Goal: Task Accomplishment & Management: Manage account settings

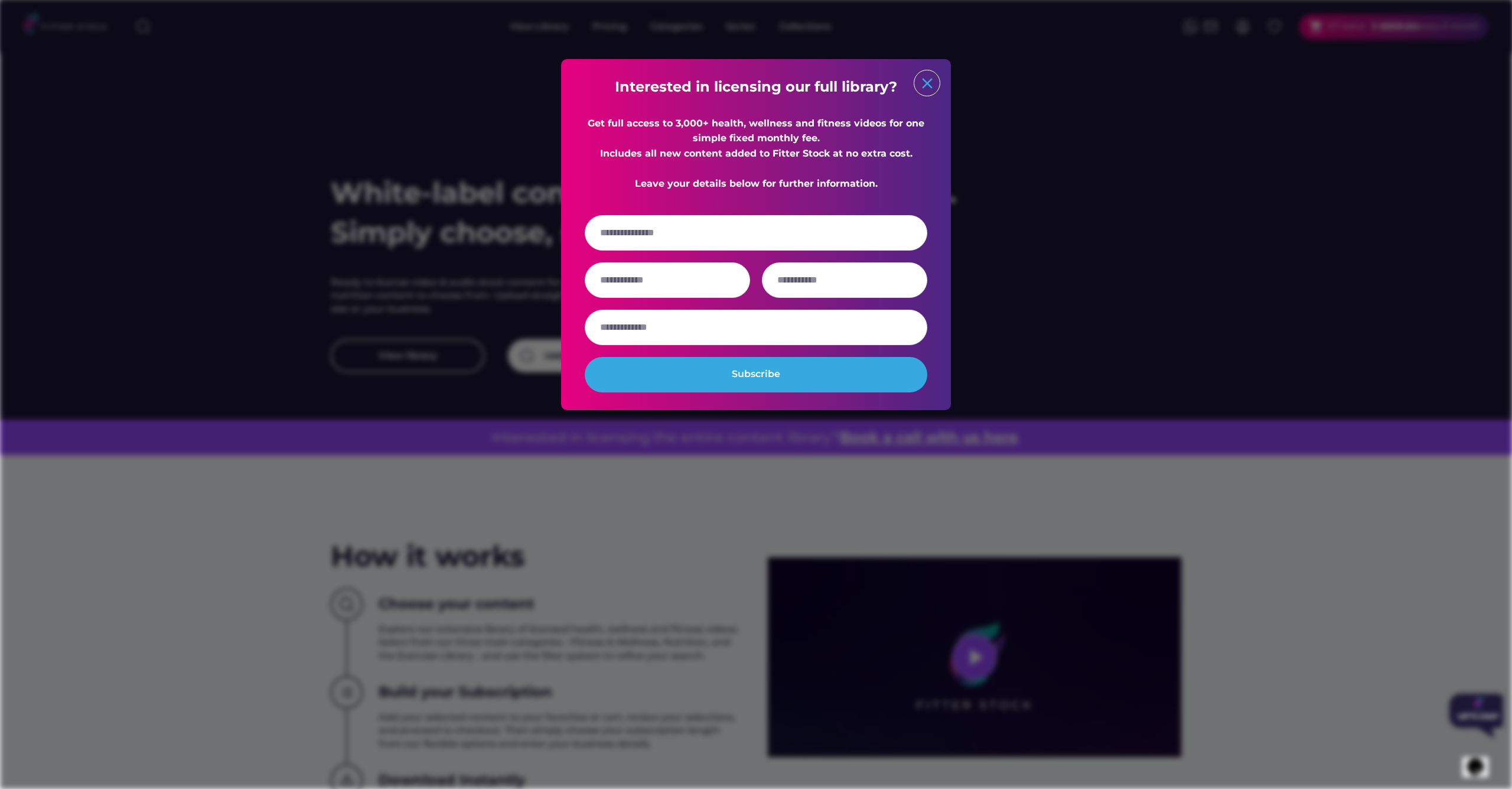
click at [931, 88] on text "close" at bounding box center [927, 83] width 18 height 18
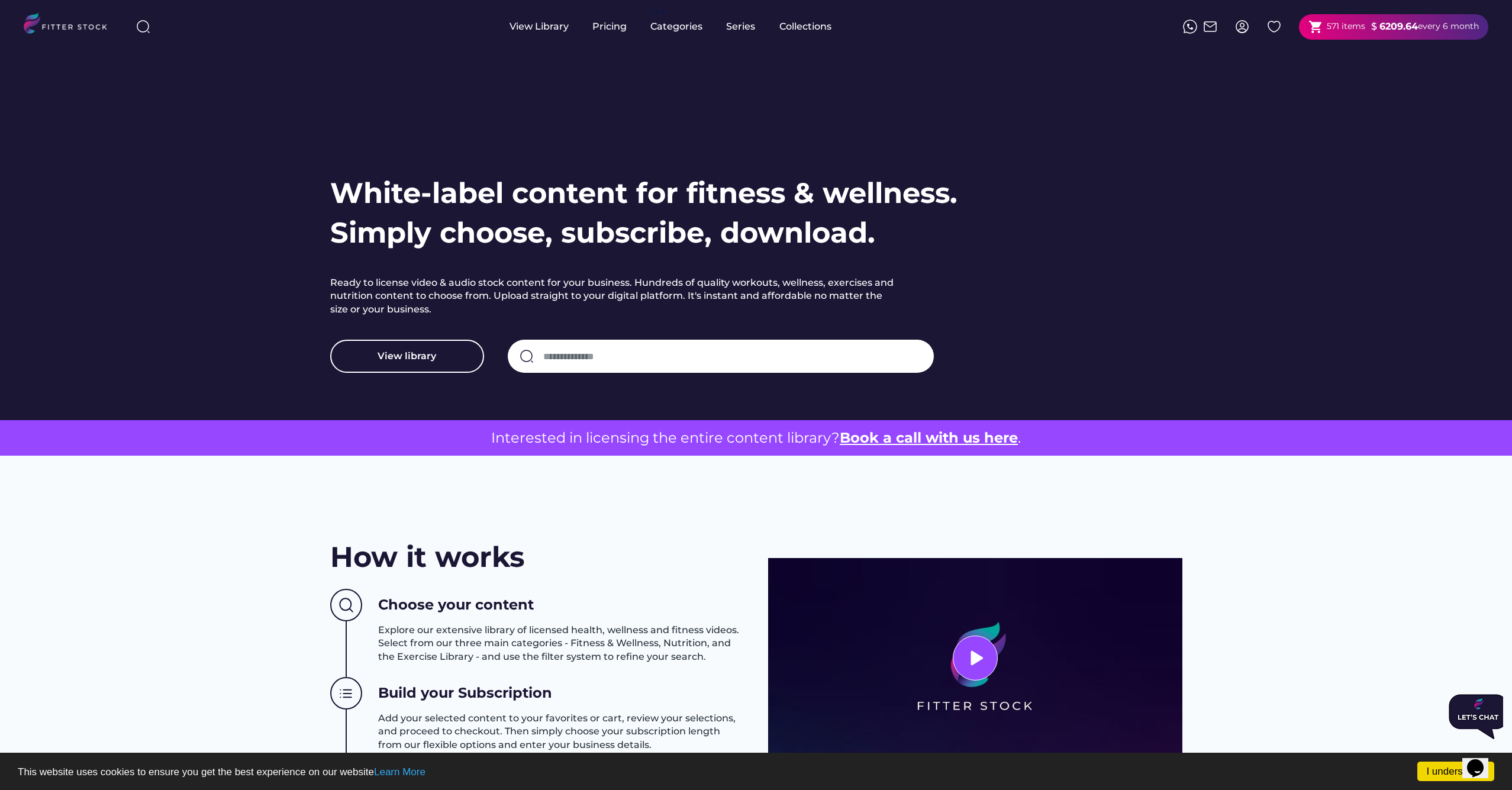
click at [1361, 30] on div "571 items" at bounding box center [1345, 26] width 39 height 12
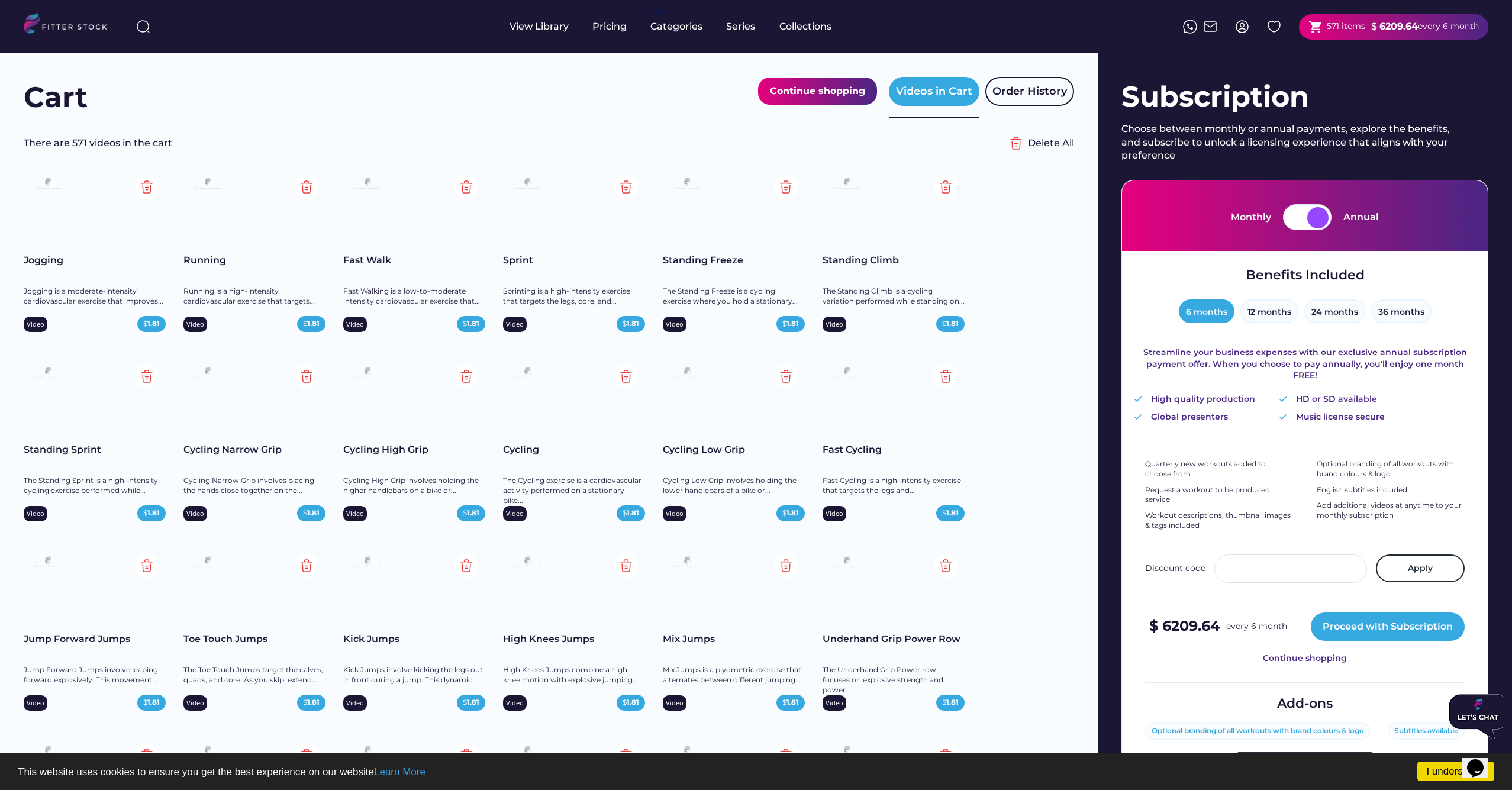
click at [1309, 219] on div at bounding box center [1317, 217] width 21 height 21
click at [1303, 219] on div at bounding box center [1296, 217] width 21 height 21
click at [1303, 219] on div at bounding box center [1296, 217] width 21 height 21
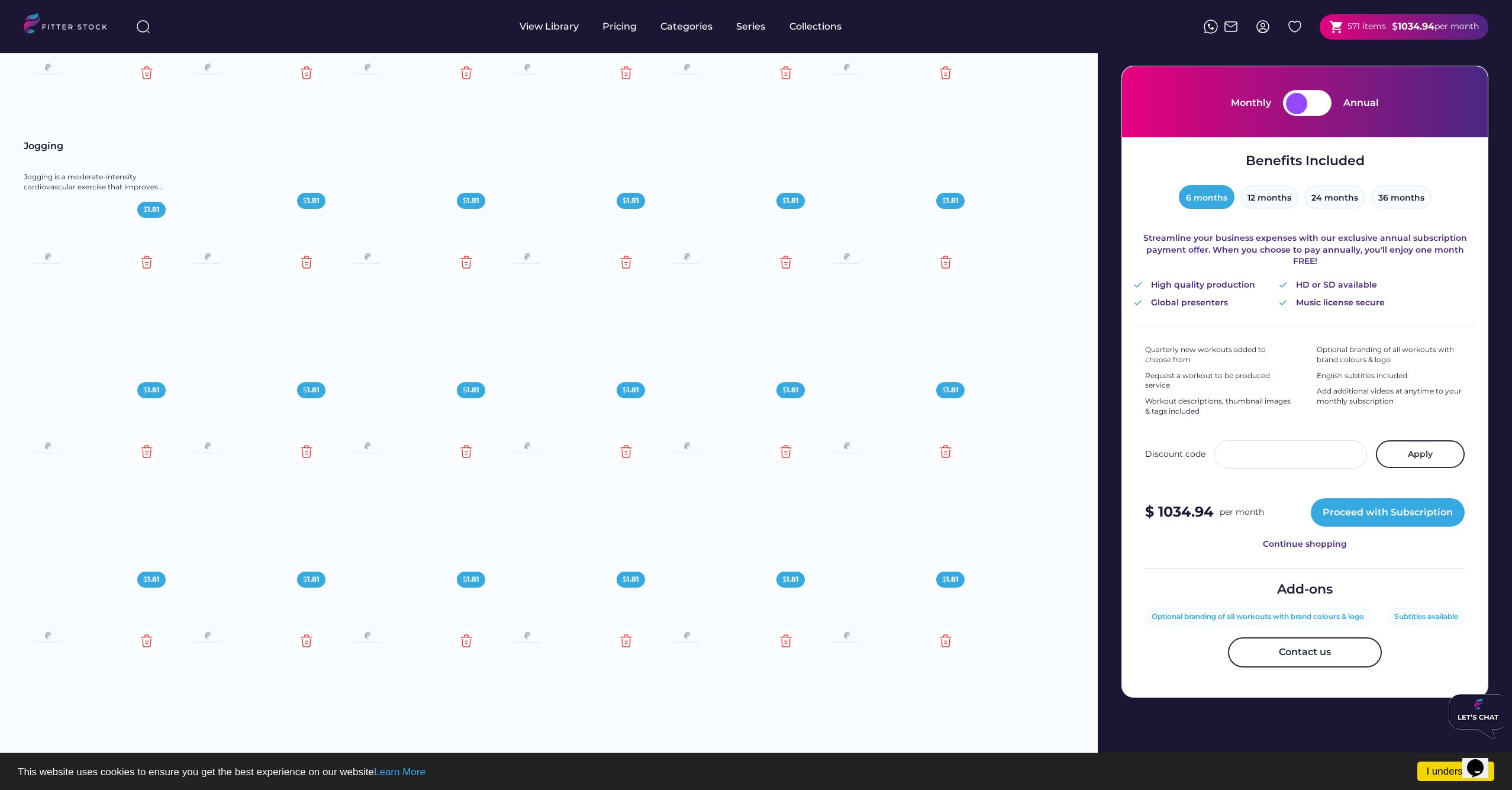
scroll to position [114, 0]
click at [1292, 106] on div at bounding box center [1296, 103] width 21 height 21
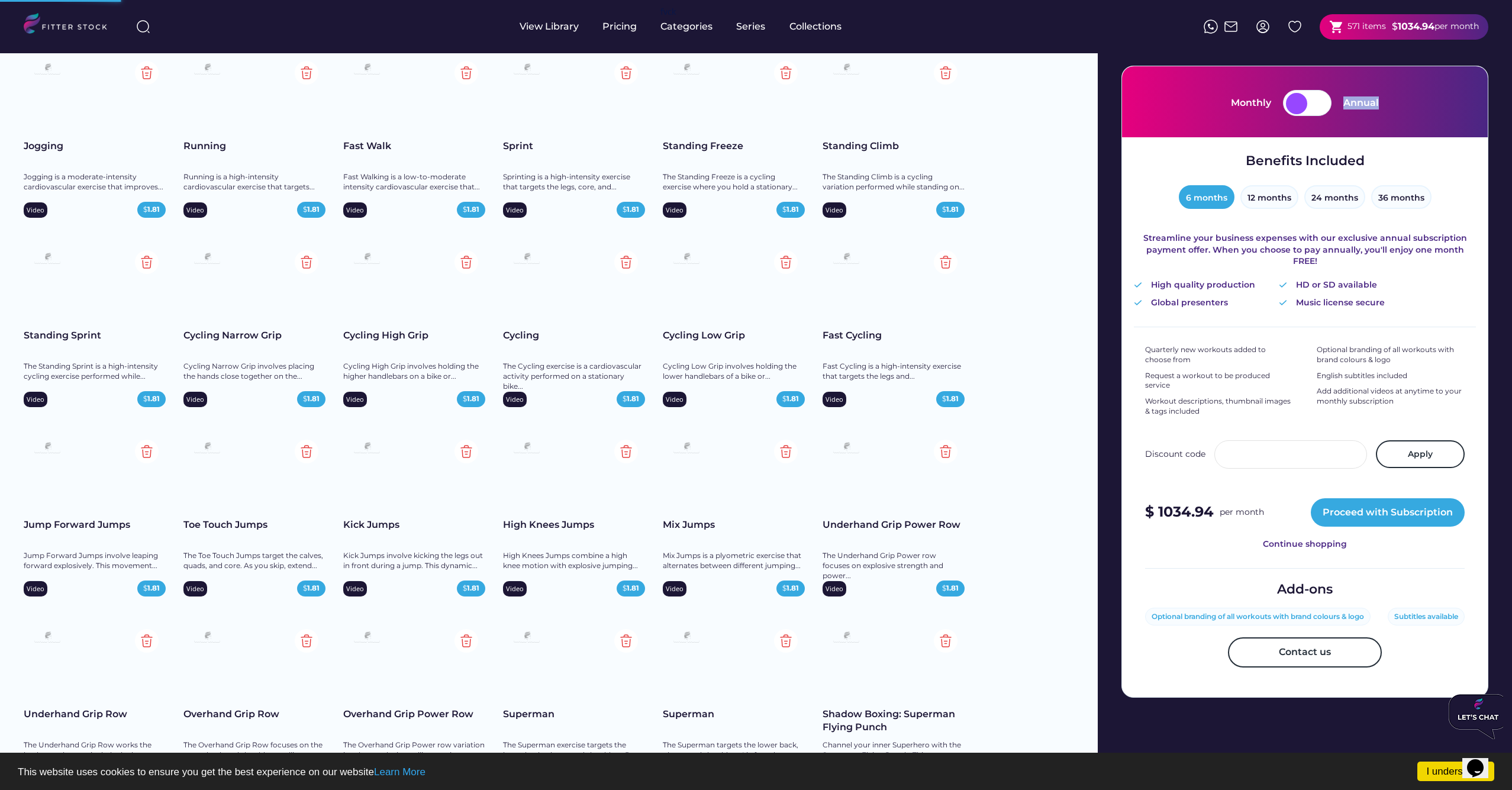
drag, startPoint x: 1294, startPoint y: 106, endPoint x: 1337, endPoint y: 109, distance: 43.1
click at [1337, 109] on div "Monthly Annual" at bounding box center [1305, 103] width 148 height 26
click at [1320, 103] on div at bounding box center [1317, 103] width 21 height 21
click at [1294, 104] on div at bounding box center [1296, 103] width 21 height 21
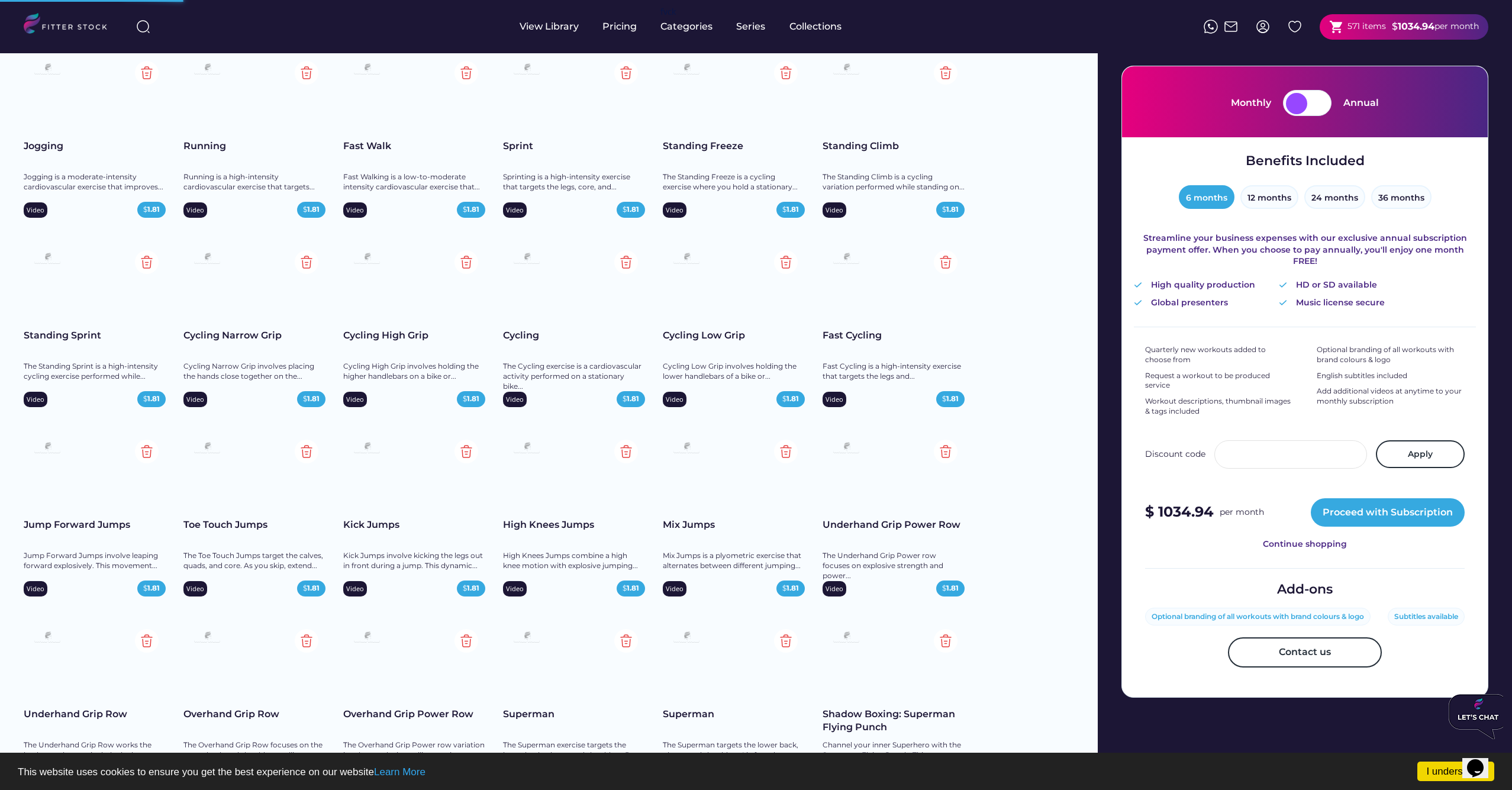
click at [1260, 26] on img at bounding box center [1262, 26] width 14 height 14
click at [1264, 24] on img at bounding box center [1262, 26] width 14 height 14
click at [1296, 32] on img at bounding box center [1294, 26] width 14 height 14
click at [1263, 29] on img at bounding box center [1262, 26] width 14 height 14
click at [543, 31] on div "View Library" at bounding box center [549, 26] width 59 height 13
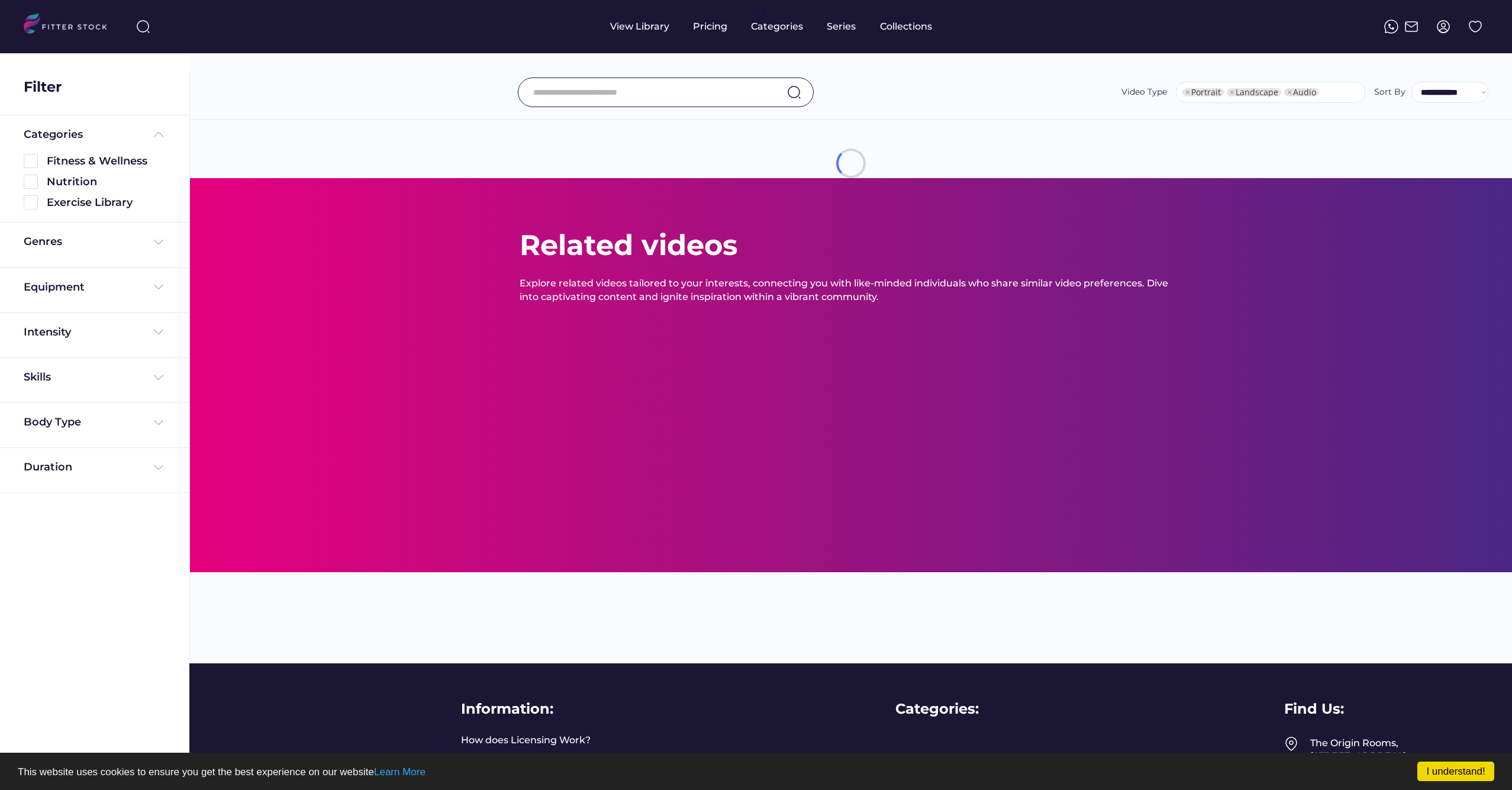
select select "**********"
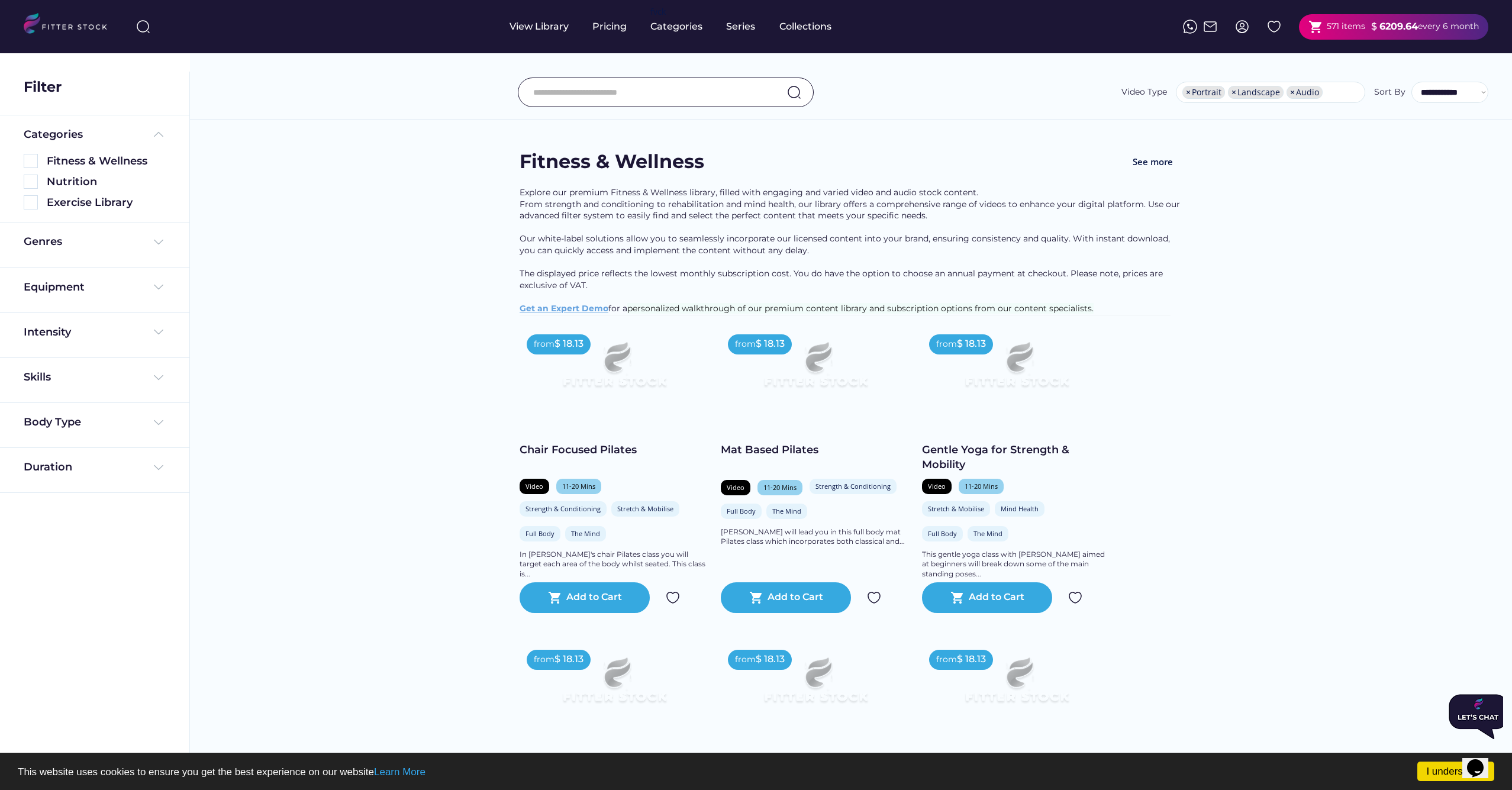
click at [1372, 28] on div "$" at bounding box center [1374, 26] width 6 height 13
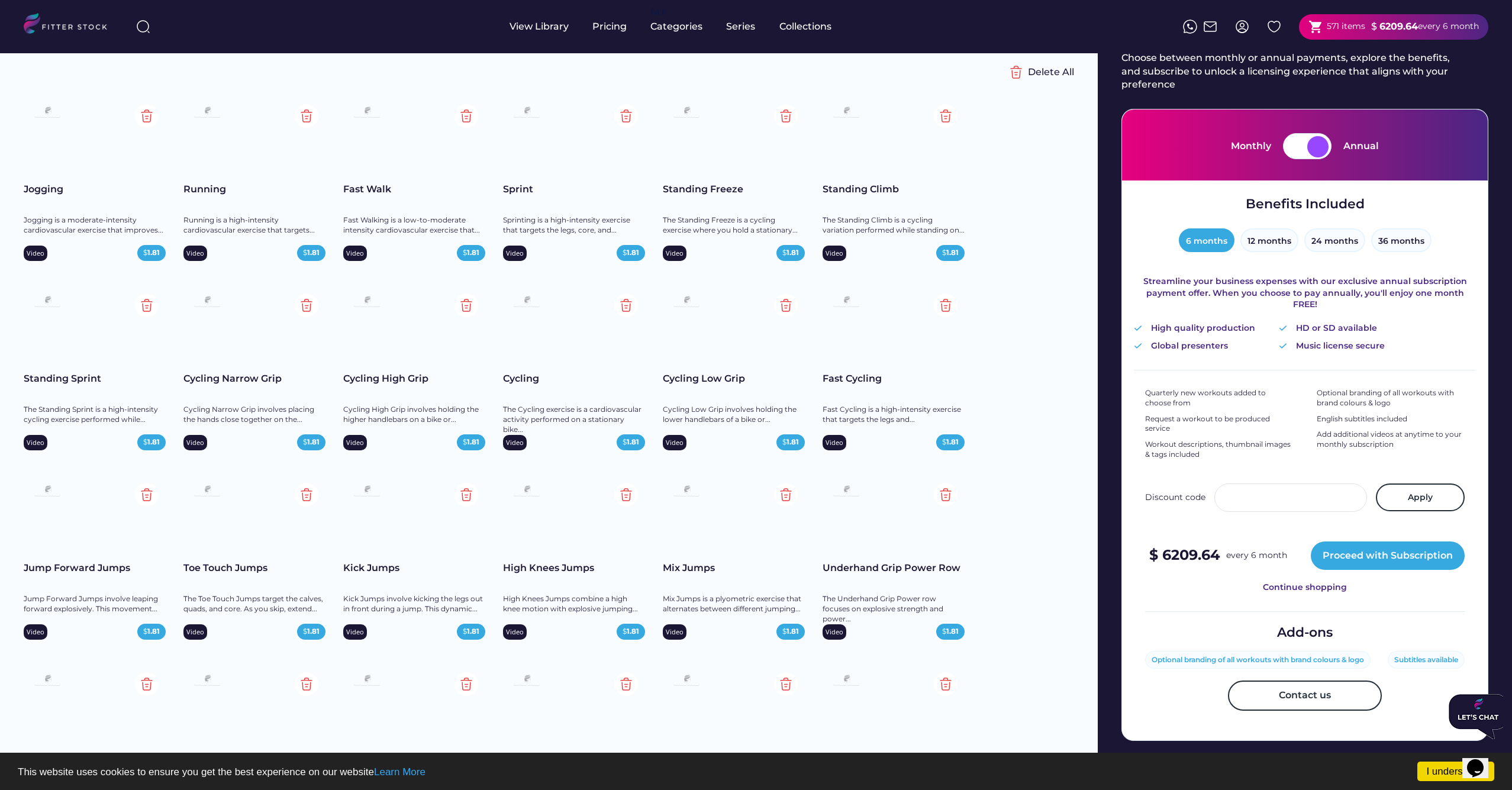
scroll to position [54, 0]
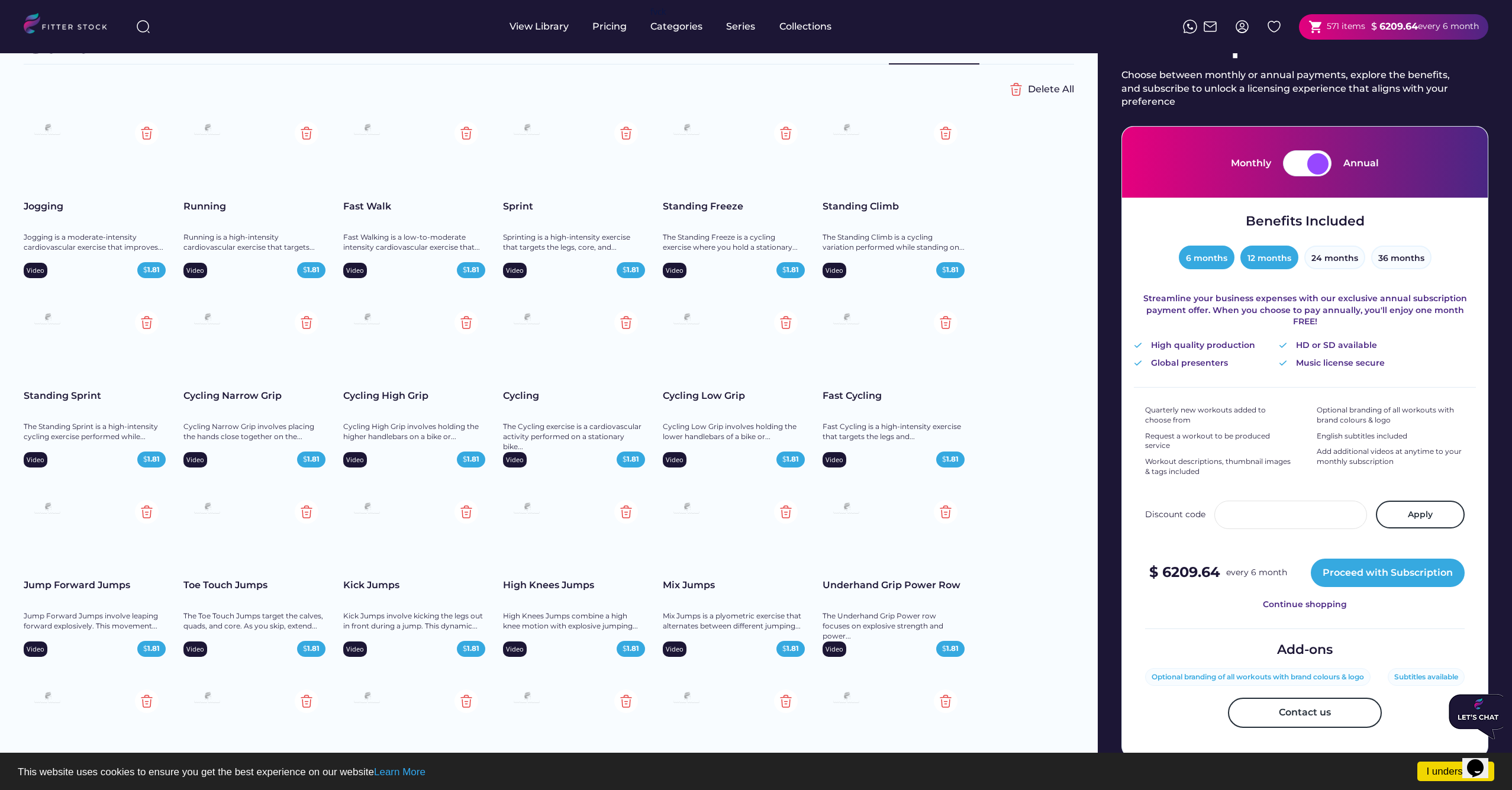
click at [1277, 257] on button "12 months" at bounding box center [1269, 257] width 58 height 24
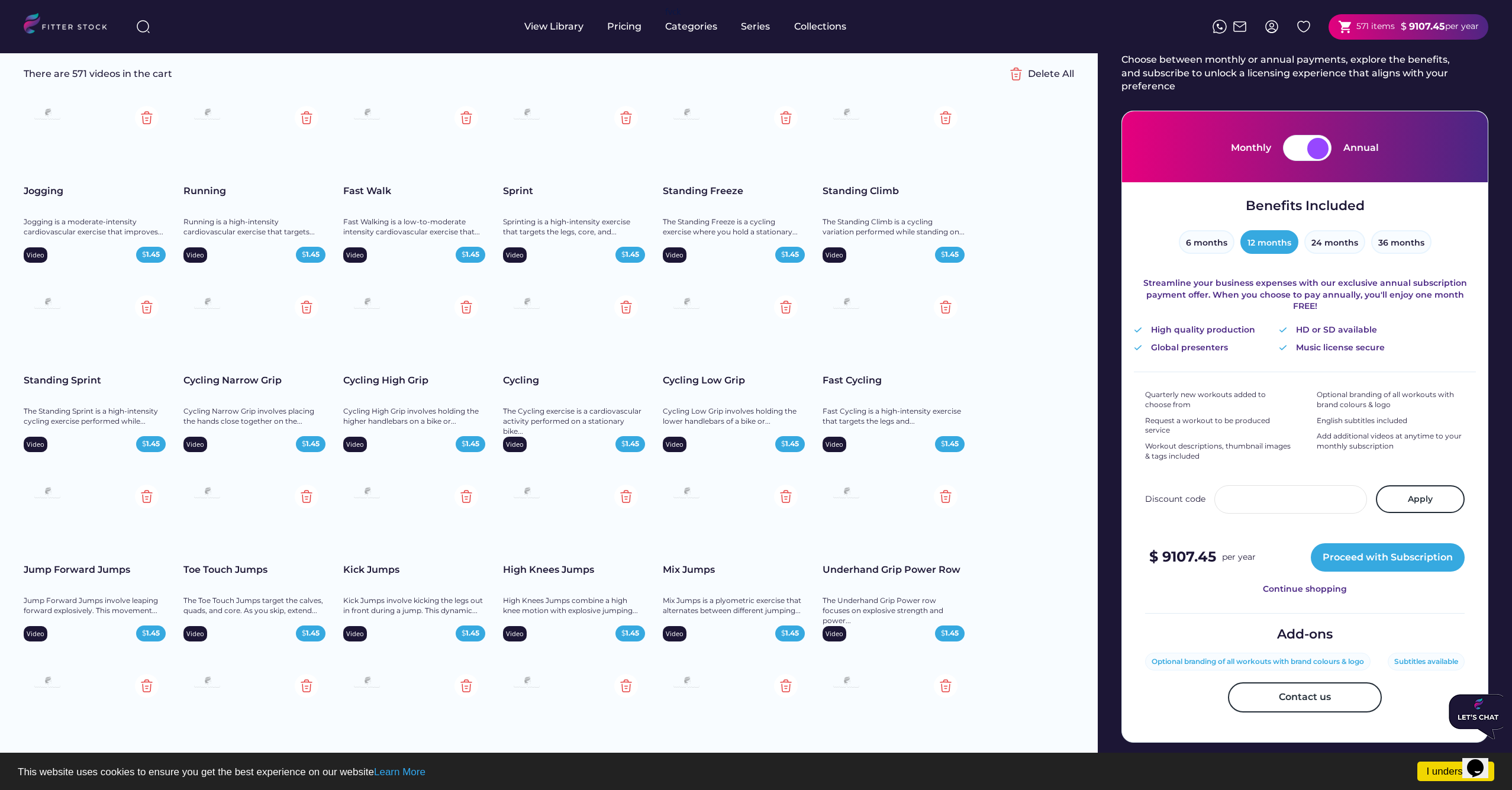
scroll to position [69, 0]
click at [1301, 149] on div at bounding box center [1296, 149] width 21 height 21
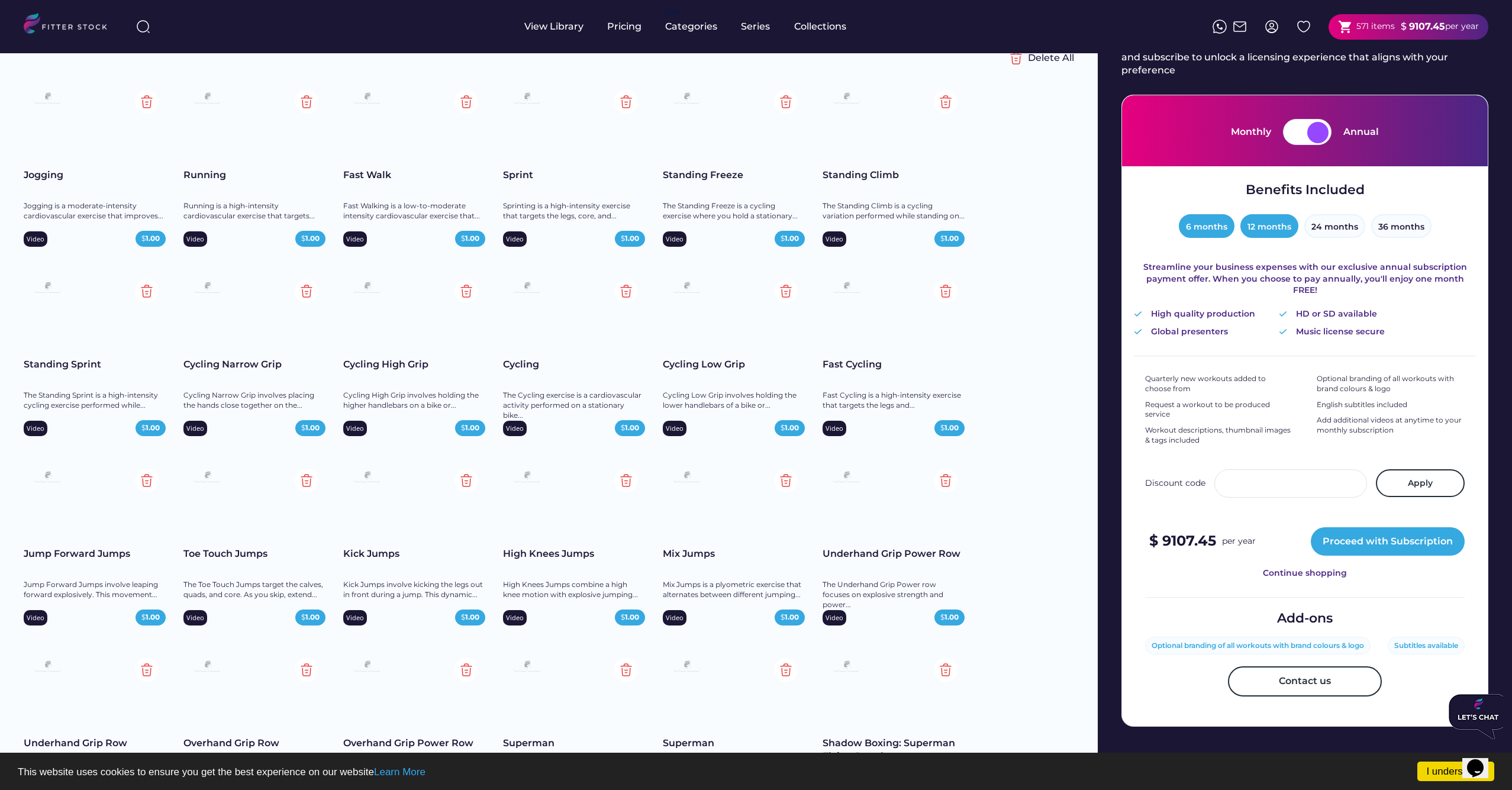
scroll to position [85, 0]
click at [1301, 141] on div at bounding box center [1296, 133] width 21 height 21
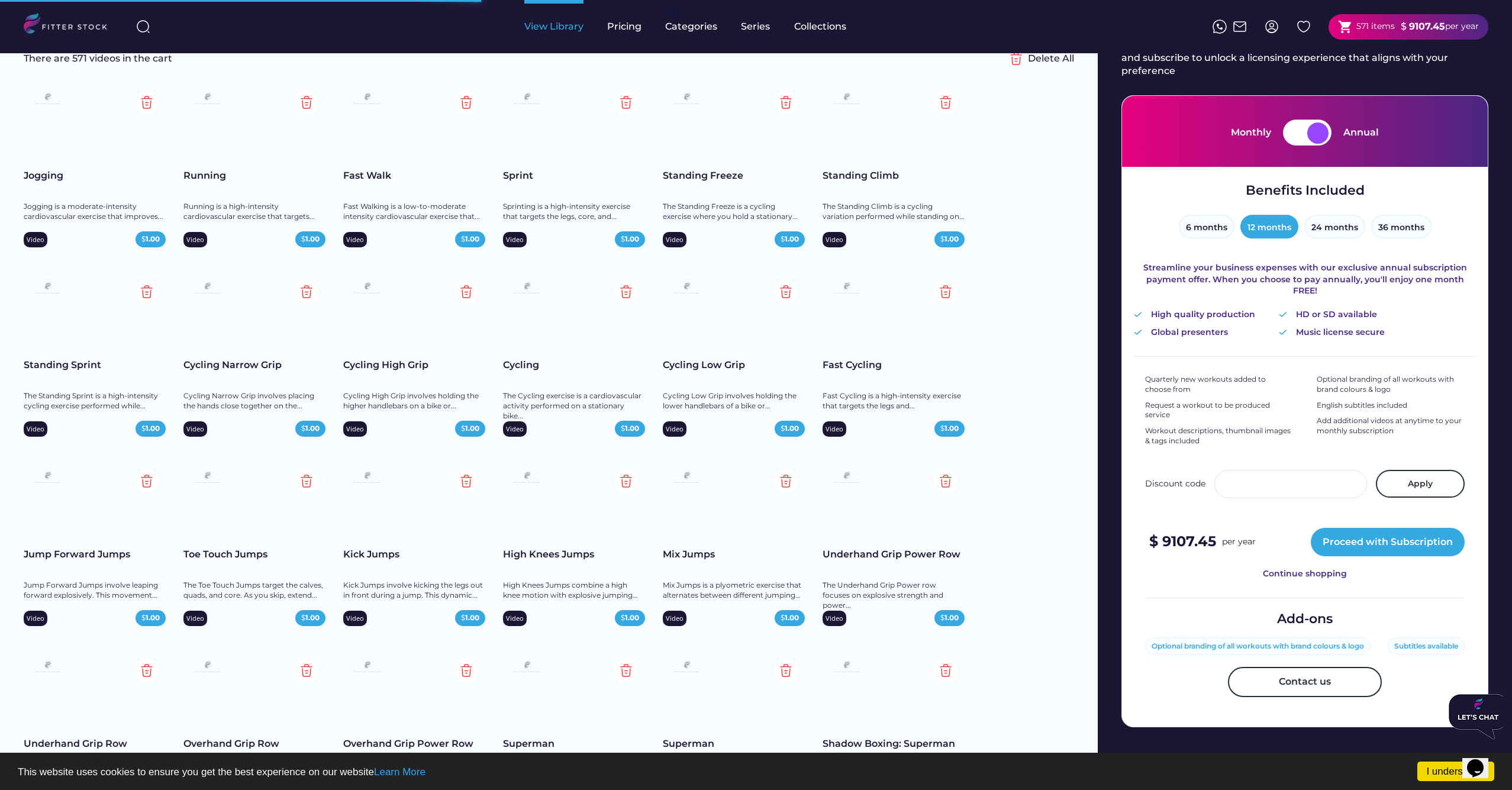
click at [539, 28] on div "View Library" at bounding box center [554, 26] width 59 height 13
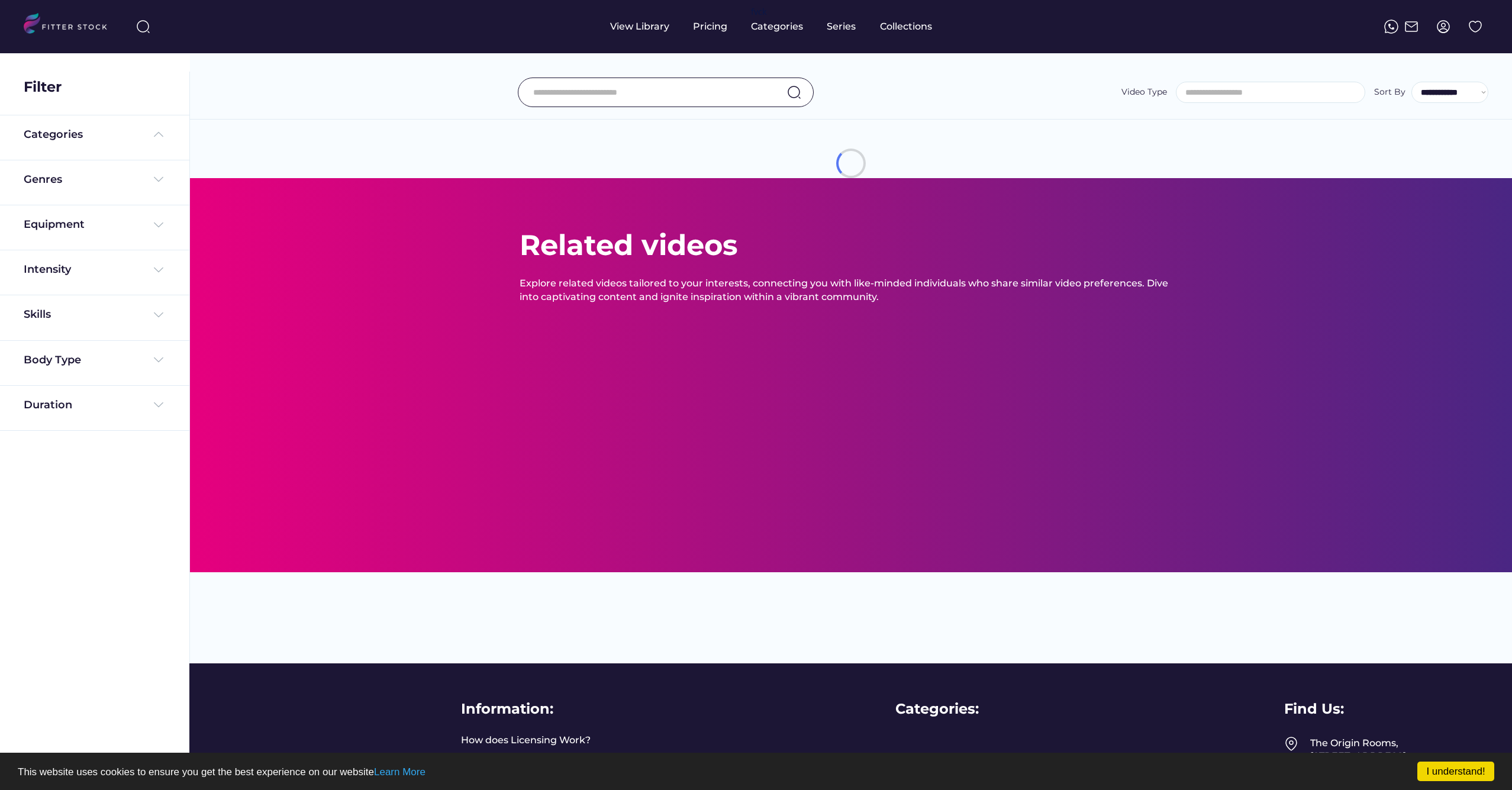
select select
select select "**********"
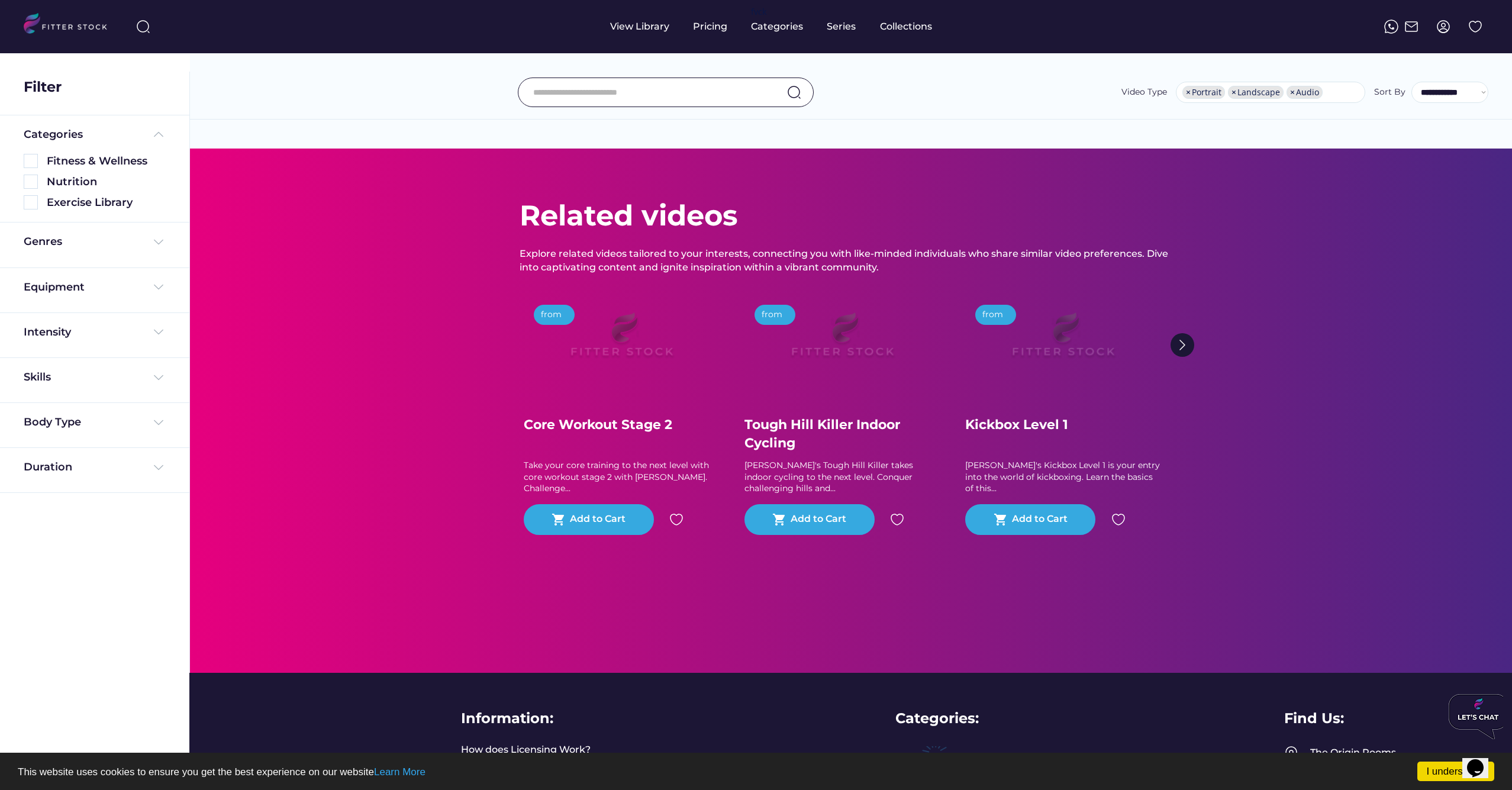
scroll to position [0, 0]
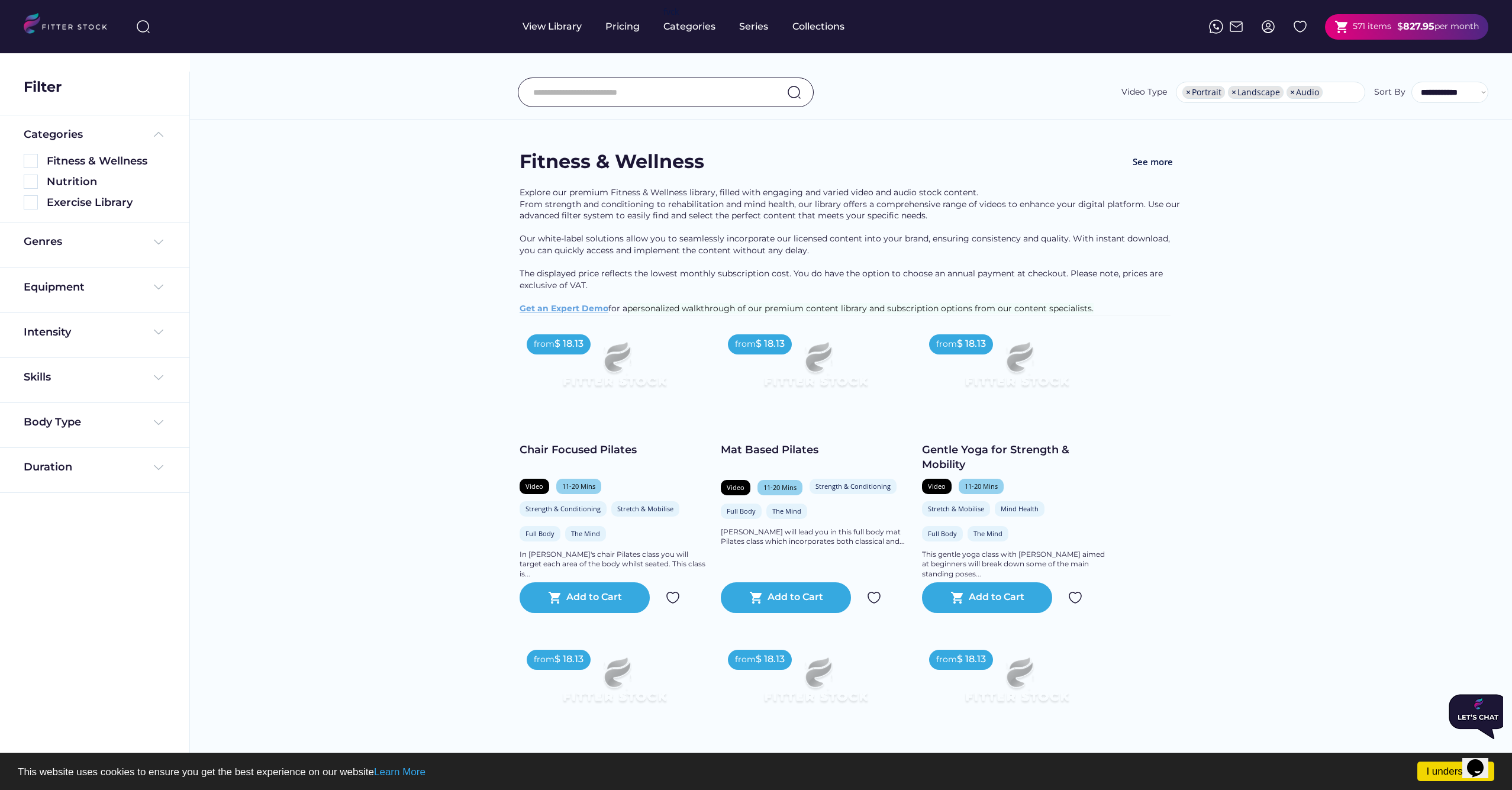
click at [1407, 32] on div "827.95" at bounding box center [1418, 26] width 31 height 13
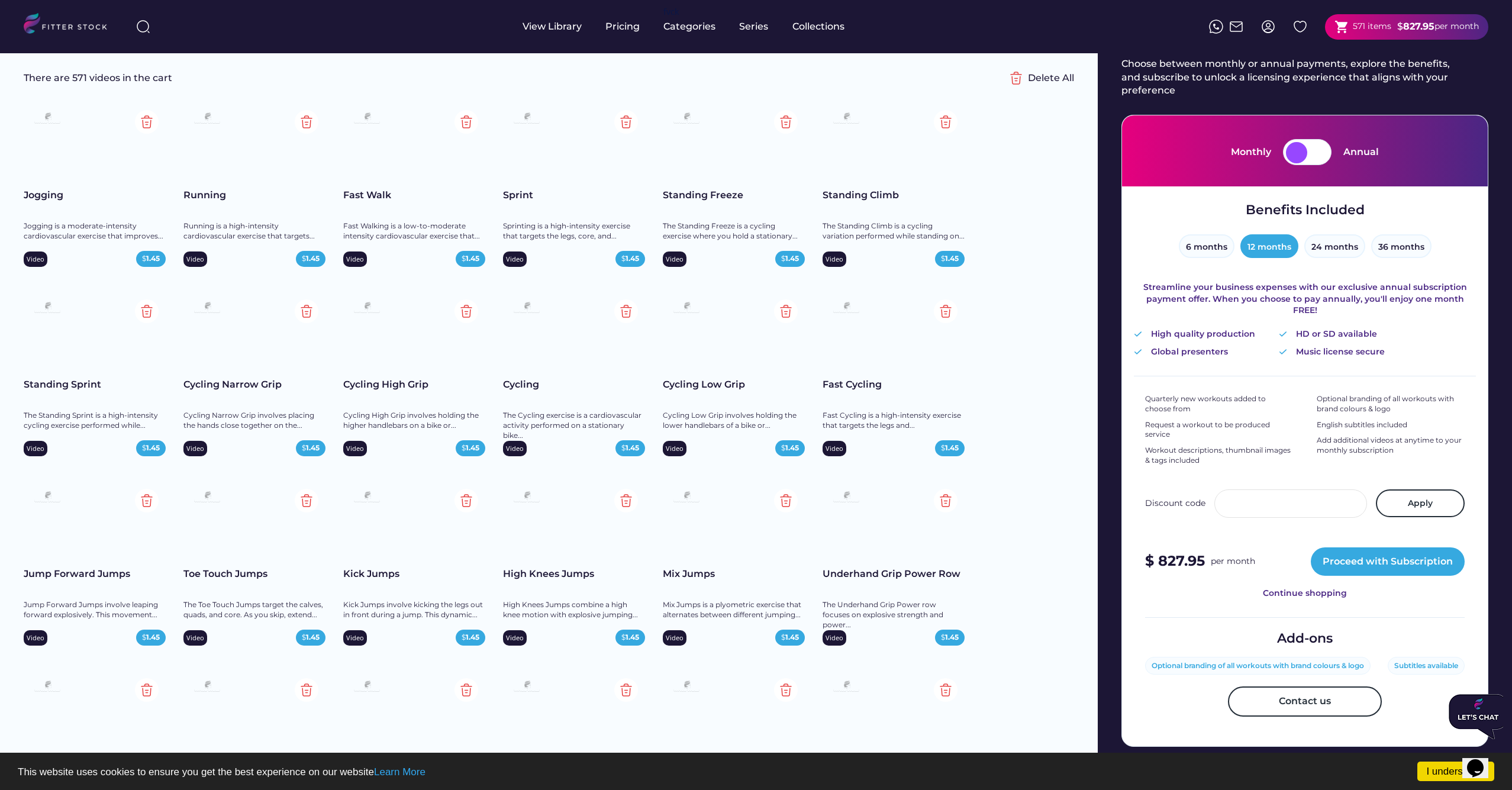
scroll to position [61, 0]
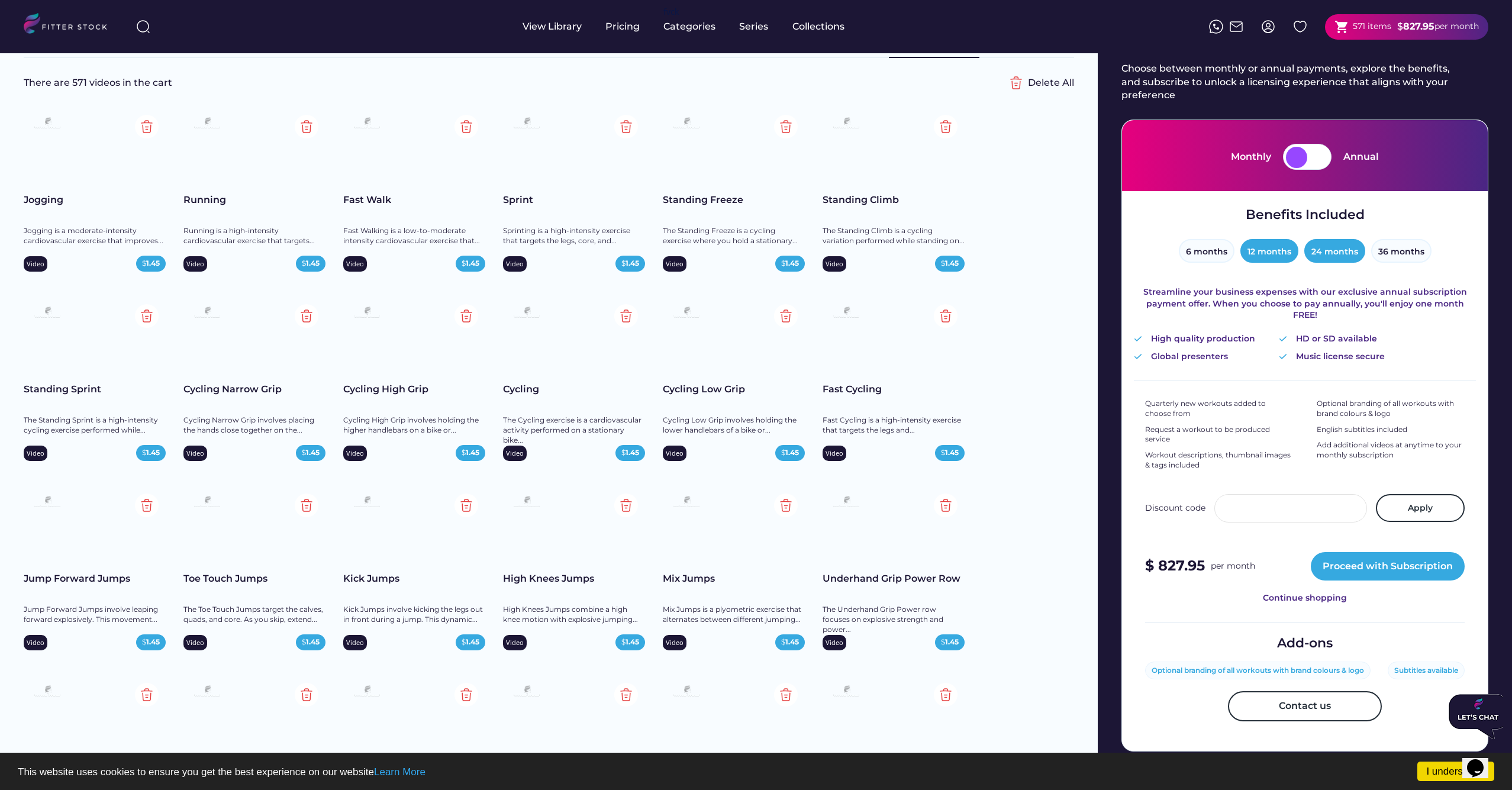
click at [1345, 249] on button "24 months" at bounding box center [1334, 250] width 61 height 24
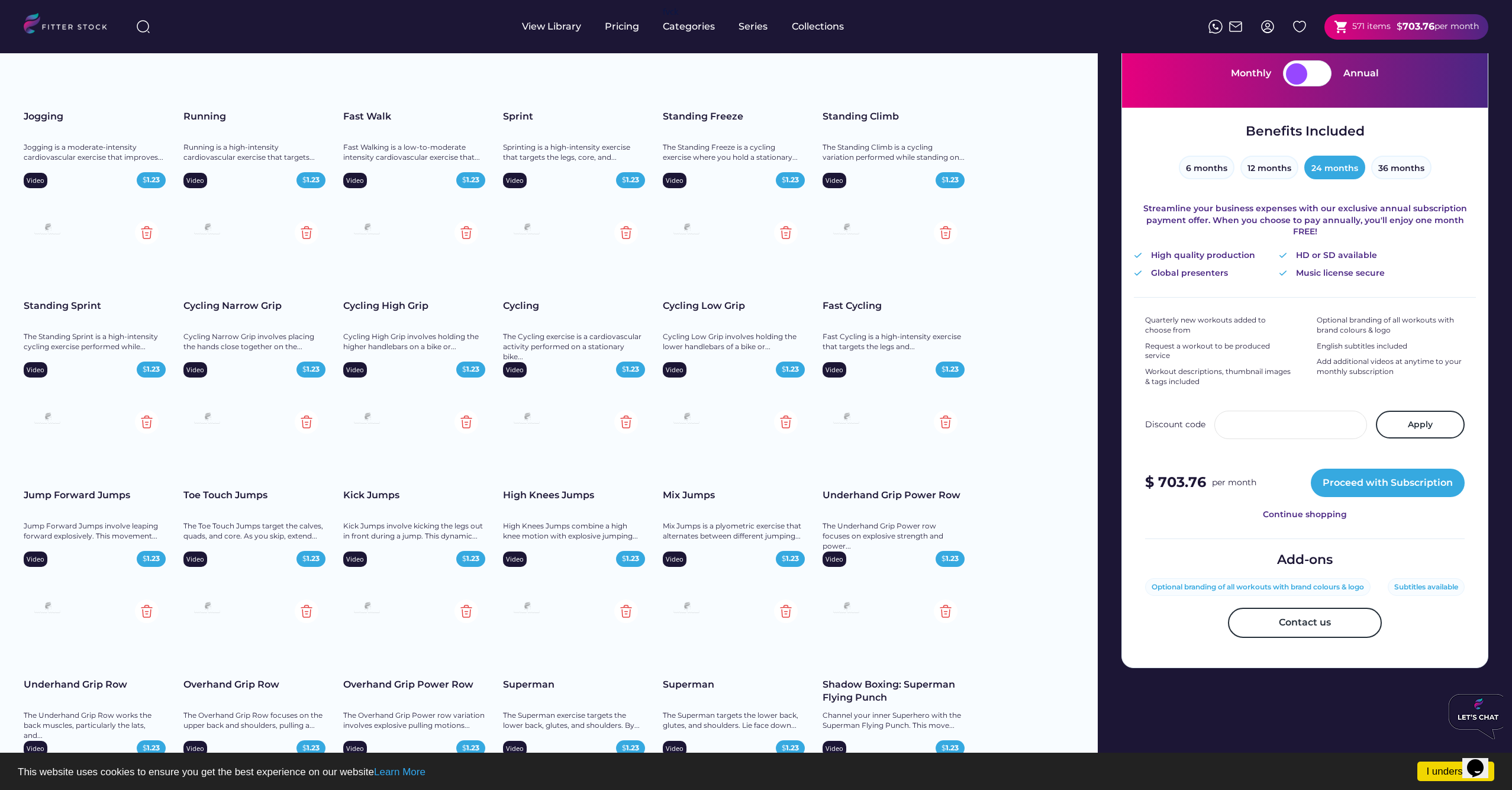
scroll to position [138, 0]
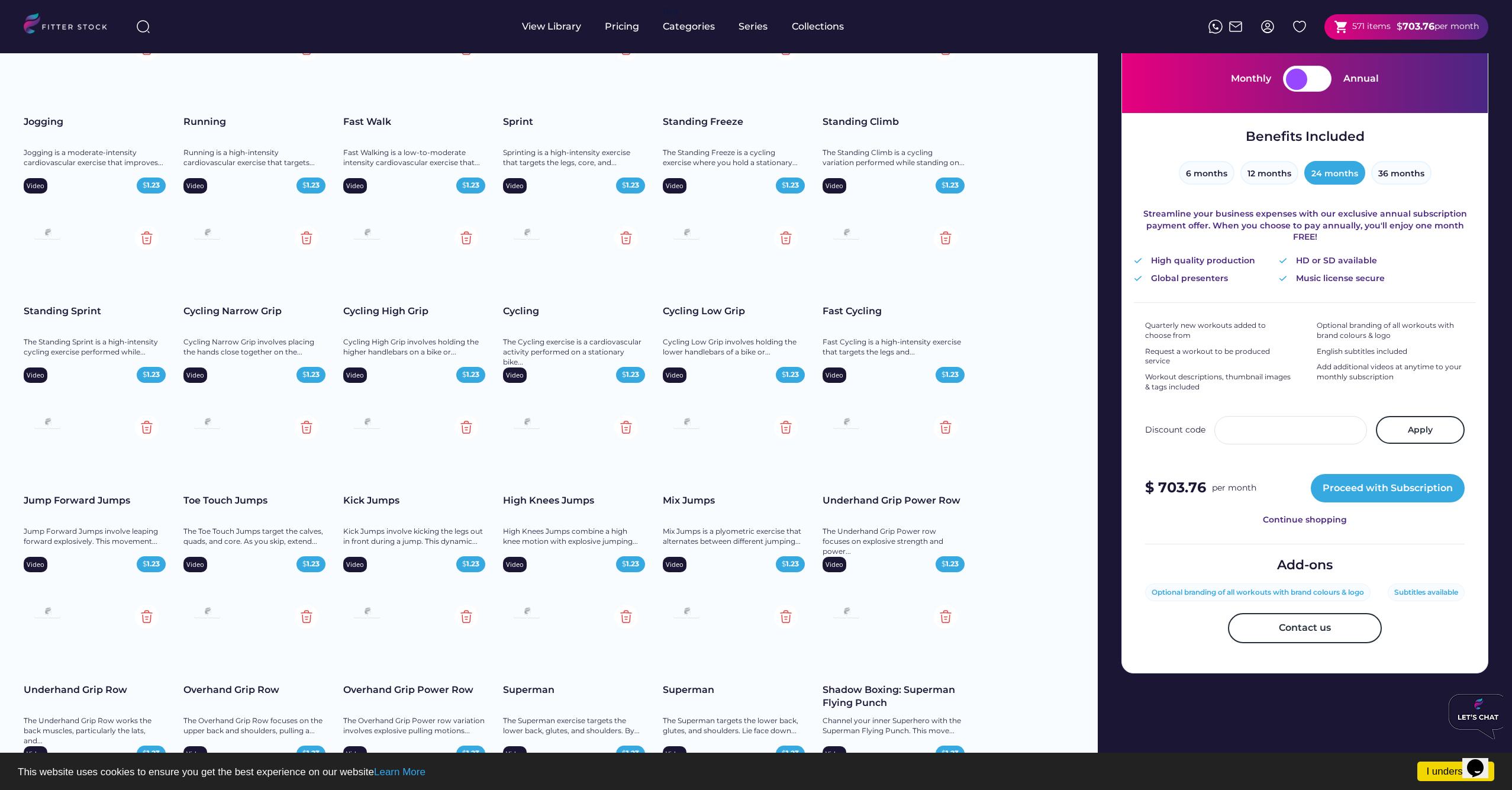
click at [1306, 85] on div at bounding box center [1296, 79] width 21 height 21
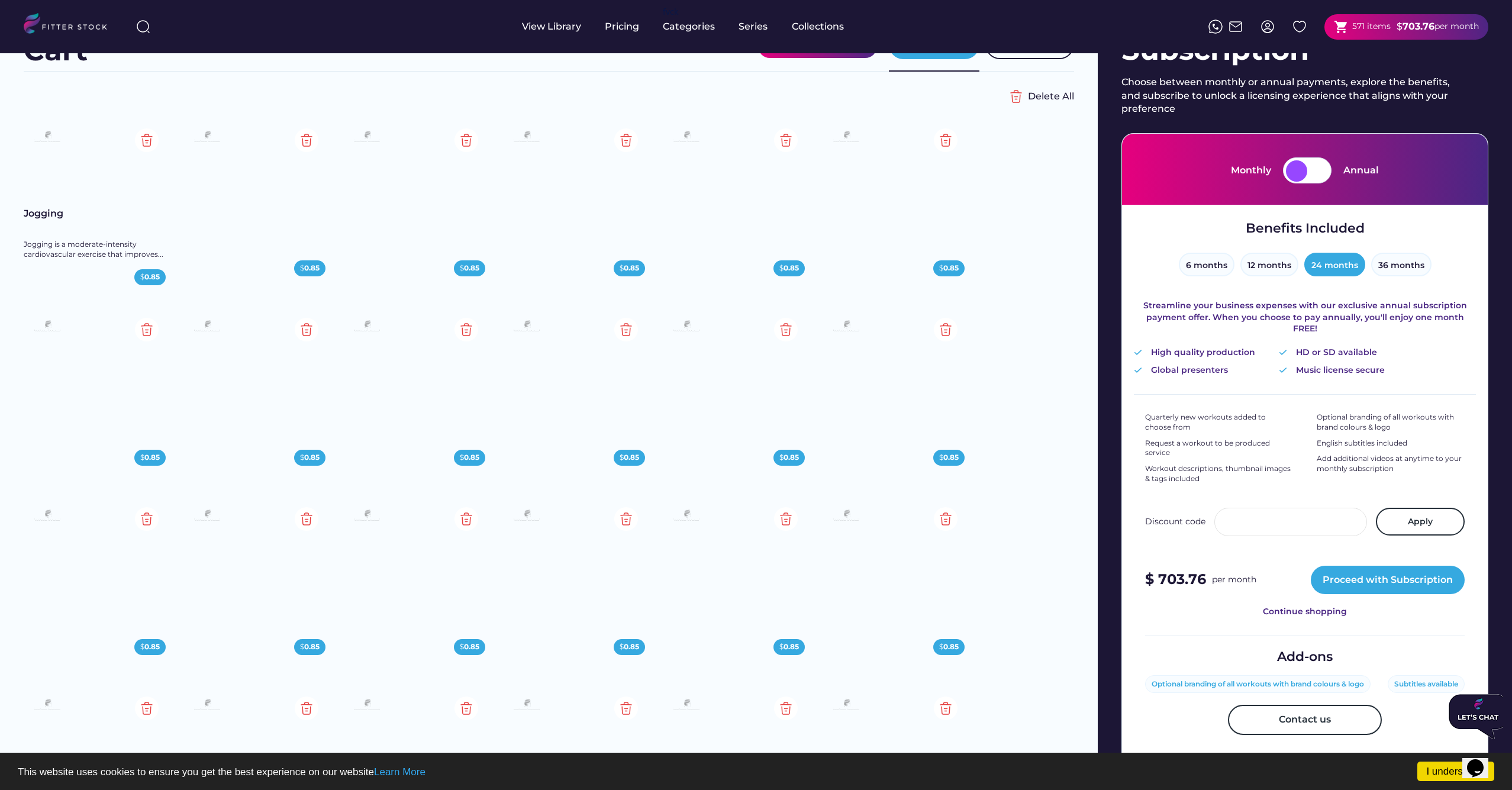
scroll to position [47, 0]
click at [1298, 177] on div at bounding box center [1296, 171] width 21 height 21
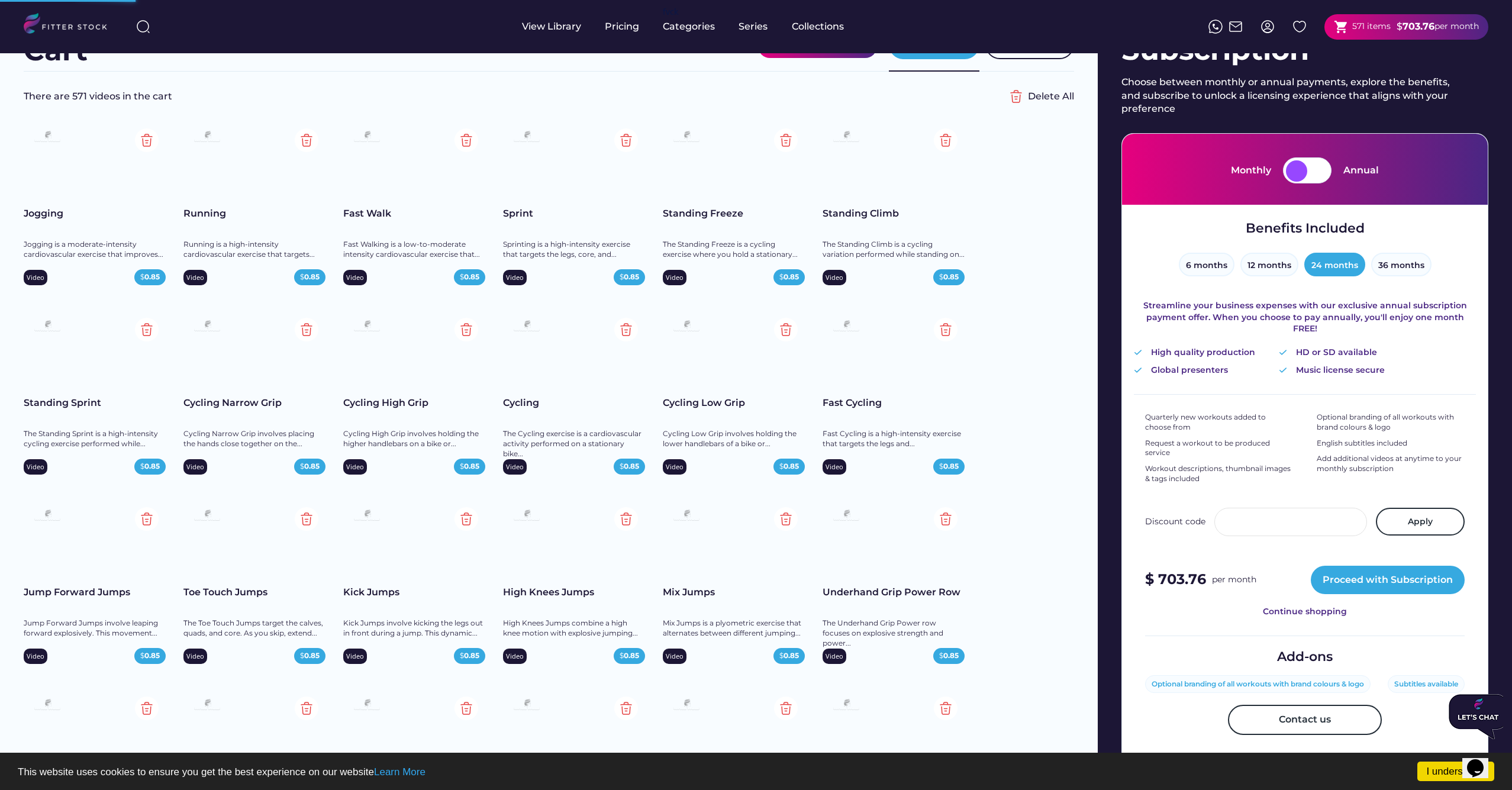
click at [1324, 175] on div at bounding box center [1317, 171] width 21 height 21
click at [1394, 263] on button "36 months" at bounding box center [1401, 265] width 61 height 24
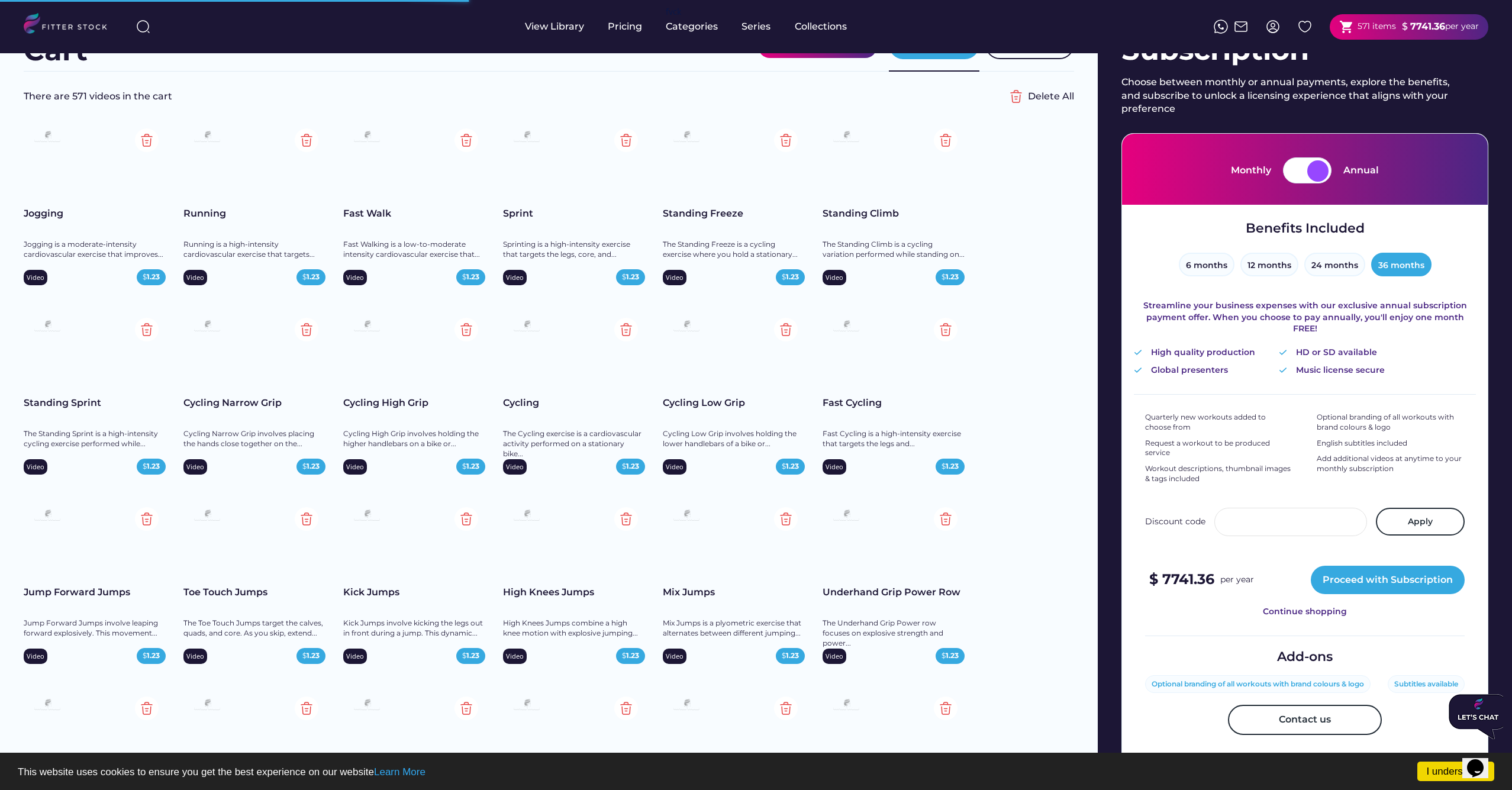
click at [1295, 175] on div at bounding box center [1296, 171] width 21 height 21
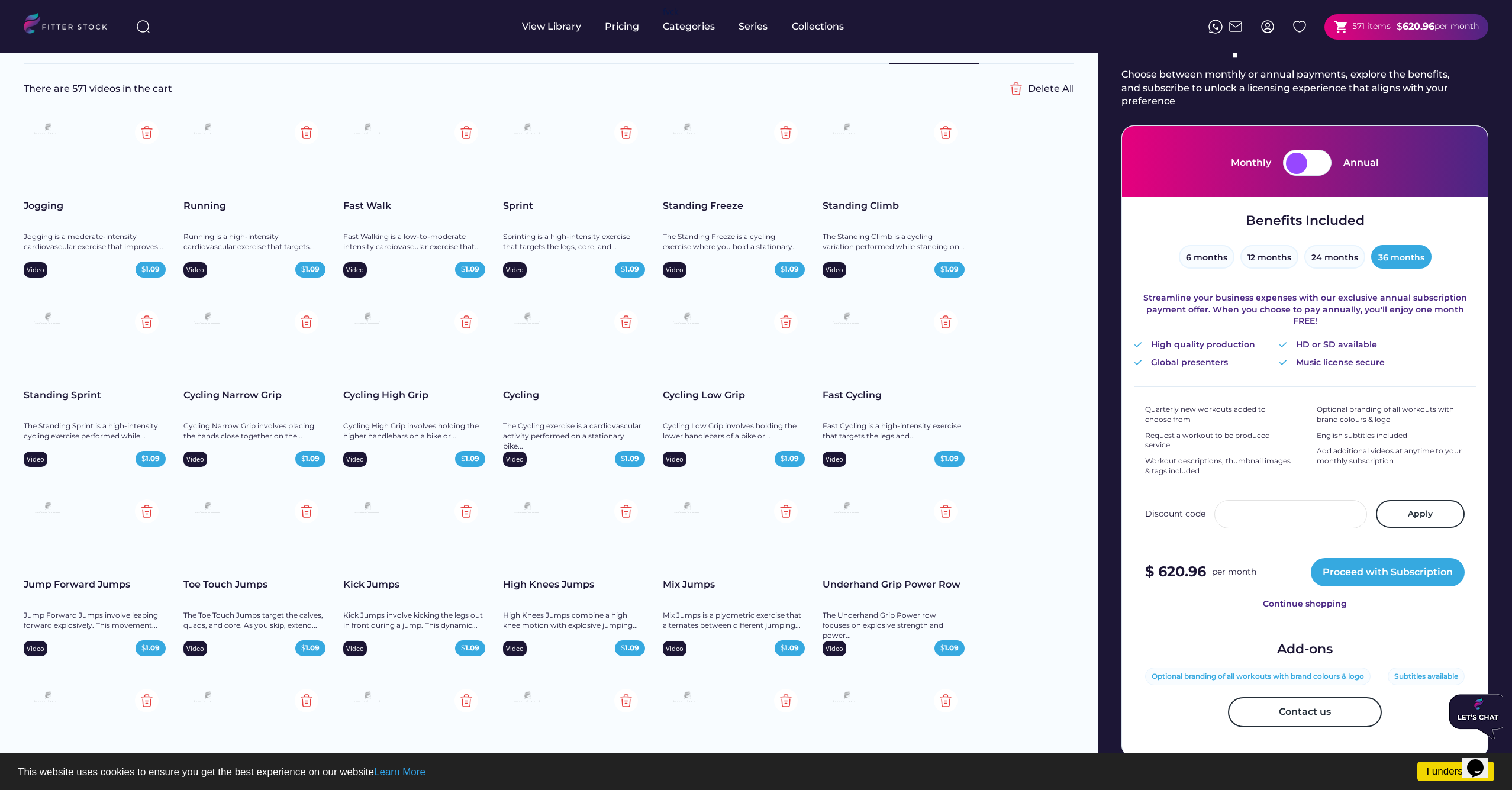
scroll to position [55, 0]
click at [1320, 163] on div at bounding box center [1317, 162] width 21 height 21
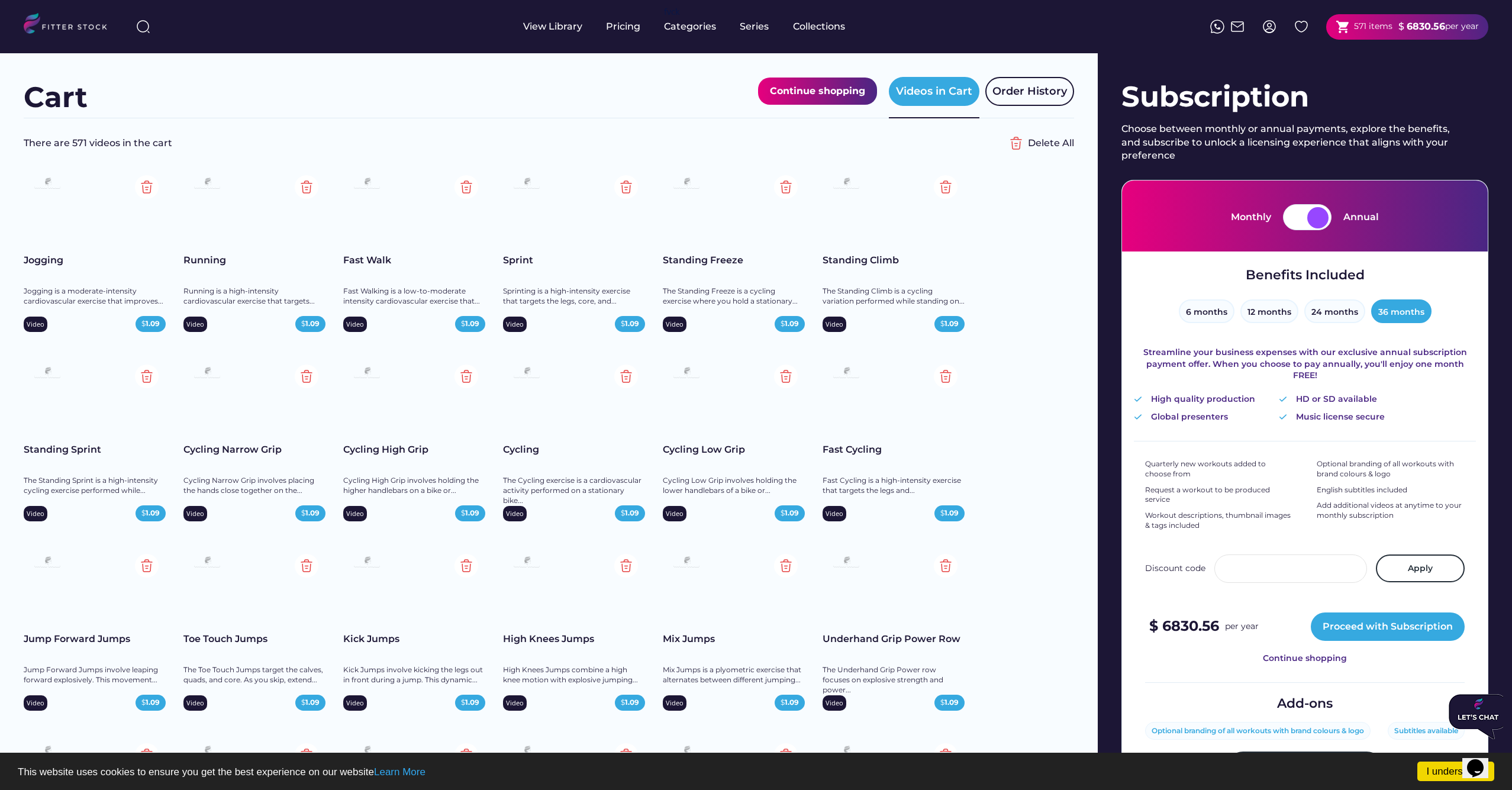
scroll to position [0, 0]
click at [1212, 311] on button "6 months" at bounding box center [1206, 311] width 56 height 24
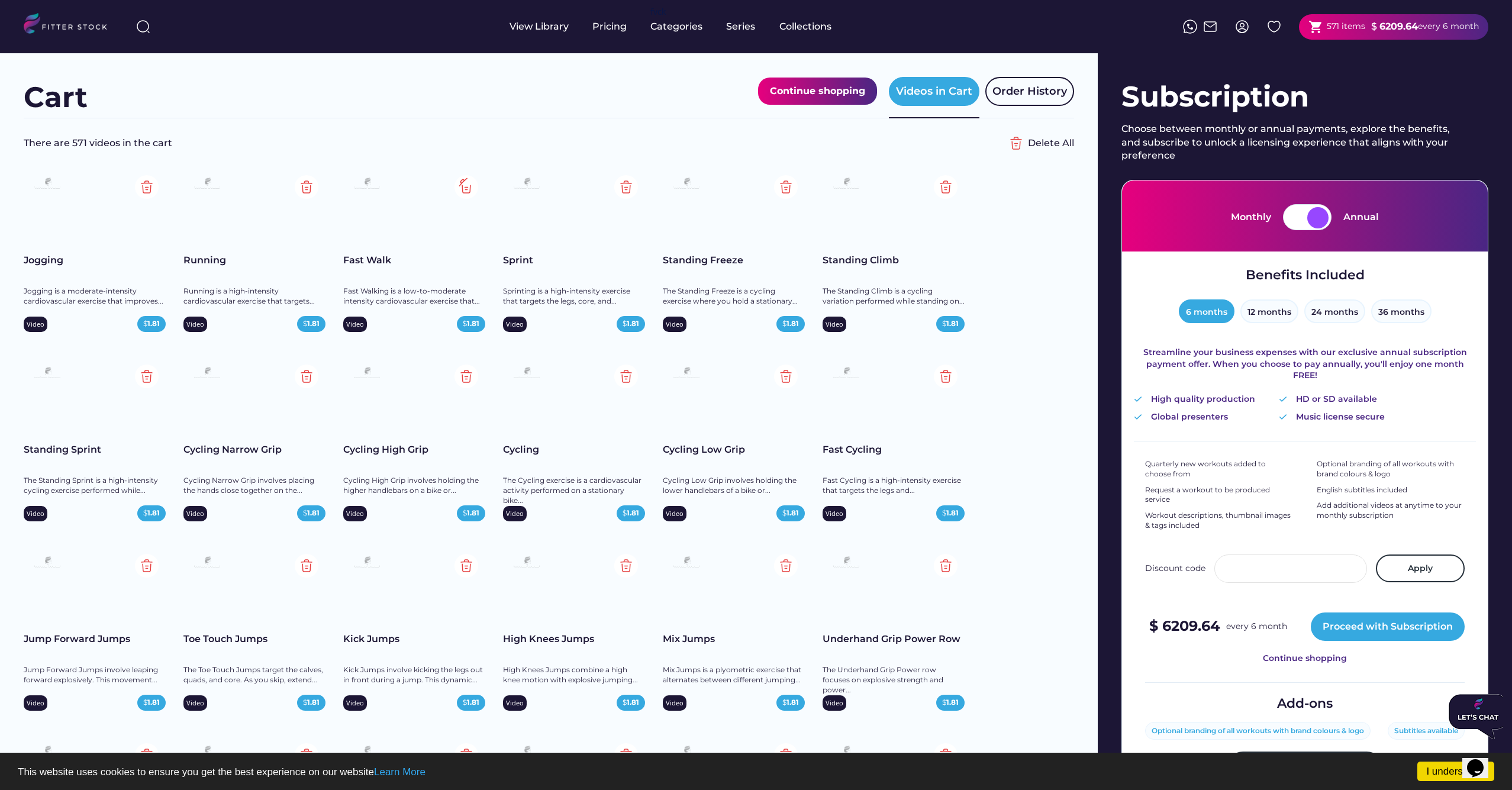
click at [462, 187] on img at bounding box center [466, 187] width 24 height 24
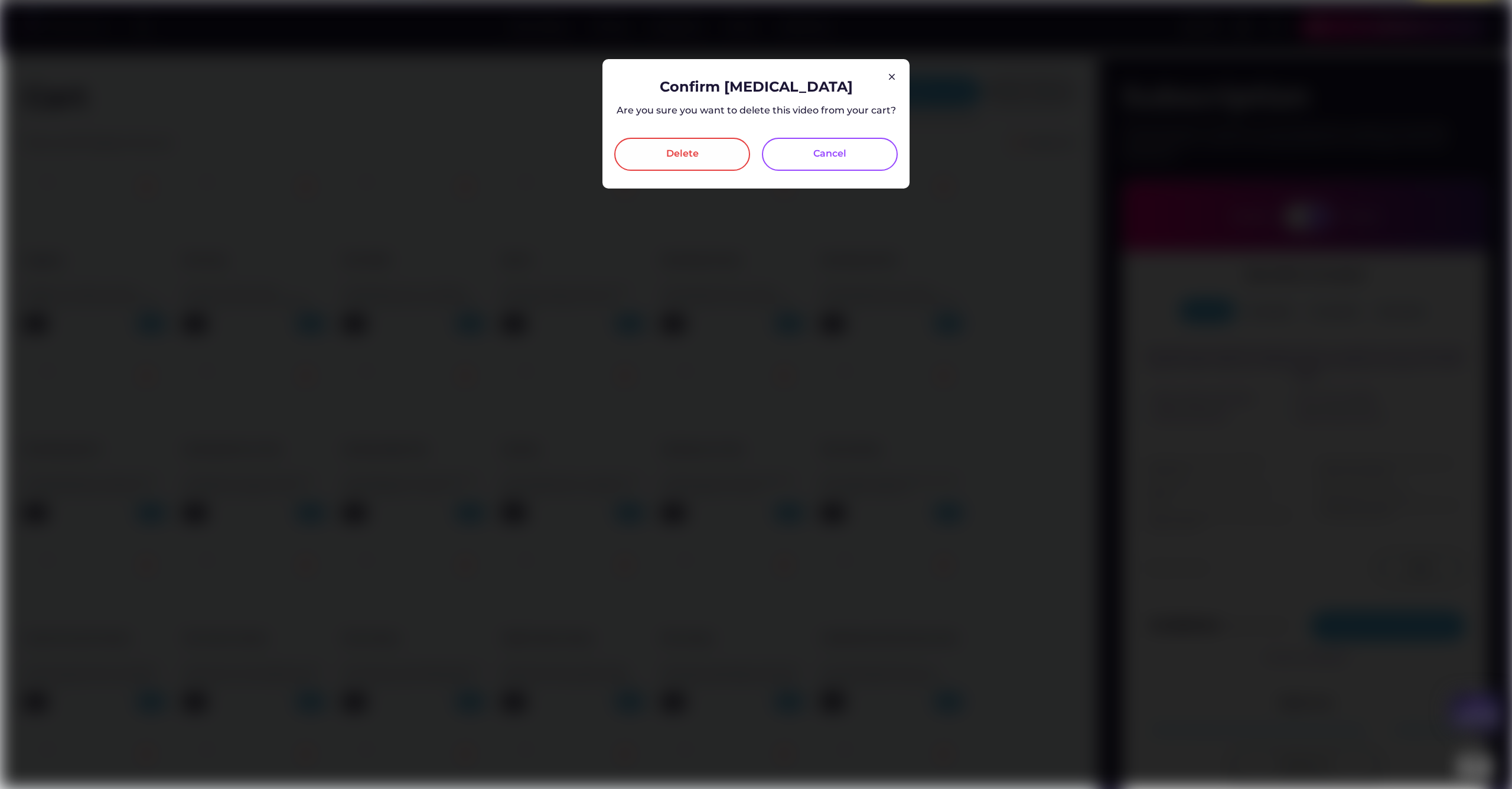
click at [665, 157] on div "Delete" at bounding box center [682, 154] width 136 height 33
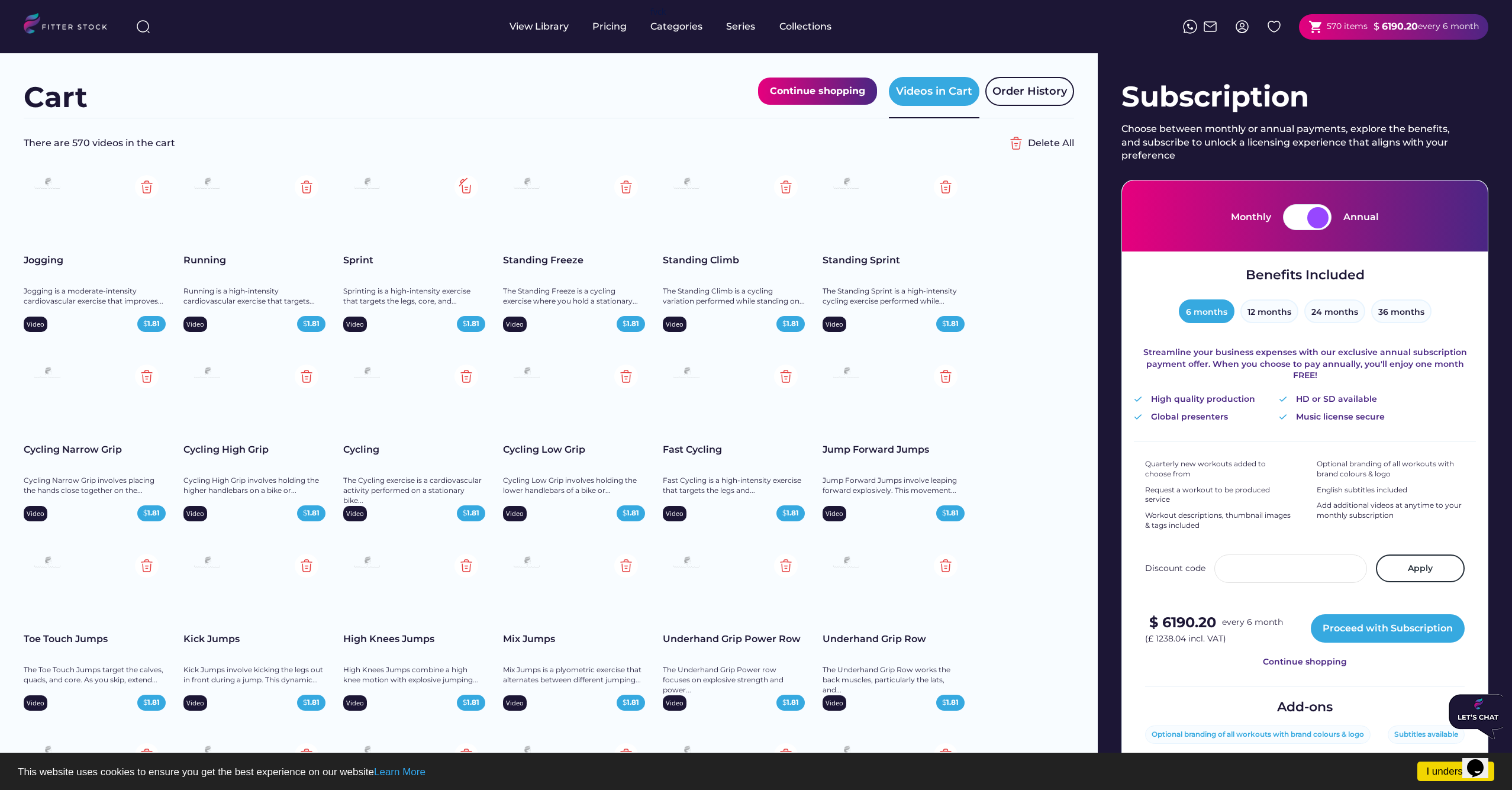
click at [465, 186] on img at bounding box center [466, 187] width 24 height 24
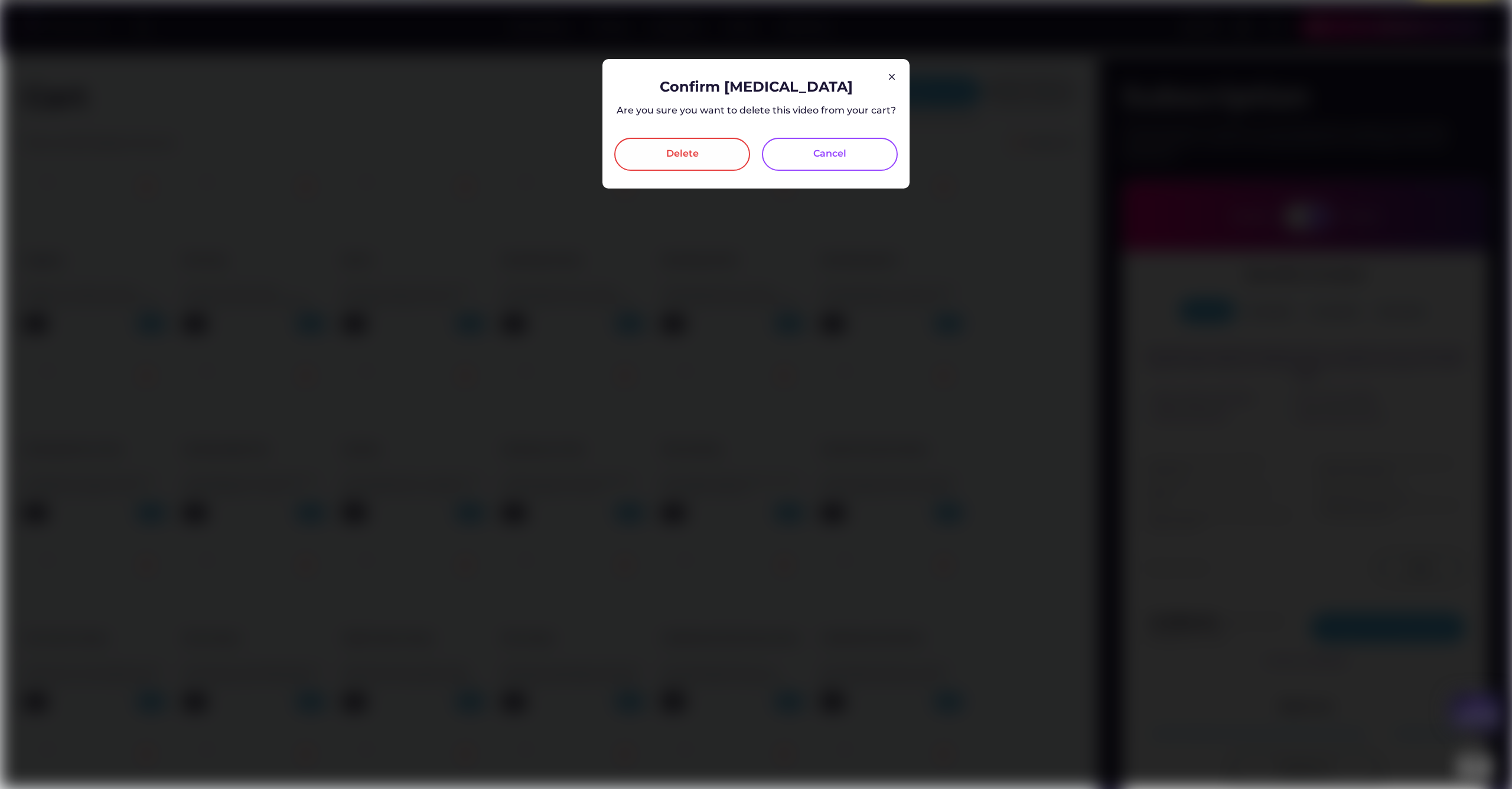
click at [651, 158] on div "Delete" at bounding box center [682, 154] width 136 height 33
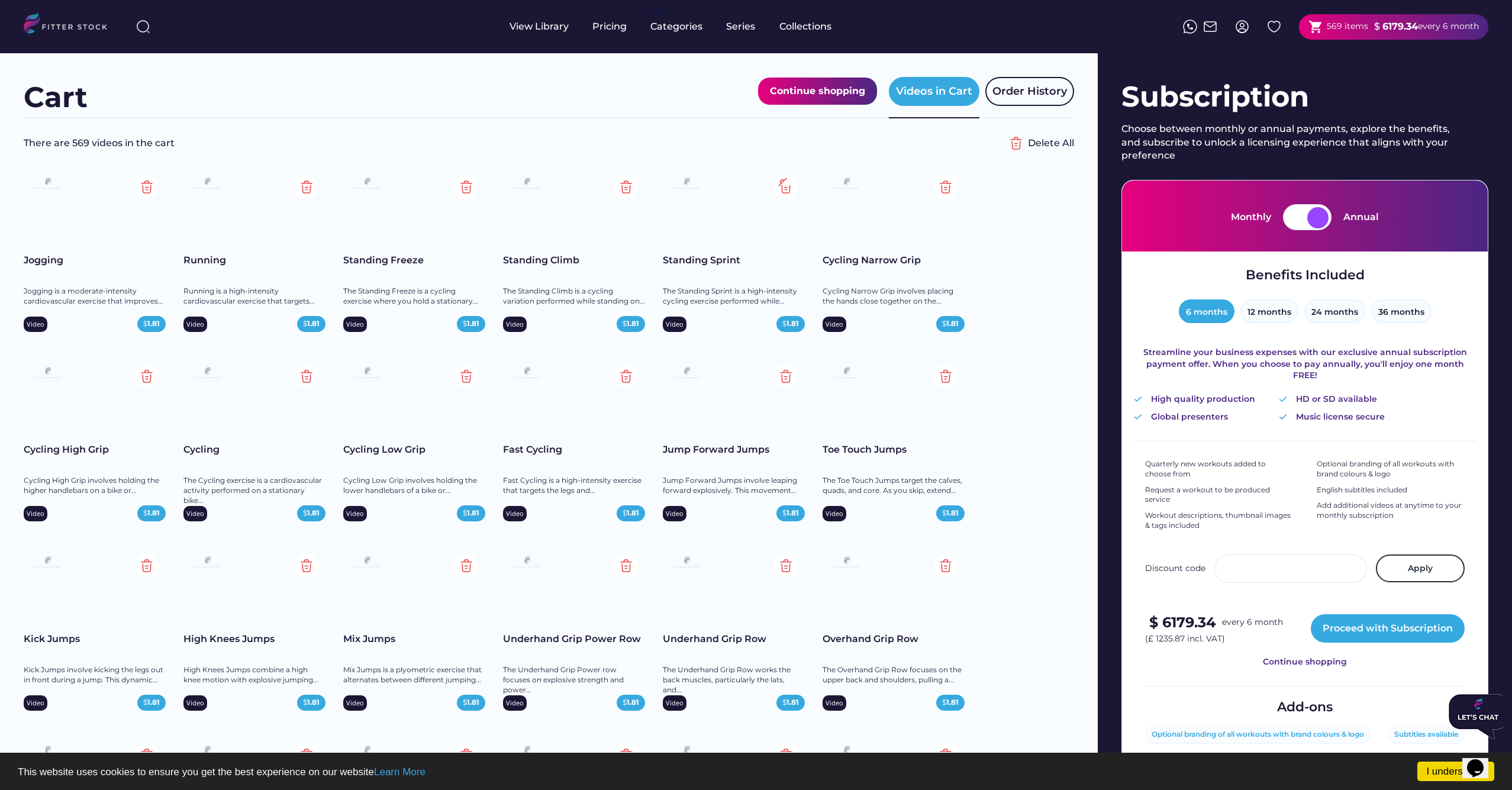
click at [784, 186] on img at bounding box center [786, 187] width 24 height 24
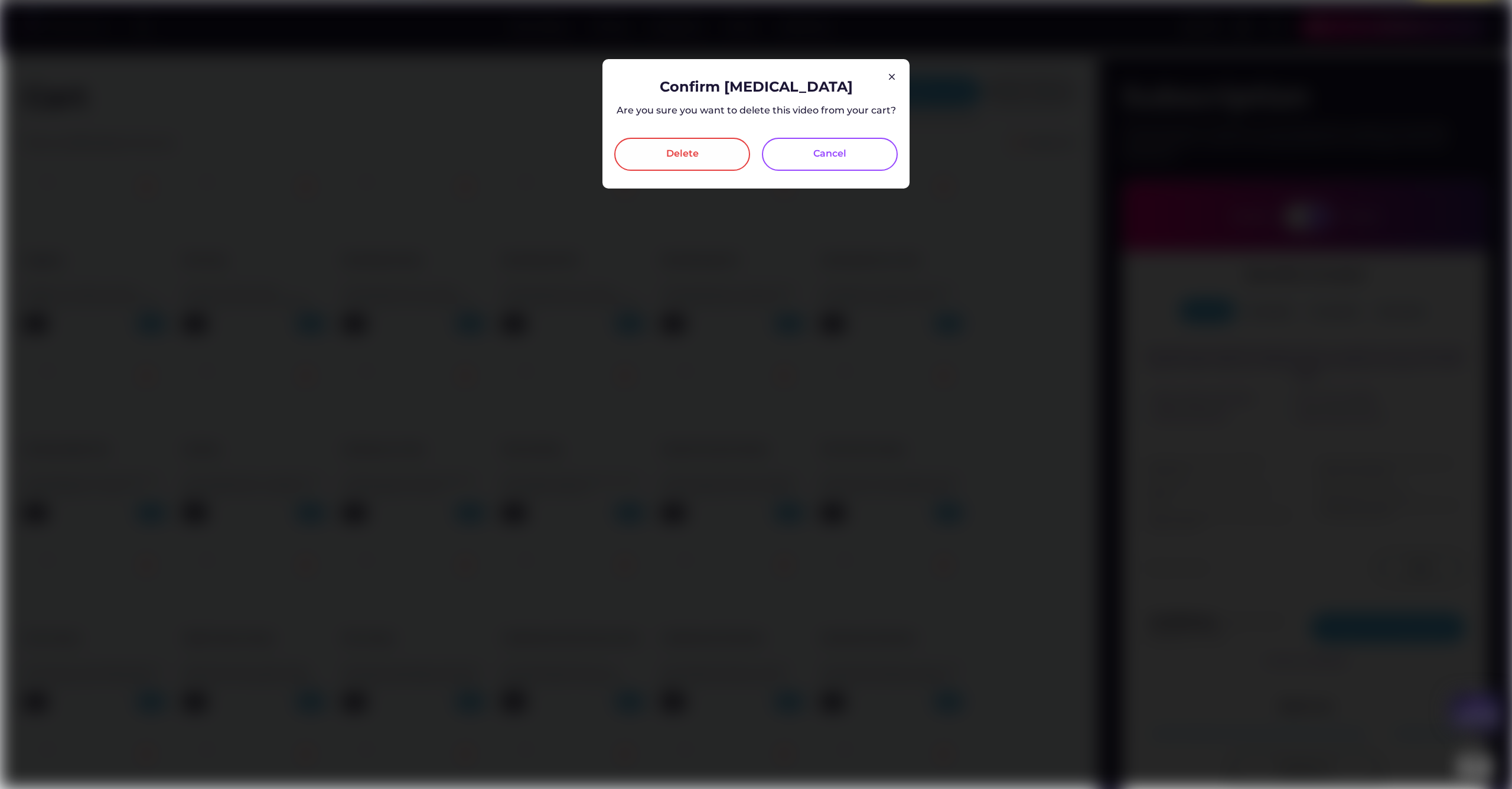
click at [707, 160] on div "Delete" at bounding box center [682, 154] width 136 height 33
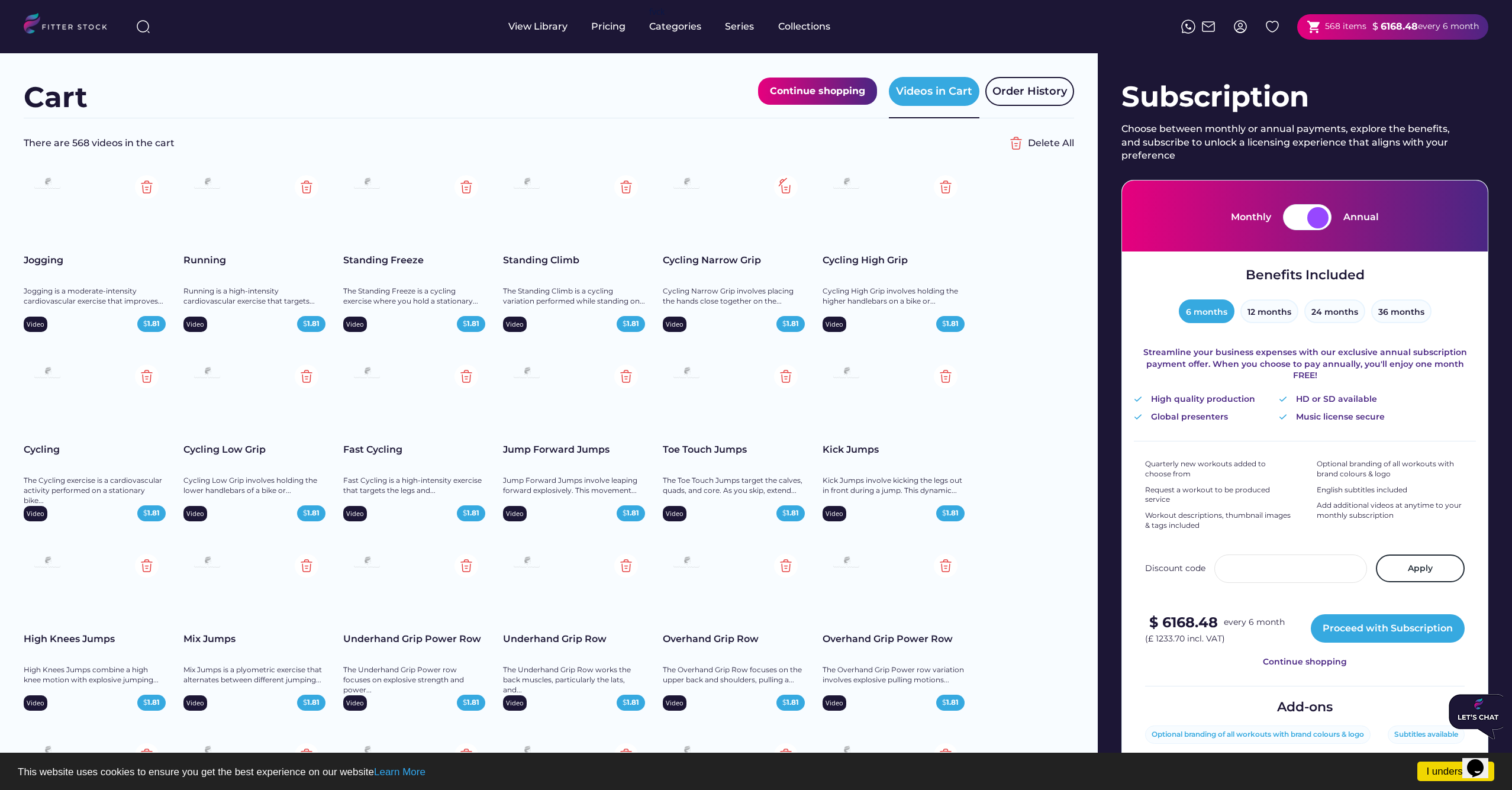
click at [790, 189] on img at bounding box center [786, 187] width 24 height 24
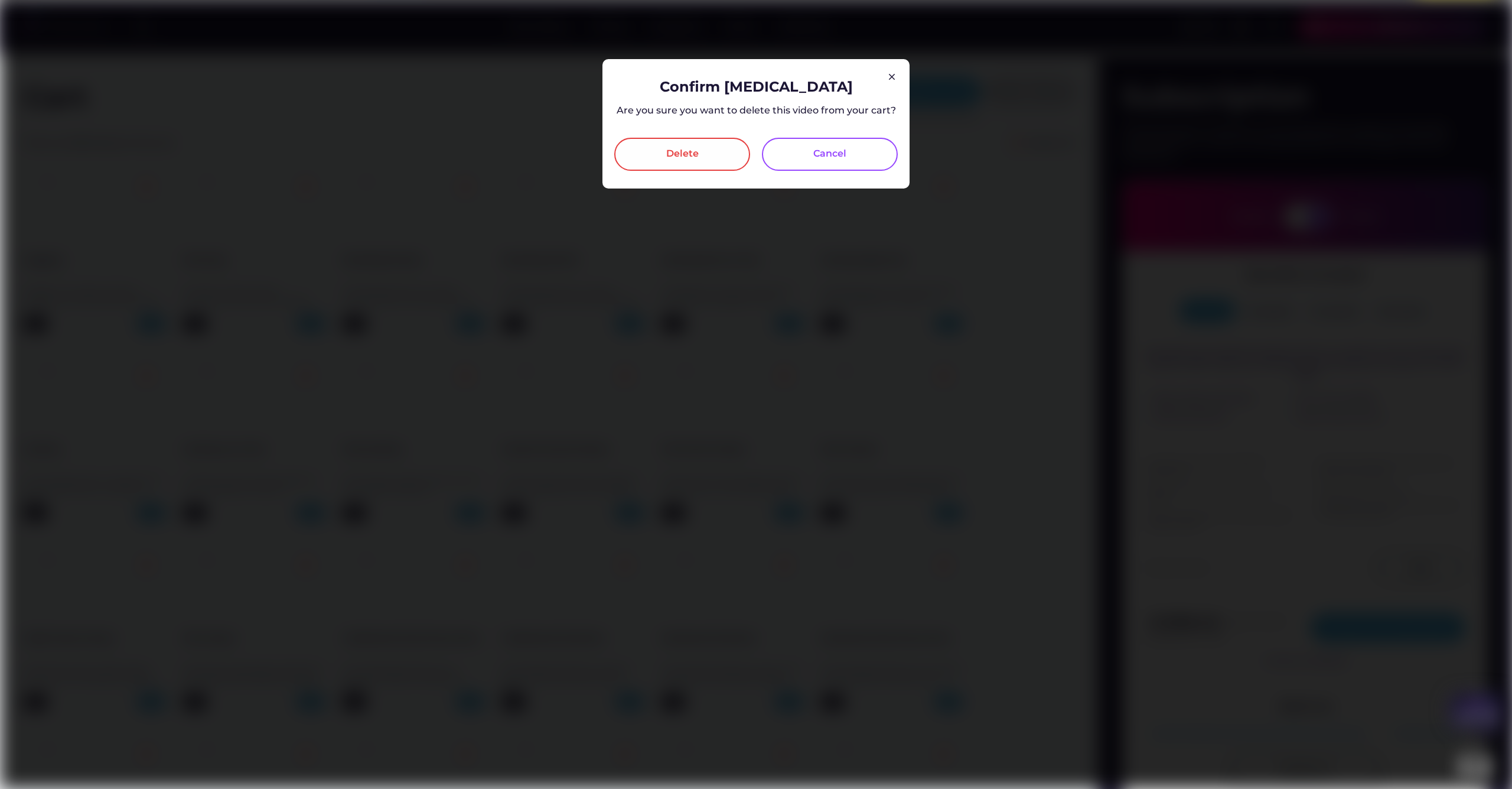
click at [678, 163] on div "Delete" at bounding box center [682, 154] width 136 height 33
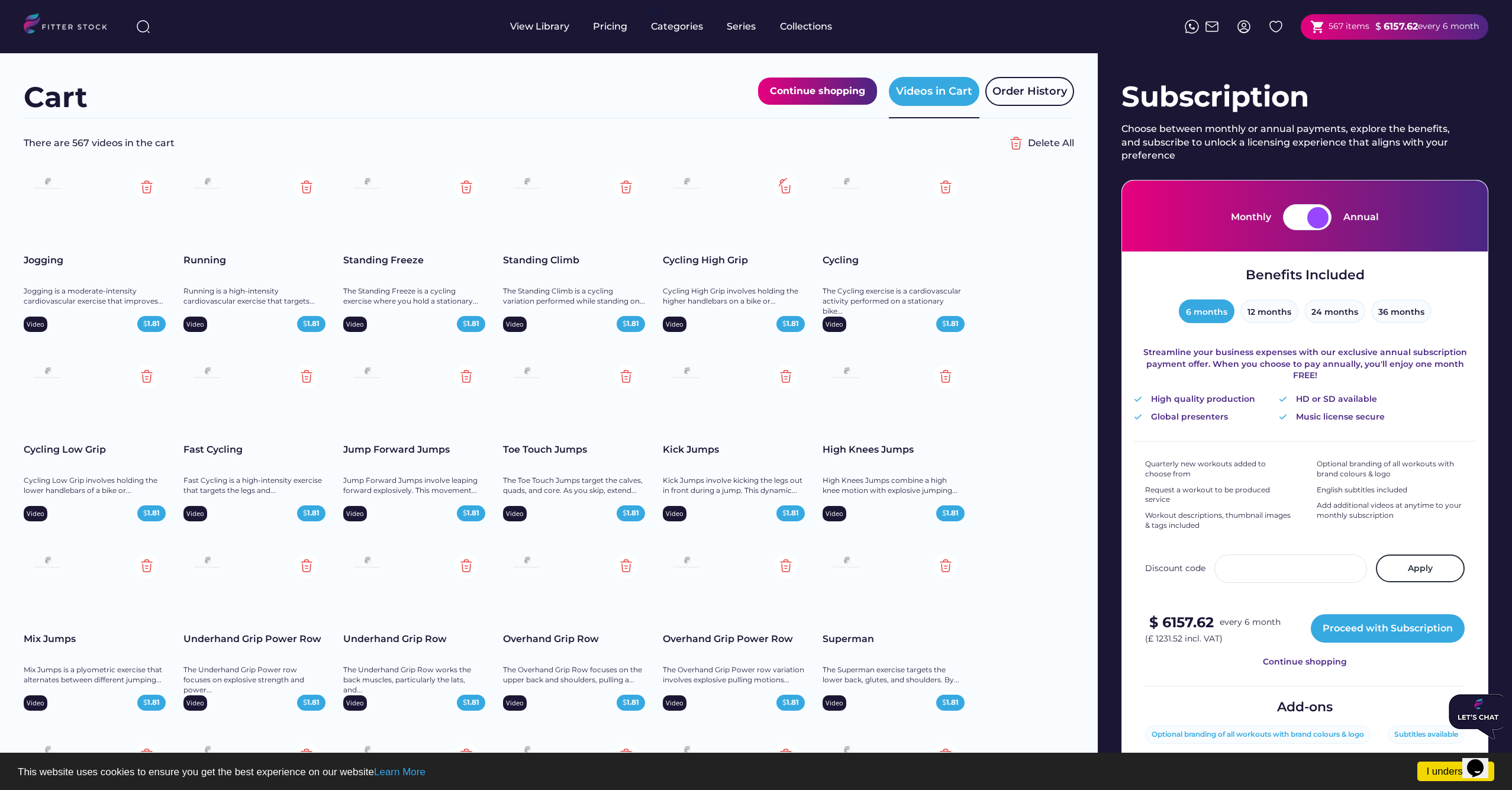
click at [787, 186] on img at bounding box center [786, 187] width 24 height 24
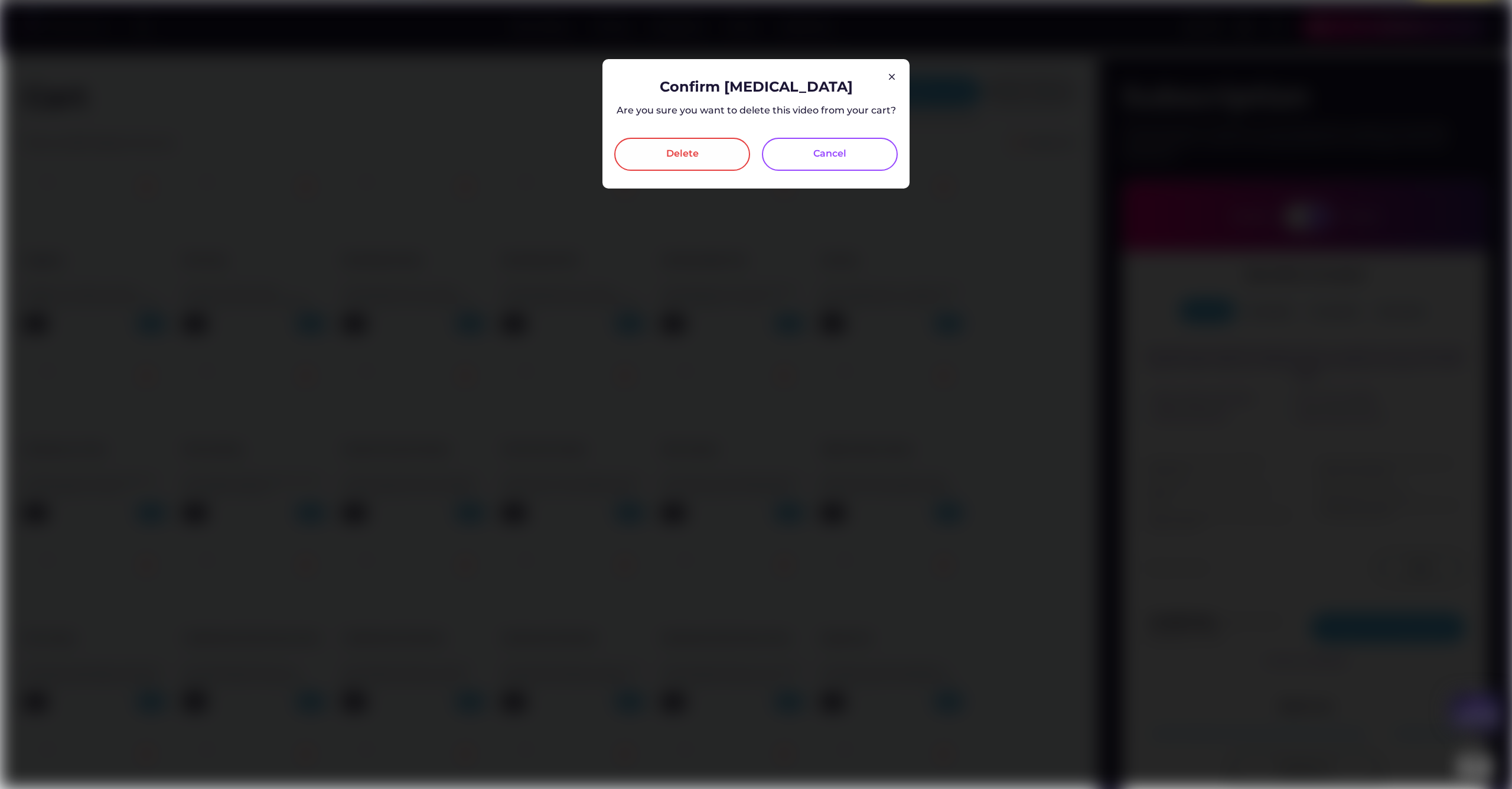
click at [668, 155] on div "Delete" at bounding box center [682, 154] width 32 height 14
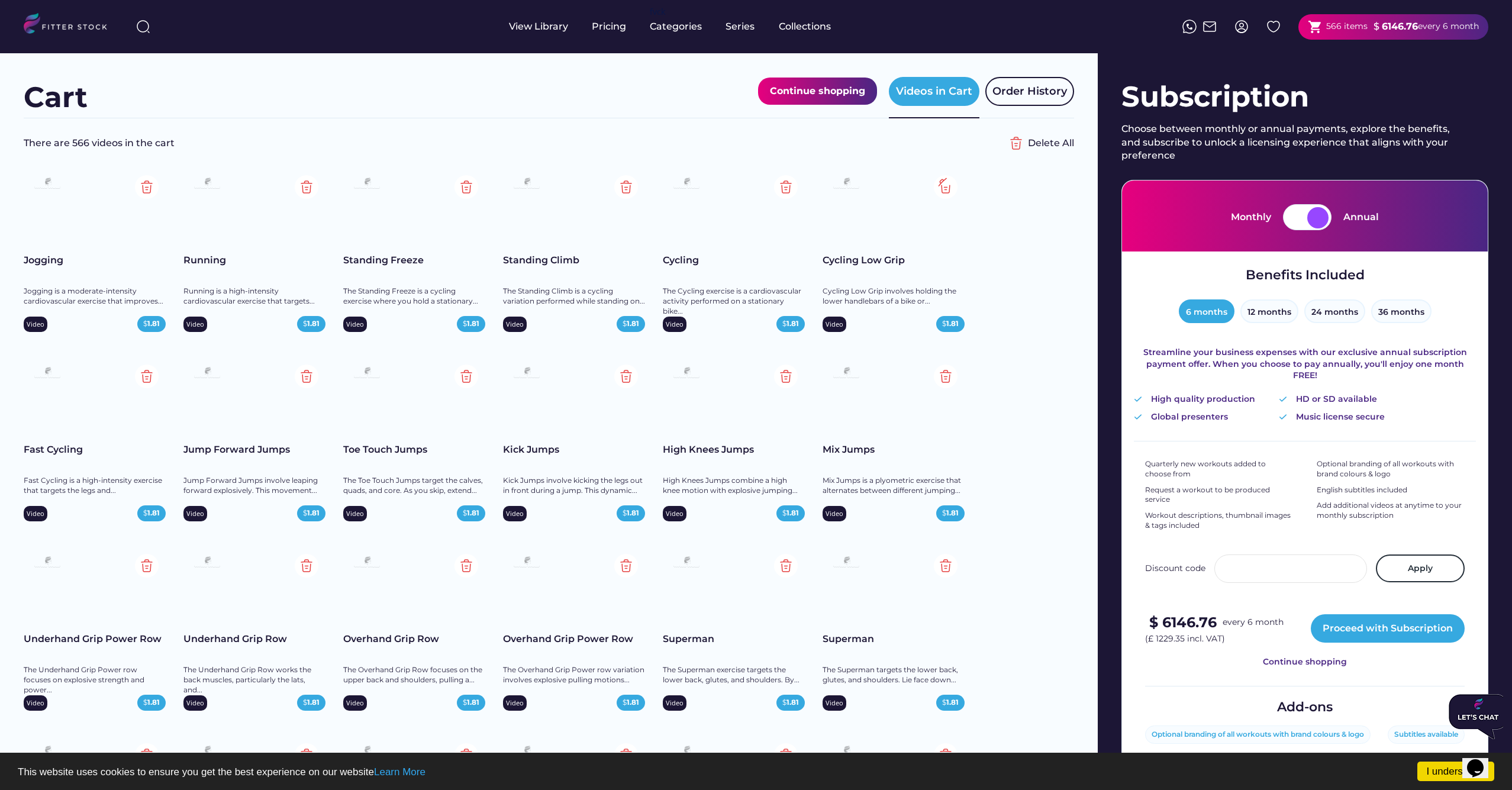
click at [947, 187] on img at bounding box center [946, 187] width 24 height 24
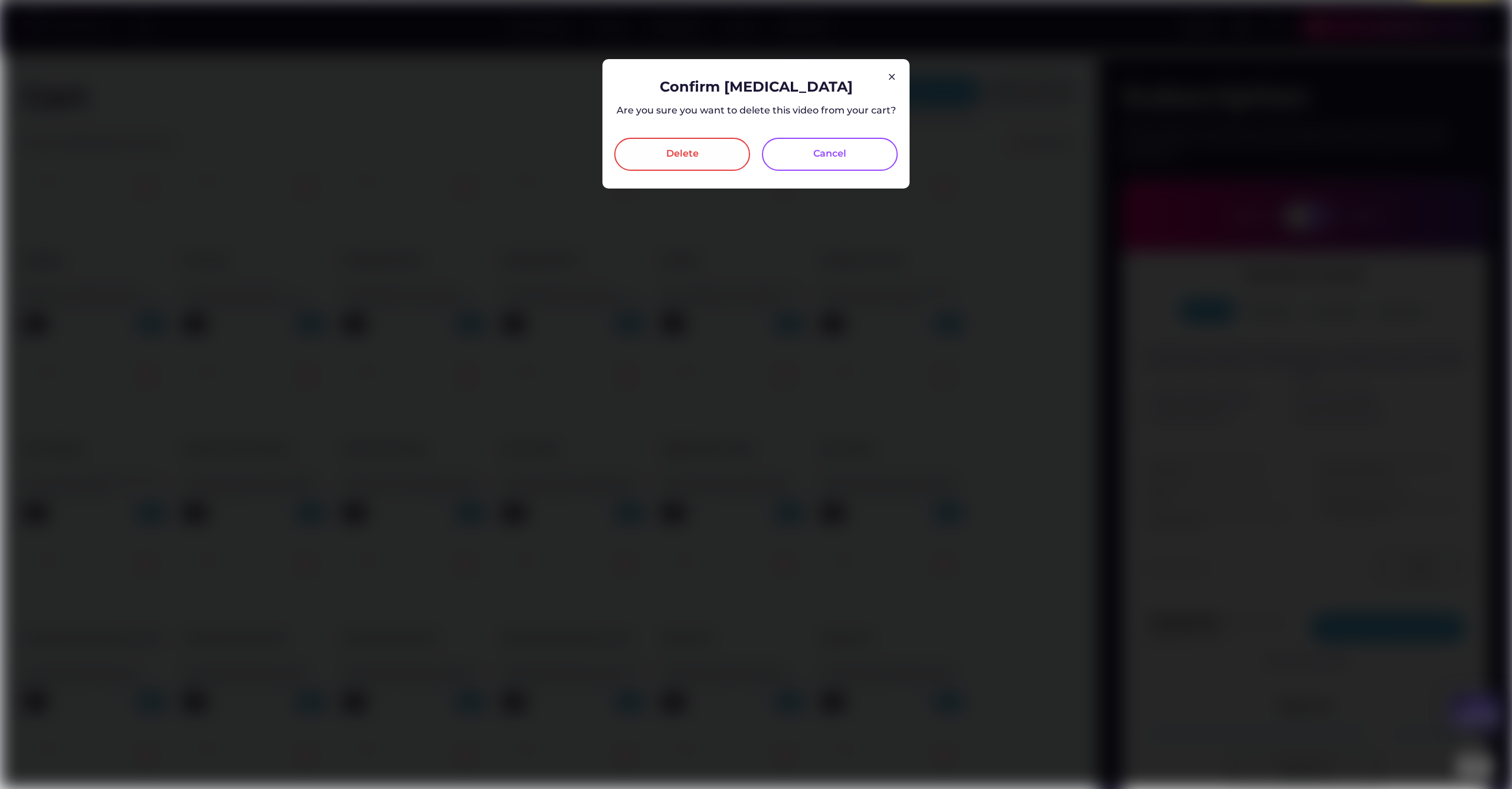
click at [702, 160] on div "Delete" at bounding box center [682, 154] width 136 height 33
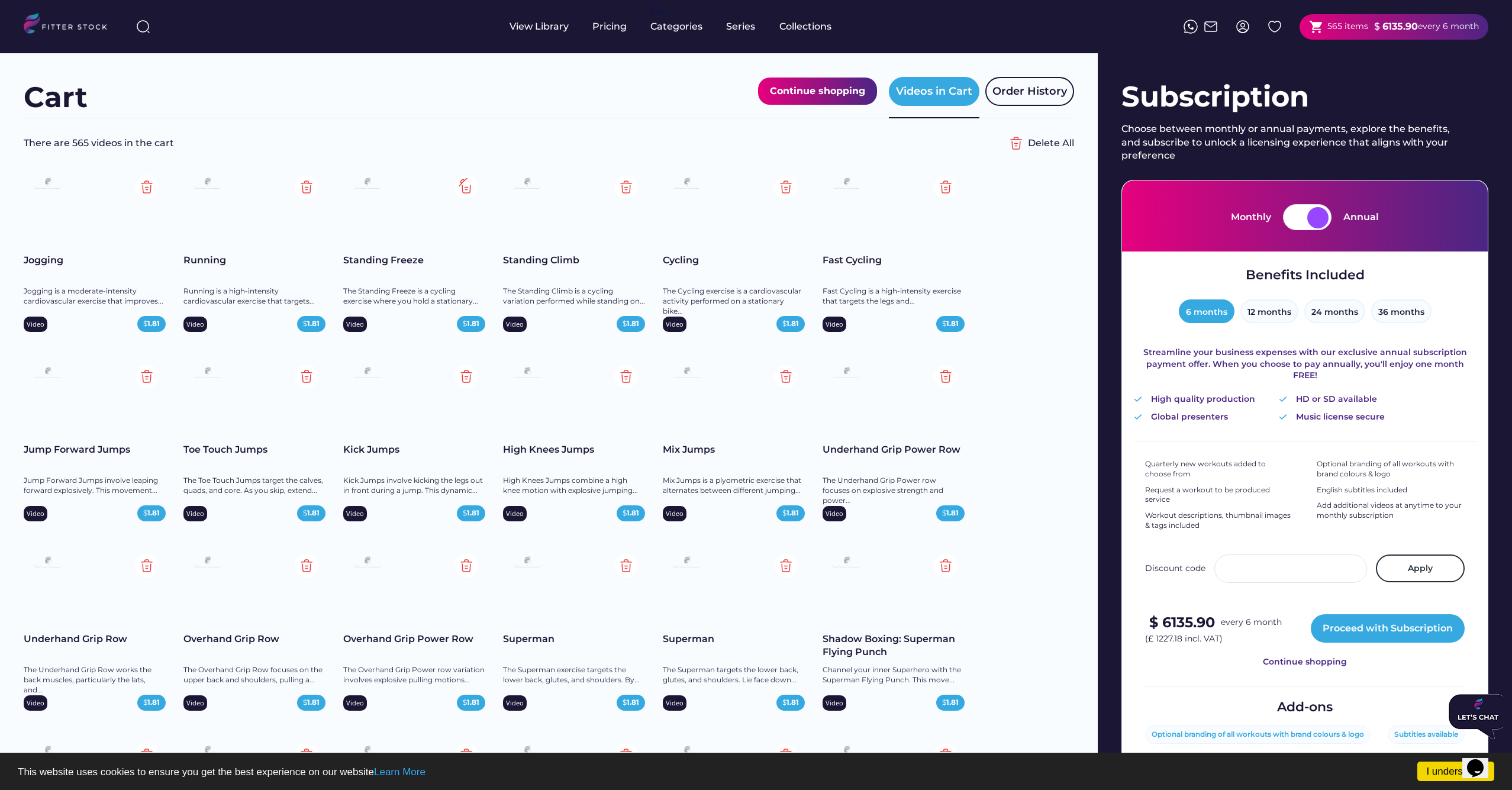
click at [467, 187] on img at bounding box center [466, 187] width 24 height 24
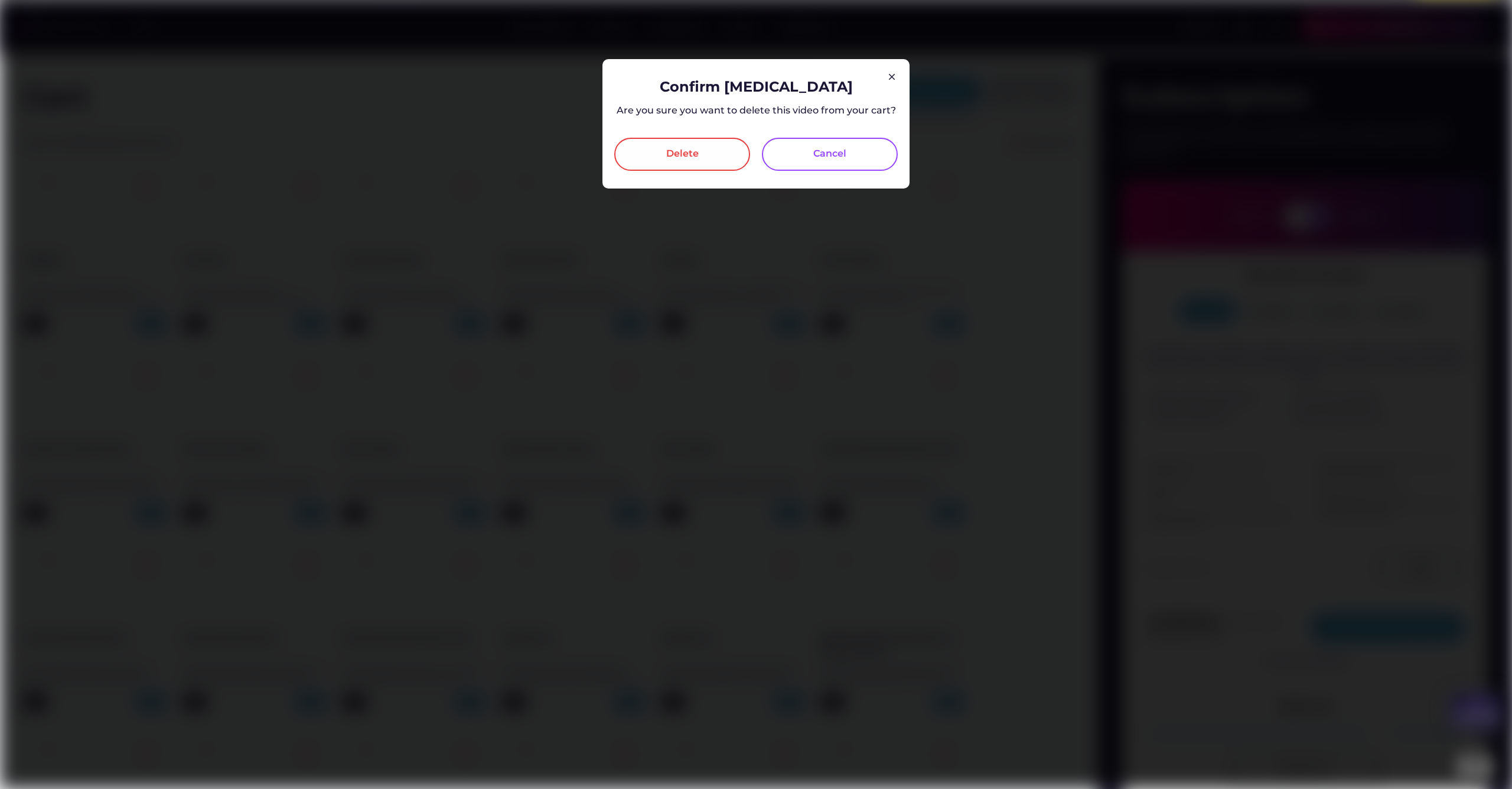
click at [677, 165] on div "Delete" at bounding box center [682, 154] width 136 height 33
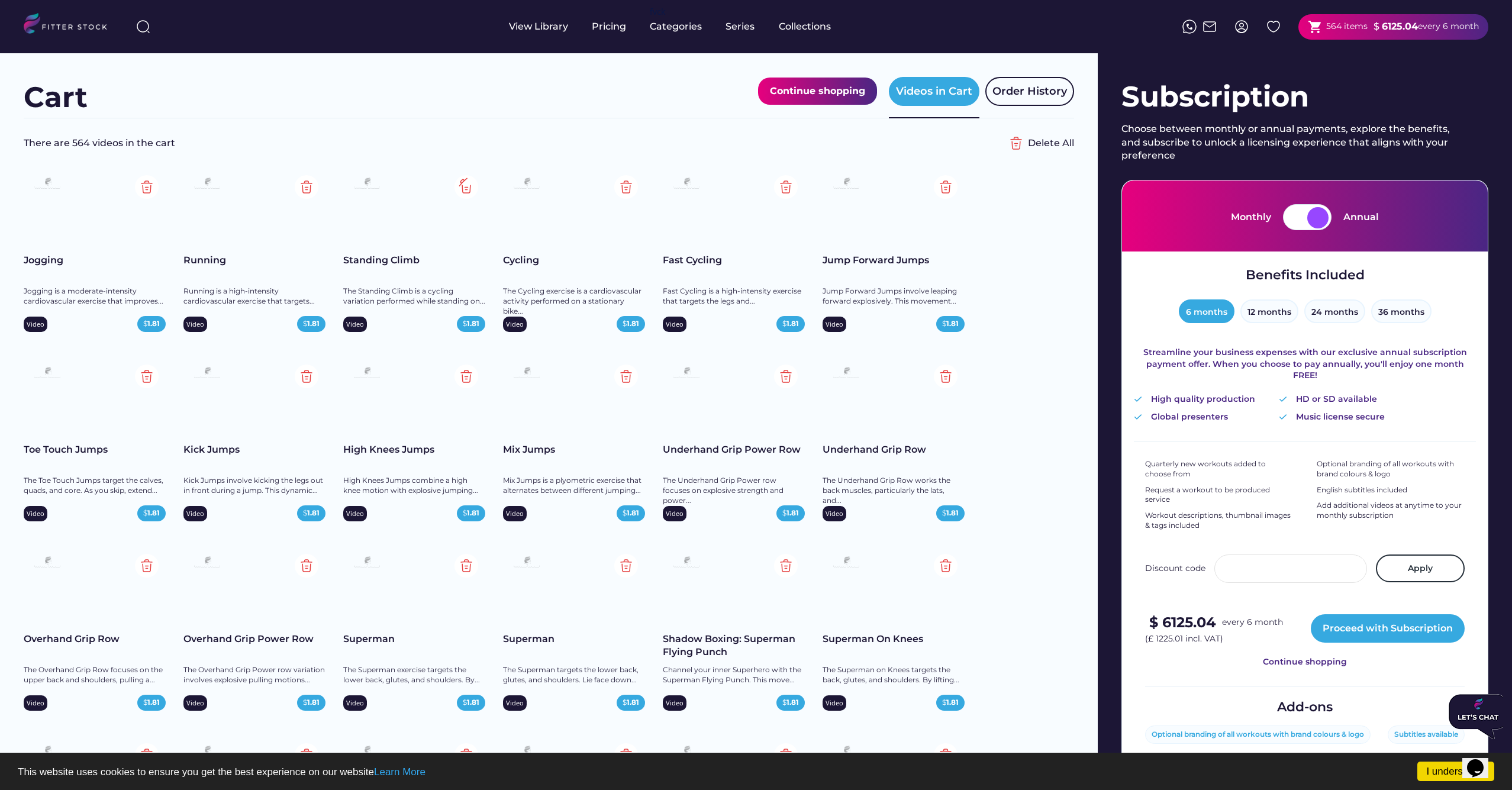
click at [463, 184] on img at bounding box center [466, 187] width 24 height 24
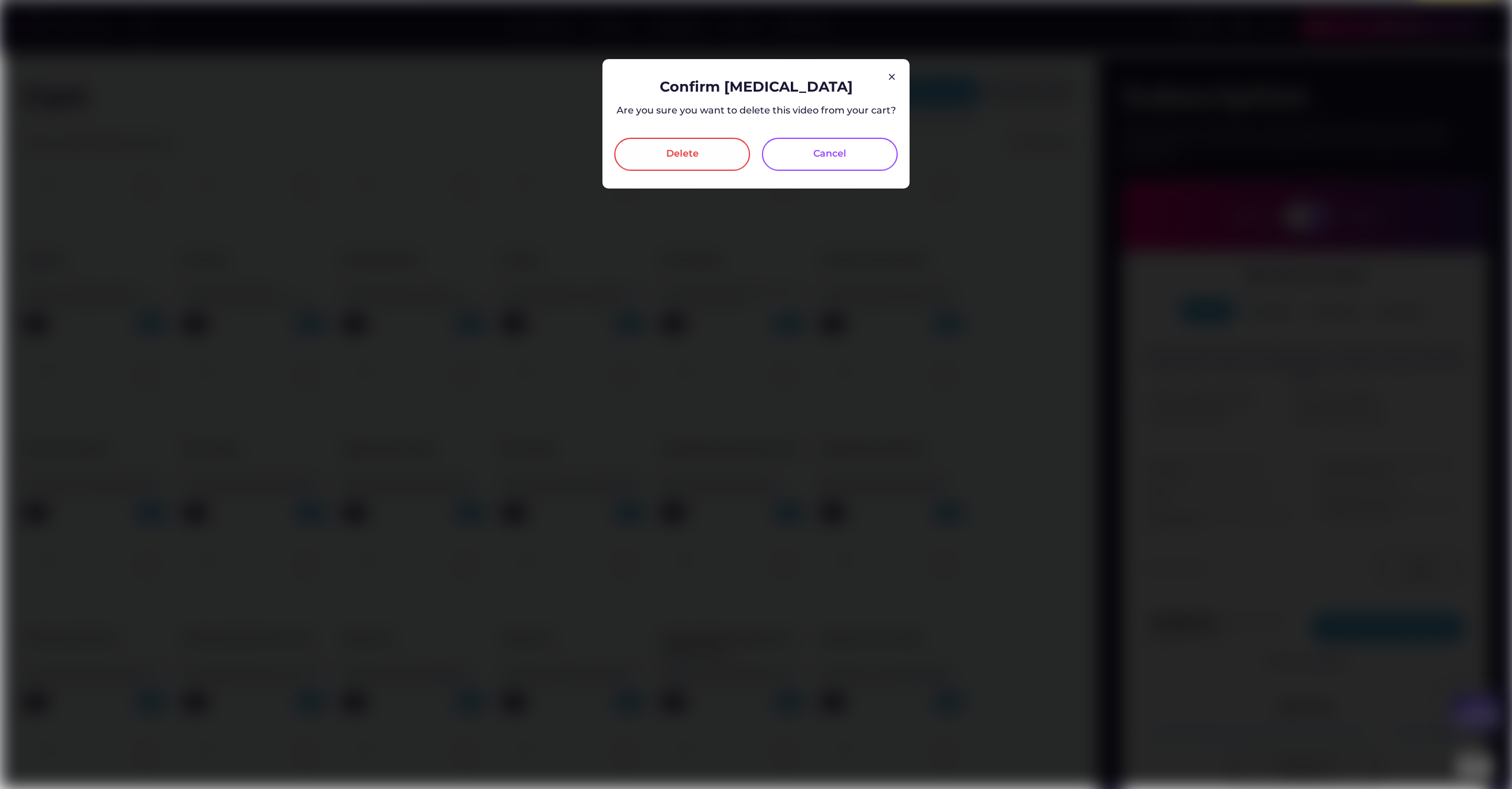
click at [687, 163] on div "Delete" at bounding box center [682, 154] width 136 height 33
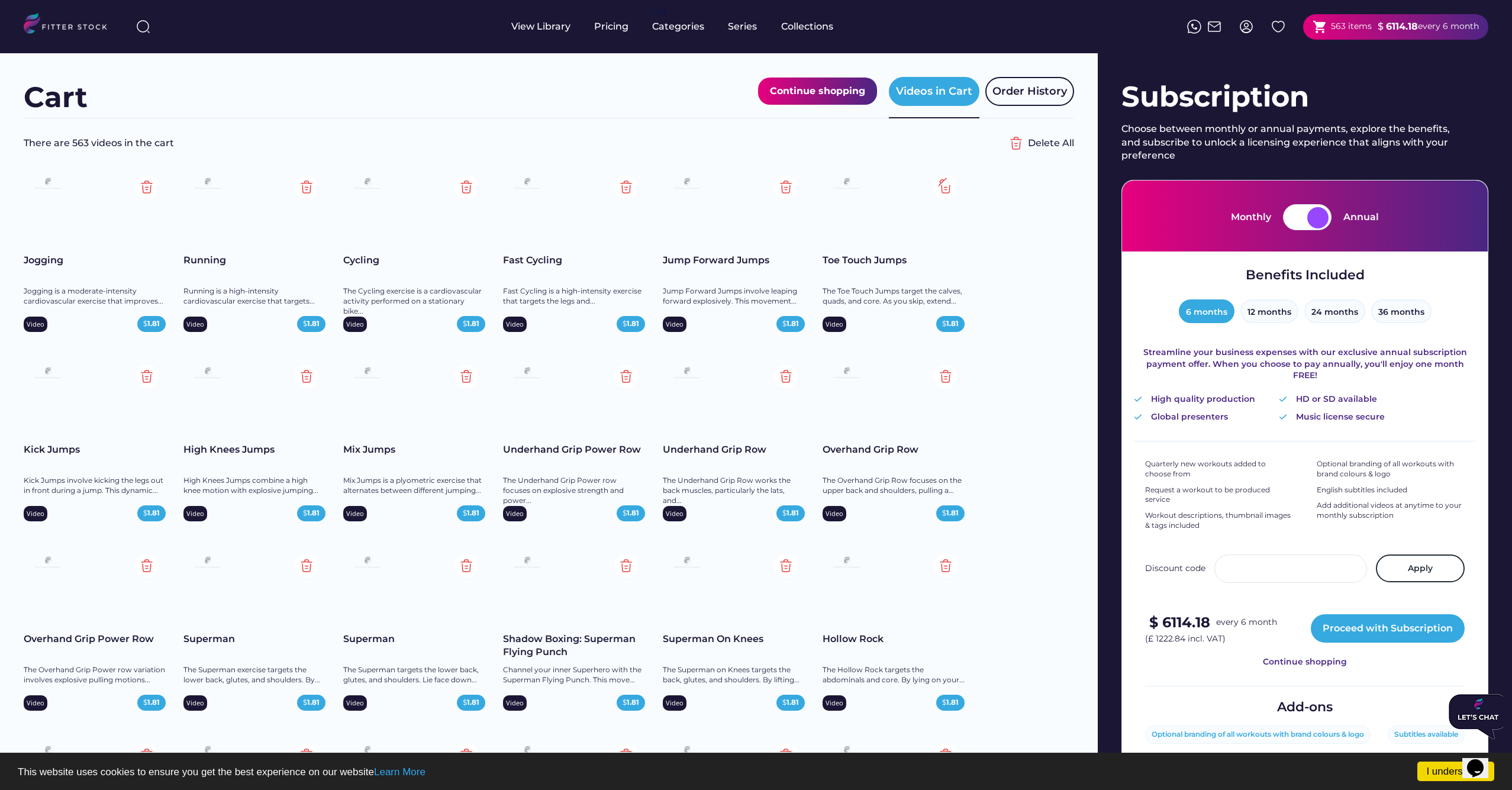
click at [942, 186] on img at bounding box center [946, 187] width 24 height 24
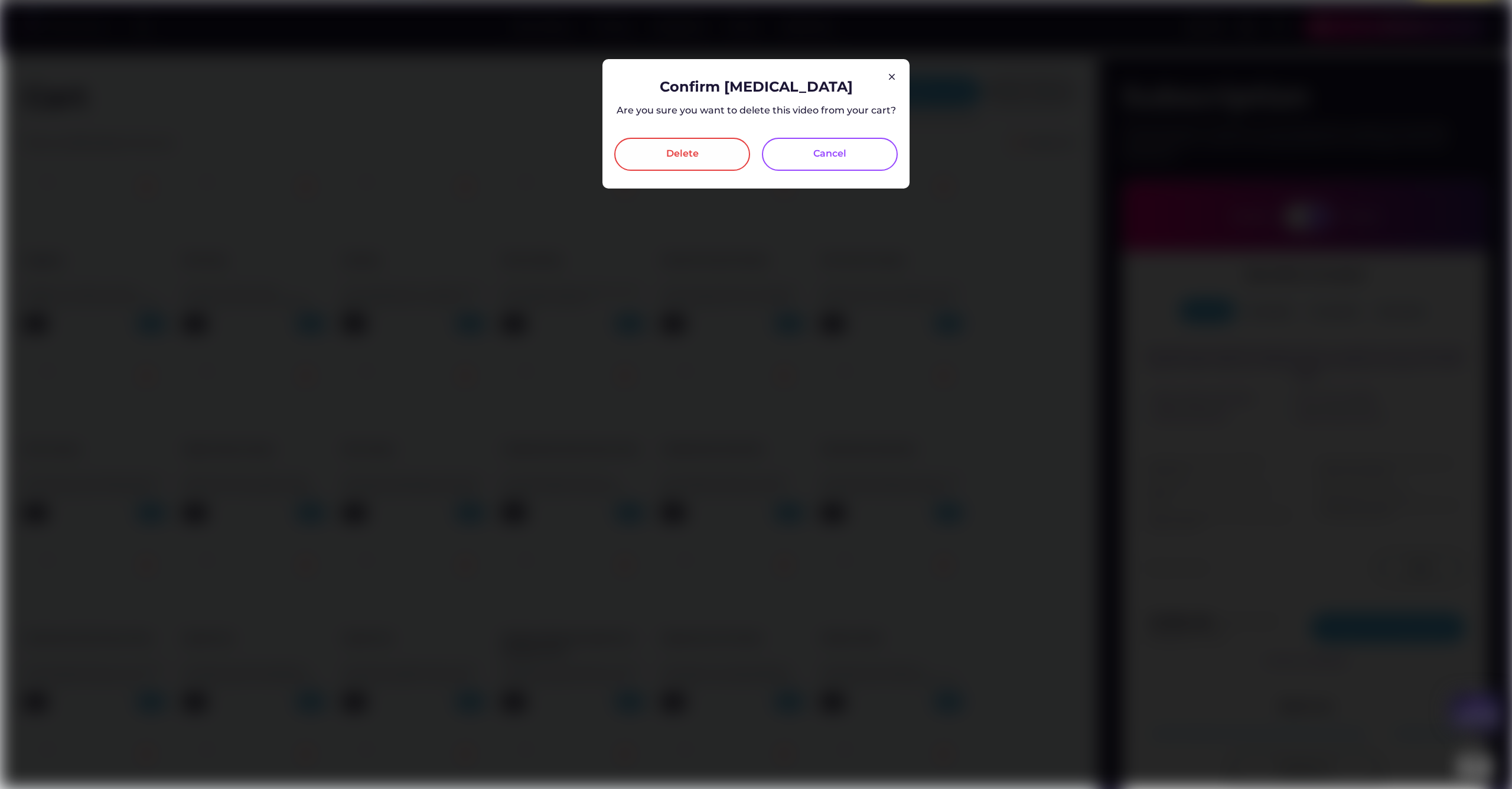
click at [665, 151] on div "Delete" at bounding box center [682, 154] width 136 height 33
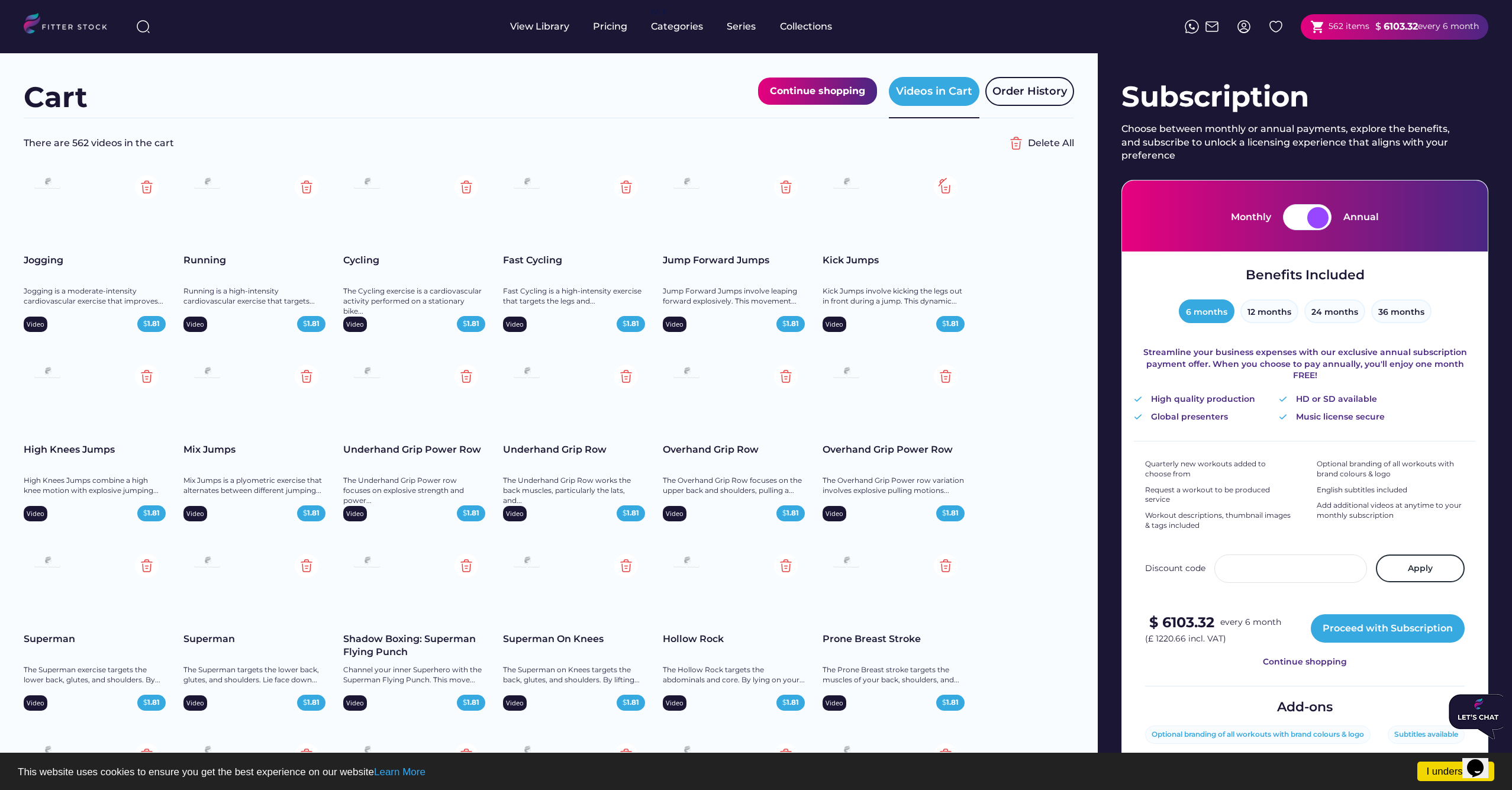
click at [945, 184] on img at bounding box center [946, 187] width 24 height 24
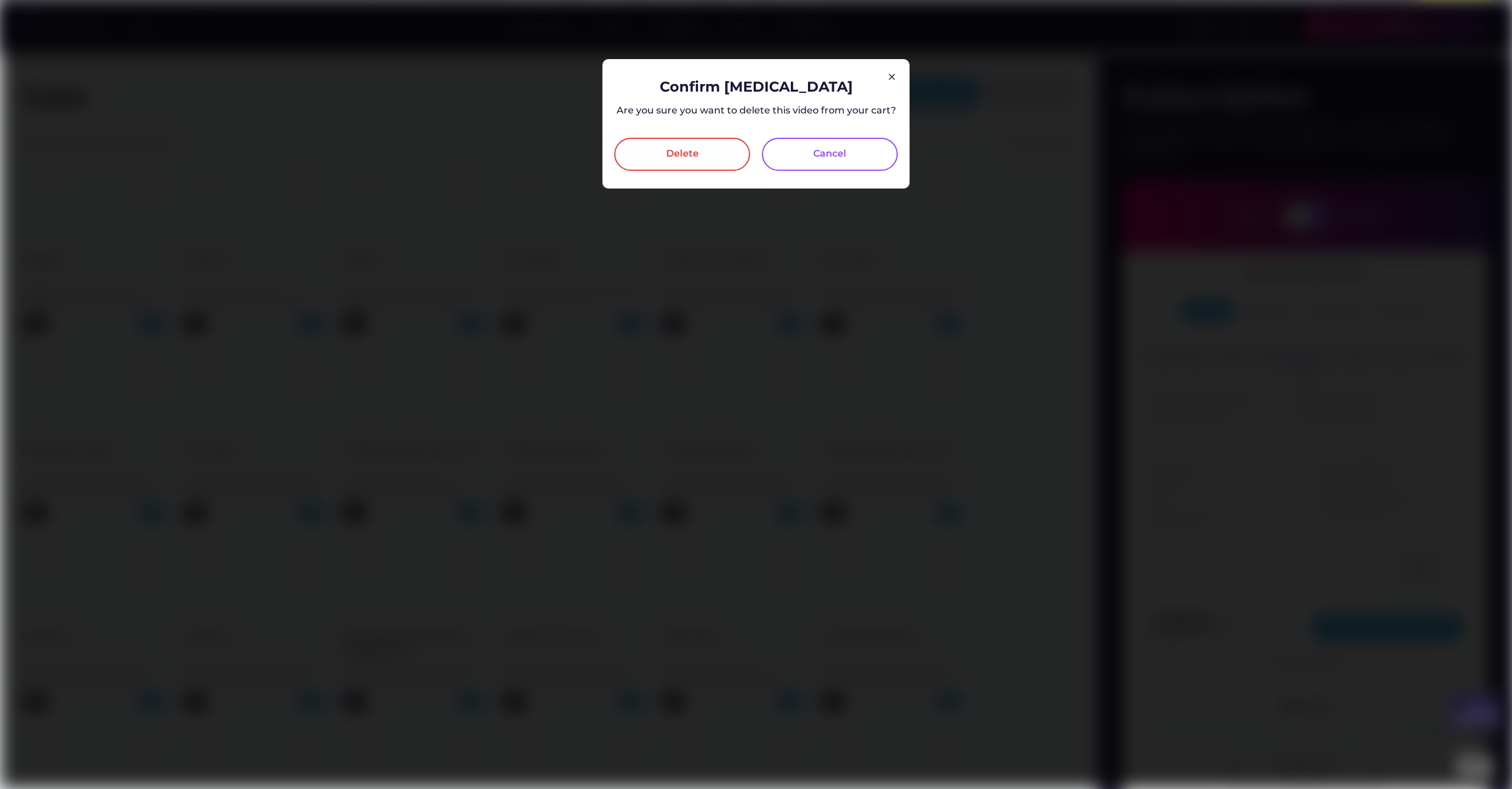
click at [715, 158] on div "Delete" at bounding box center [682, 154] width 136 height 33
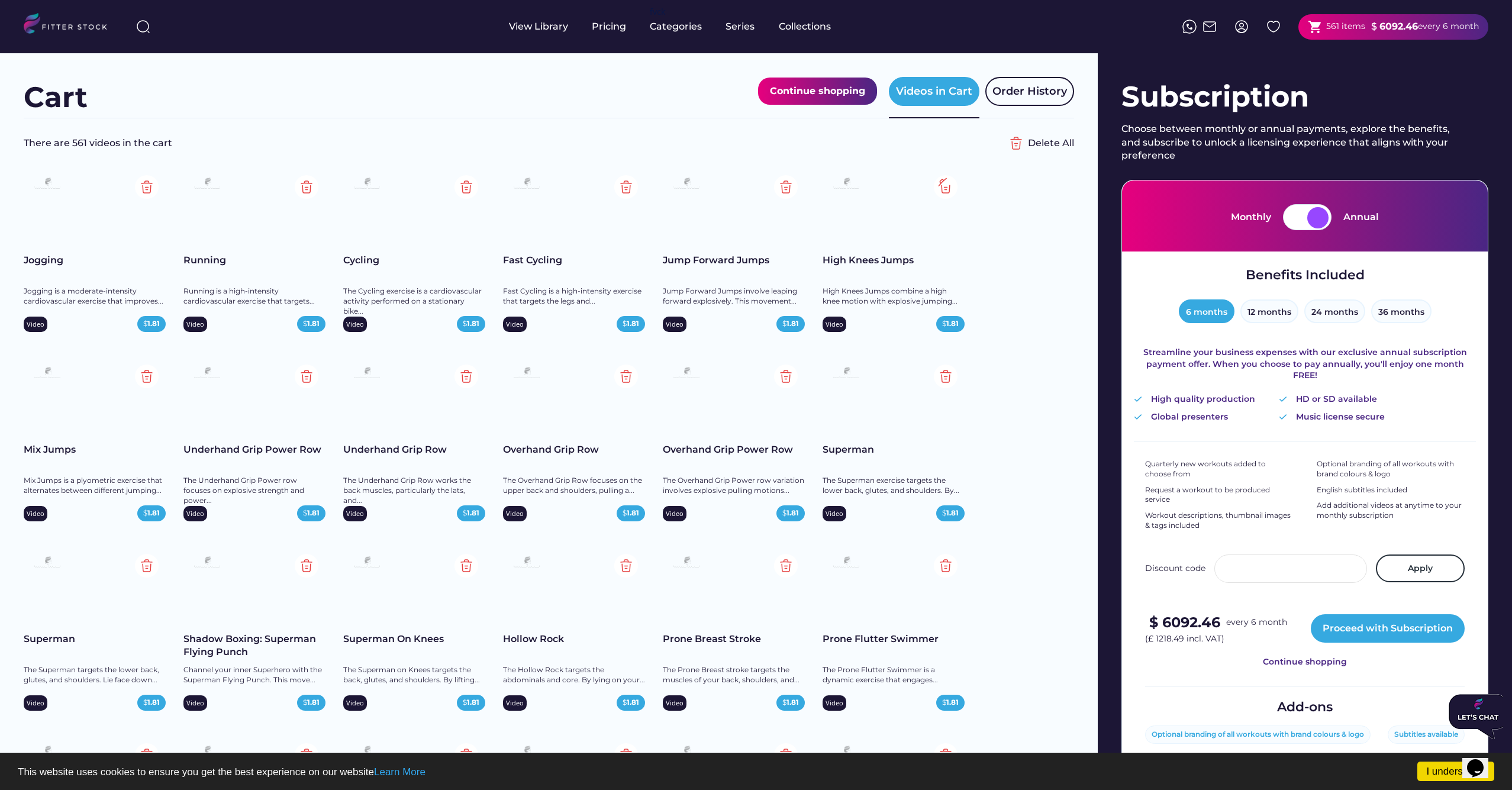
click at [947, 186] on img at bounding box center [946, 187] width 24 height 24
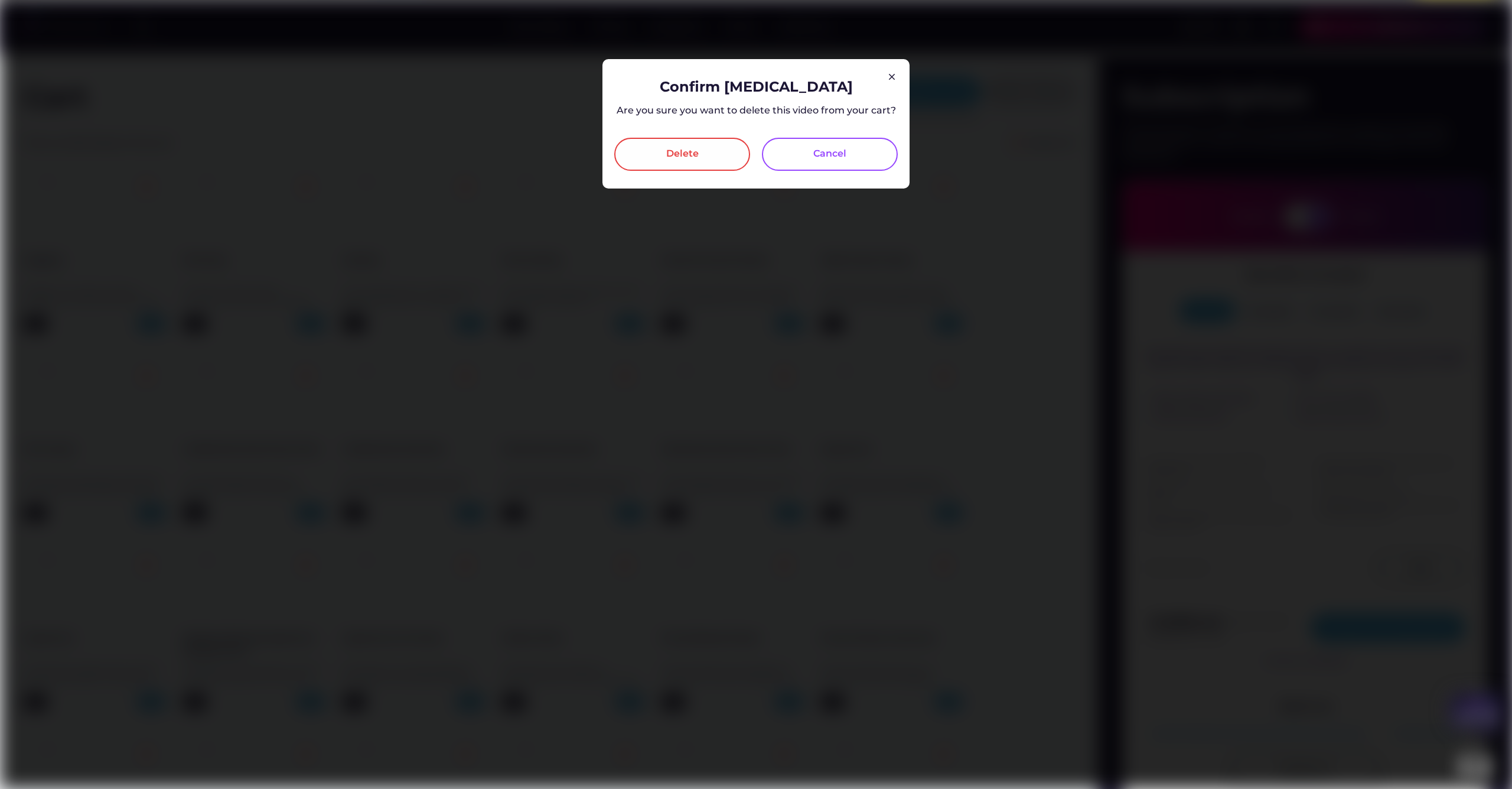
click at [642, 157] on div "Delete" at bounding box center [682, 154] width 136 height 33
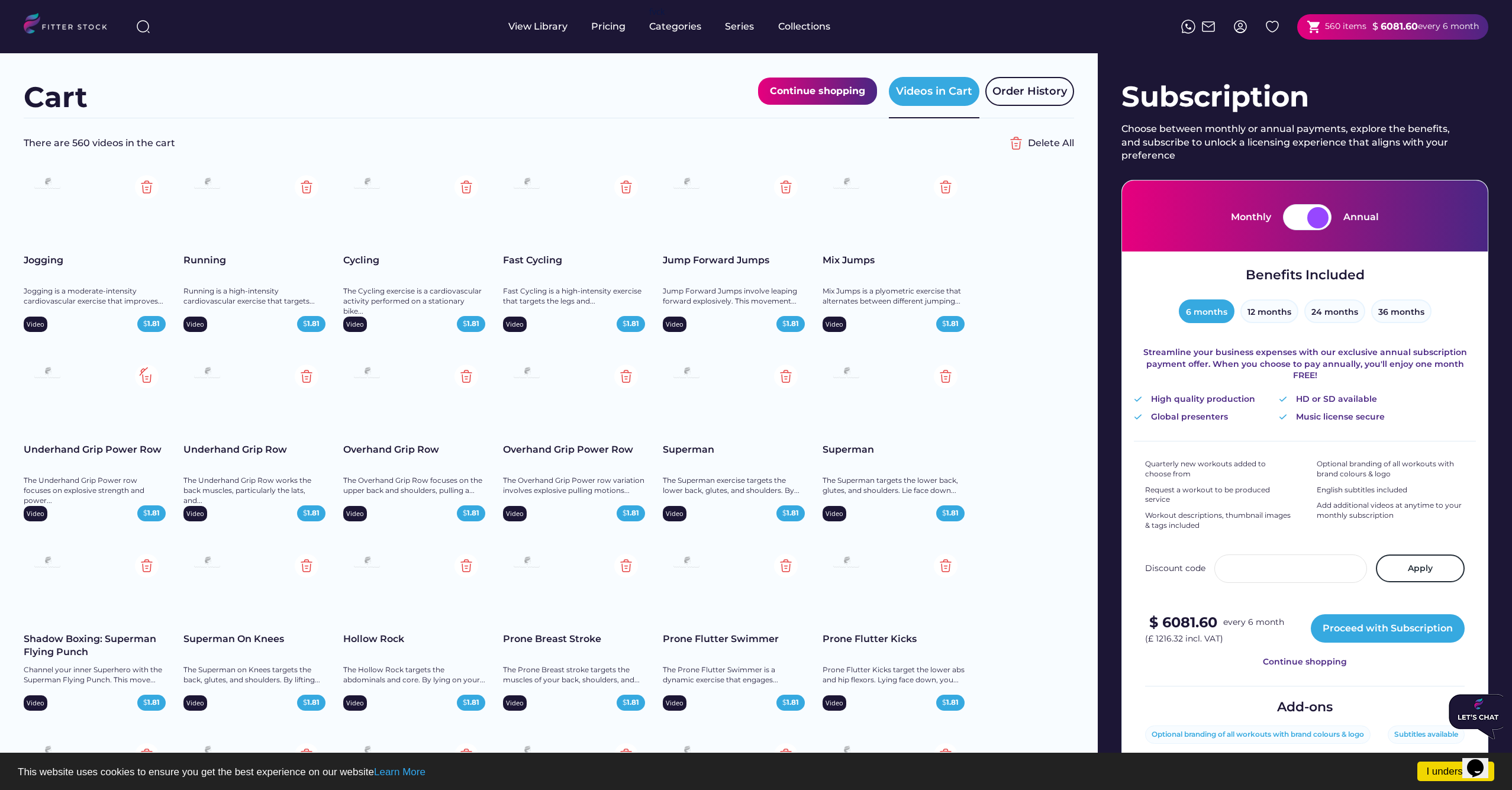
click at [148, 377] on img at bounding box center [146, 376] width 24 height 24
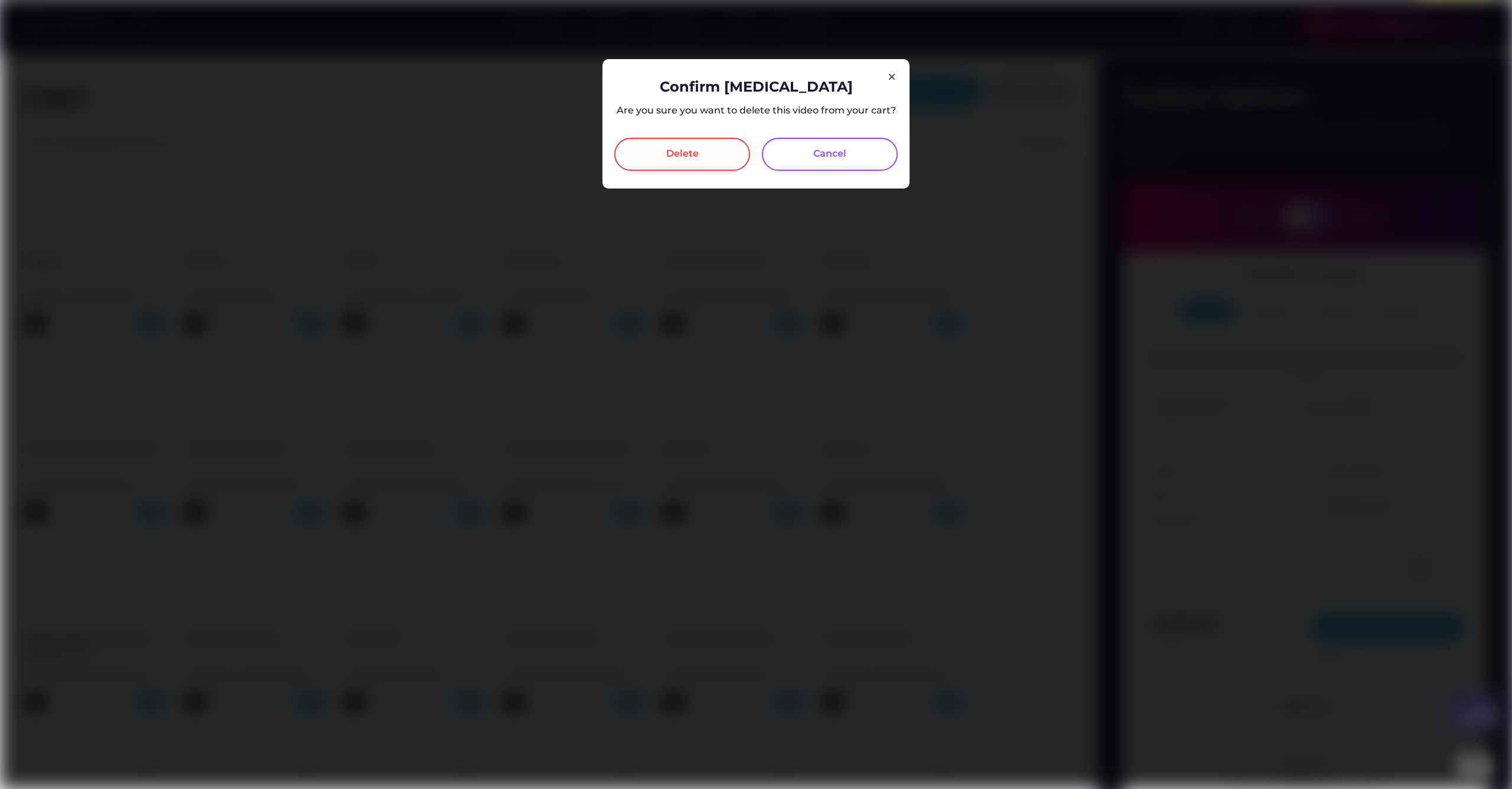
click at [653, 151] on div "Delete" at bounding box center [682, 154] width 136 height 33
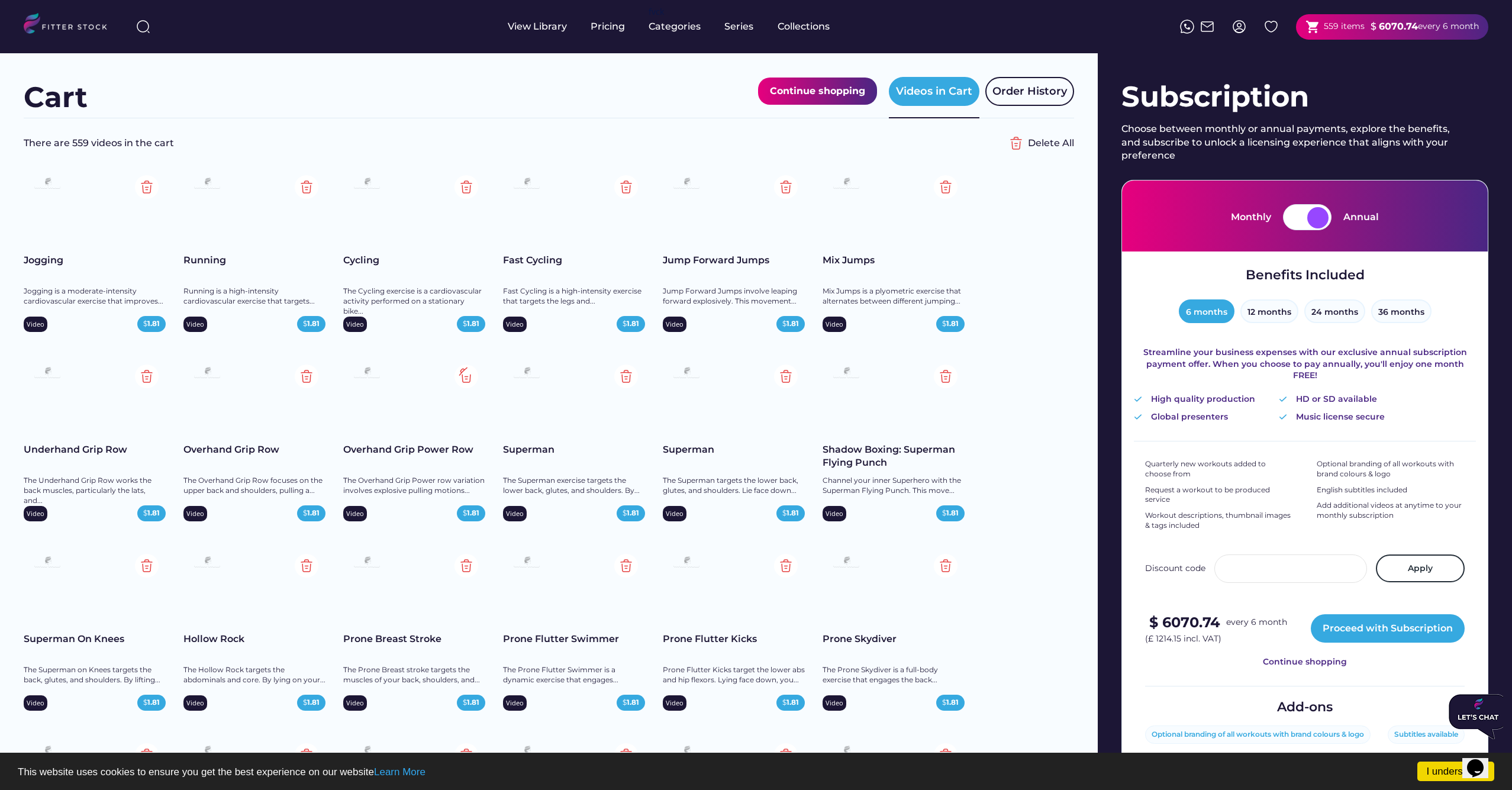
click at [462, 377] on img at bounding box center [466, 376] width 24 height 24
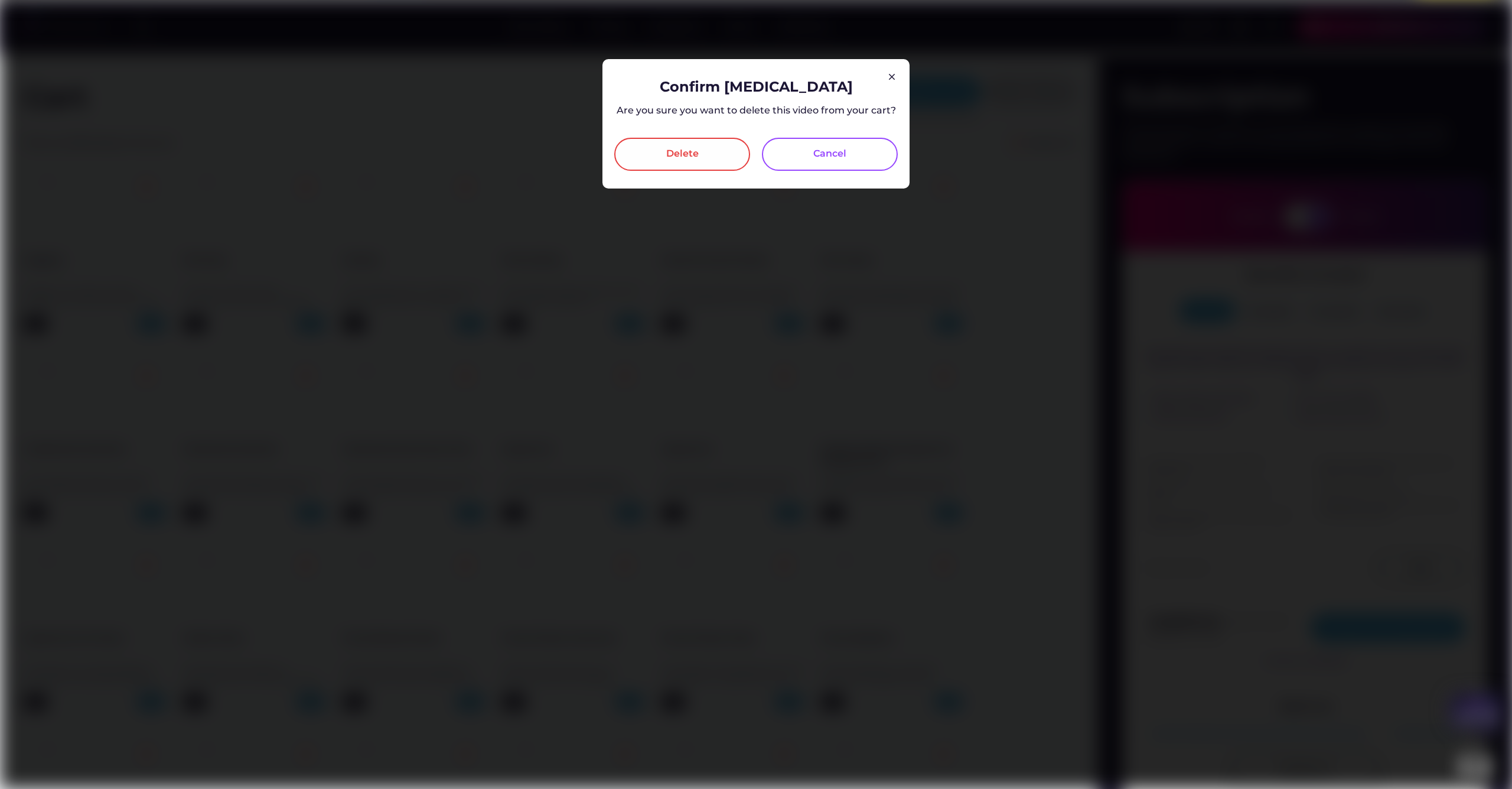
click at [655, 162] on div "Delete" at bounding box center [682, 154] width 136 height 33
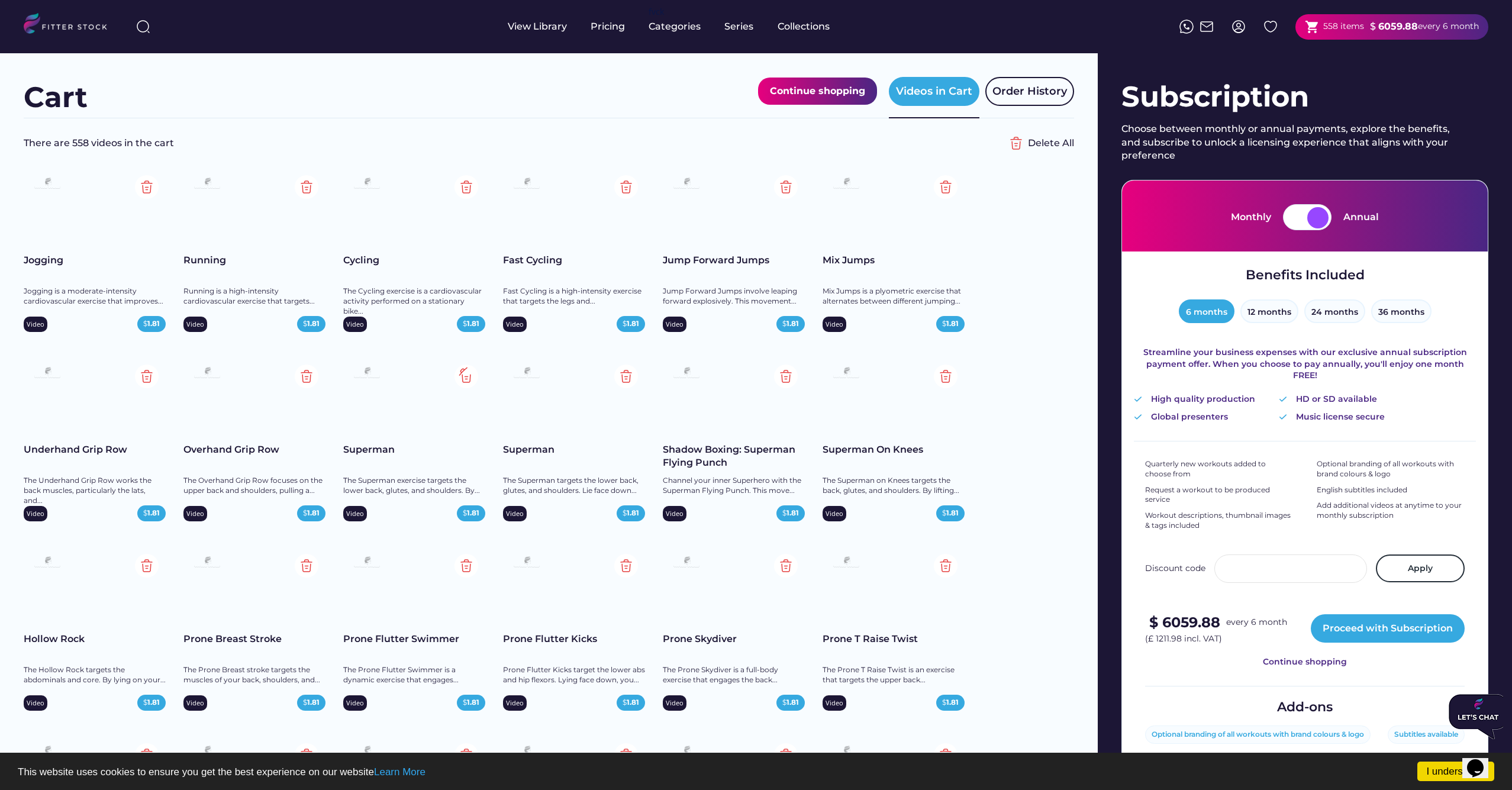
click at [465, 377] on img at bounding box center [466, 376] width 24 height 24
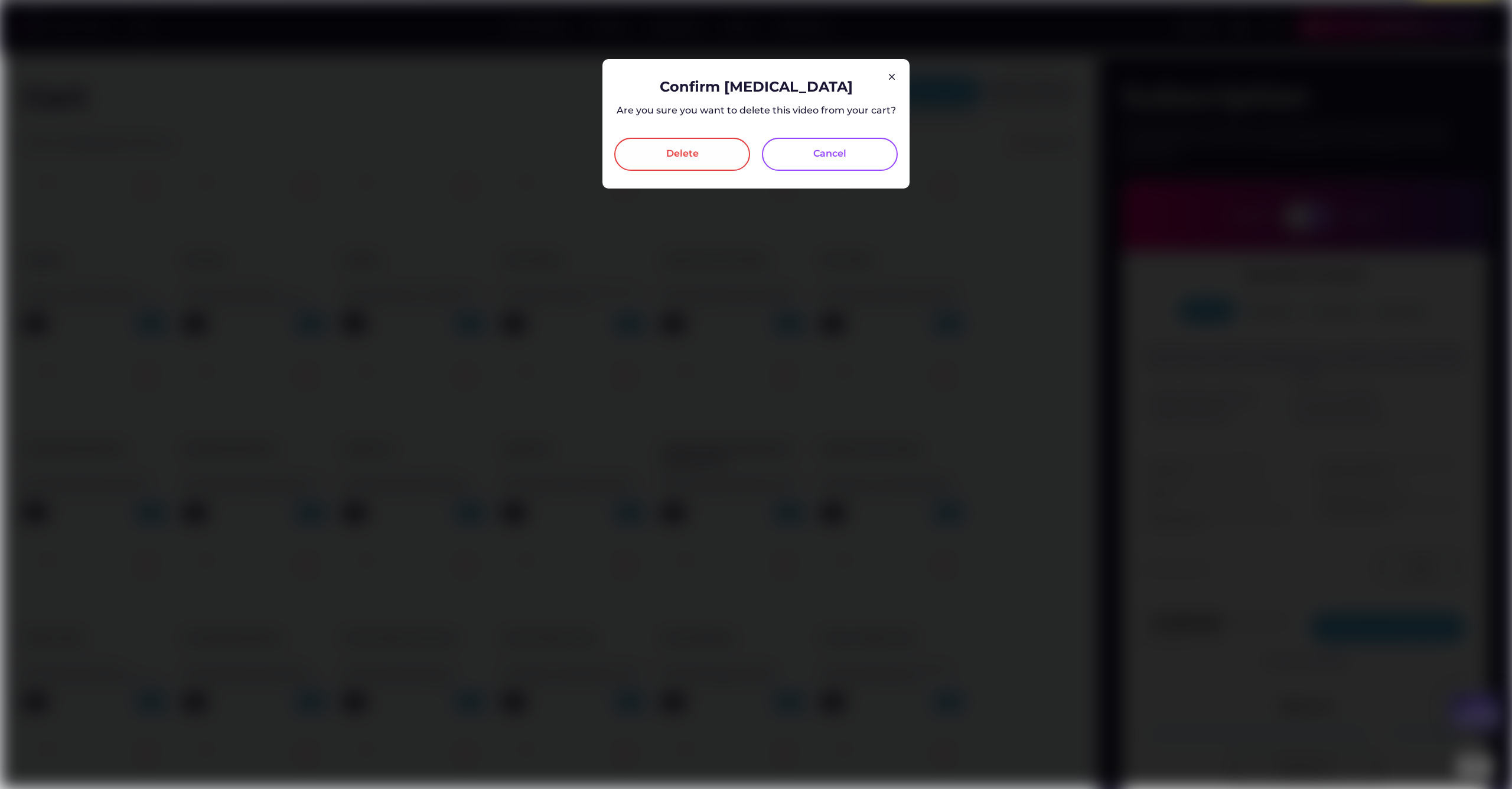
click at [651, 160] on div "Delete" at bounding box center [682, 154] width 136 height 33
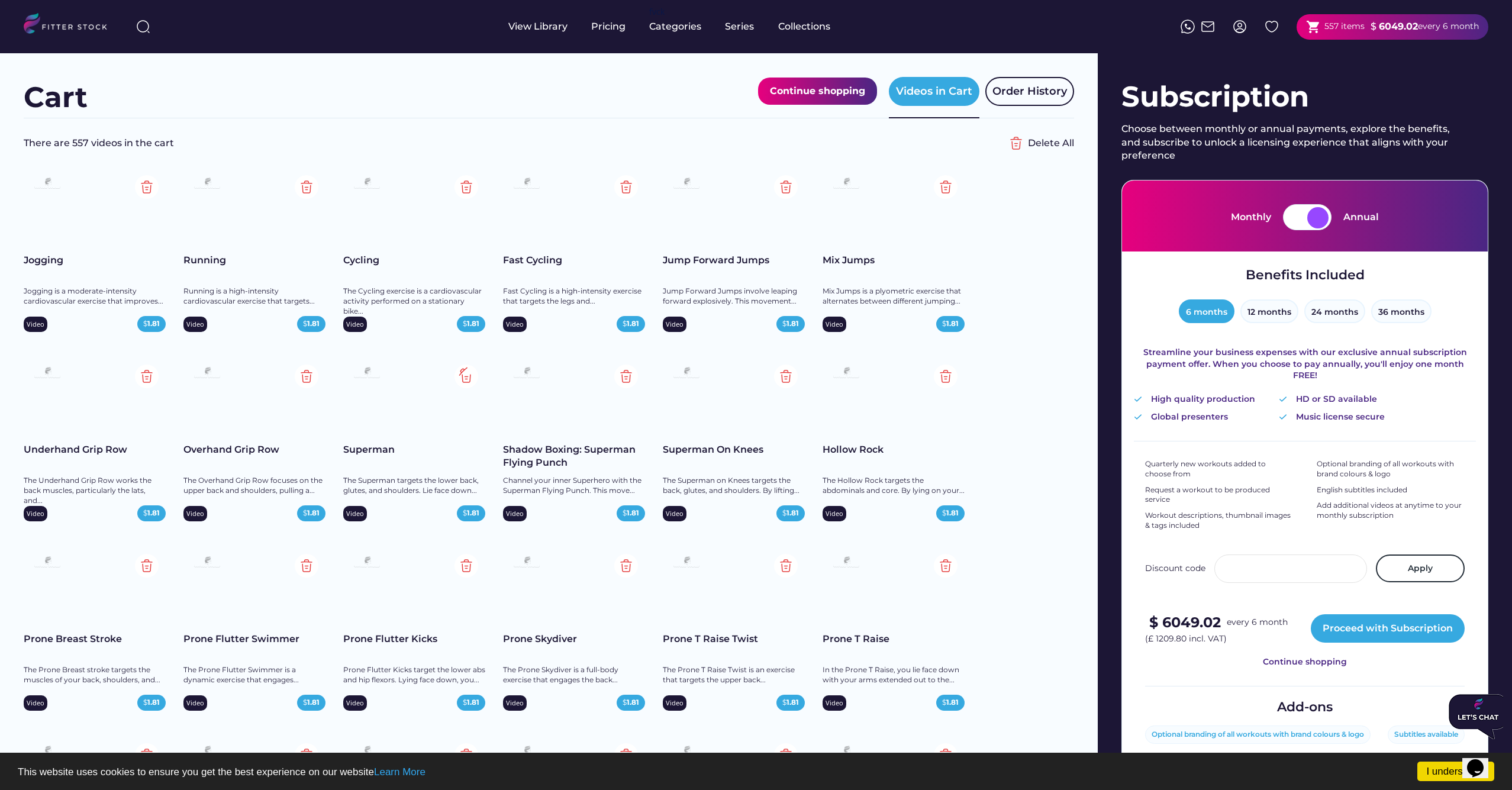
scroll to position [2, 0]
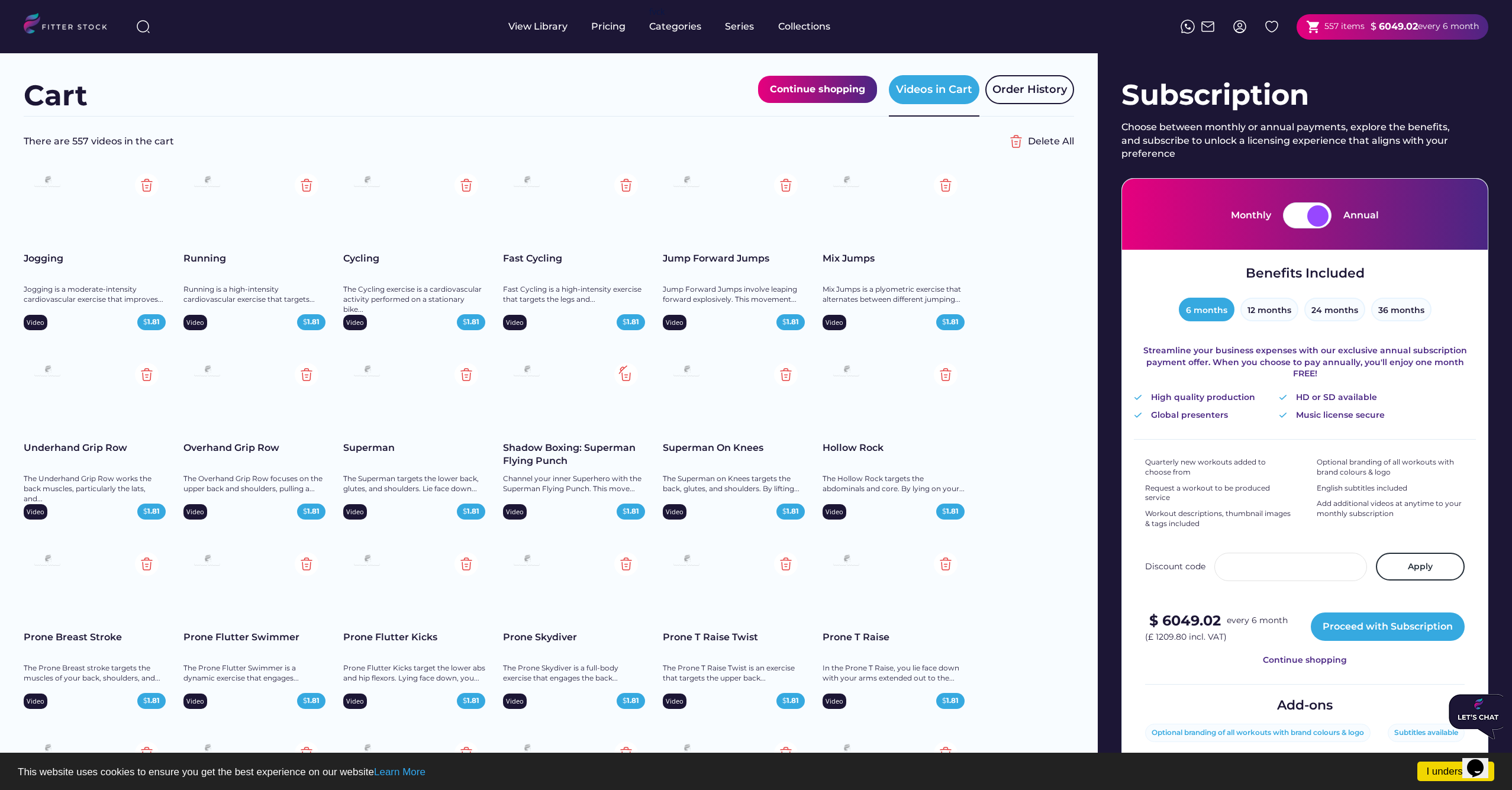
click at [627, 375] on img at bounding box center [626, 374] width 24 height 24
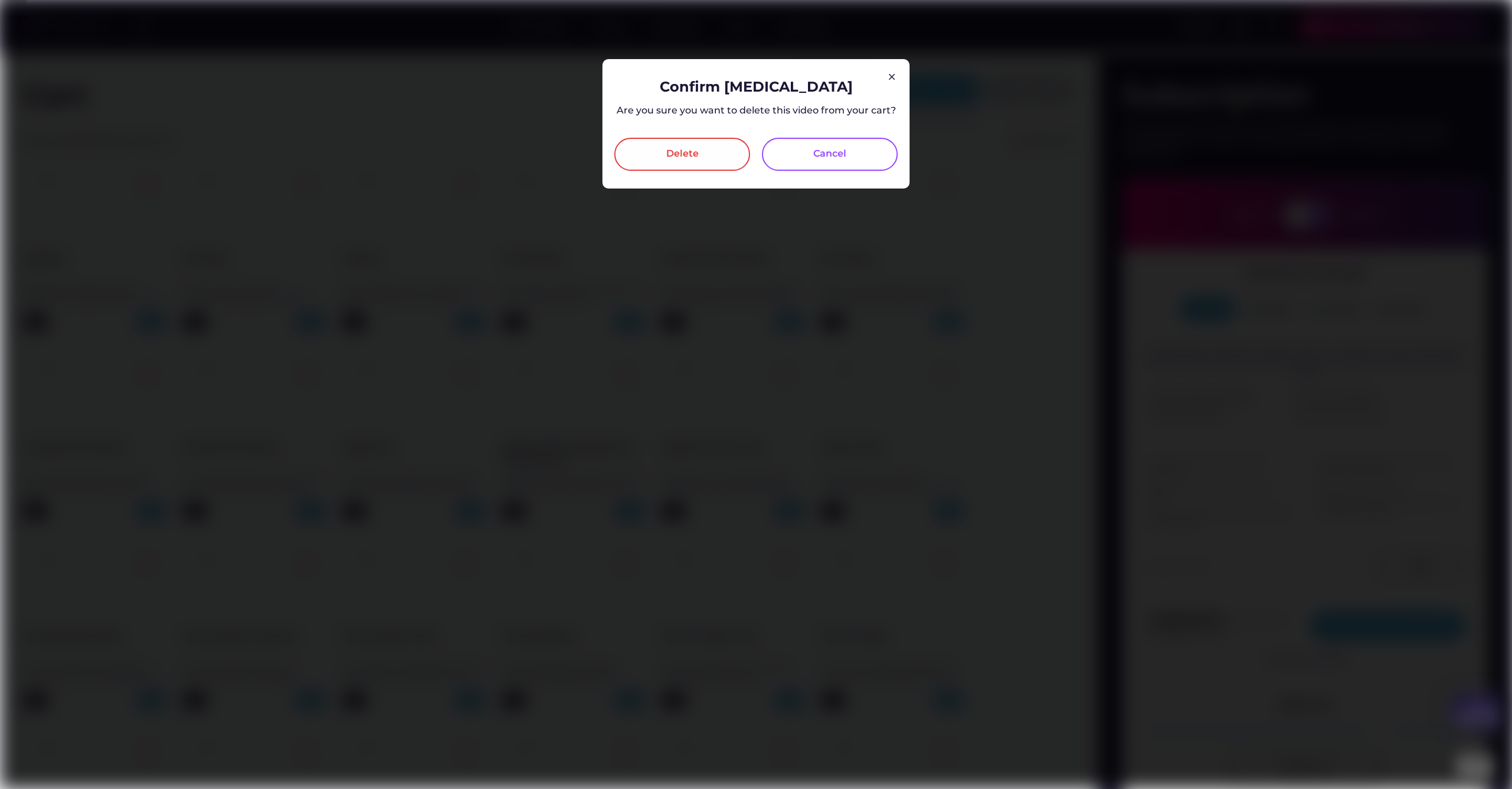
click at [652, 149] on div "Delete" at bounding box center [682, 154] width 136 height 33
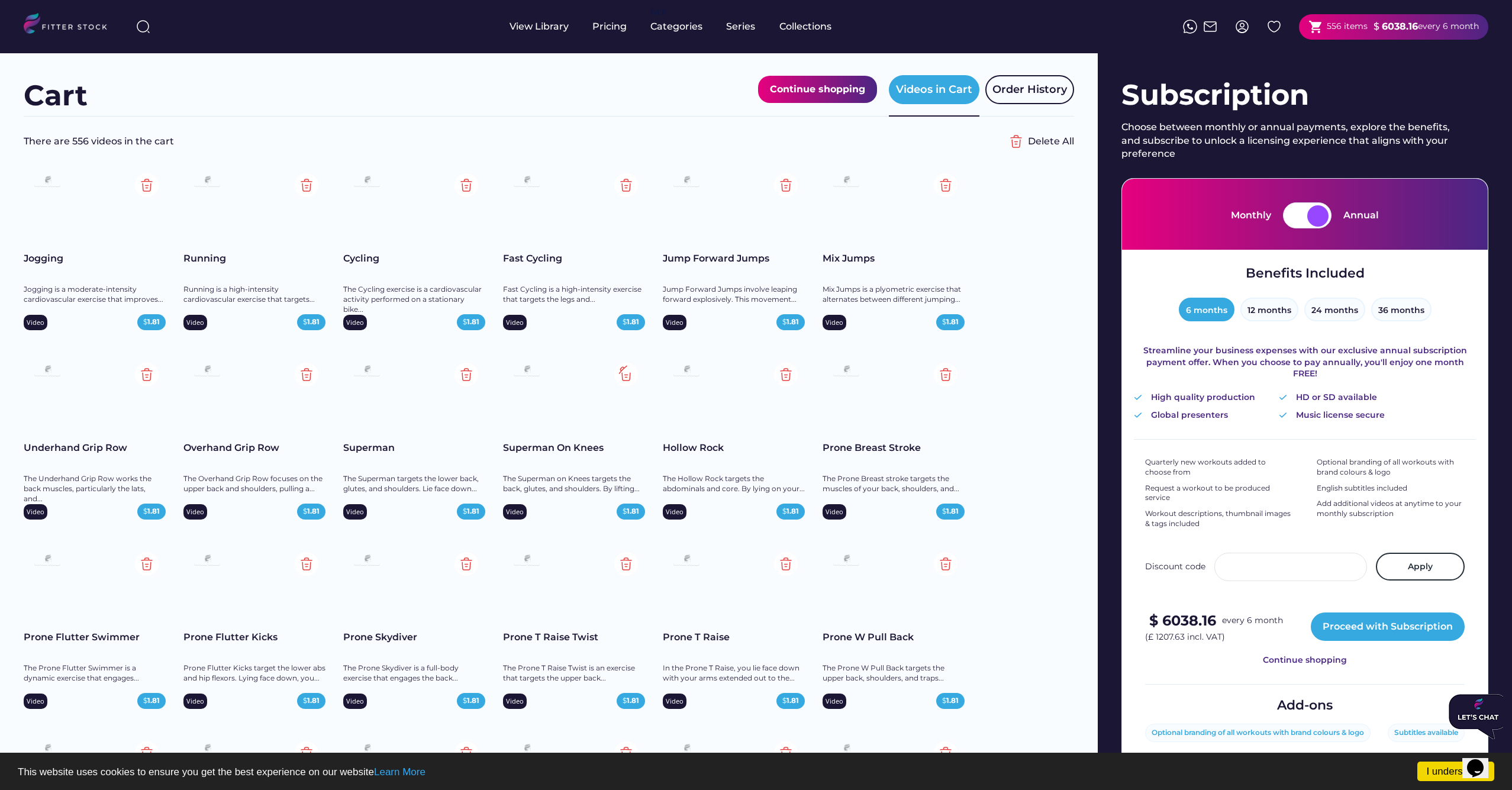
click at [625, 375] on img at bounding box center [626, 374] width 24 height 24
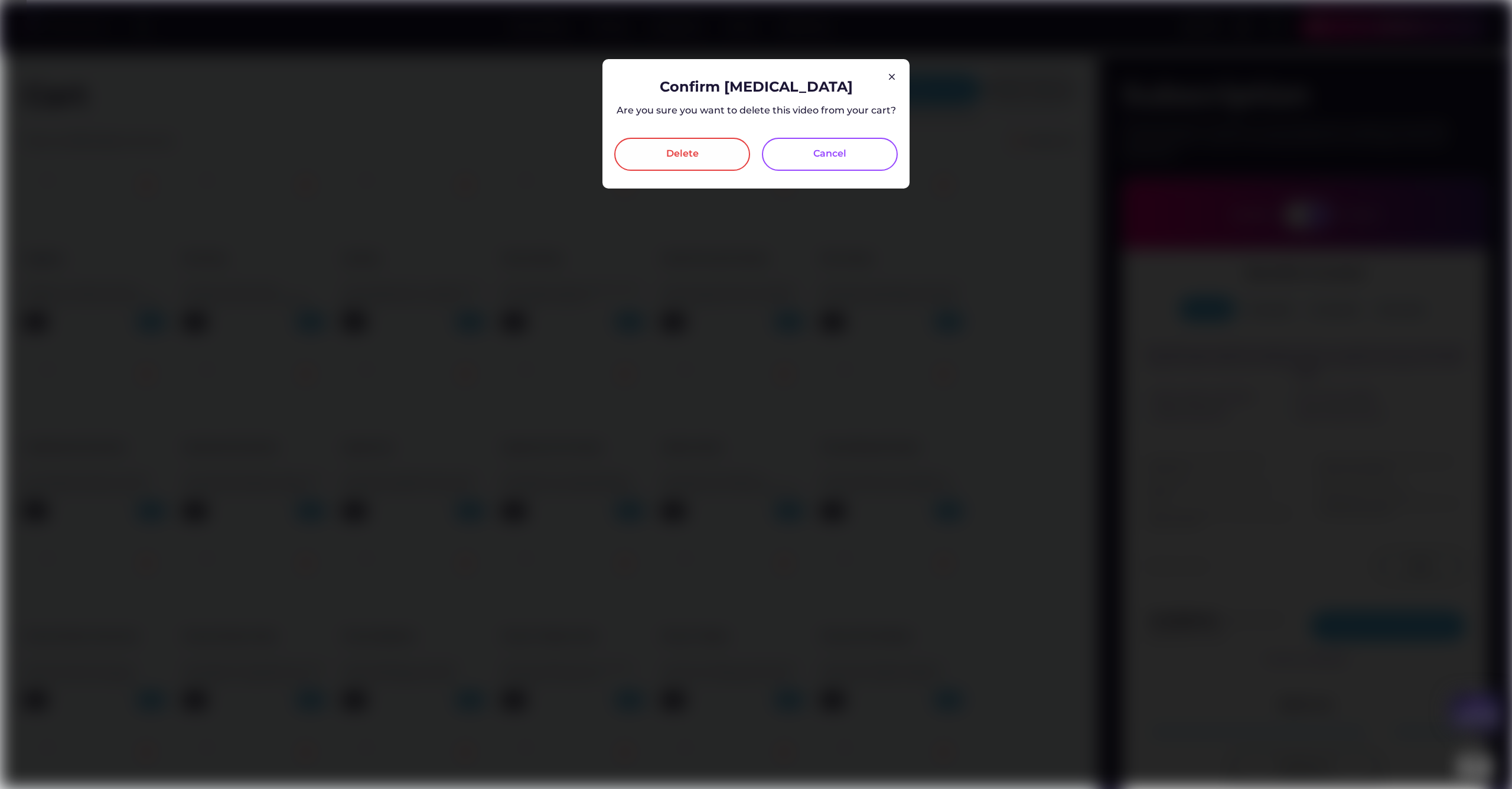
click at [693, 153] on div "Delete" at bounding box center [682, 154] width 32 height 14
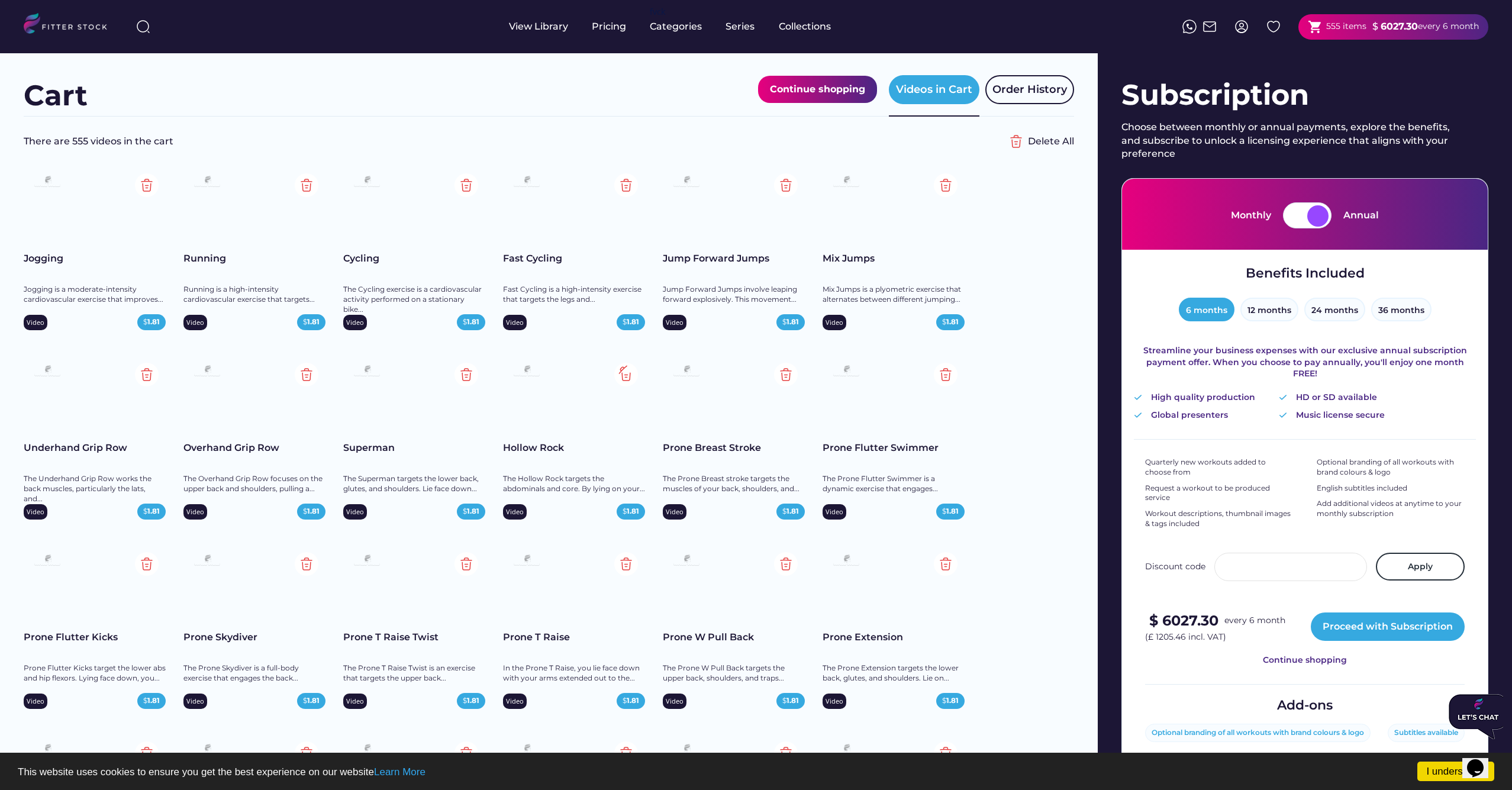
click at [626, 374] on img at bounding box center [626, 374] width 24 height 24
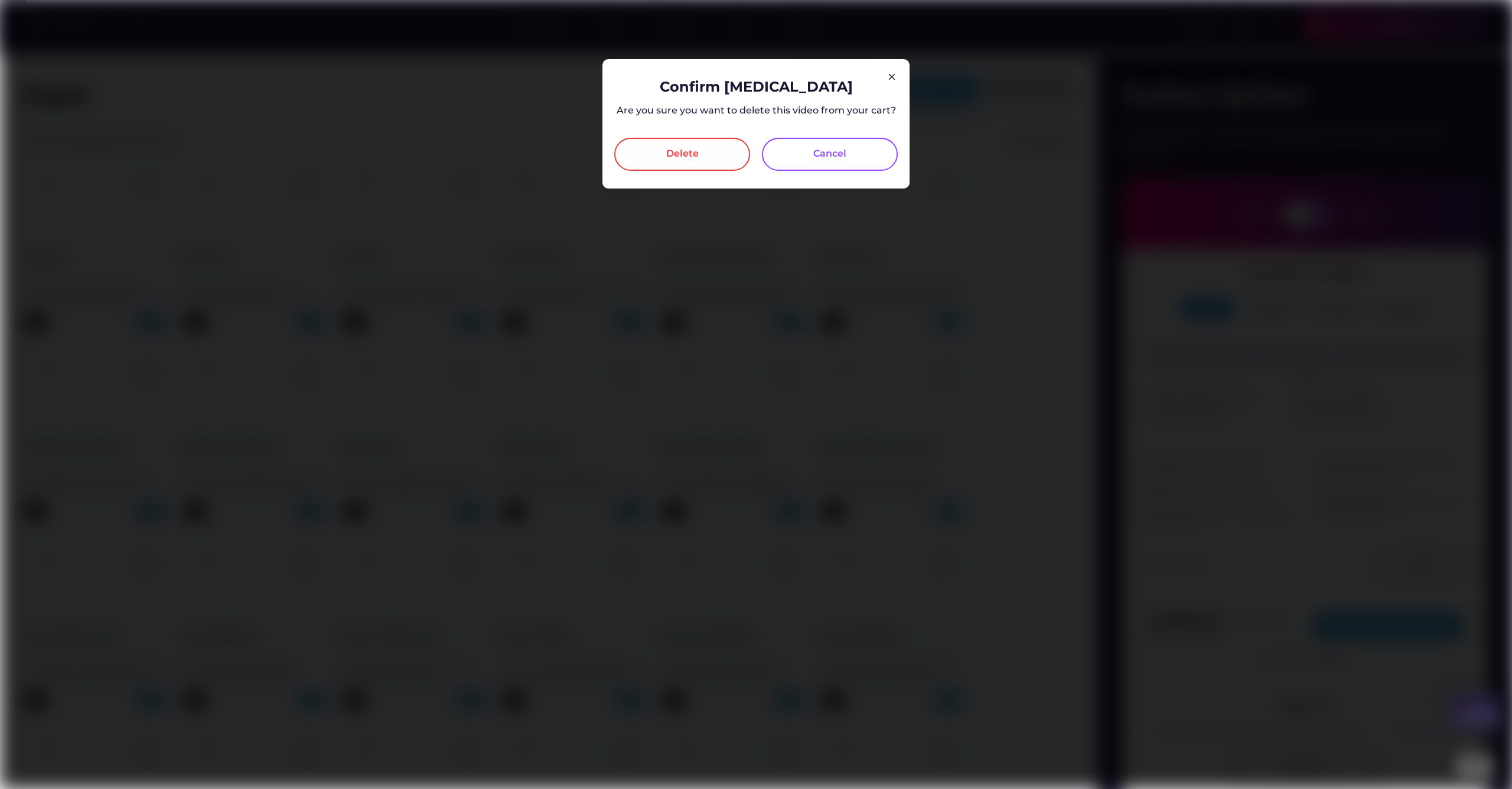
click at [693, 160] on div "Delete" at bounding box center [682, 154] width 32 height 14
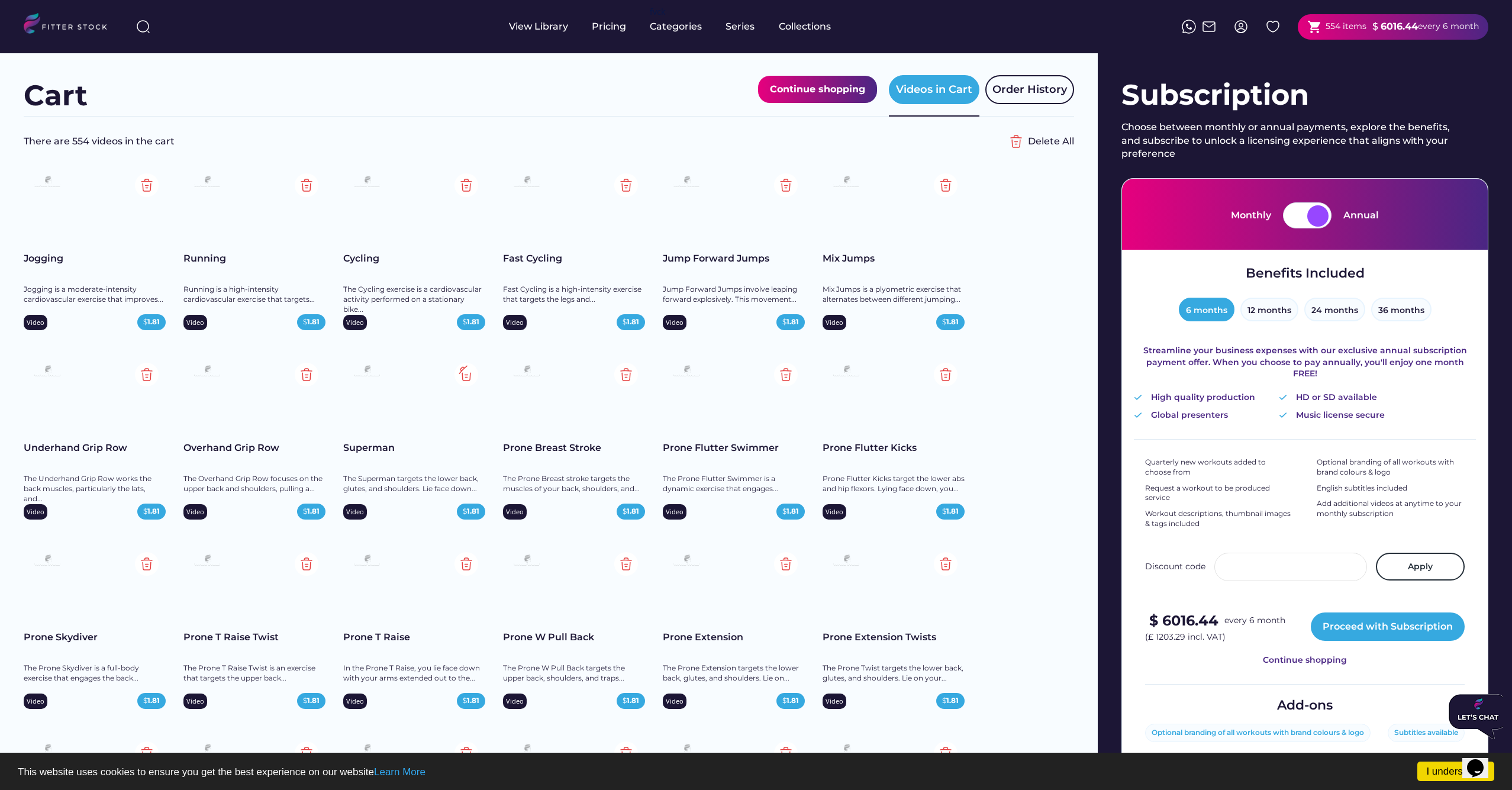
click at [465, 374] on img at bounding box center [466, 374] width 24 height 24
click at [0, 0] on div at bounding box center [0, 0] width 0 height 0
click at [469, 376] on img at bounding box center [466, 374] width 24 height 24
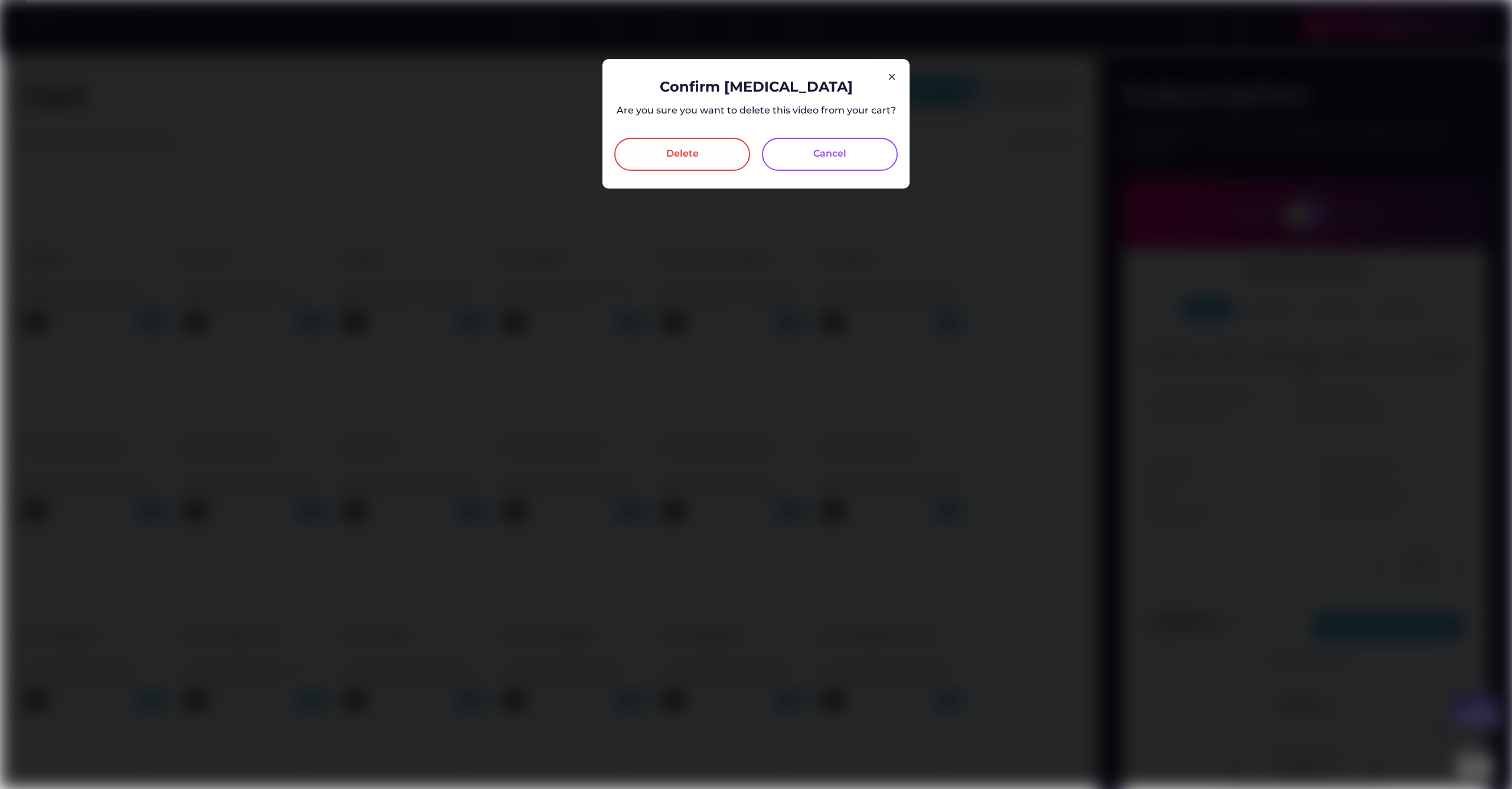
click at [687, 155] on div "Delete" at bounding box center [682, 154] width 32 height 14
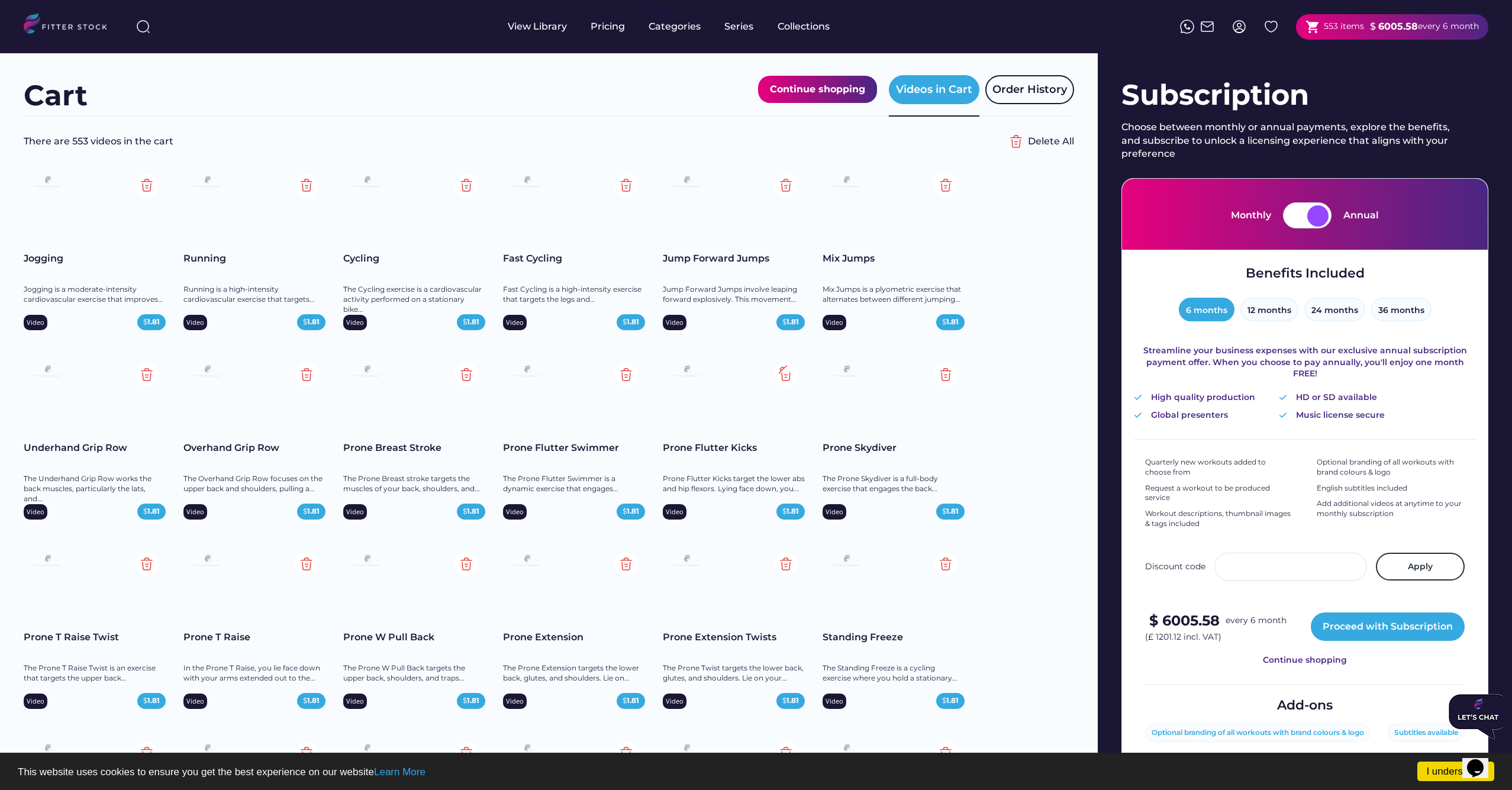
click at [787, 371] on img at bounding box center [786, 374] width 24 height 24
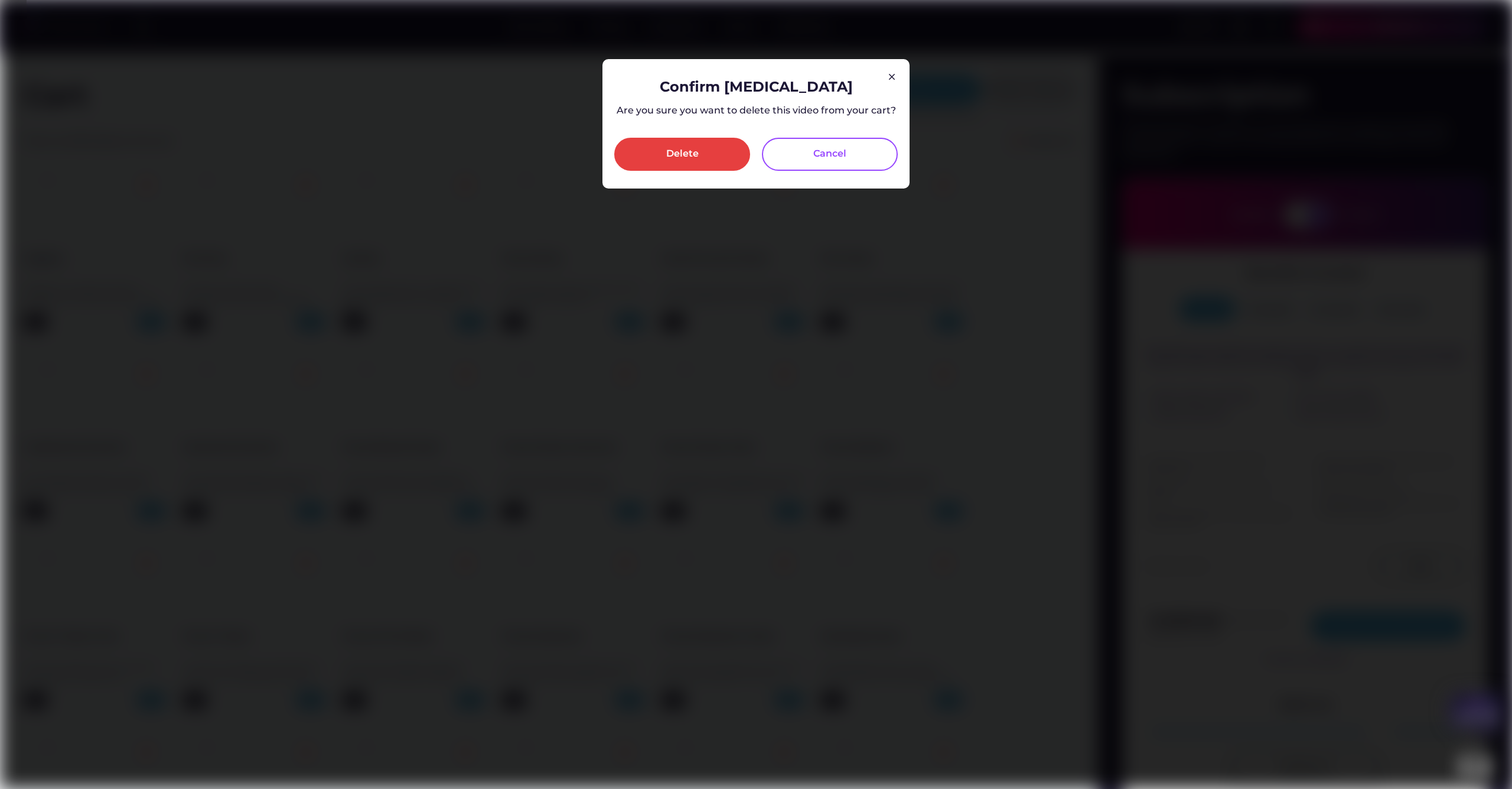
click at [683, 173] on div "Confirm [MEDICAL_DATA] Are you sure you want to delete this video from your car…" at bounding box center [756, 124] width 307 height 130
click at [677, 153] on div "Delete" at bounding box center [682, 154] width 32 height 14
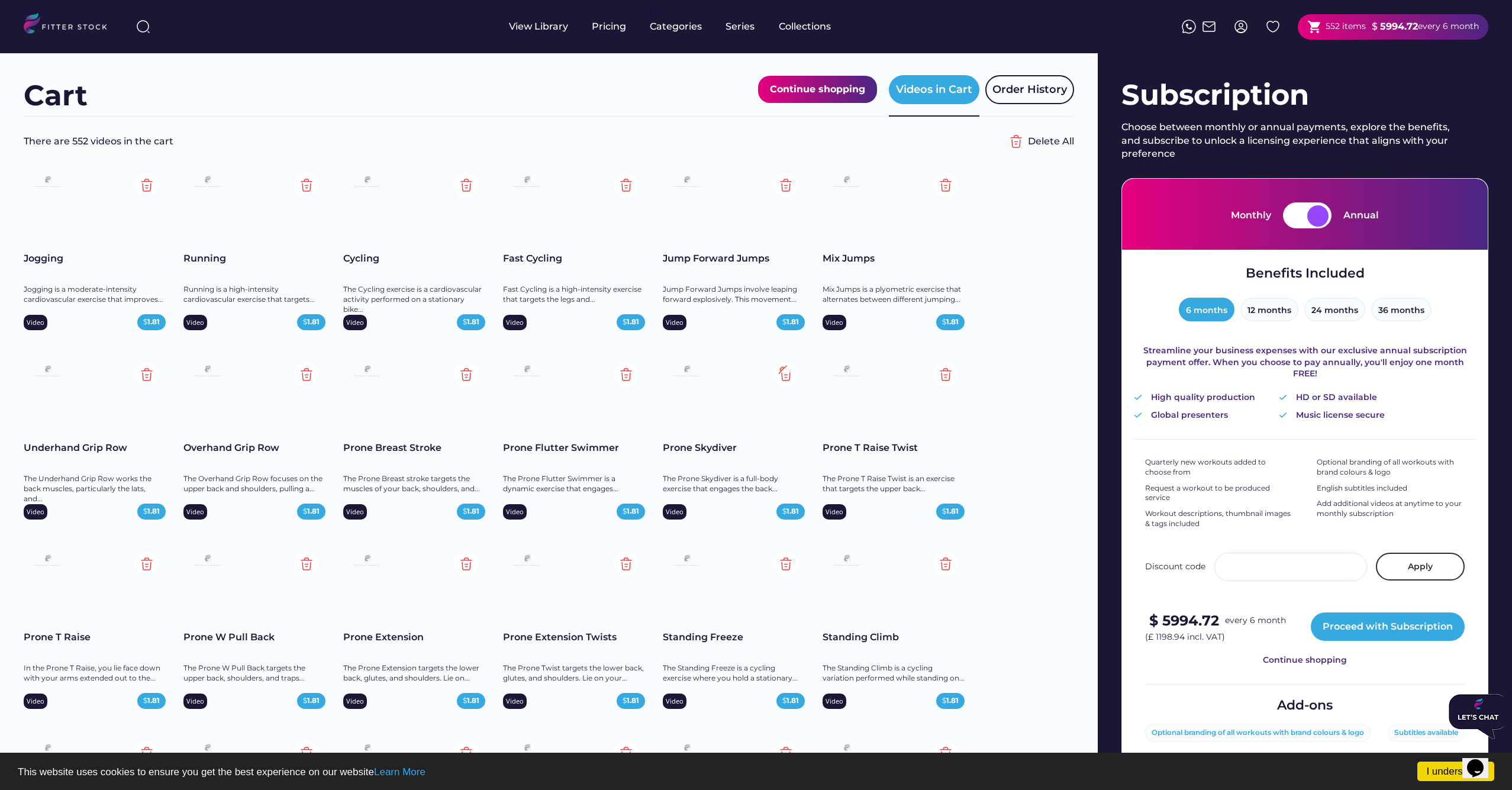
click at [785, 374] on img at bounding box center [786, 374] width 24 height 24
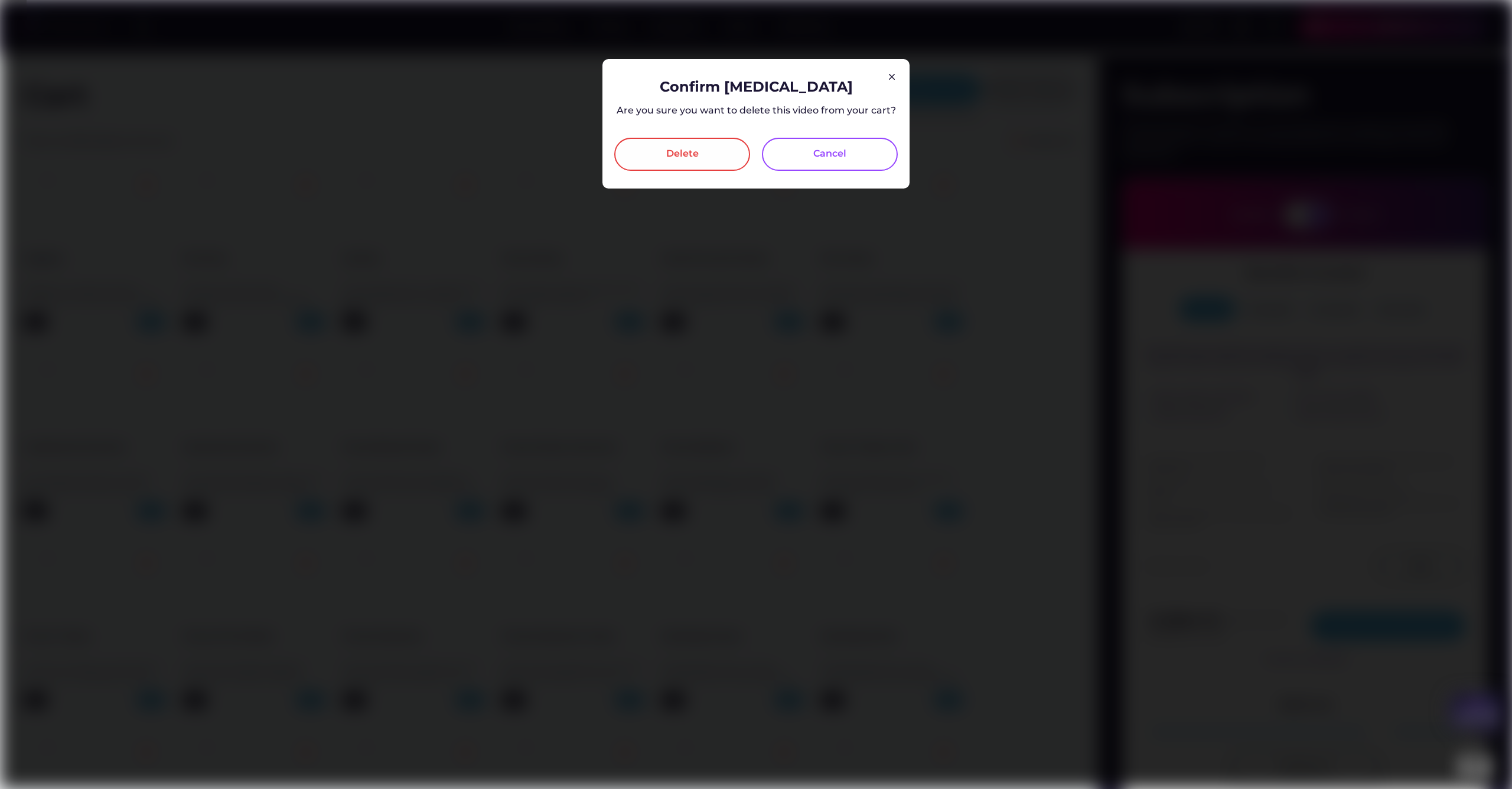
click at [660, 154] on div "Delete" at bounding box center [682, 154] width 136 height 33
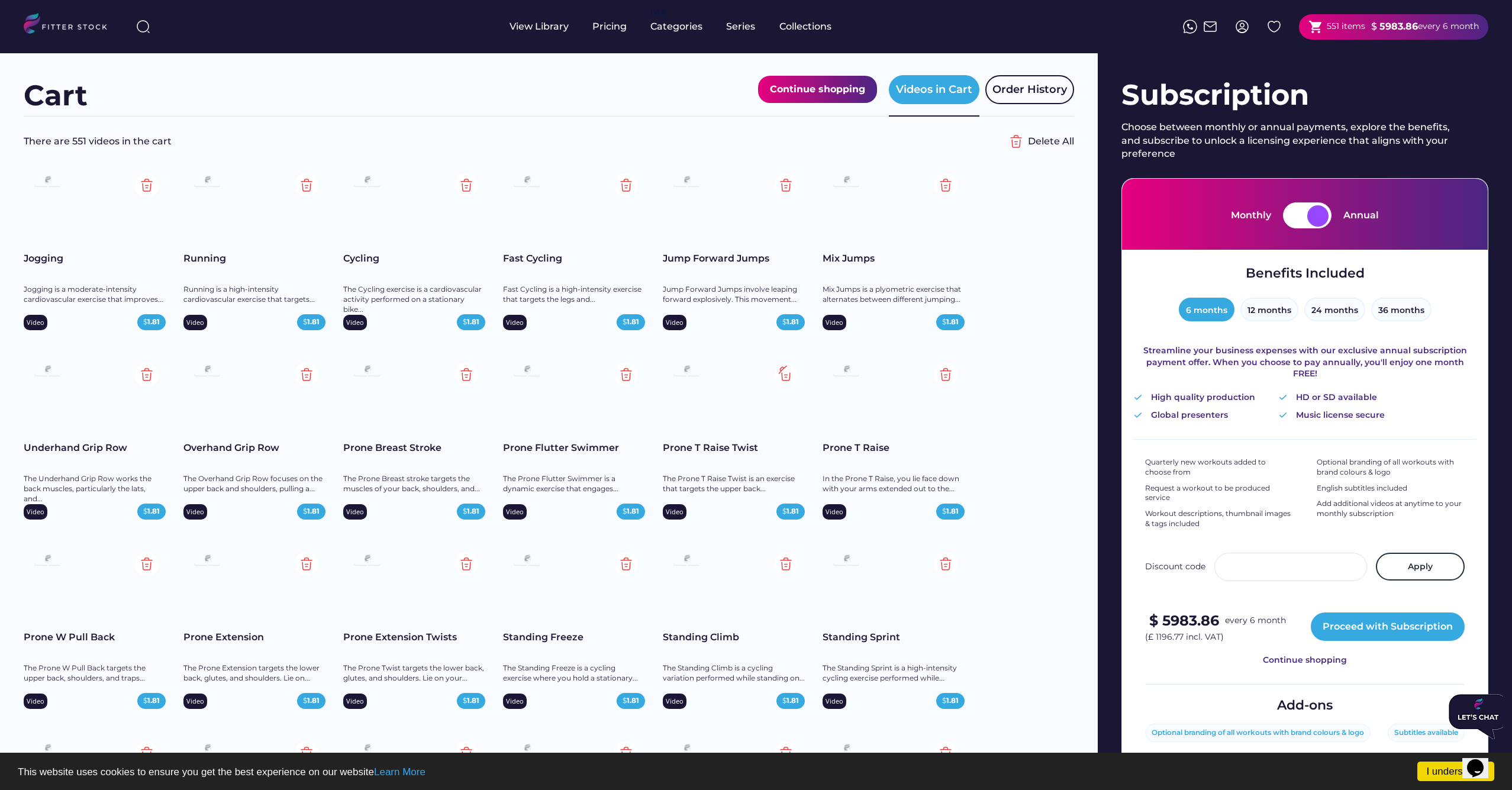
click at [781, 375] on img at bounding box center [786, 374] width 24 height 24
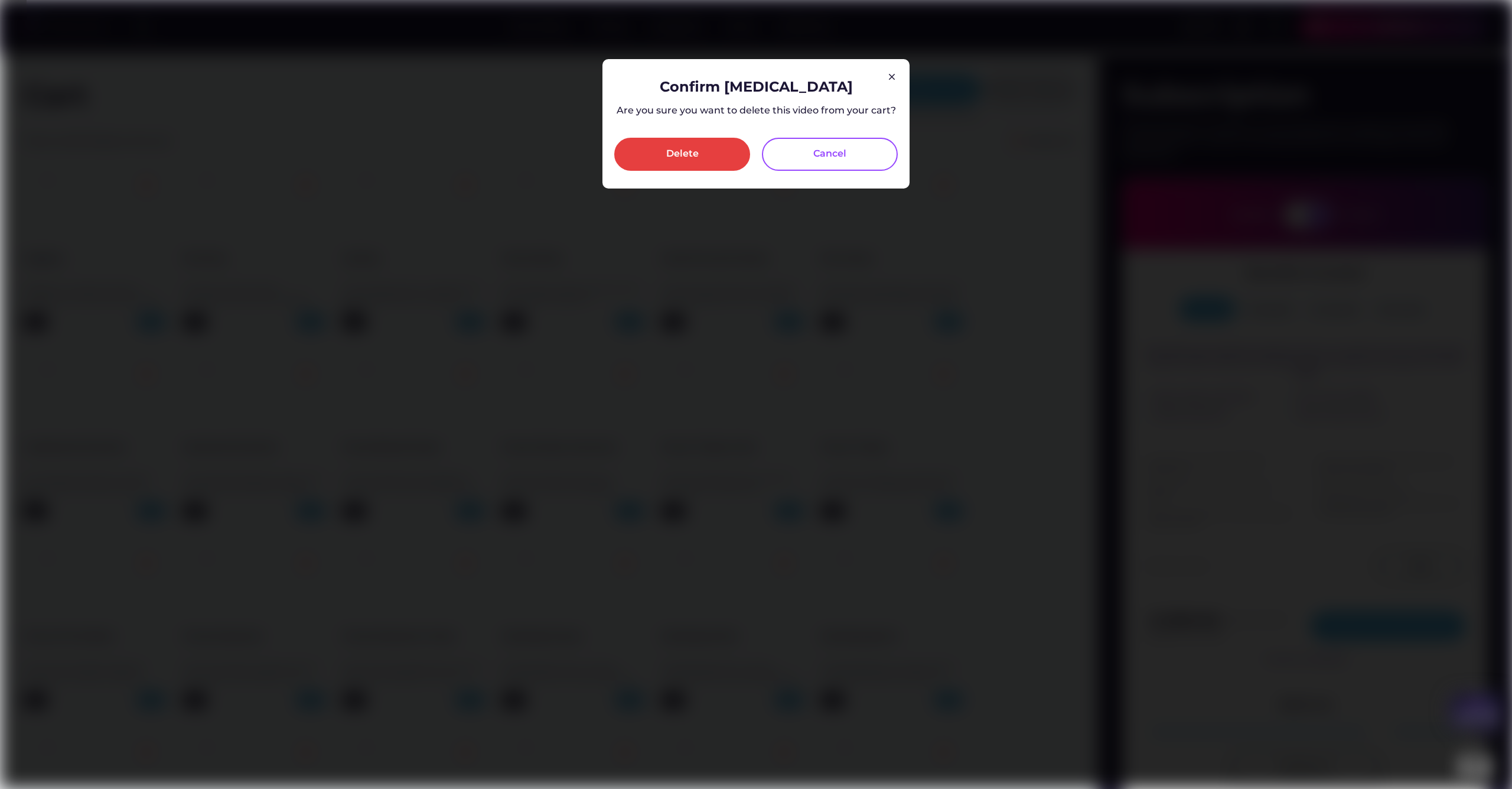
click at [702, 161] on div "Delete" at bounding box center [682, 154] width 136 height 33
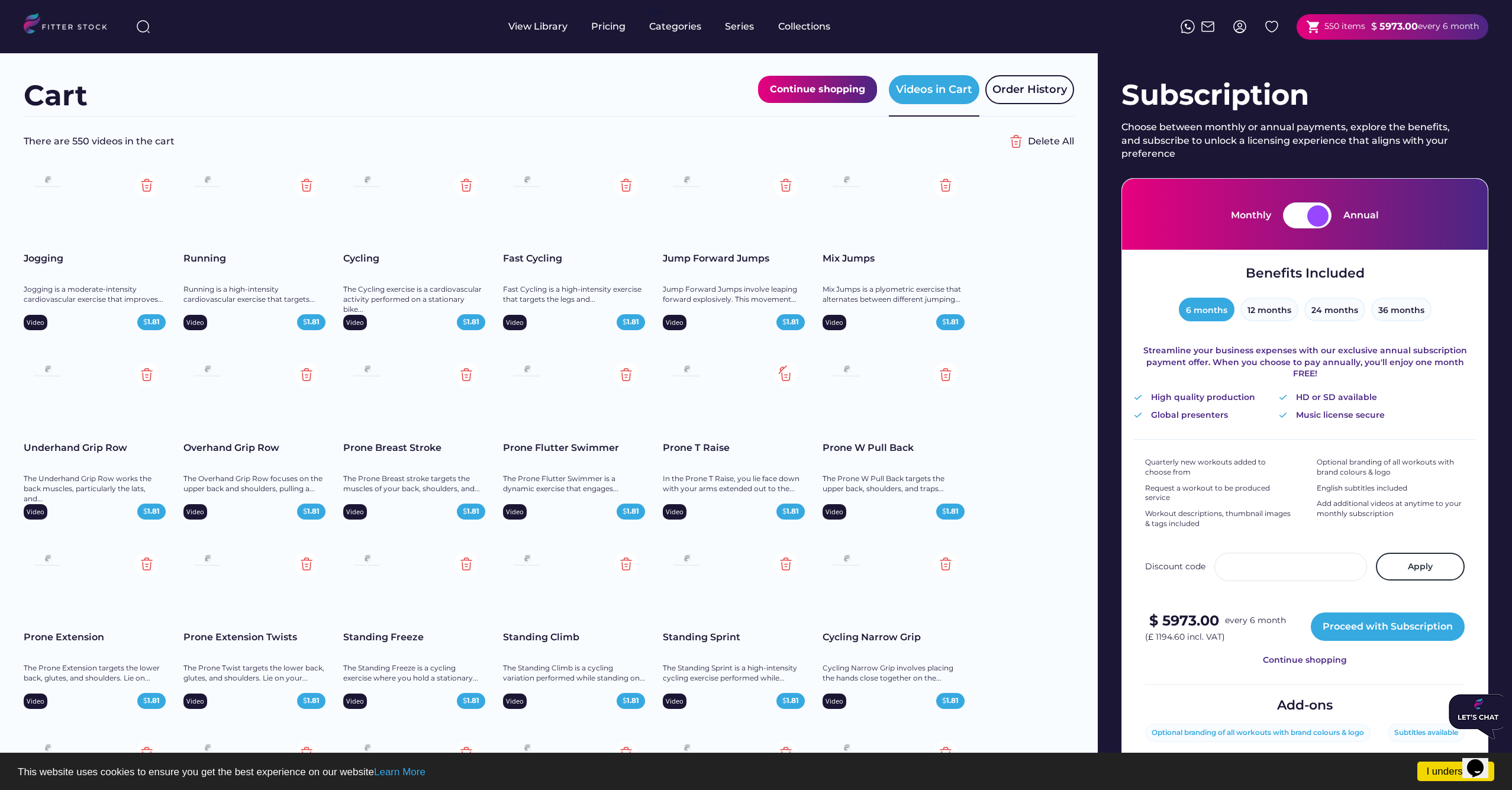
click at [790, 376] on img at bounding box center [786, 374] width 24 height 24
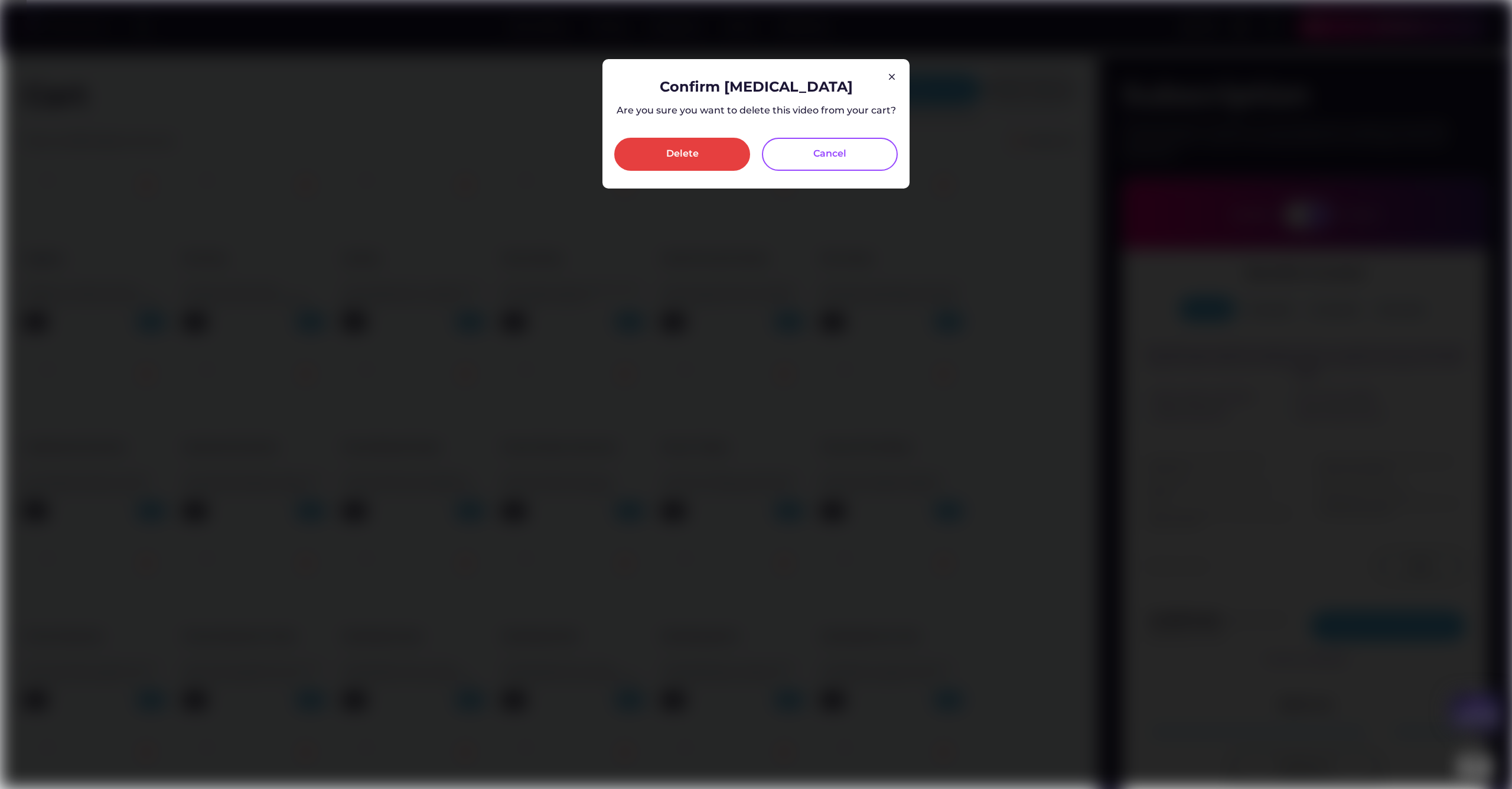
click at [692, 163] on div "Delete" at bounding box center [682, 154] width 136 height 33
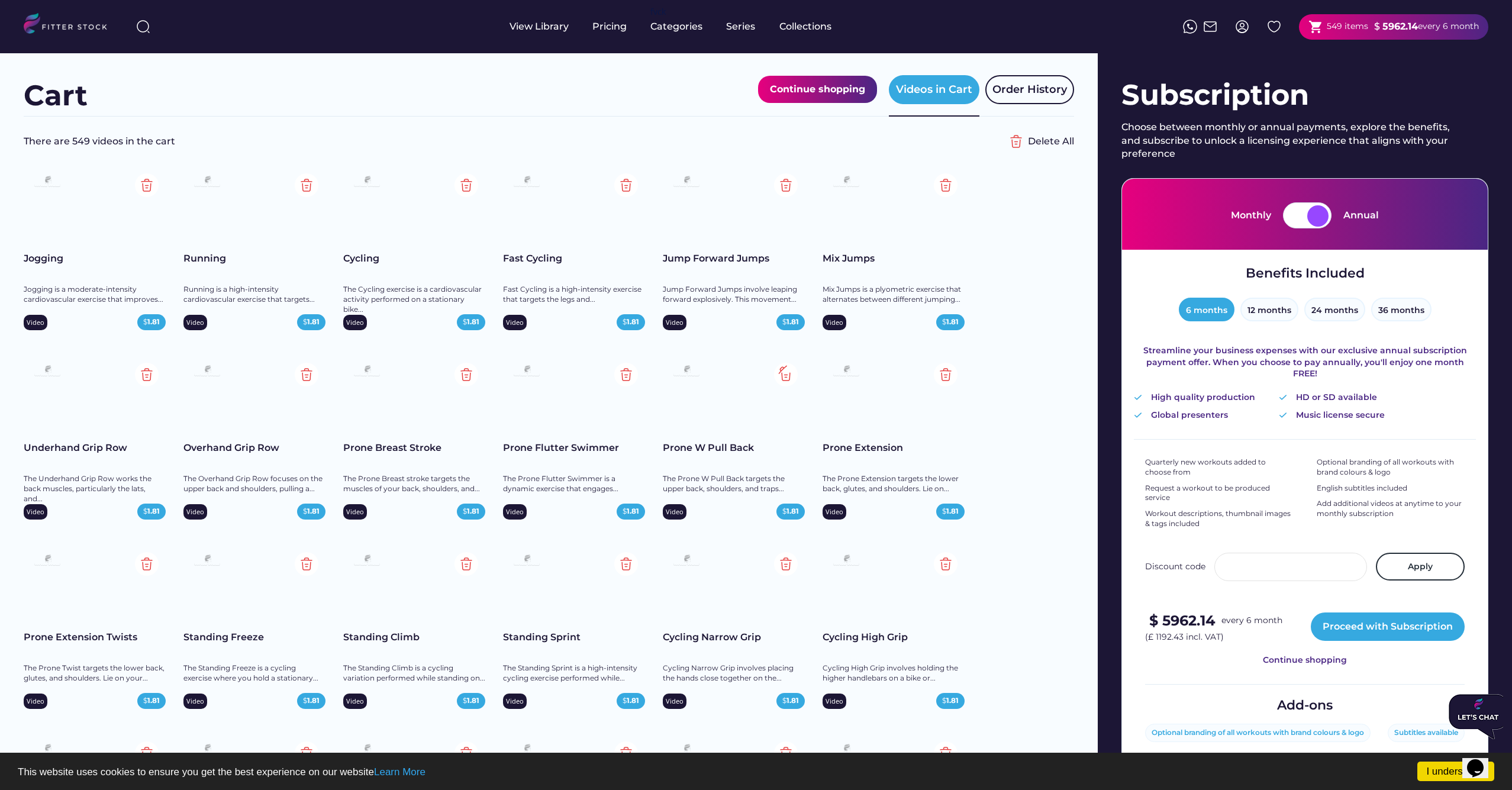
click at [791, 373] on img at bounding box center [786, 374] width 24 height 24
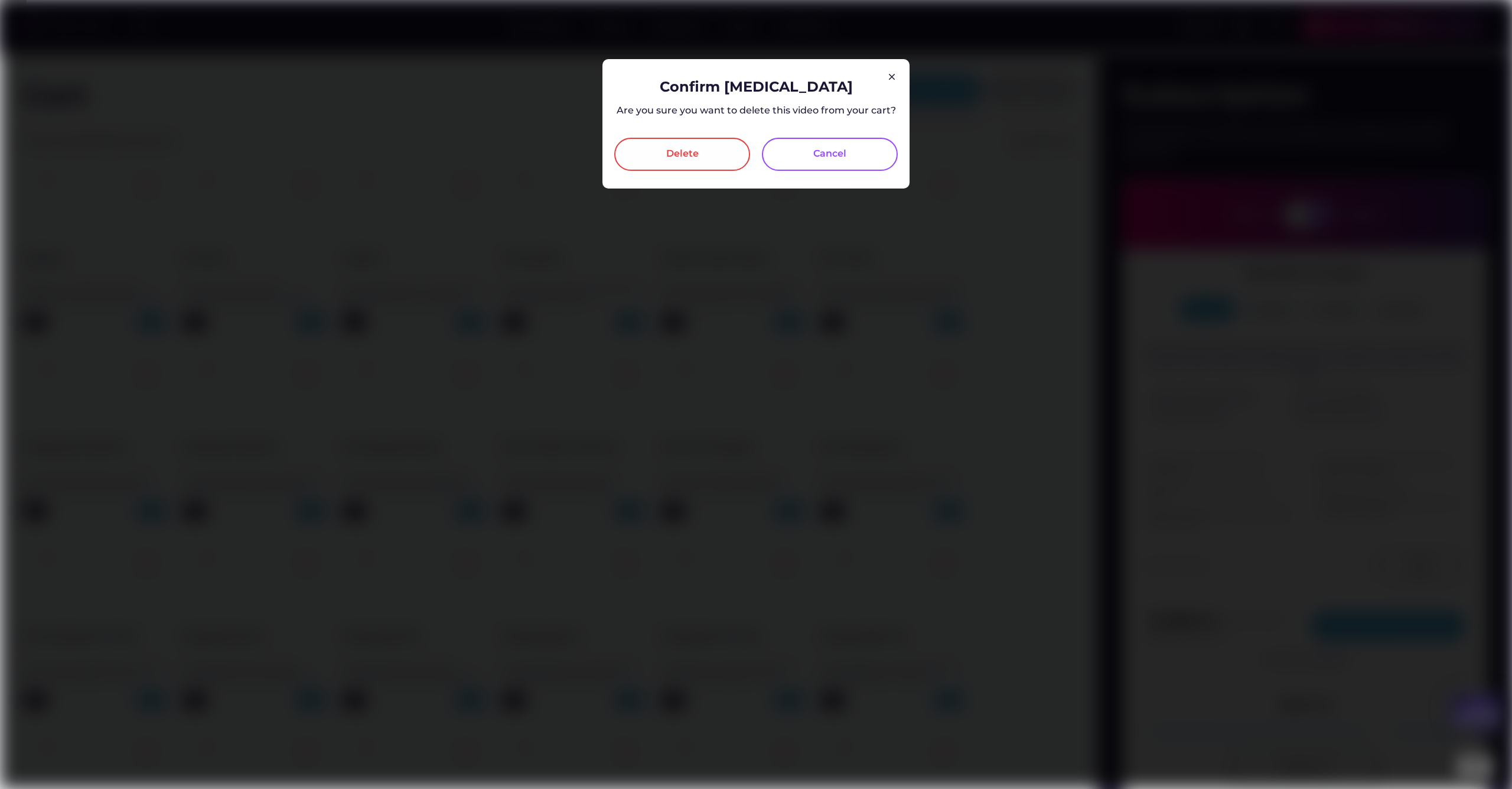
click at [688, 150] on div "Delete" at bounding box center [682, 154] width 32 height 14
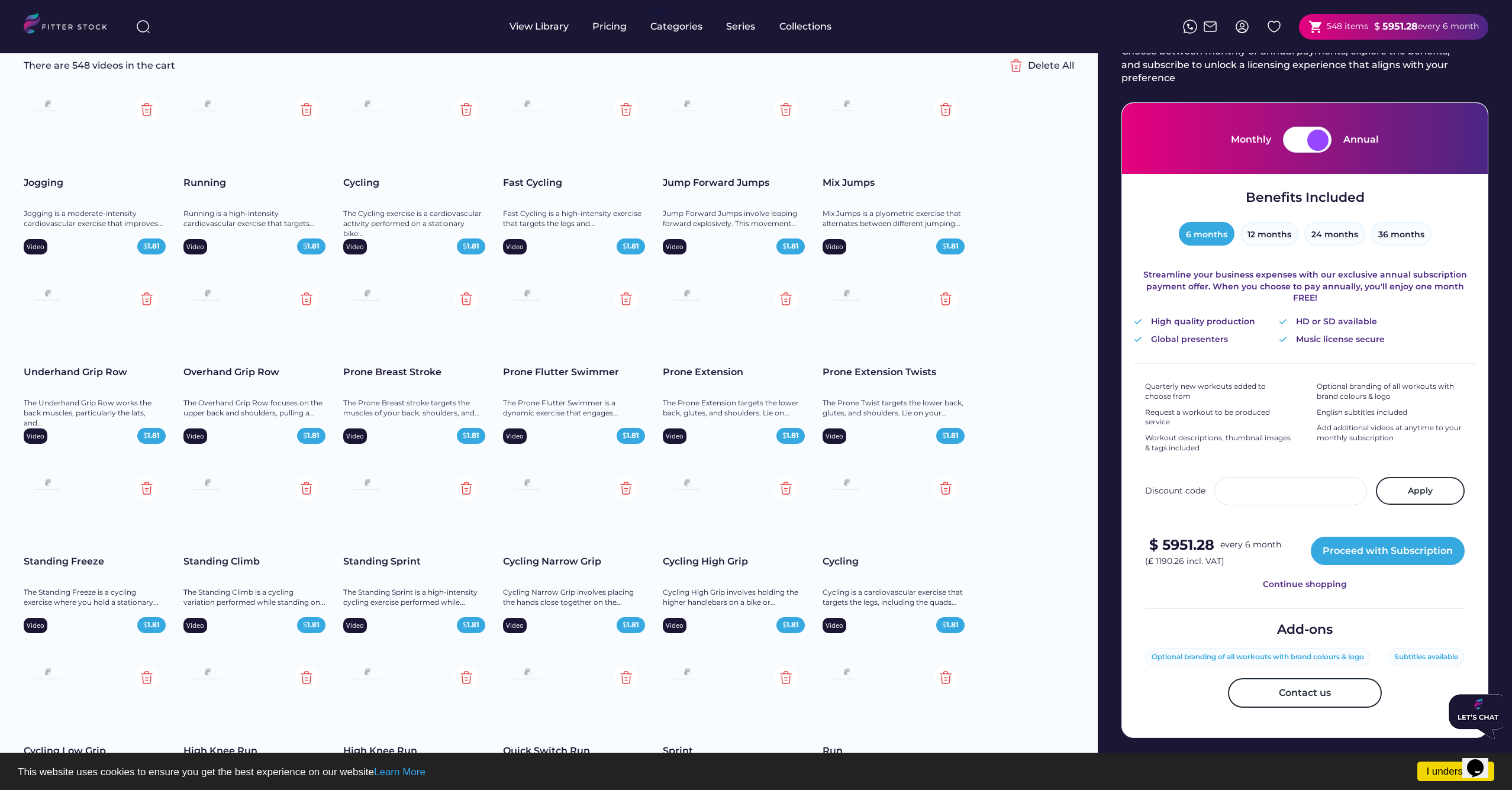
scroll to position [85, 0]
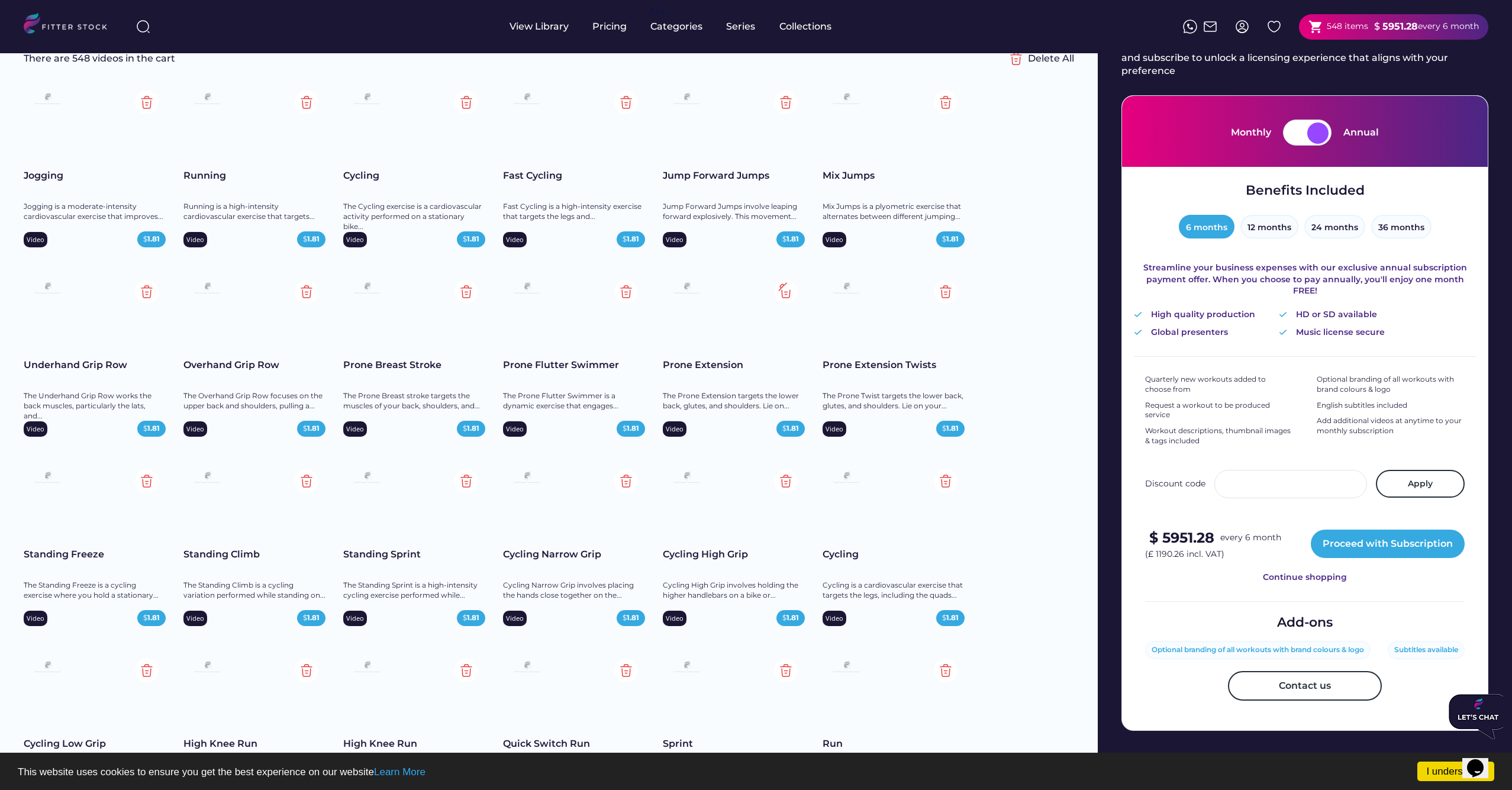
click at [789, 291] on img at bounding box center [786, 292] width 24 height 24
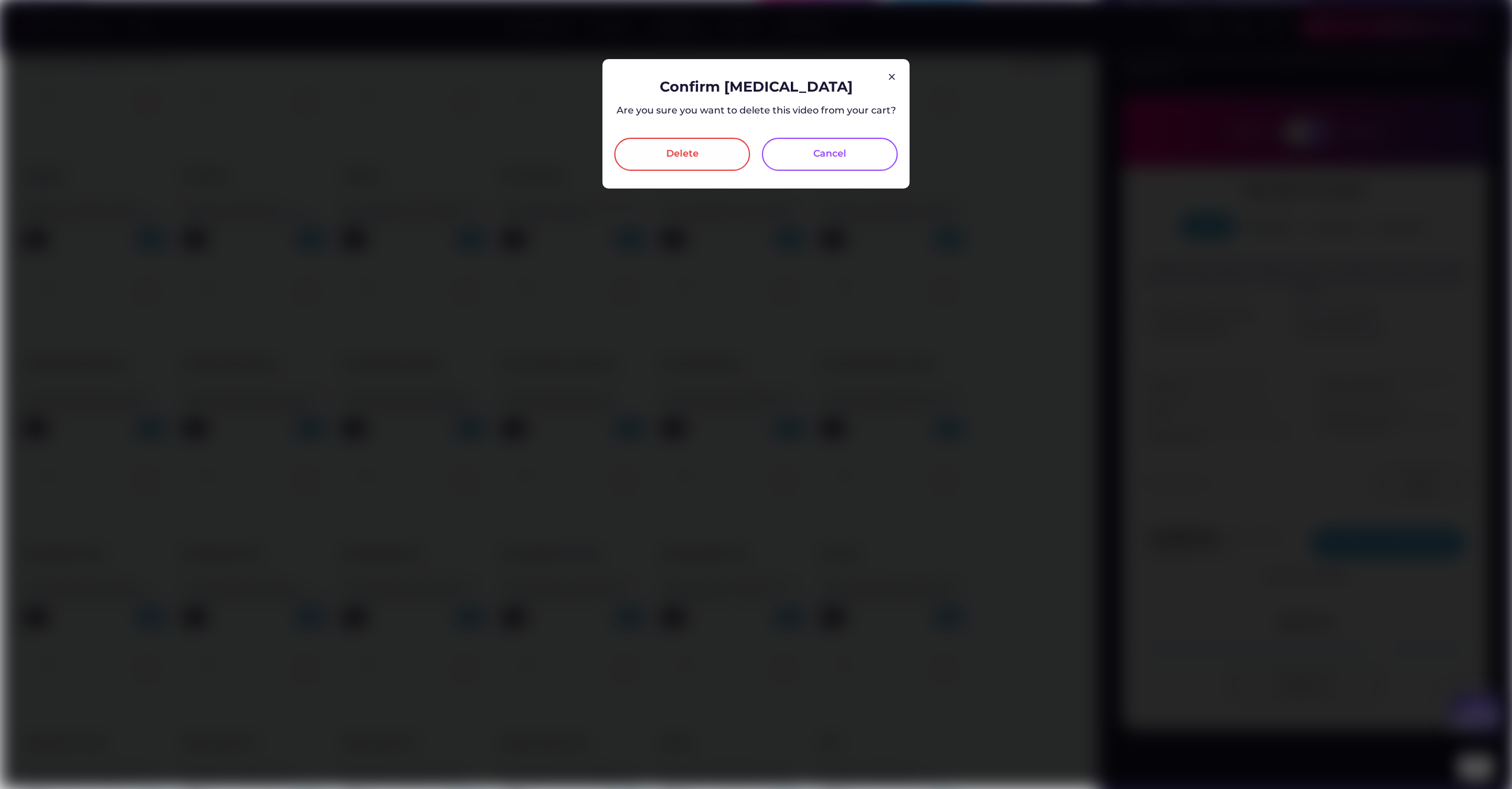
click at [693, 154] on div "Delete" at bounding box center [682, 154] width 32 height 14
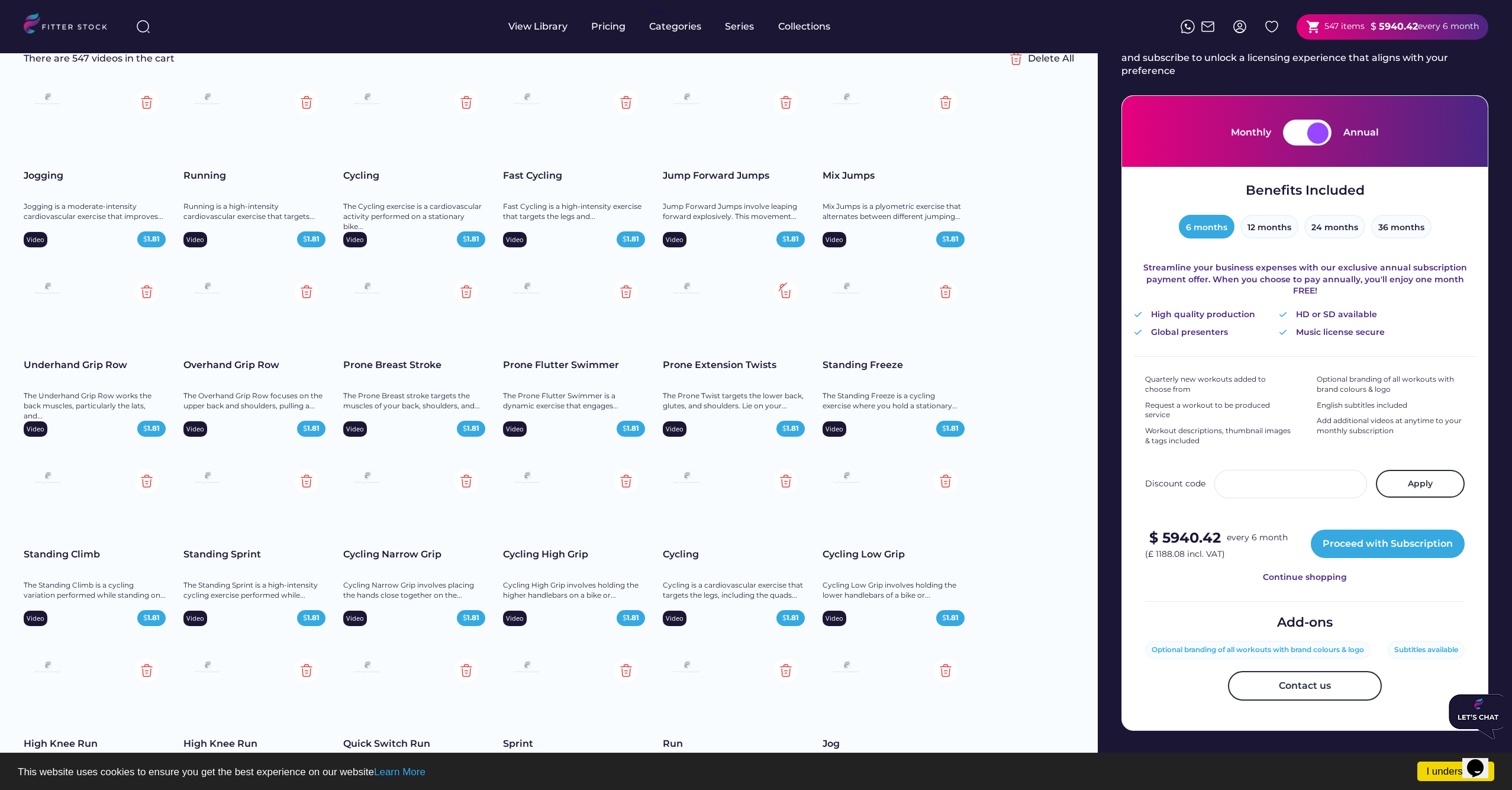
click at [781, 294] on img at bounding box center [786, 292] width 24 height 24
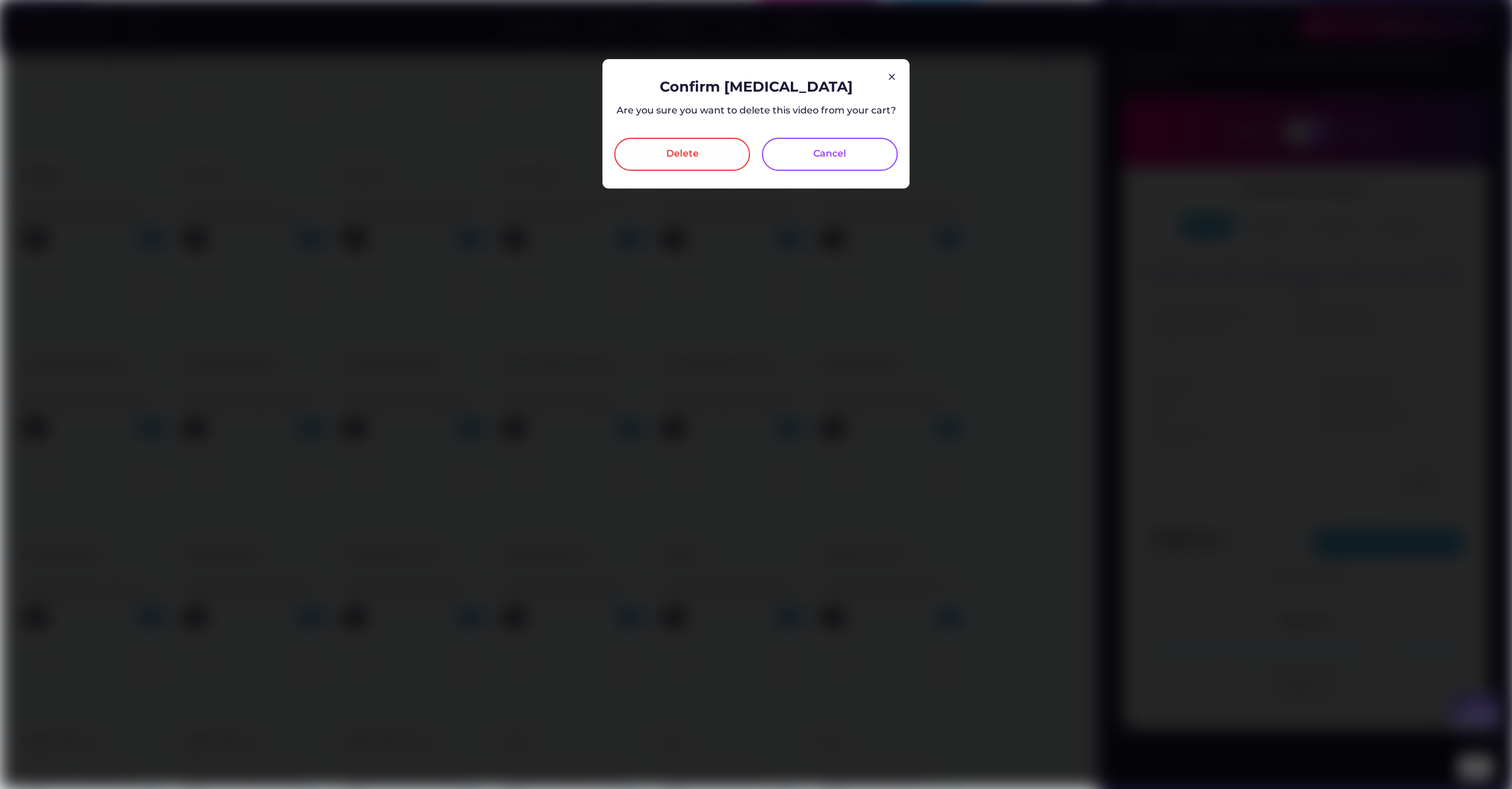
click at [688, 150] on div "Delete" at bounding box center [682, 154] width 32 height 14
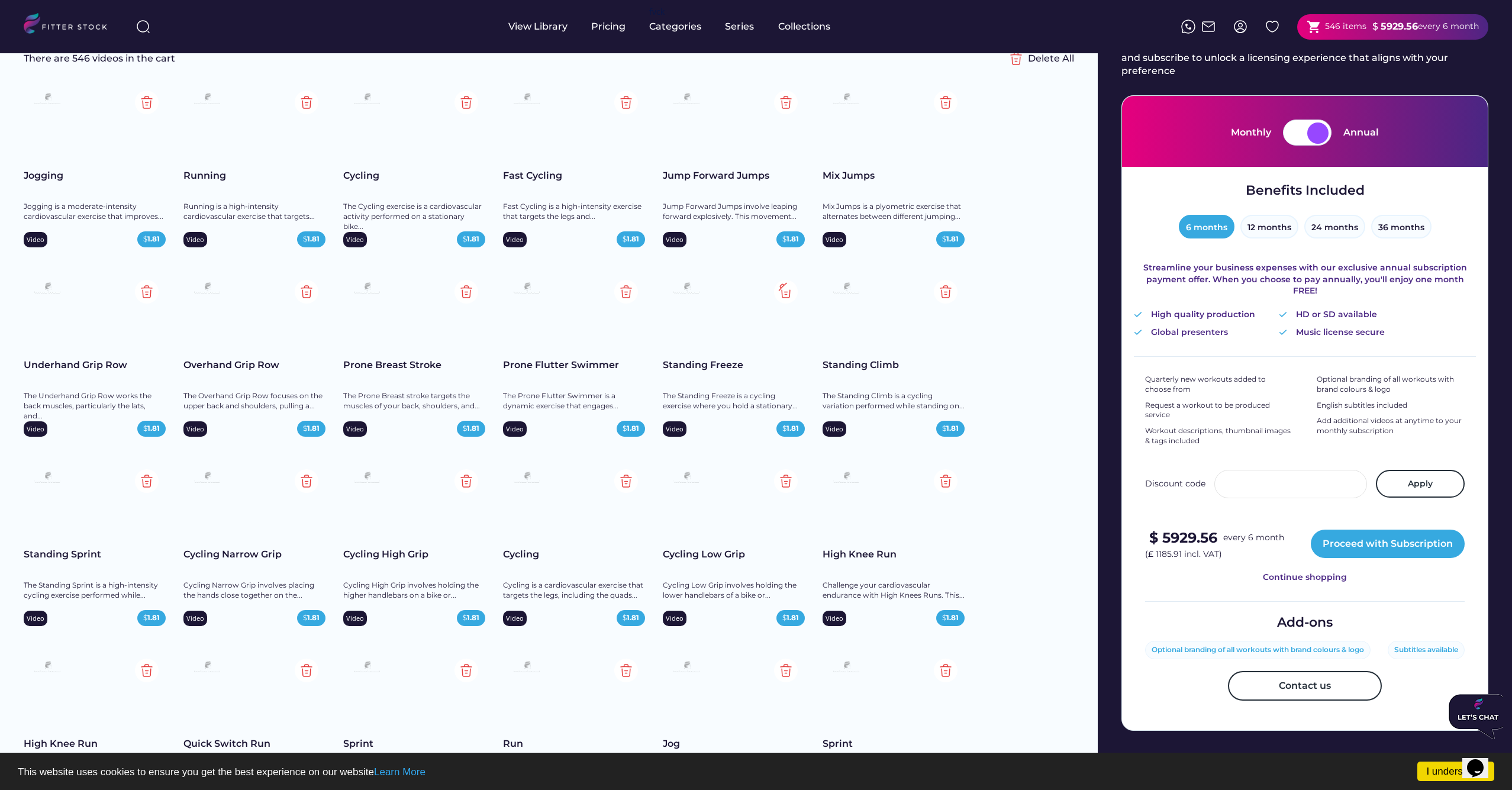
click at [784, 289] on img at bounding box center [786, 292] width 24 height 24
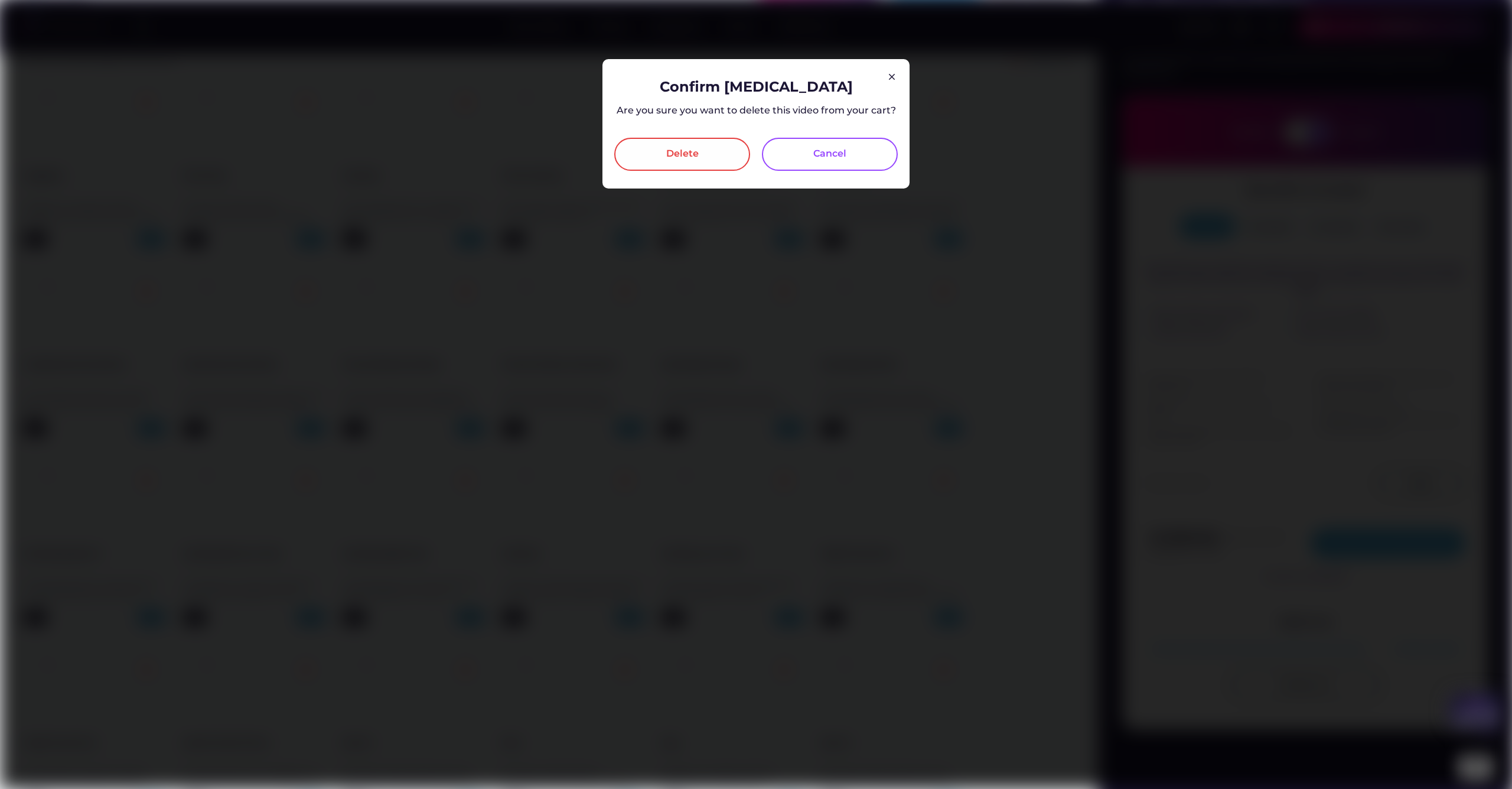
click at [691, 155] on div "Delete" at bounding box center [682, 154] width 32 height 14
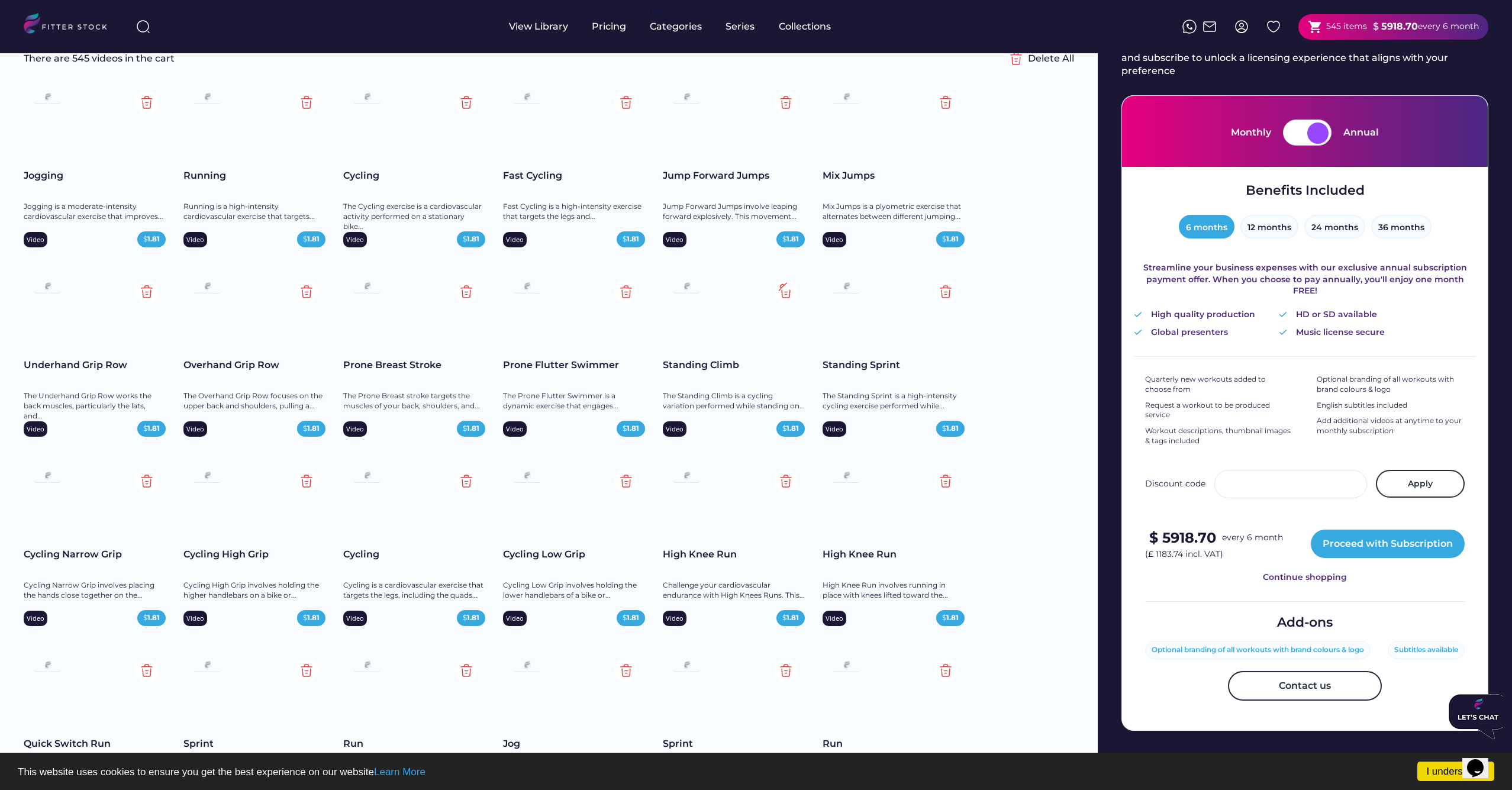
click at [789, 292] on img at bounding box center [786, 292] width 24 height 24
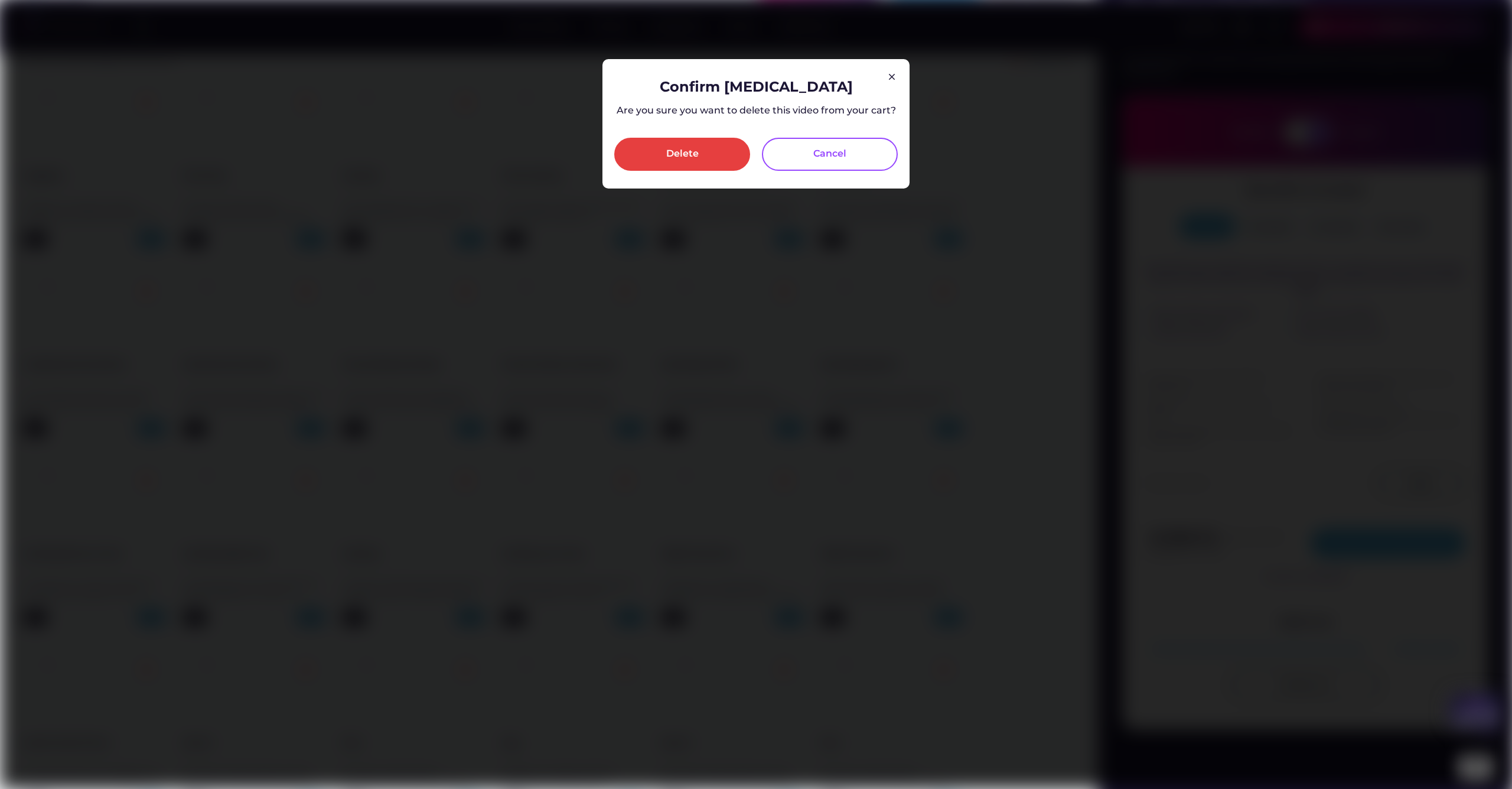
click at [709, 156] on div "Delete" at bounding box center [682, 154] width 136 height 33
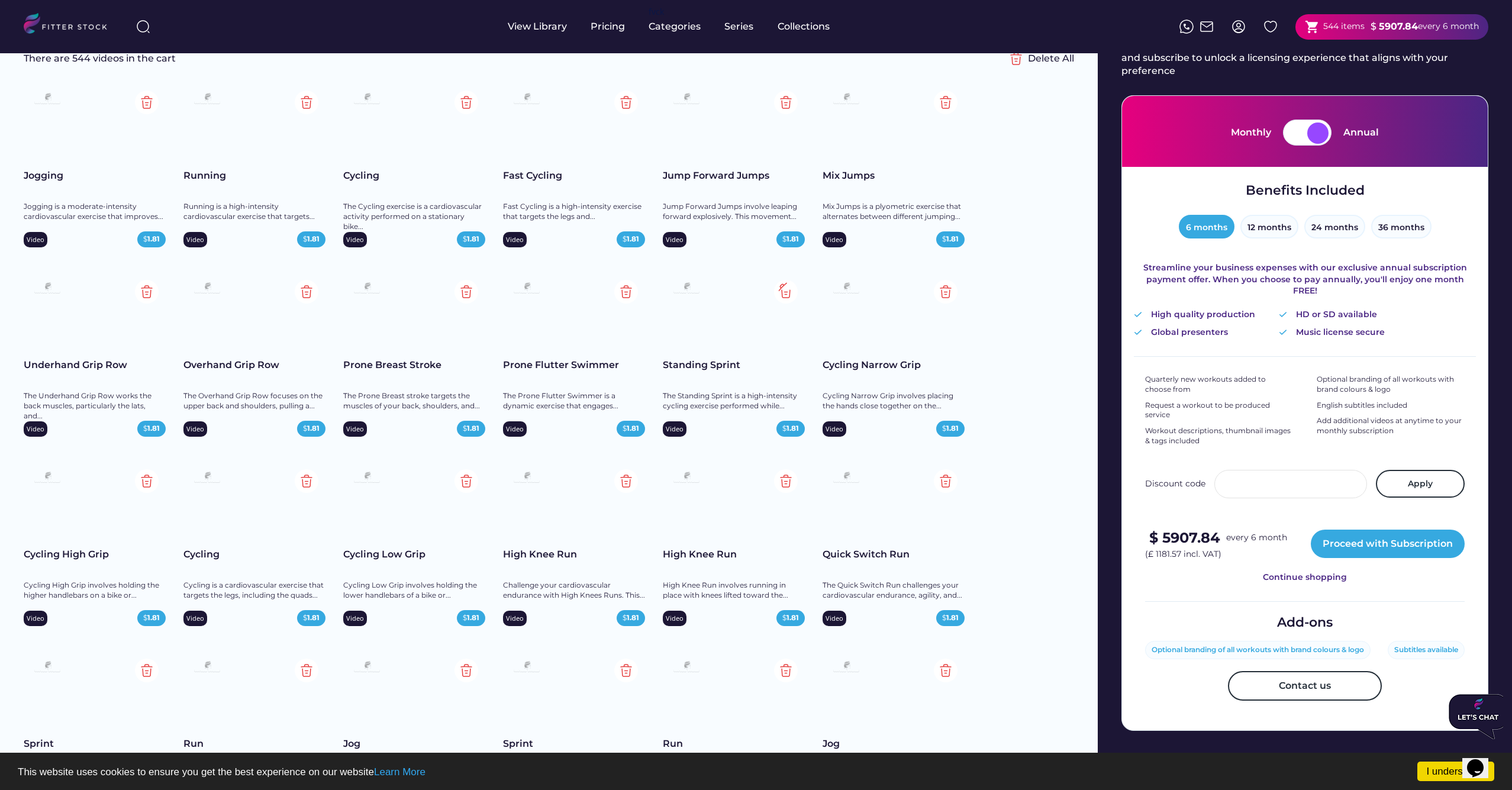
click at [788, 291] on img at bounding box center [786, 292] width 24 height 24
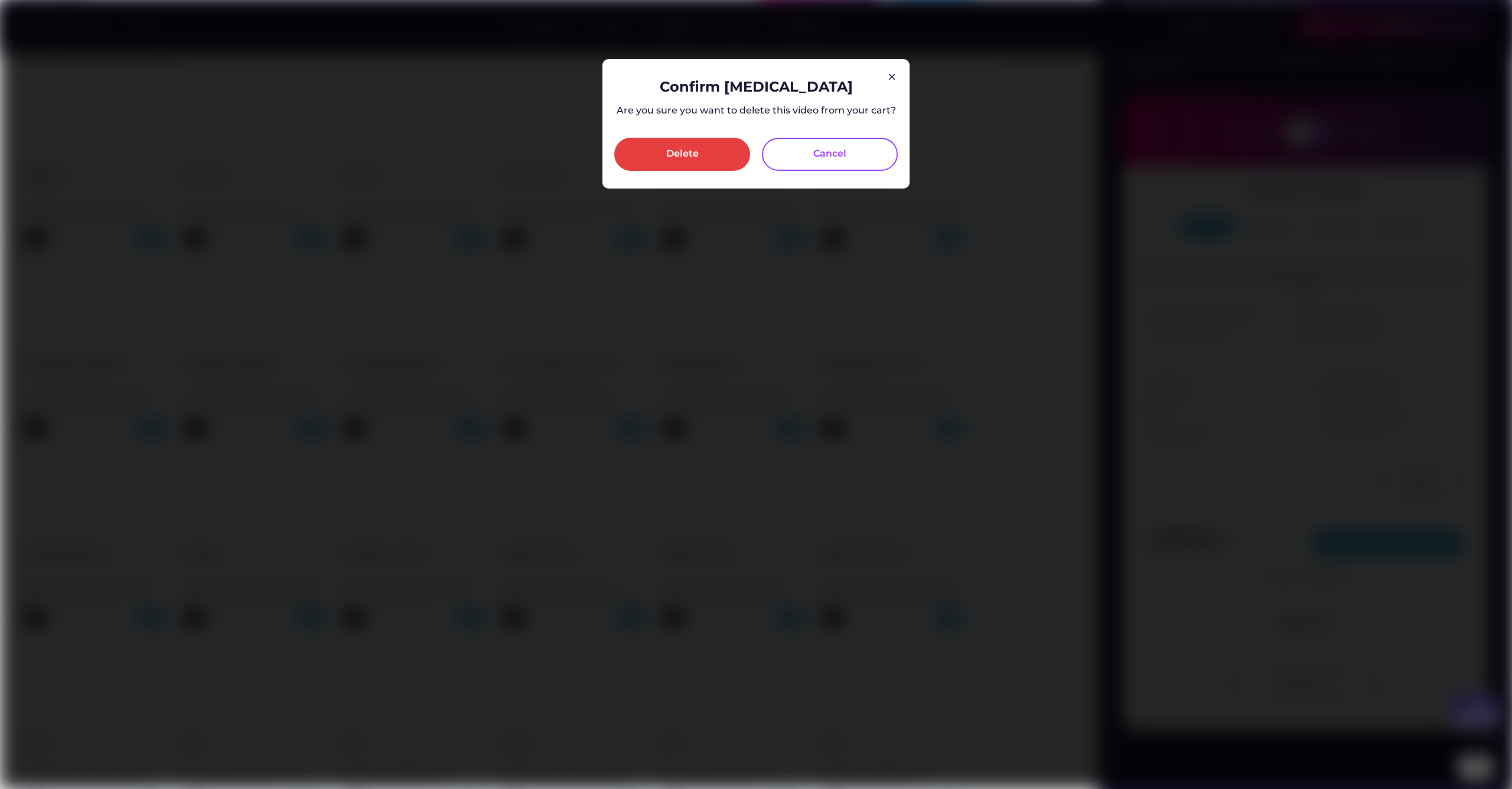
click at [684, 151] on div "Delete" at bounding box center [682, 154] width 32 height 14
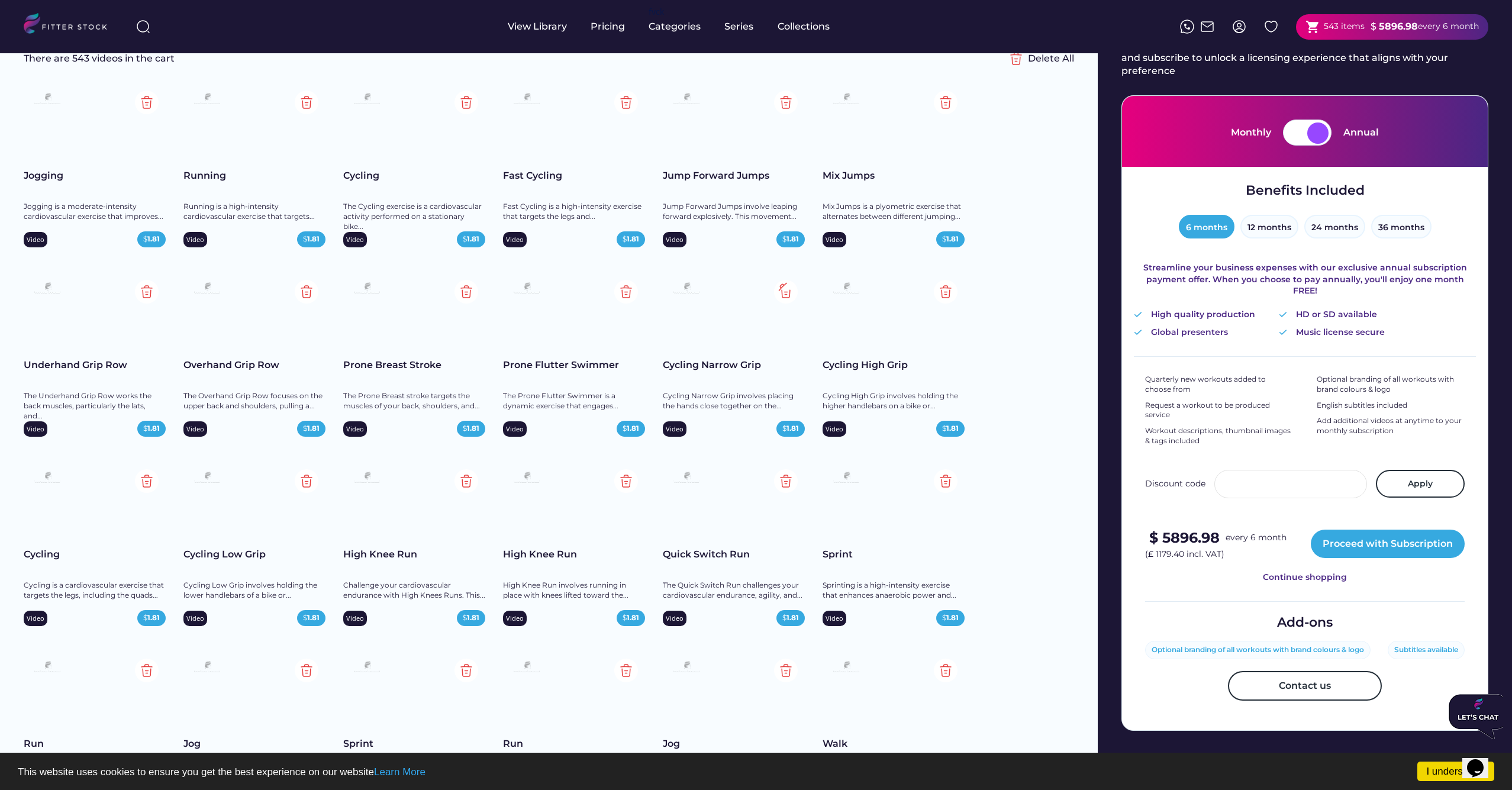
click at [788, 292] on img at bounding box center [786, 292] width 24 height 24
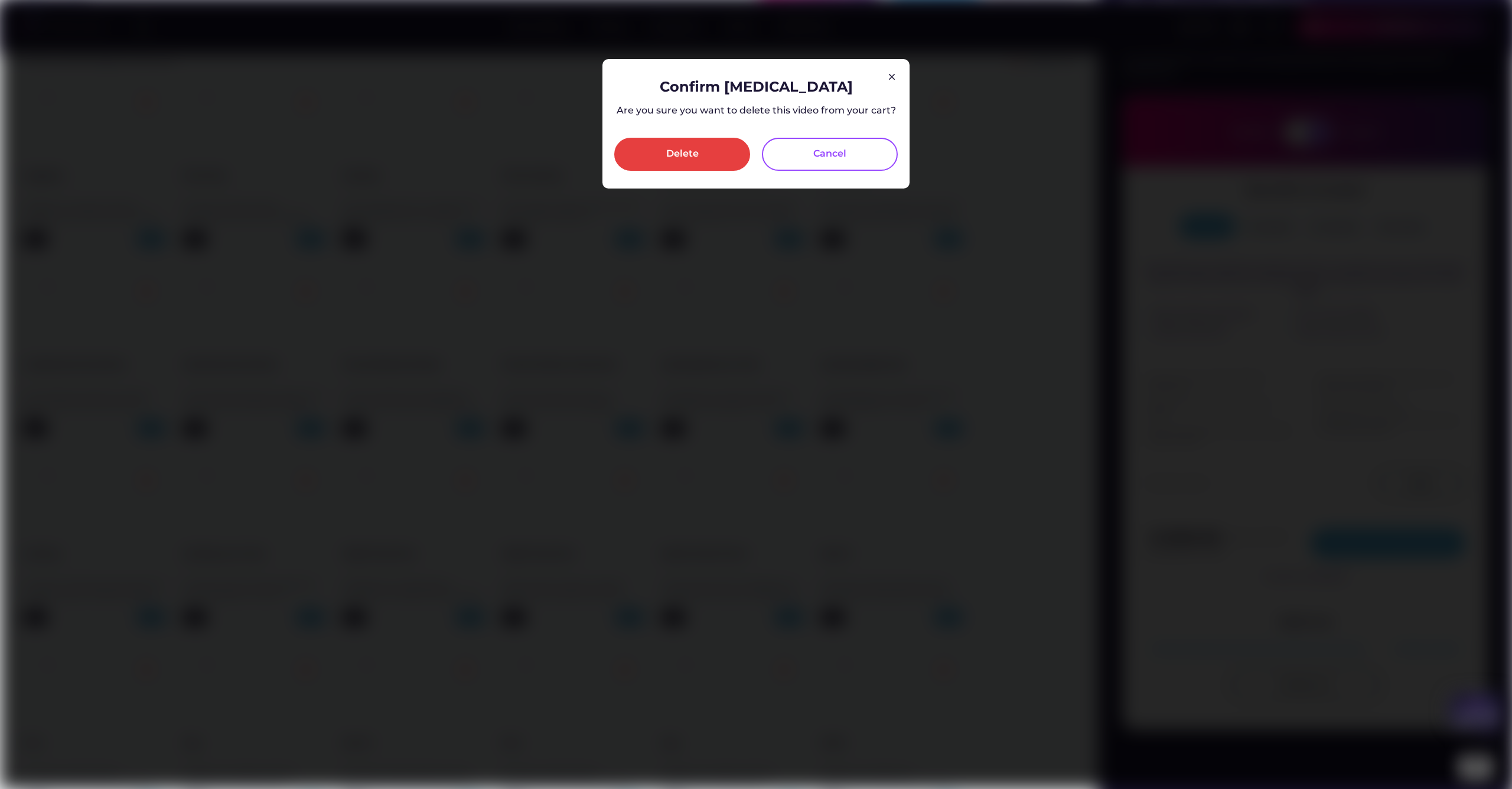
click at [677, 143] on div "Delete" at bounding box center [682, 154] width 136 height 33
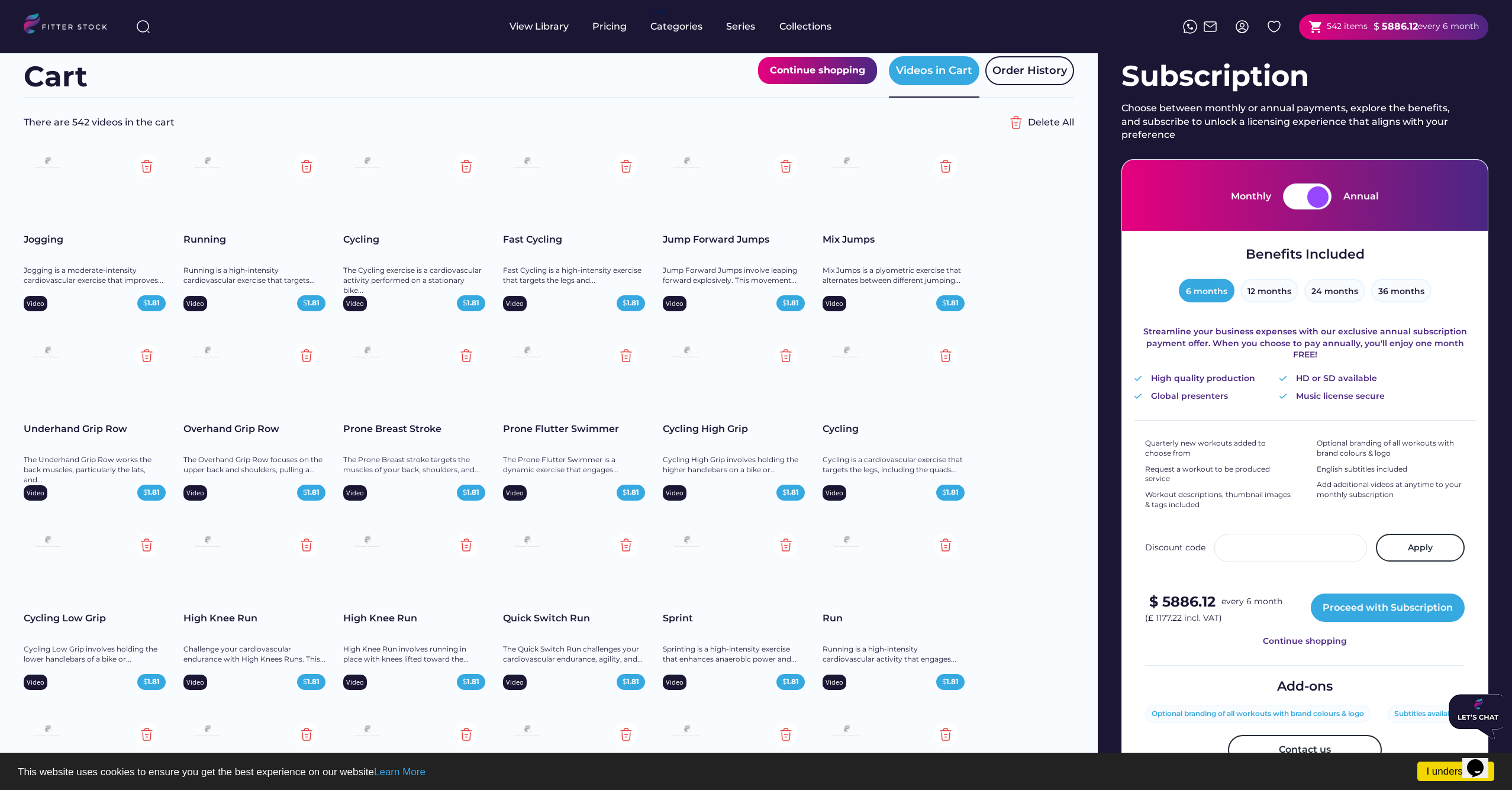
scroll to position [21, 0]
click at [788, 352] on img at bounding box center [786, 355] width 24 height 24
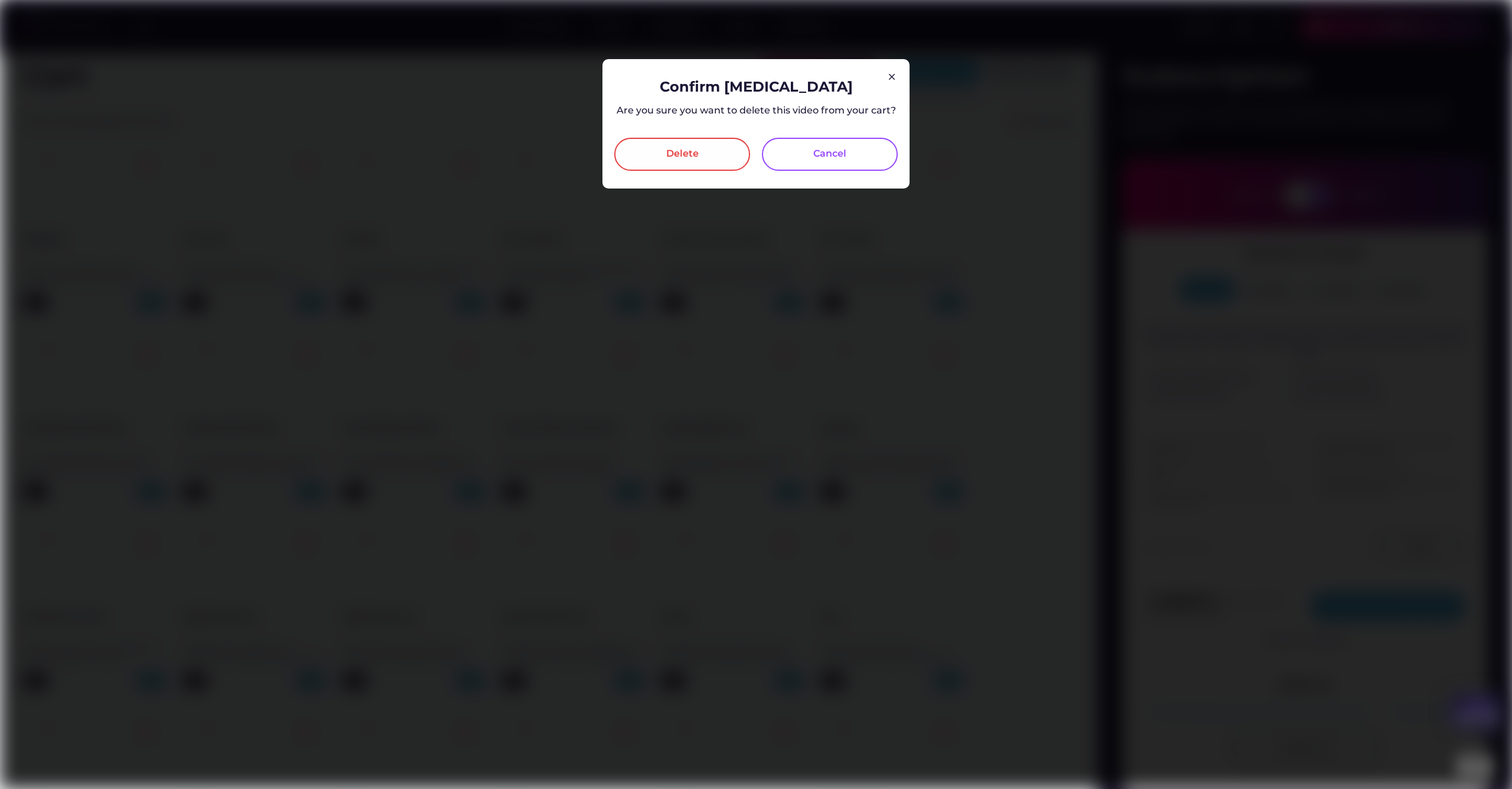
click at [707, 165] on div "Delete" at bounding box center [682, 154] width 136 height 33
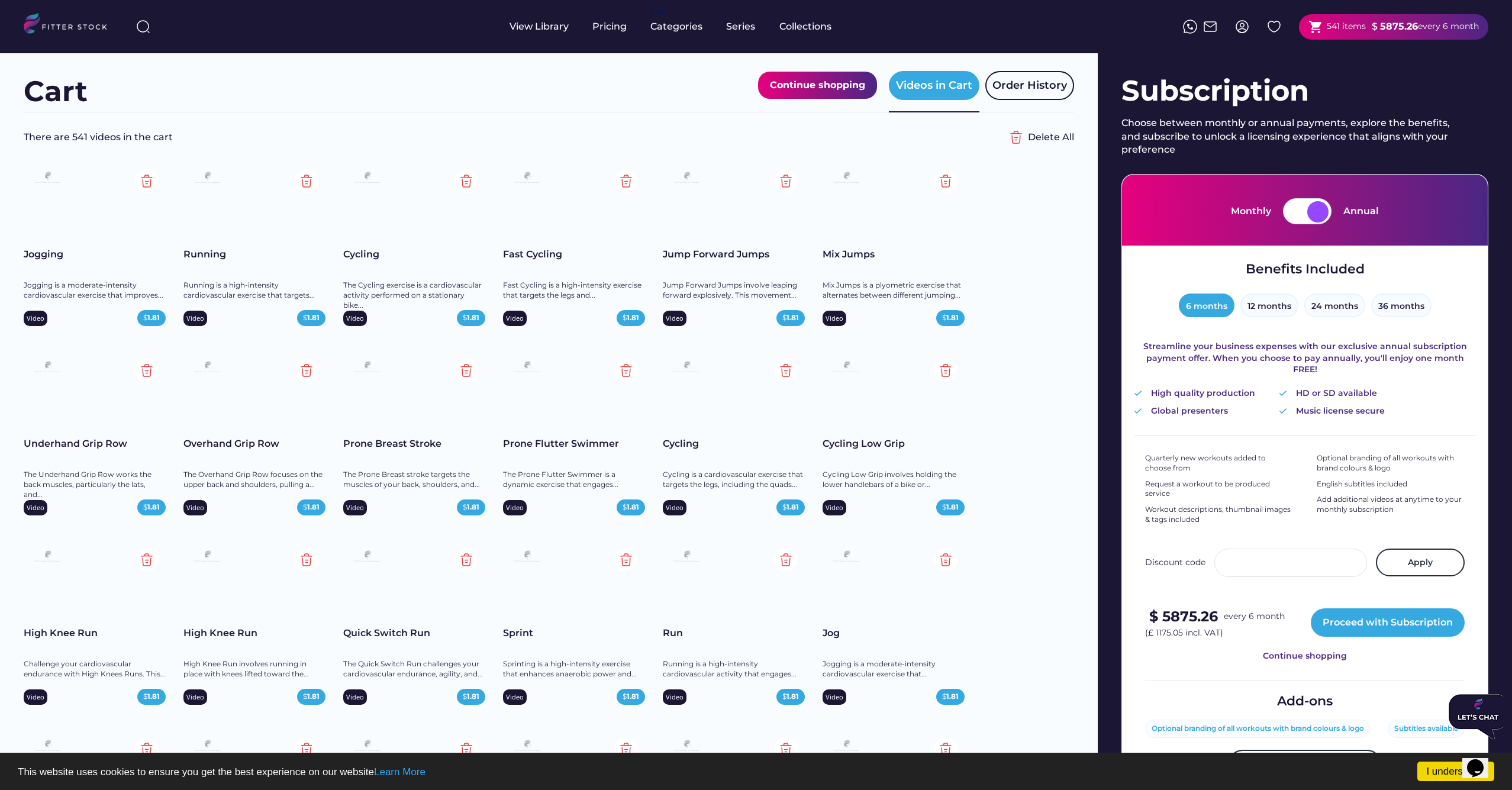
scroll to position [6, 0]
click at [946, 372] on img at bounding box center [946, 370] width 24 height 24
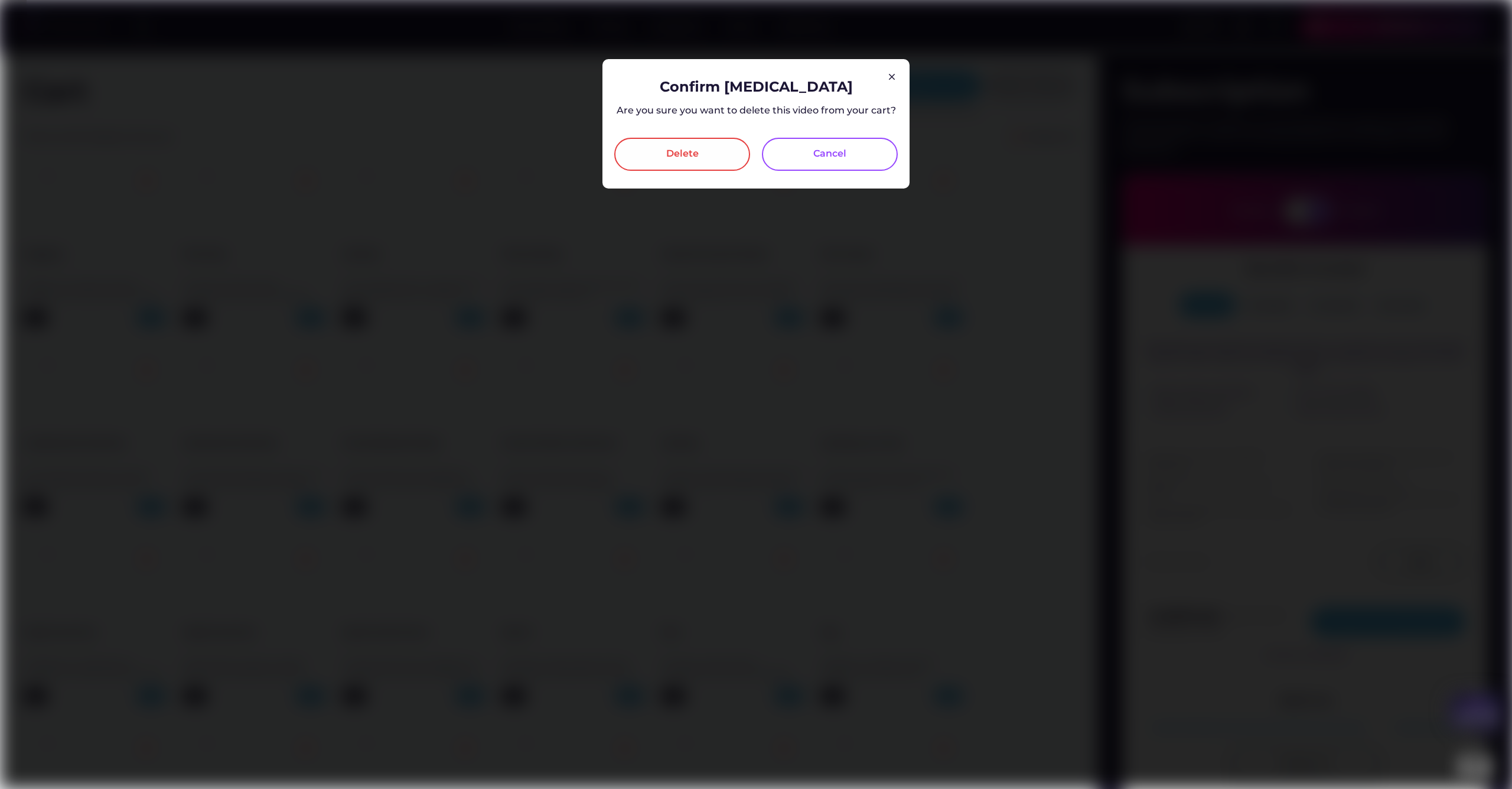
click at [635, 157] on div "Delete" at bounding box center [682, 154] width 136 height 33
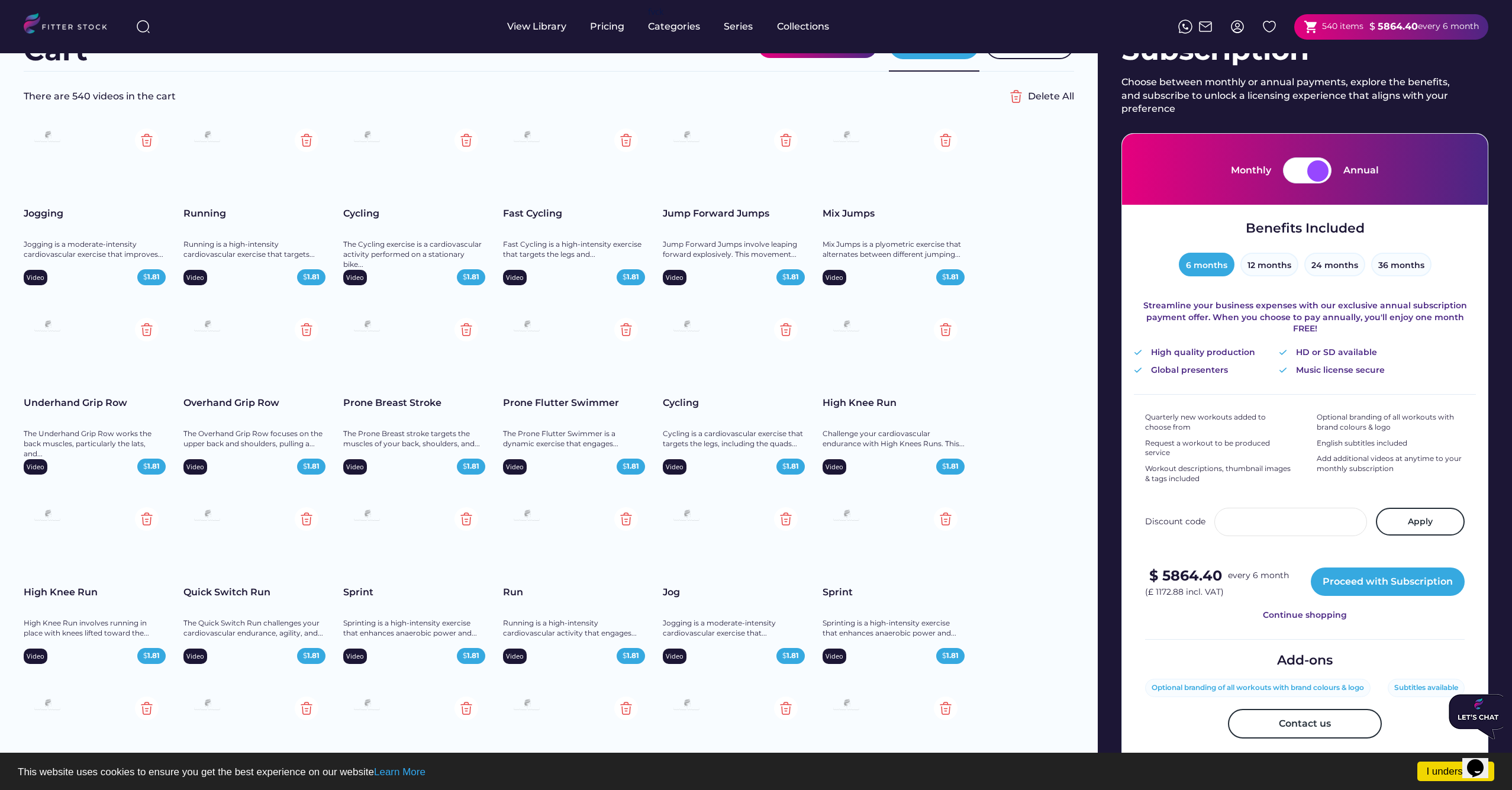
scroll to position [47, 0]
click at [144, 517] on img at bounding box center [146, 519] width 24 height 24
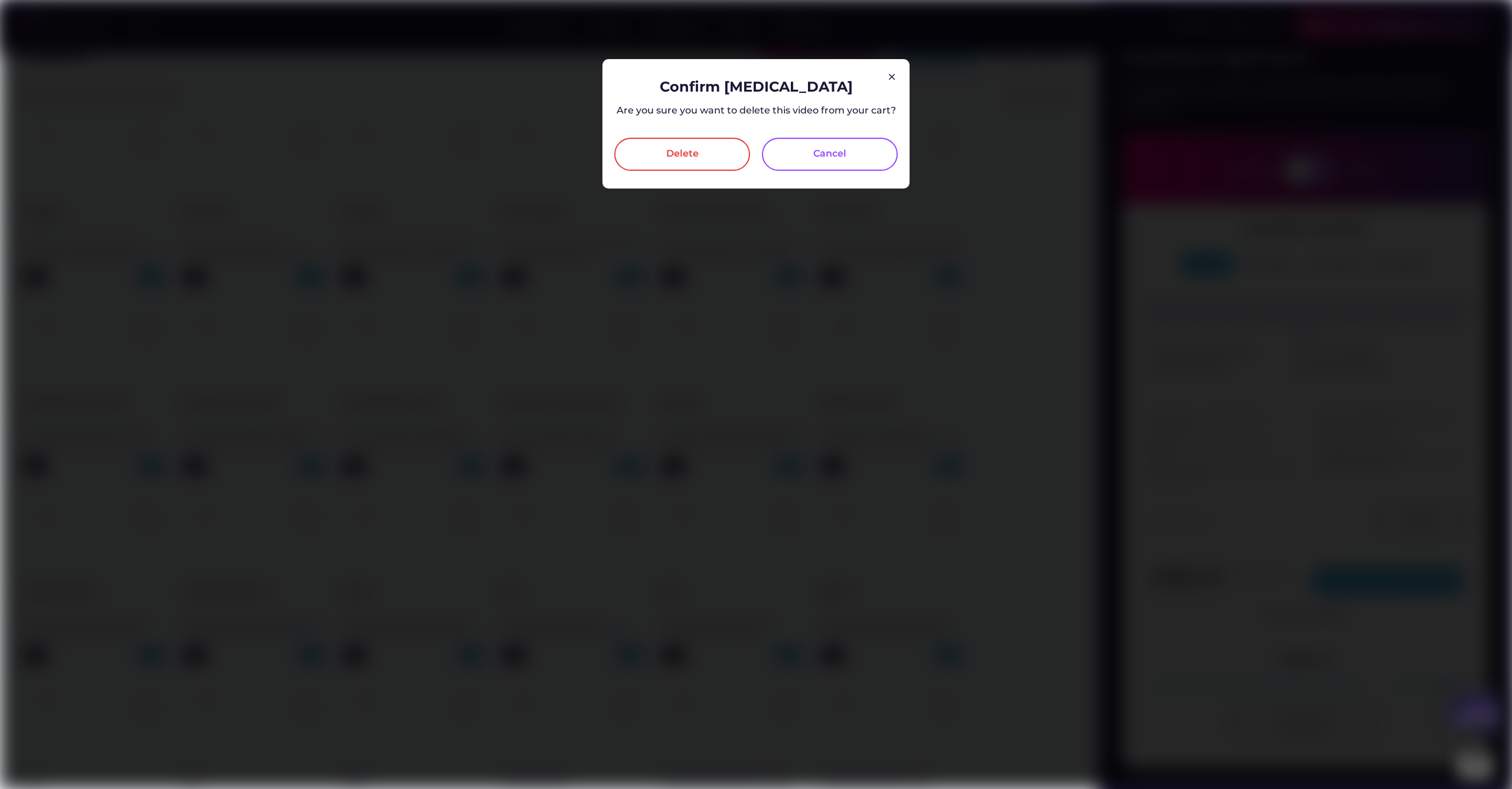
click at [684, 154] on div "Delete" at bounding box center [682, 154] width 32 height 14
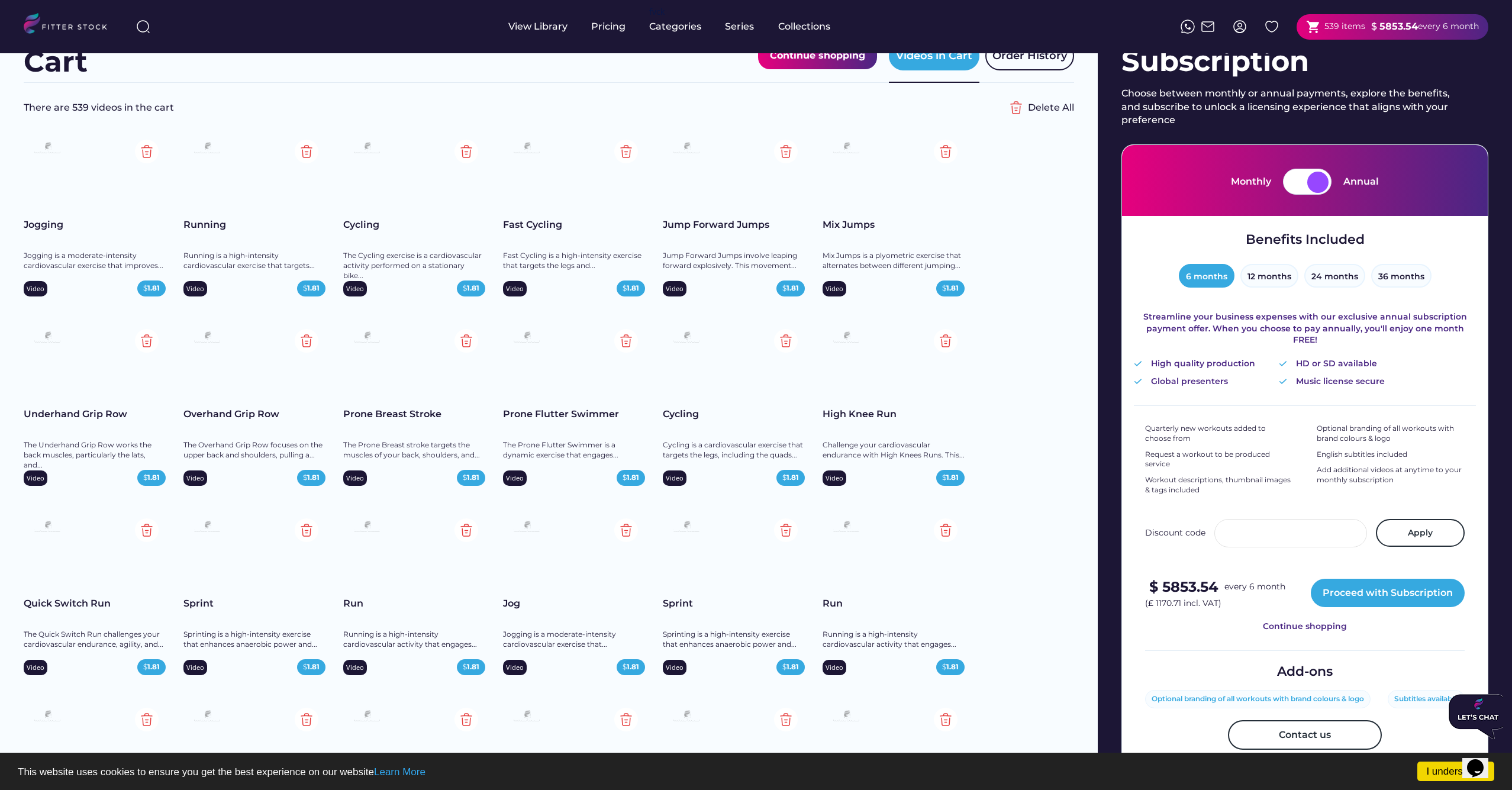
scroll to position [37, 0]
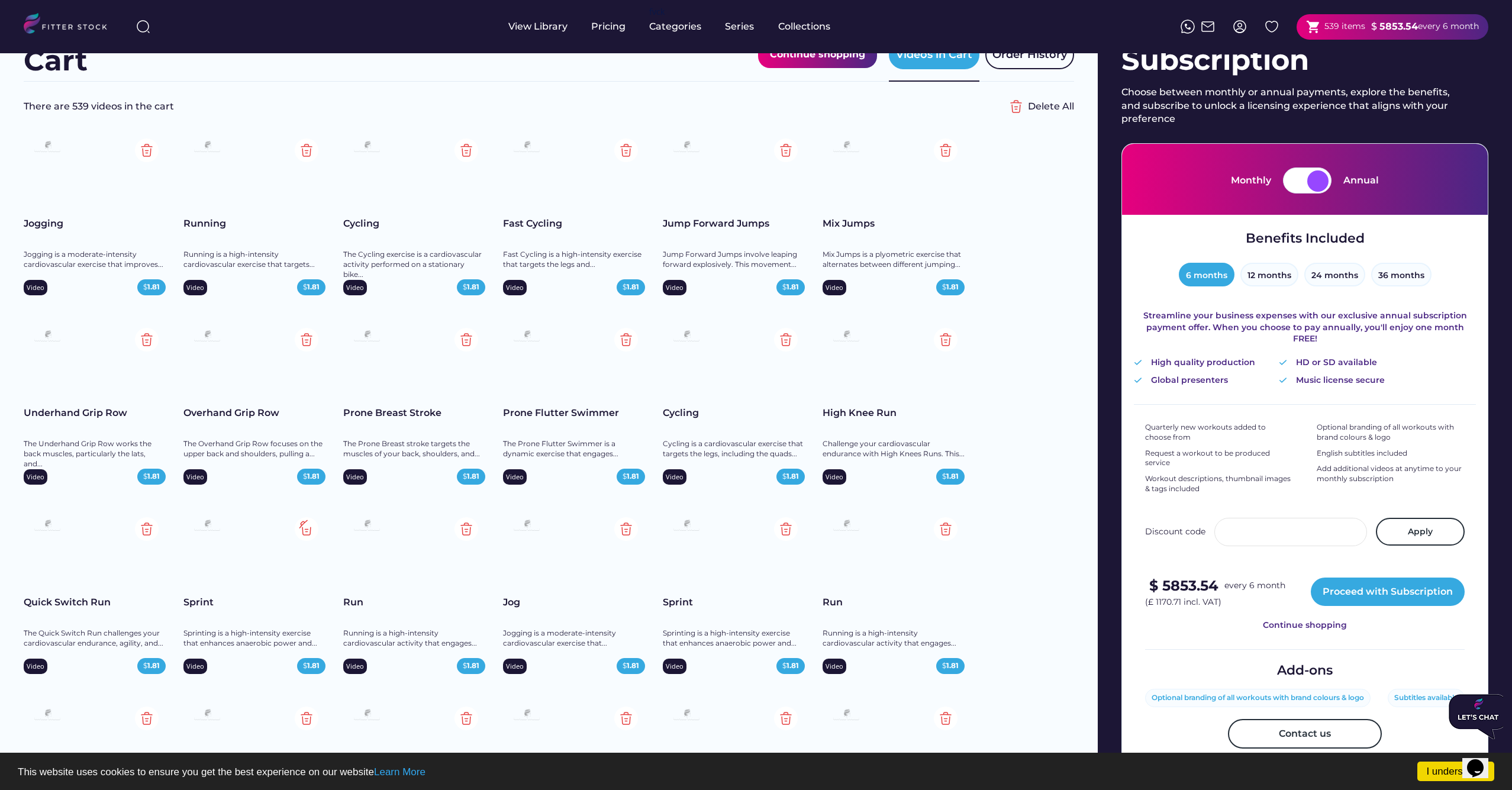
click at [310, 530] on img at bounding box center [306, 529] width 24 height 24
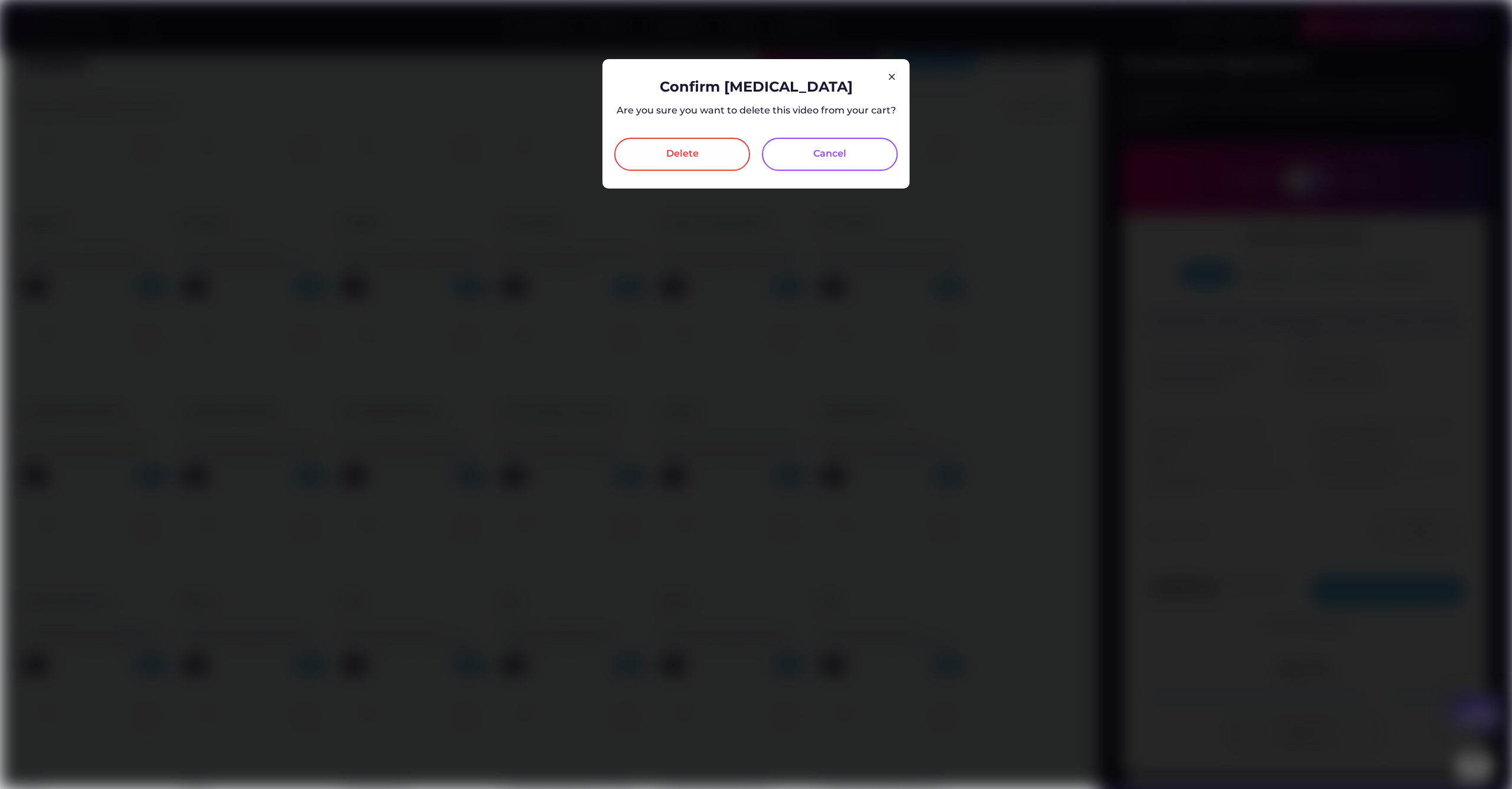
click at [651, 154] on div "Delete" at bounding box center [682, 154] width 136 height 33
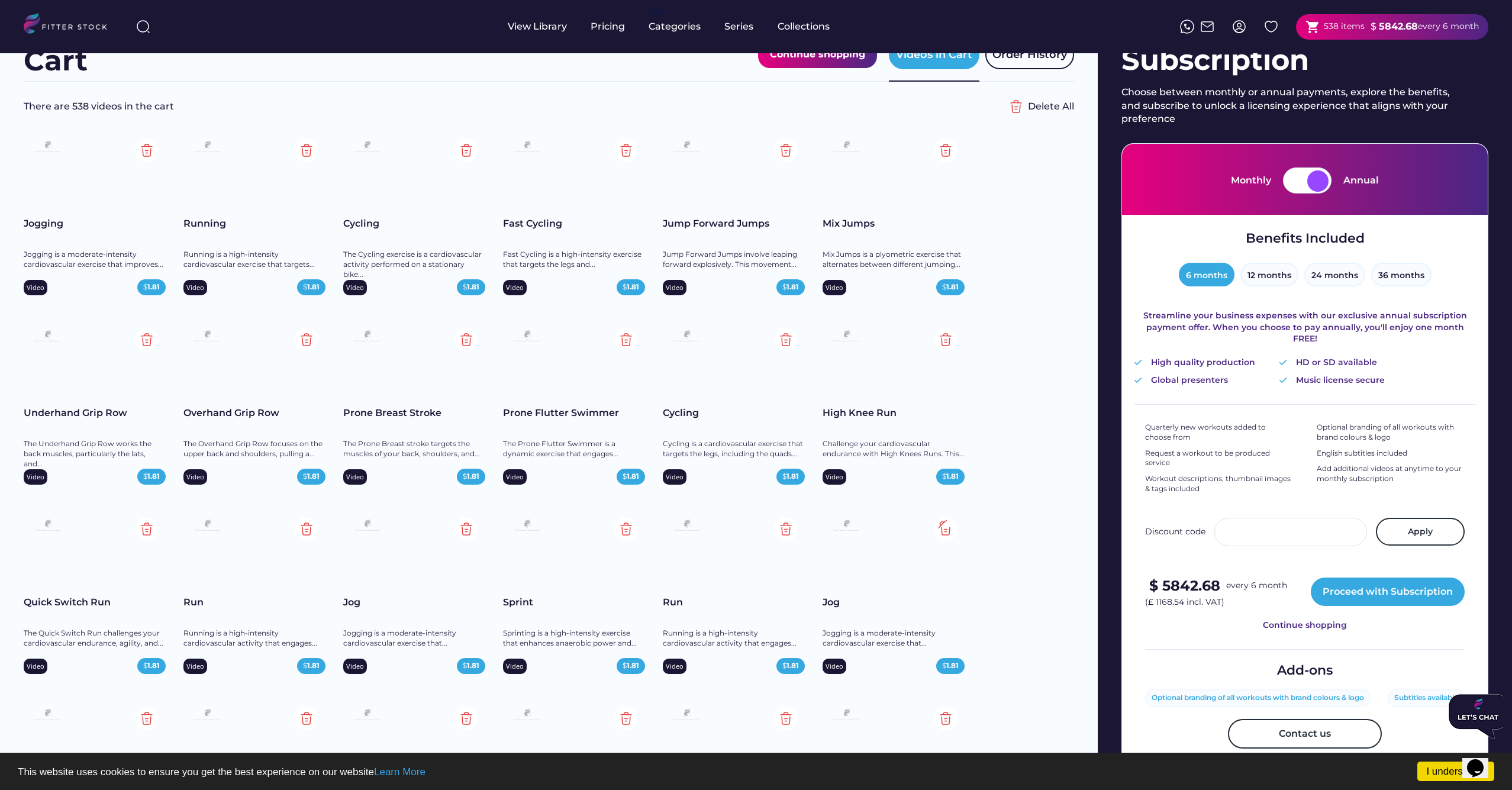
click at [946, 530] on img at bounding box center [946, 529] width 24 height 24
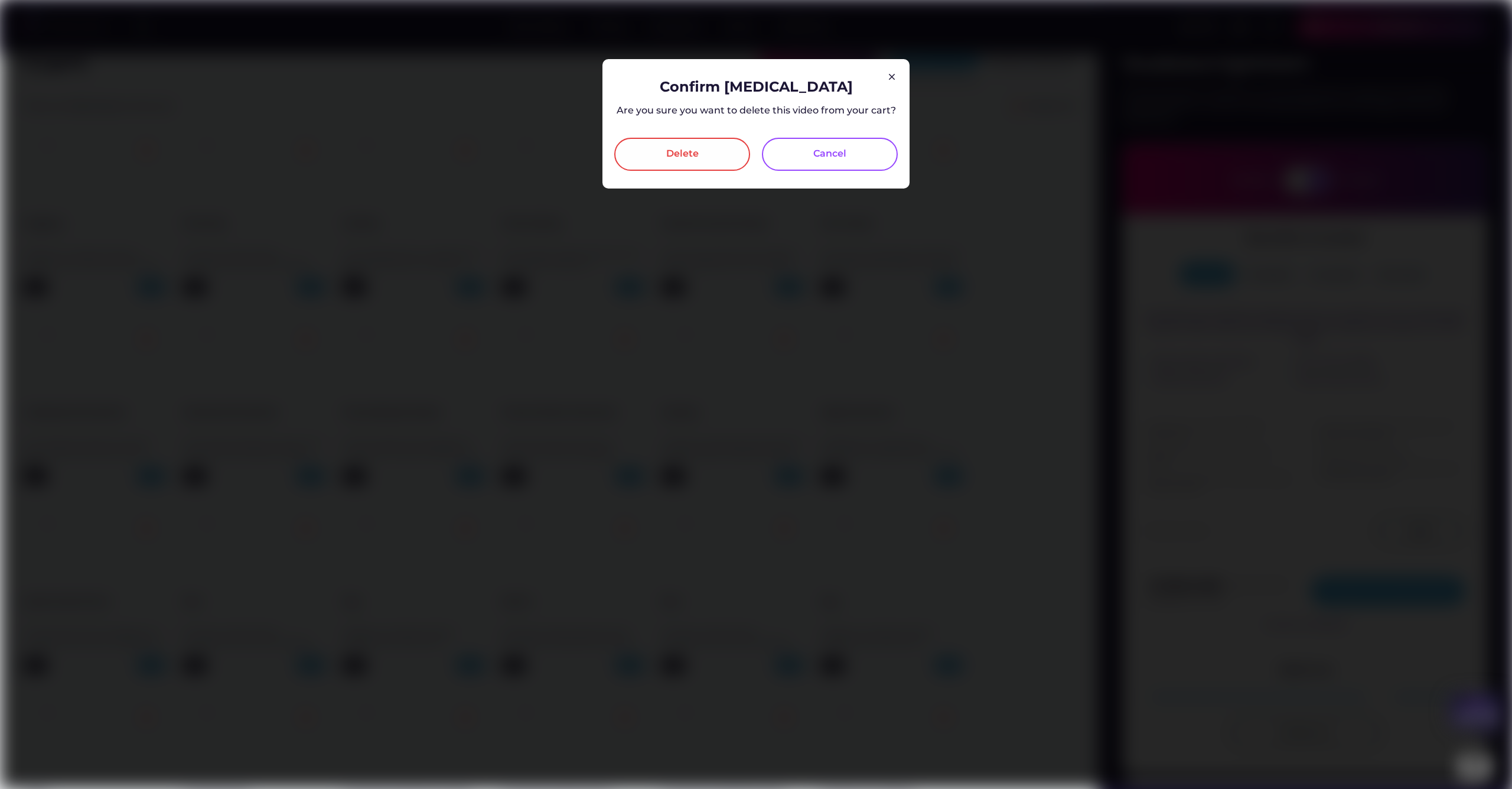
click at [684, 161] on div "Delete" at bounding box center [682, 154] width 136 height 33
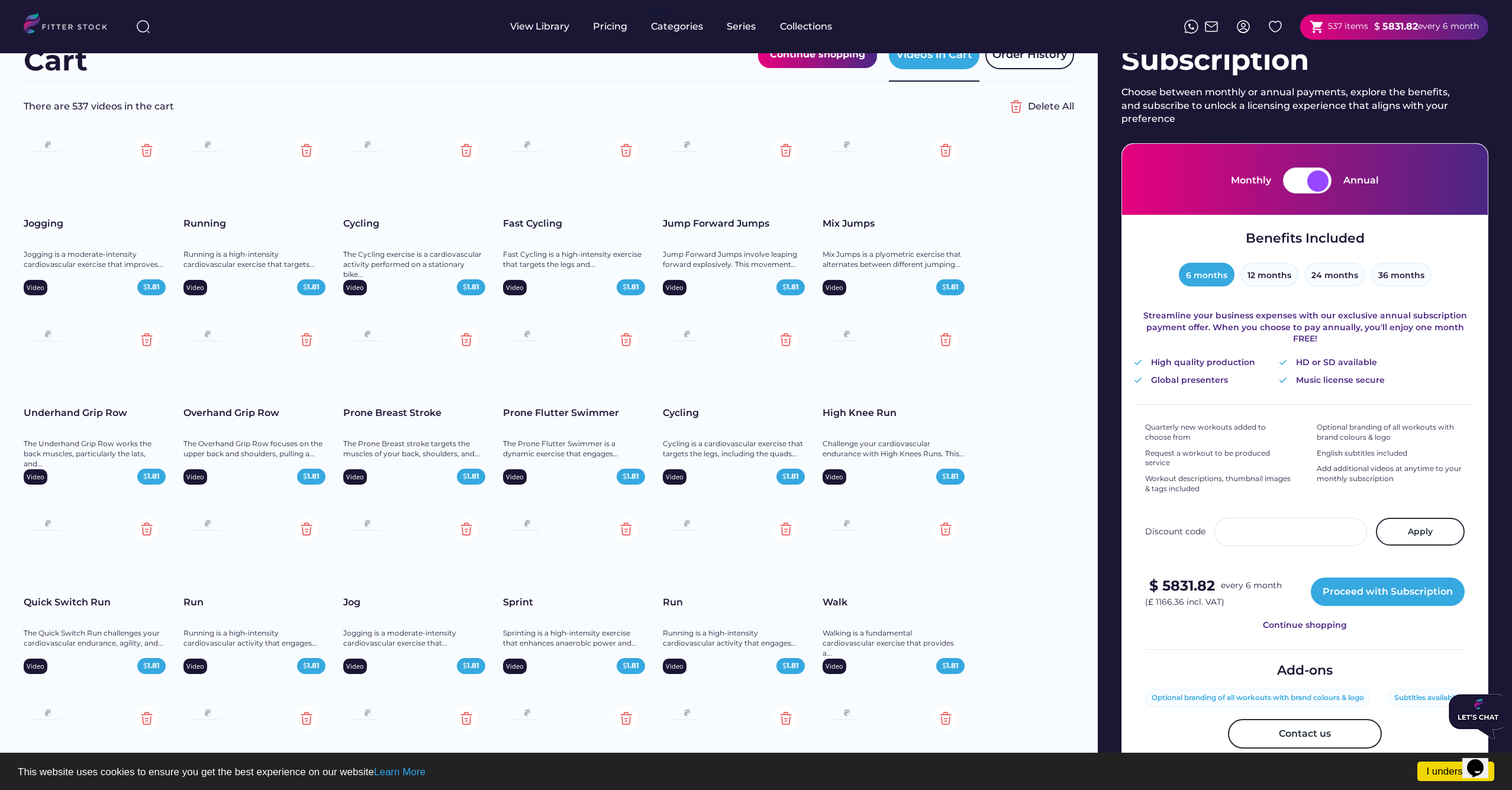
scroll to position [49, 0]
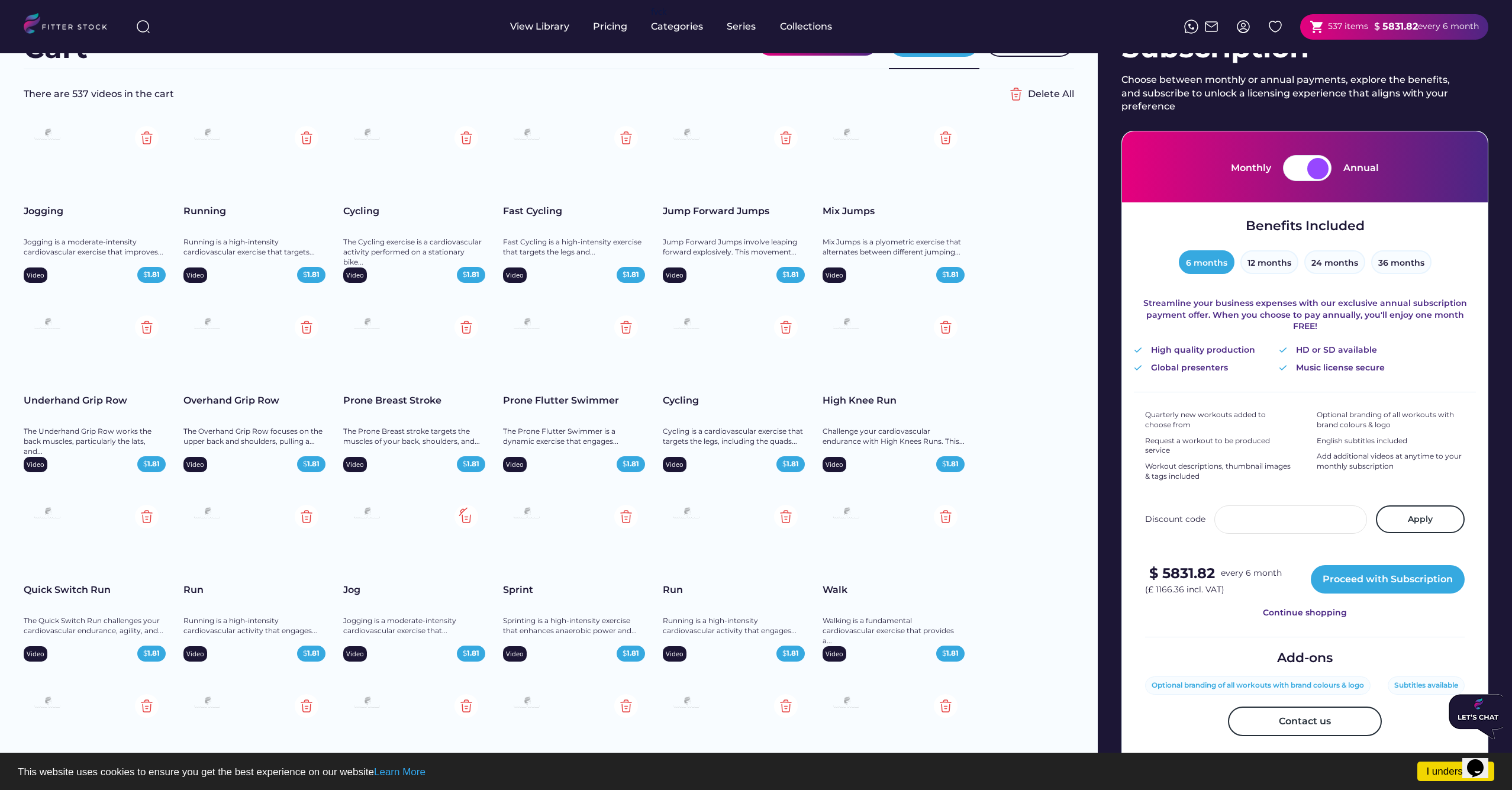
click at [465, 516] on img at bounding box center [466, 516] width 24 height 24
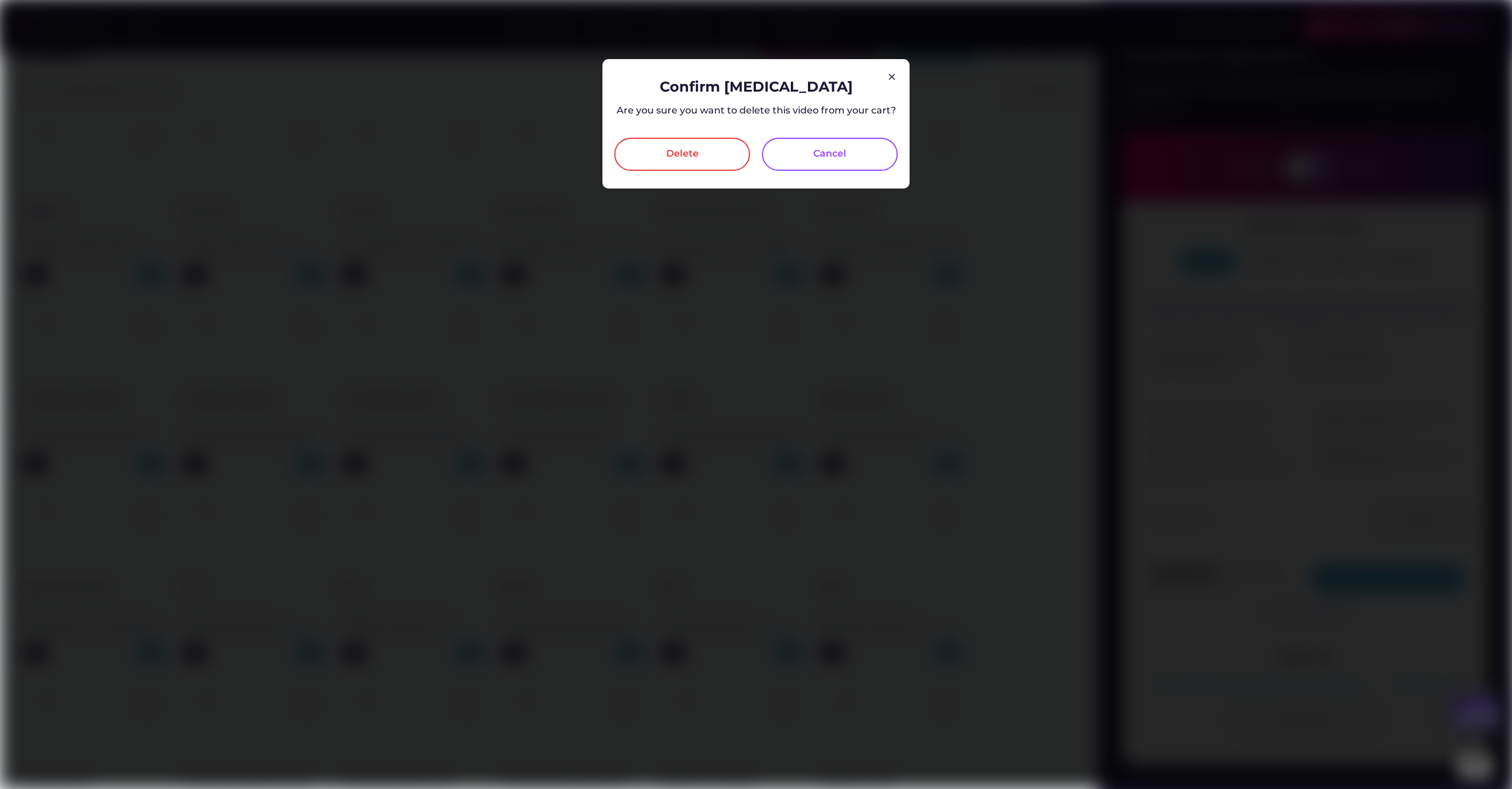
click at [698, 143] on div "Delete" at bounding box center [682, 154] width 136 height 33
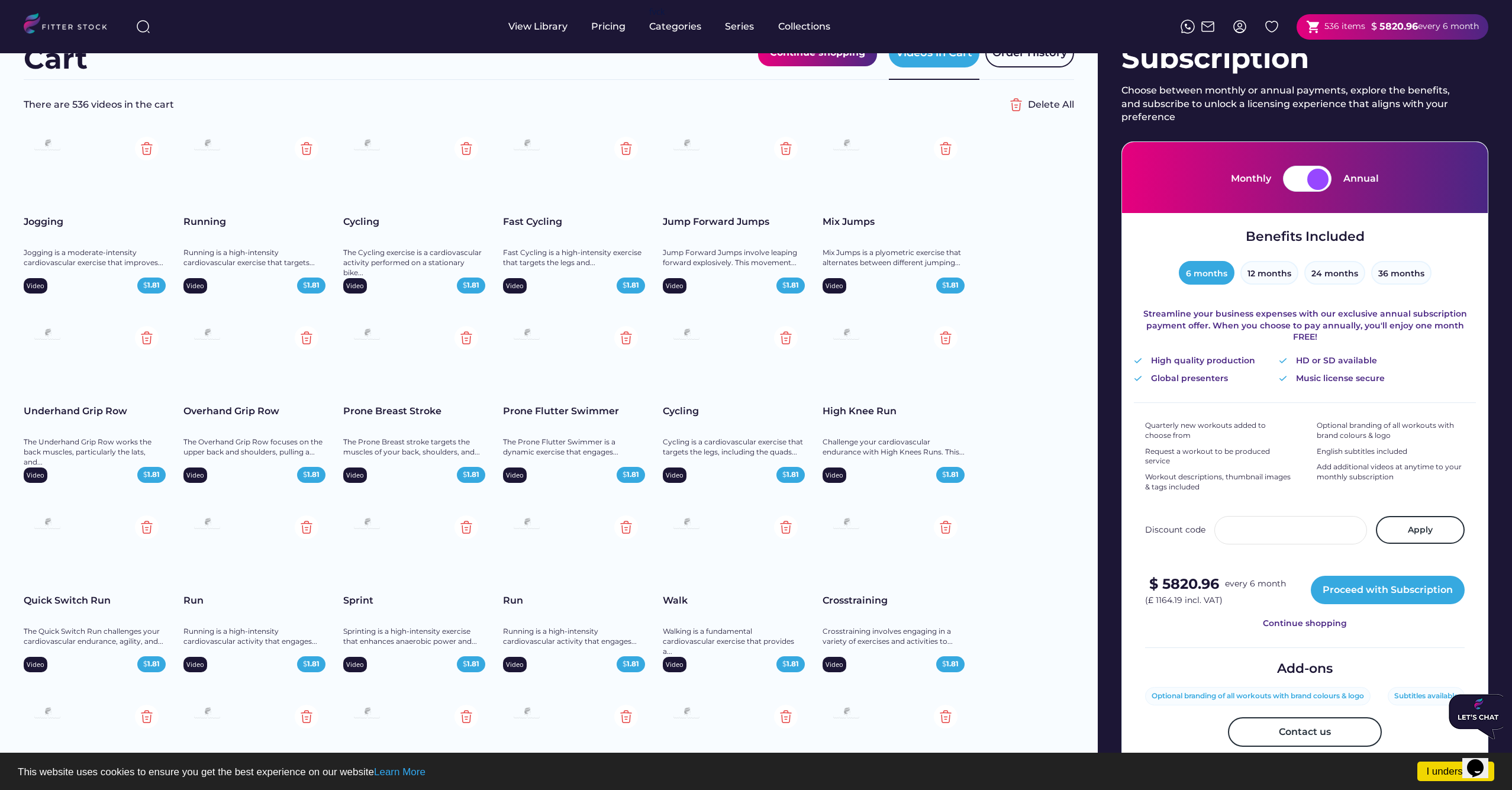
scroll to position [43, 0]
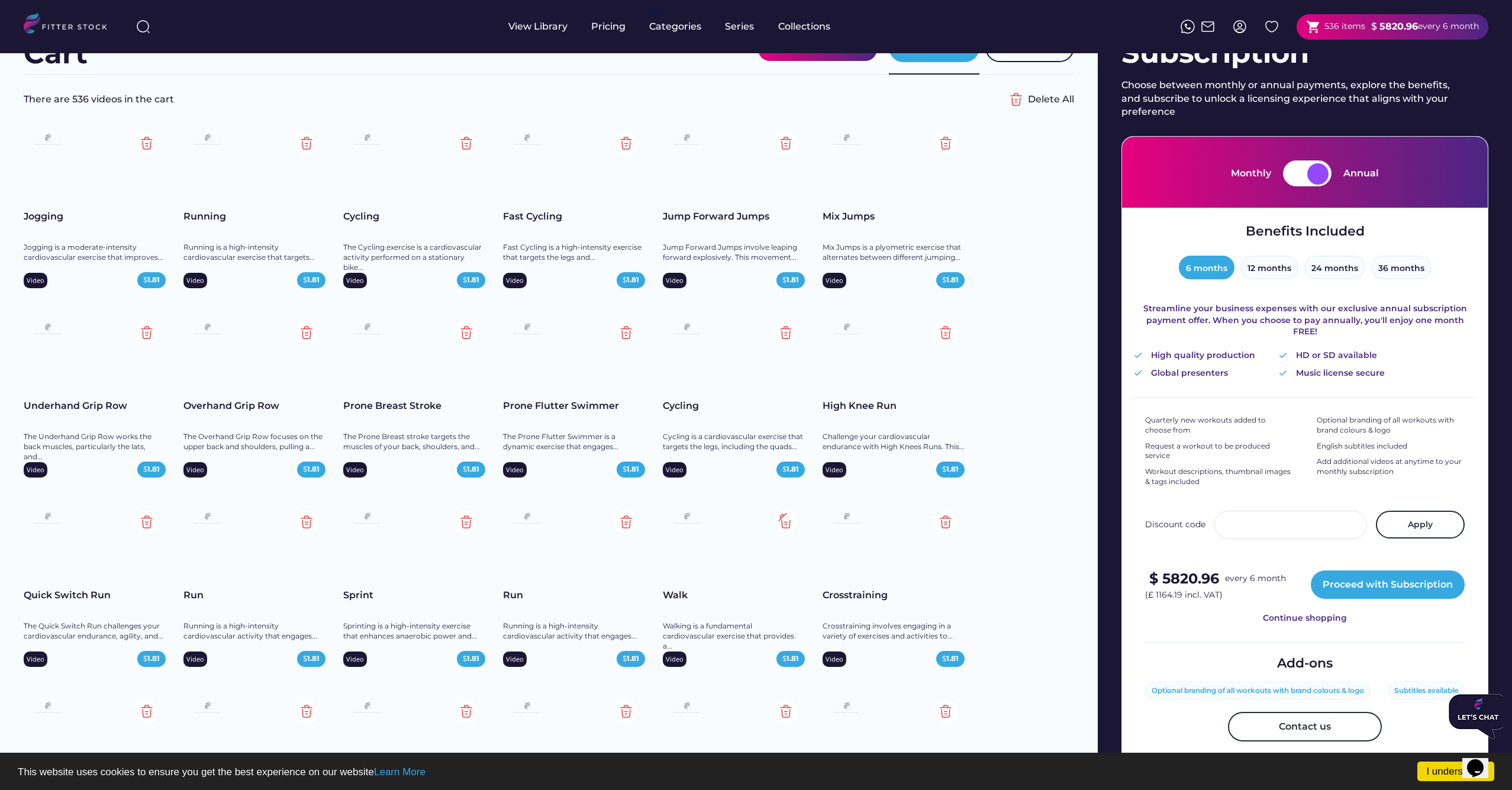
click at [786, 522] on img at bounding box center [786, 522] width 24 height 24
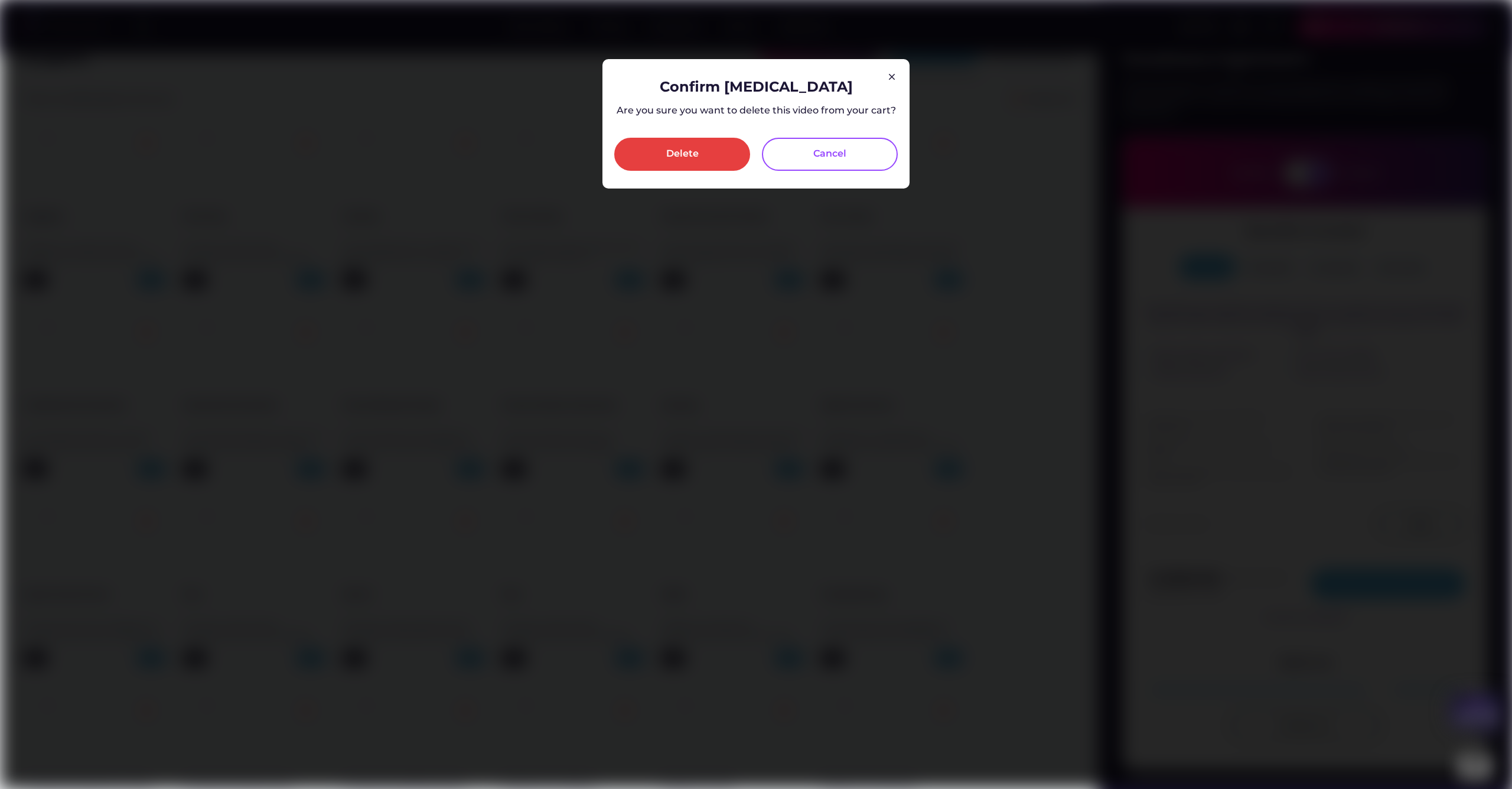
click at [712, 136] on div "Confirm [MEDICAL_DATA] Are you sure you want to delete this video from your car…" at bounding box center [756, 124] width 284 height 94
click at [707, 149] on div "Delete" at bounding box center [682, 154] width 136 height 33
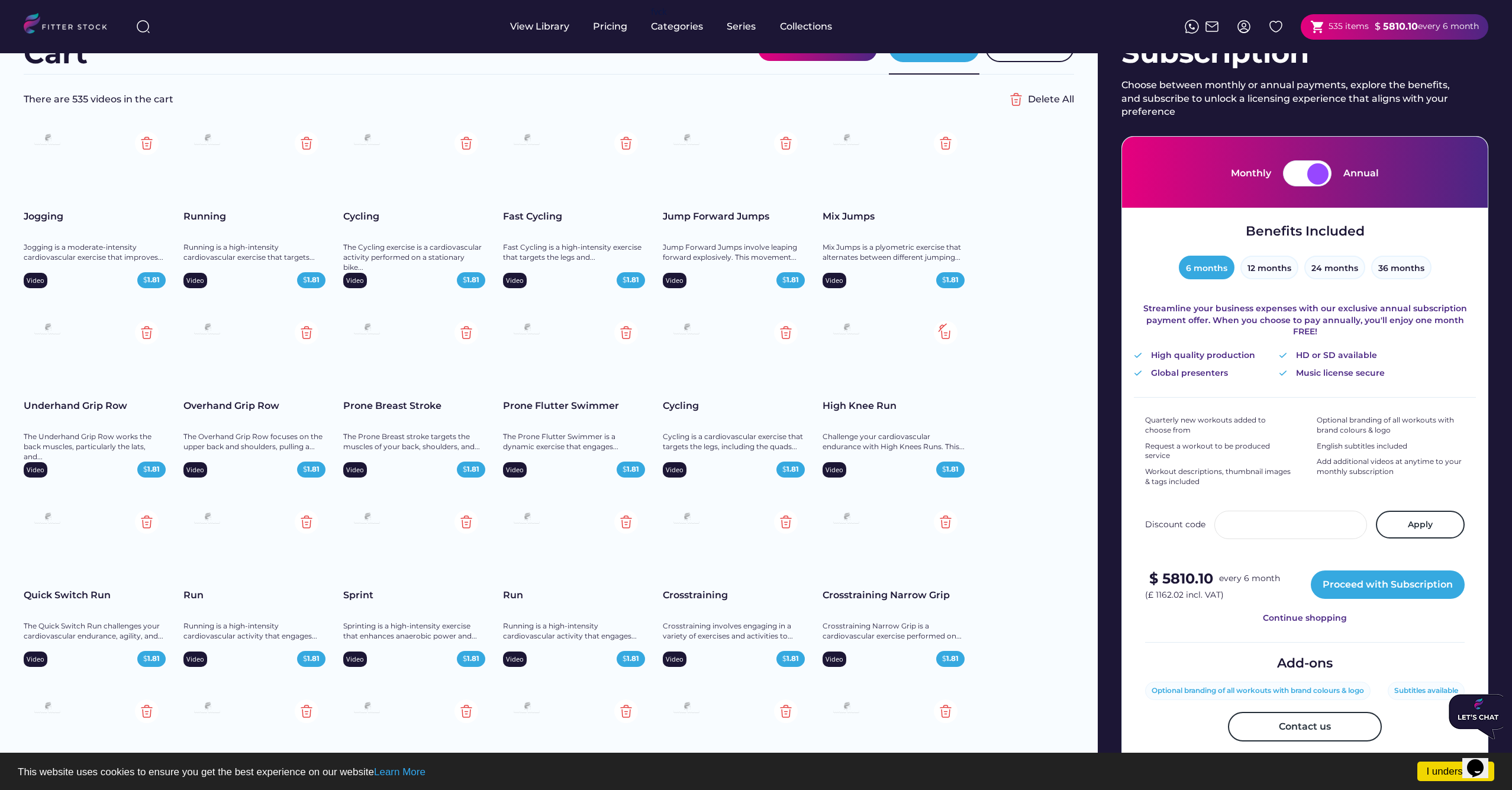
click at [944, 334] on img at bounding box center [946, 333] width 24 height 24
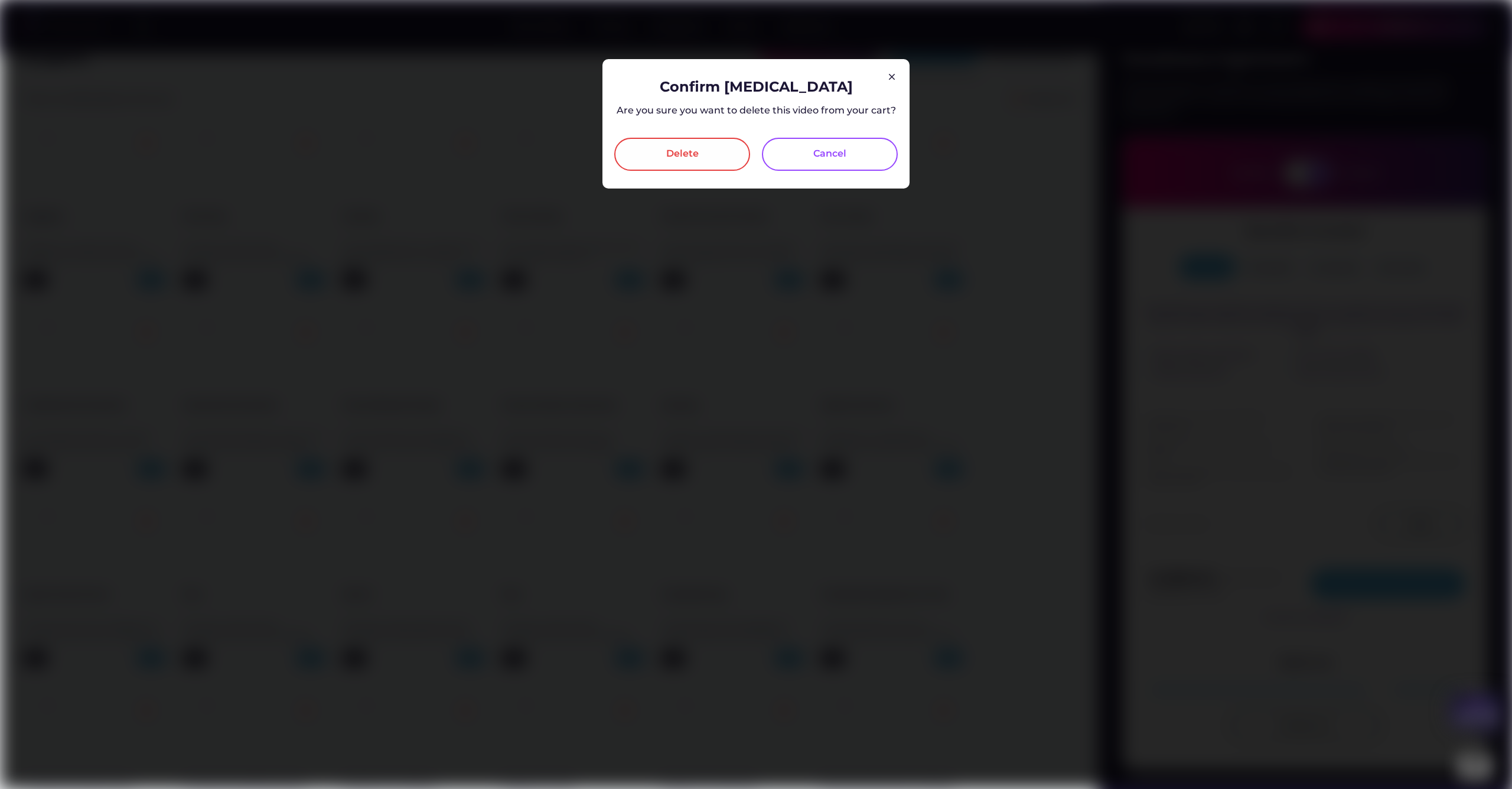
click at [738, 150] on div "Delete" at bounding box center [682, 154] width 136 height 33
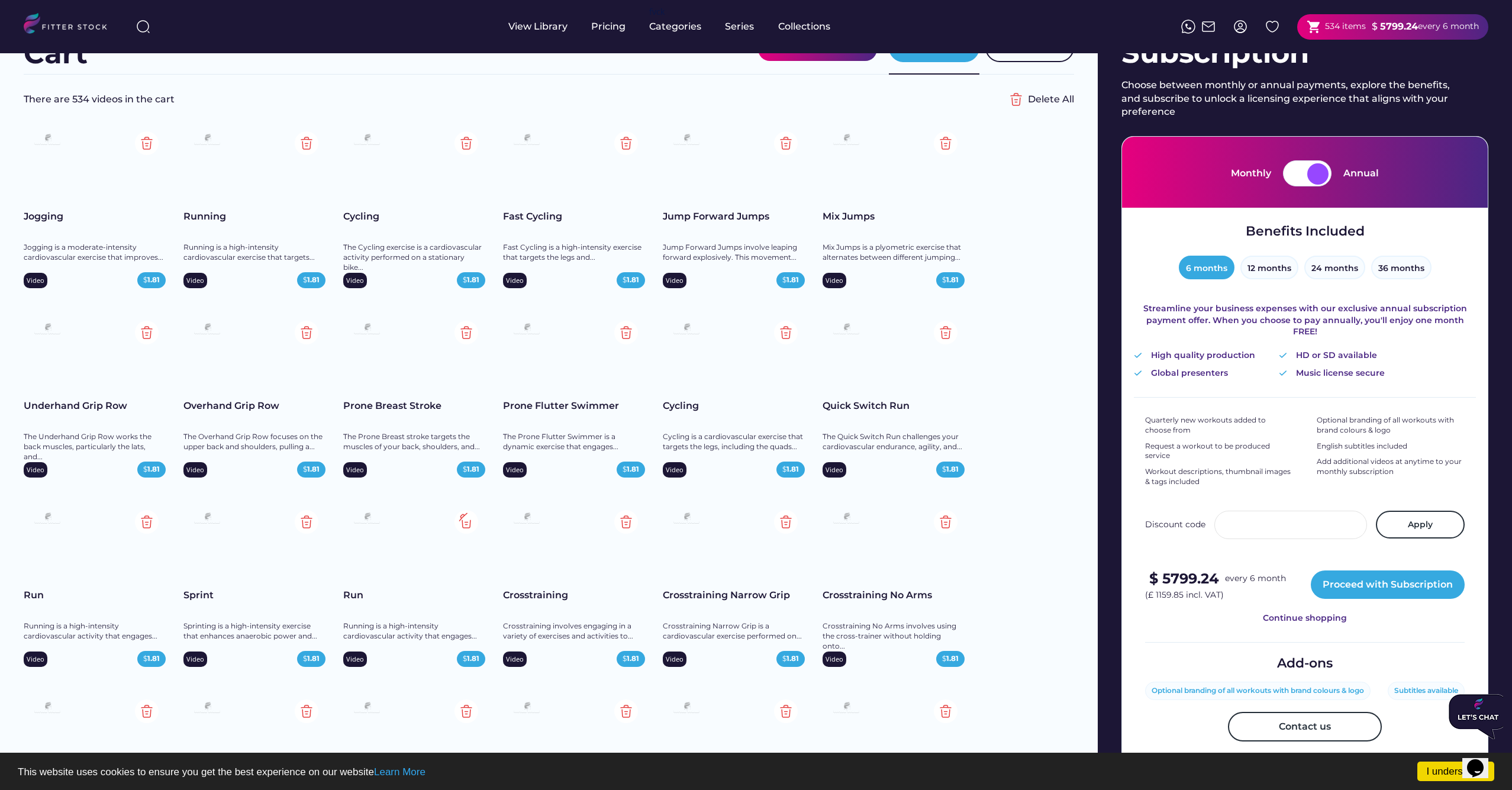
click at [466, 524] on img at bounding box center [466, 522] width 24 height 24
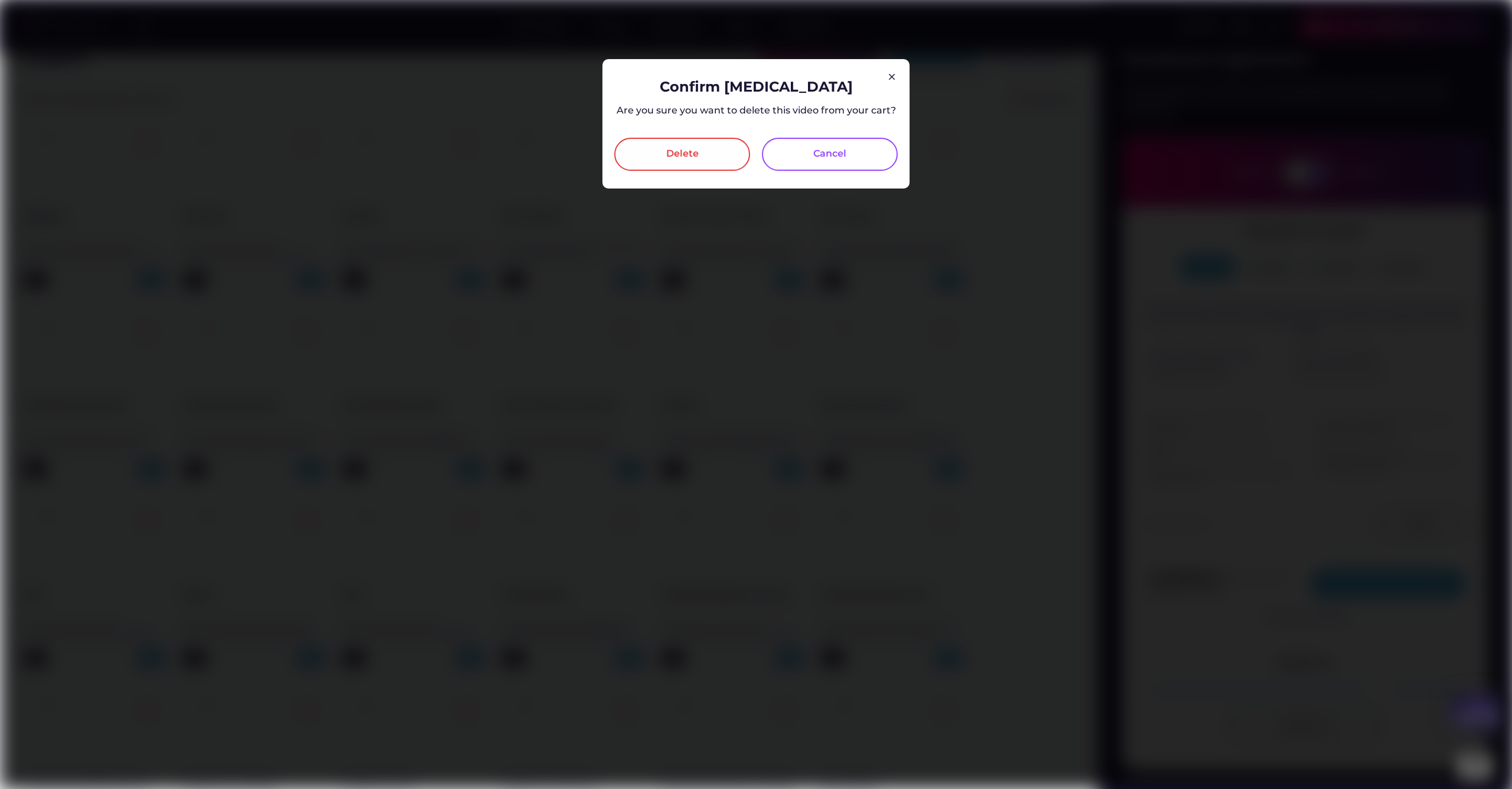
click at [720, 152] on div "Delete" at bounding box center [682, 154] width 136 height 33
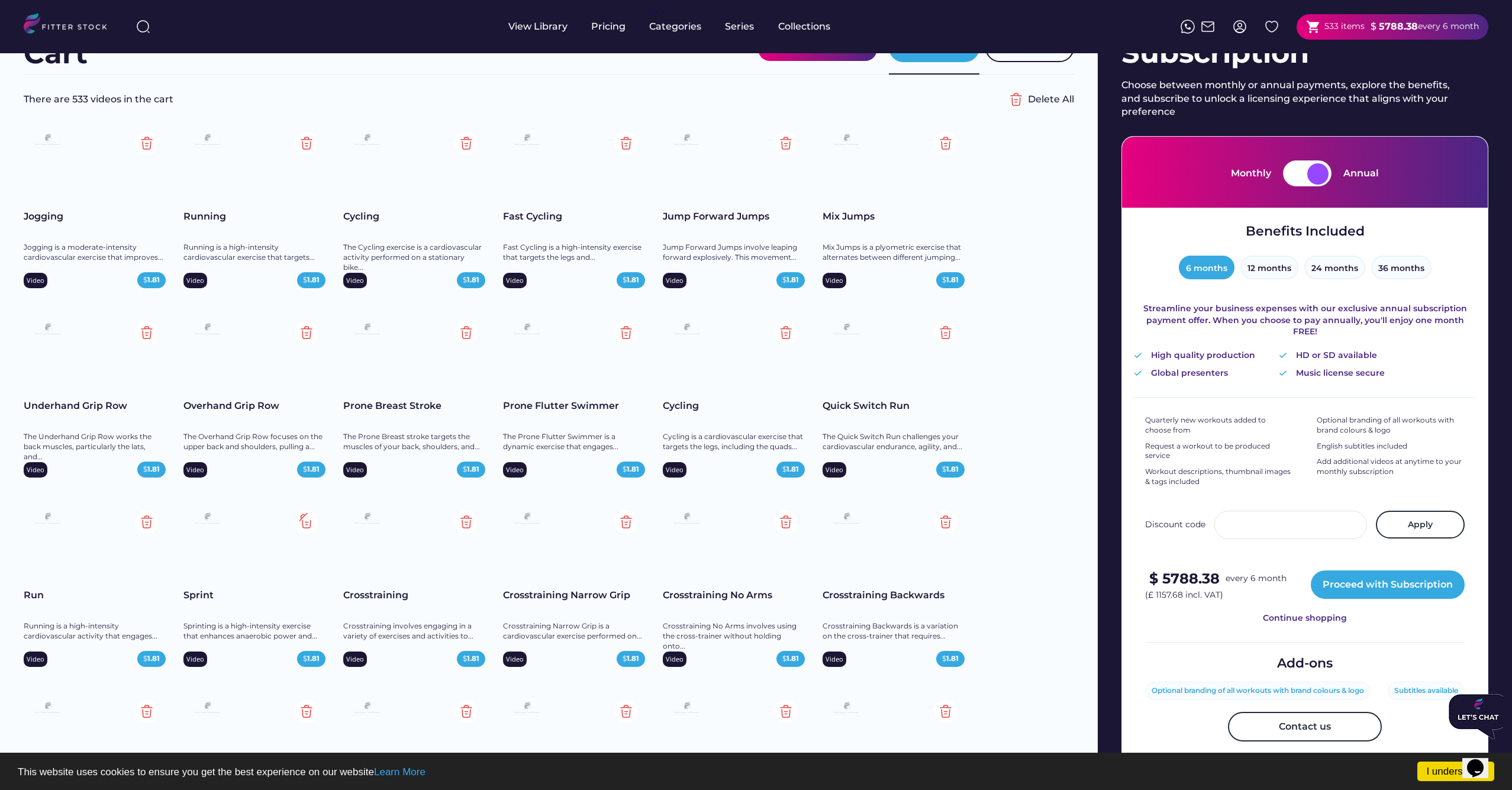
click at [306, 523] on img at bounding box center [306, 522] width 24 height 24
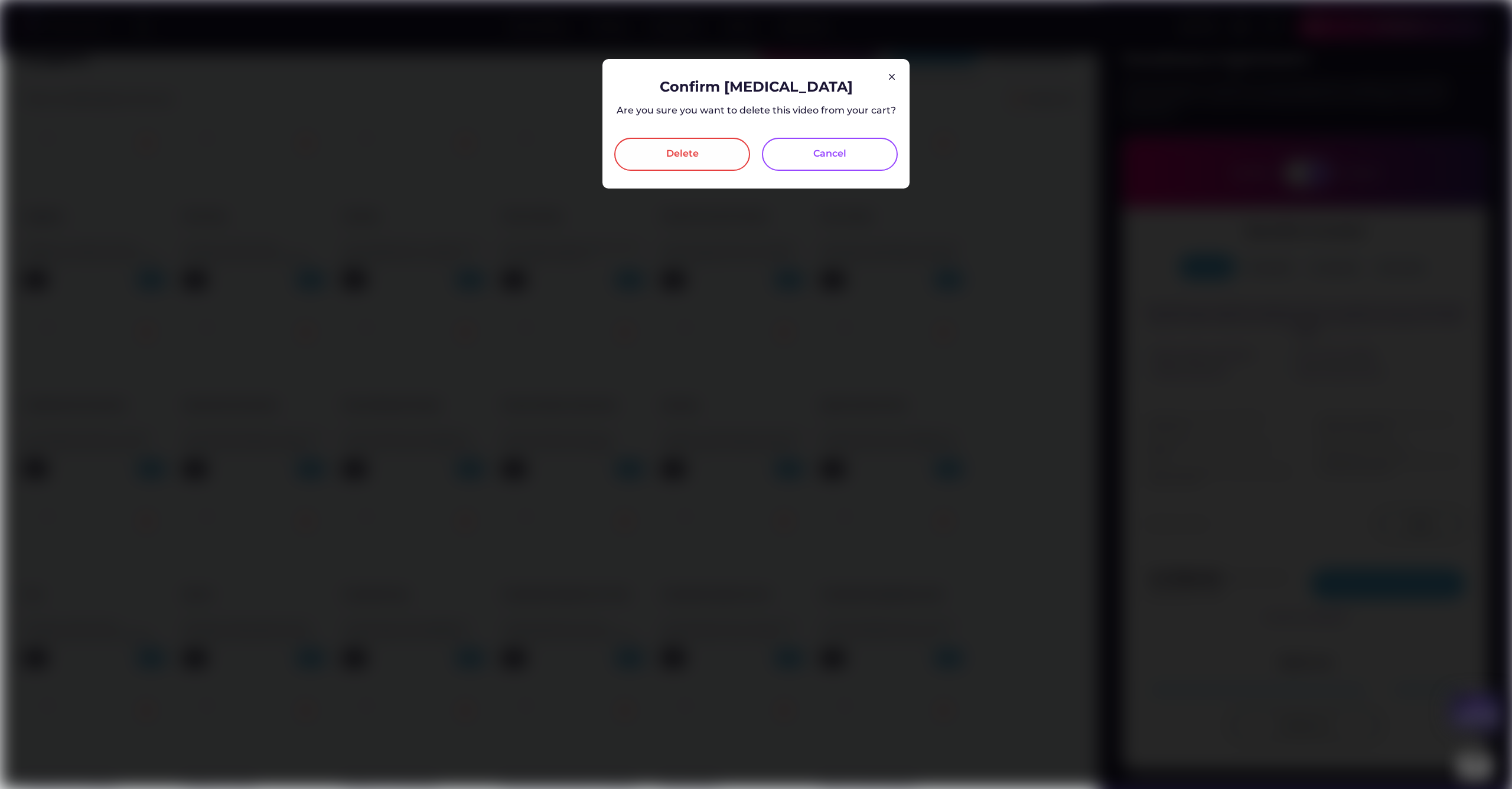
click at [640, 142] on div "Delete" at bounding box center [682, 154] width 136 height 33
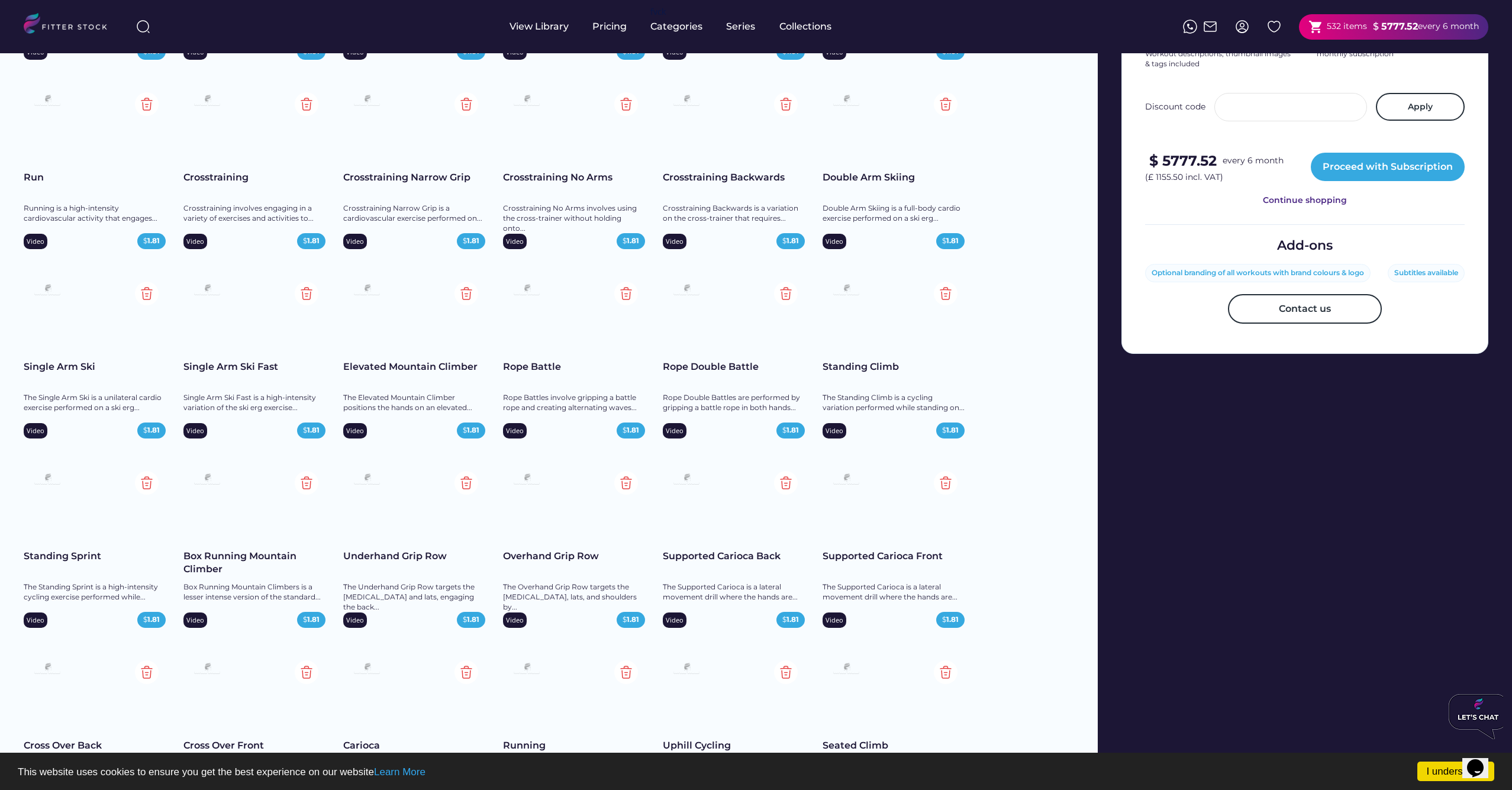
scroll to position [462, 0]
click at [468, 104] on img at bounding box center [466, 103] width 24 height 24
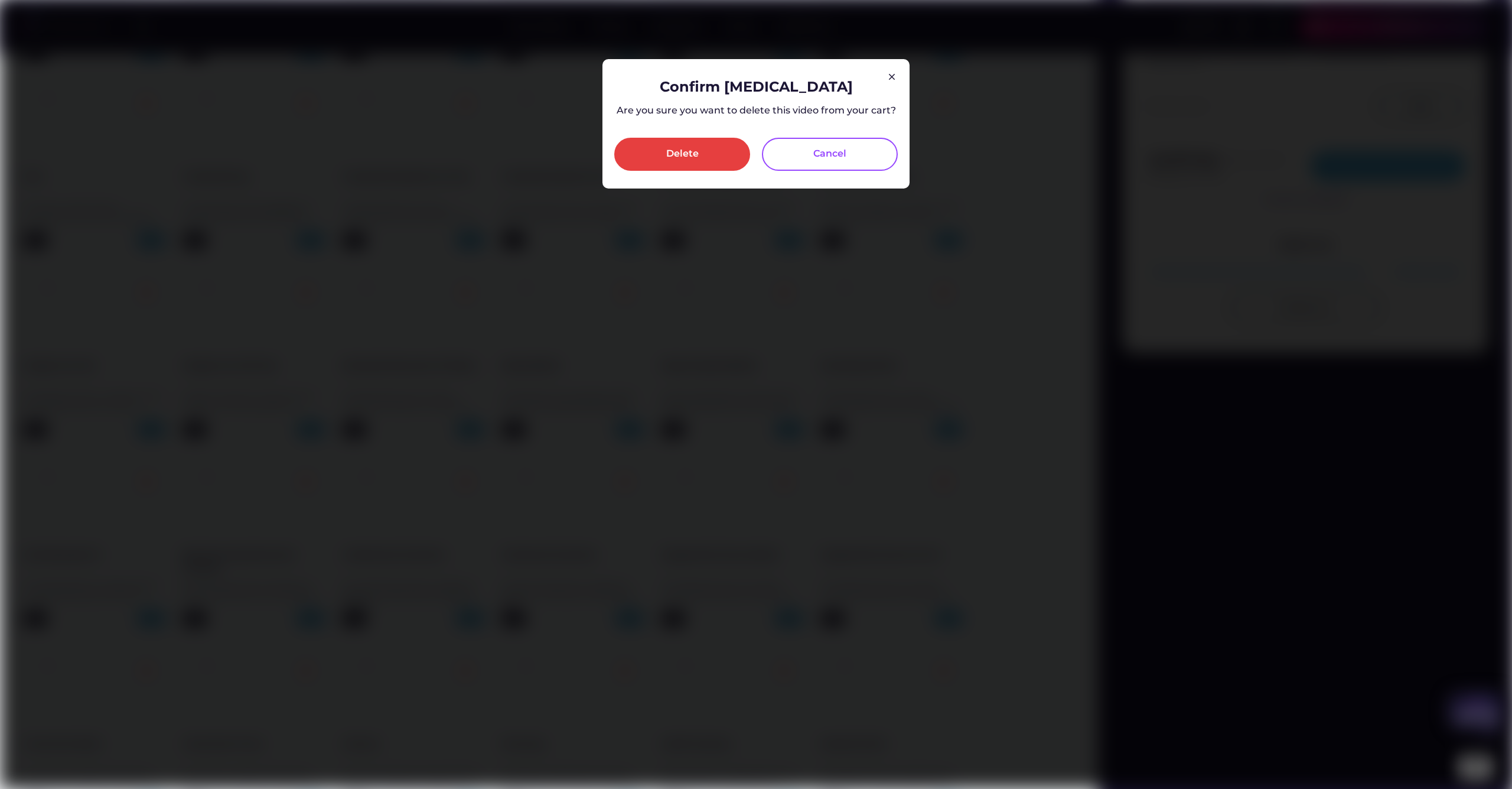
click at [700, 163] on div "Delete" at bounding box center [682, 154] width 136 height 33
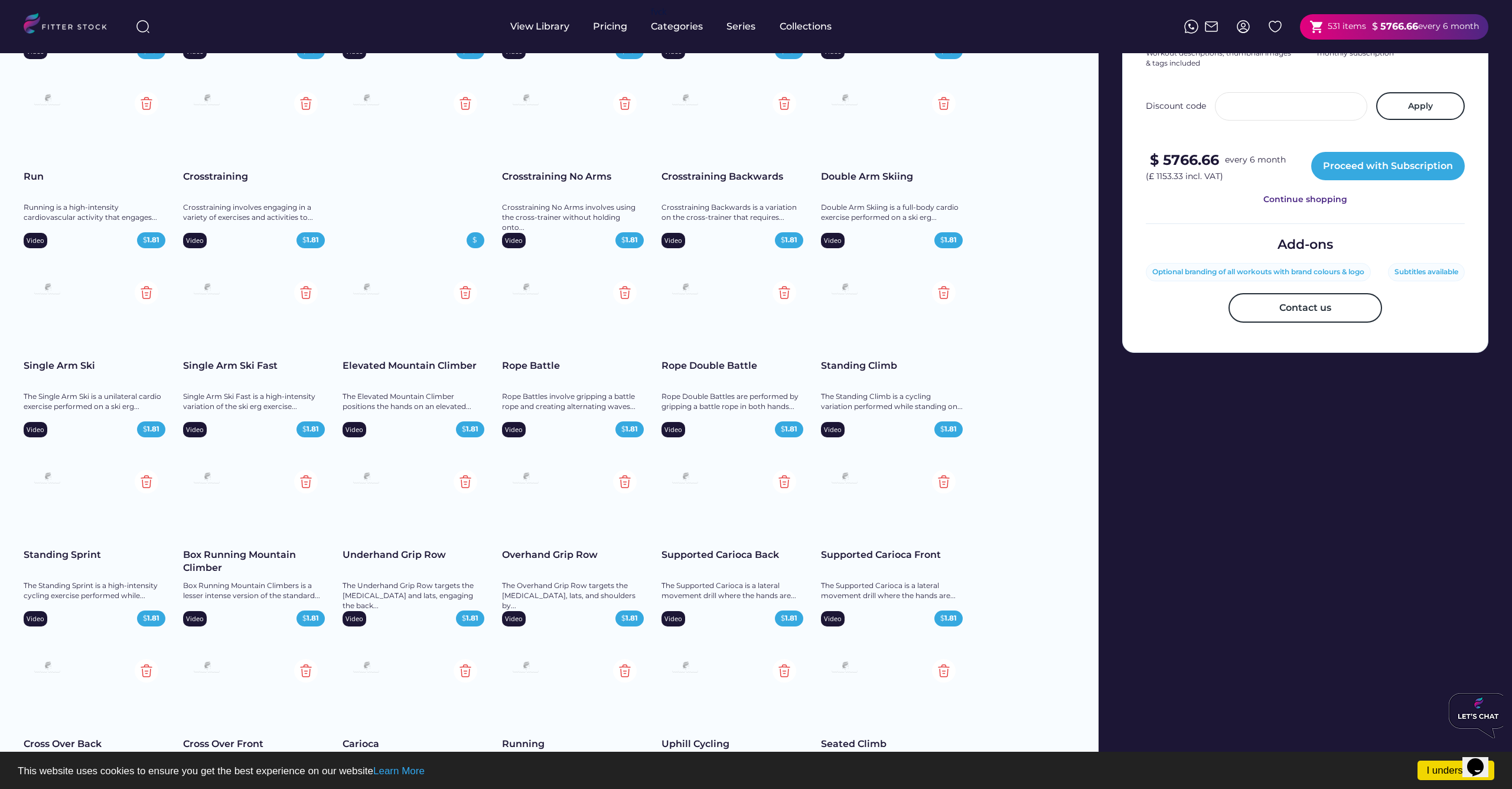
click at [625, 103] on img at bounding box center [625, 103] width 24 height 24
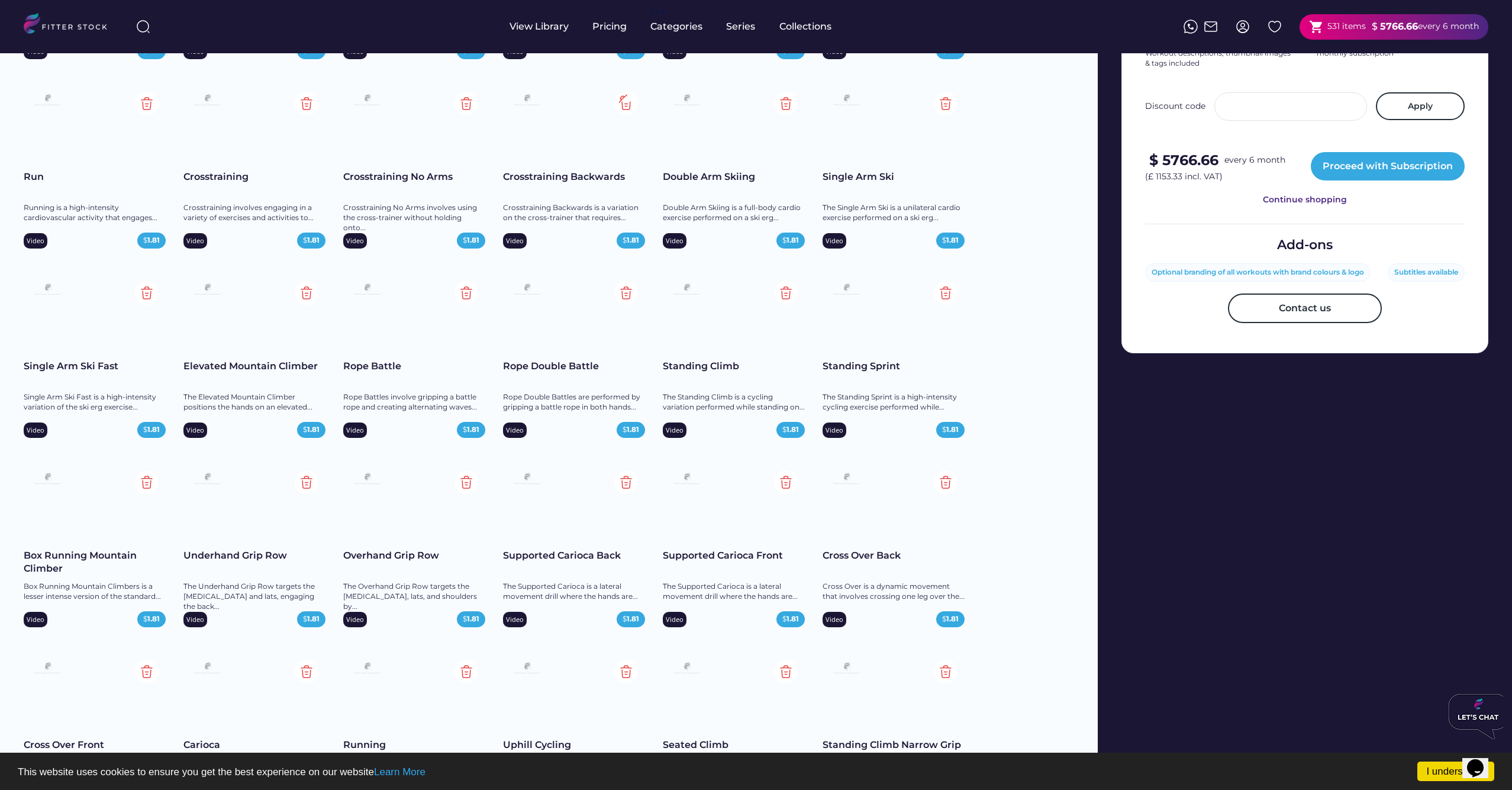
click at [623, 103] on img at bounding box center [626, 103] width 24 height 24
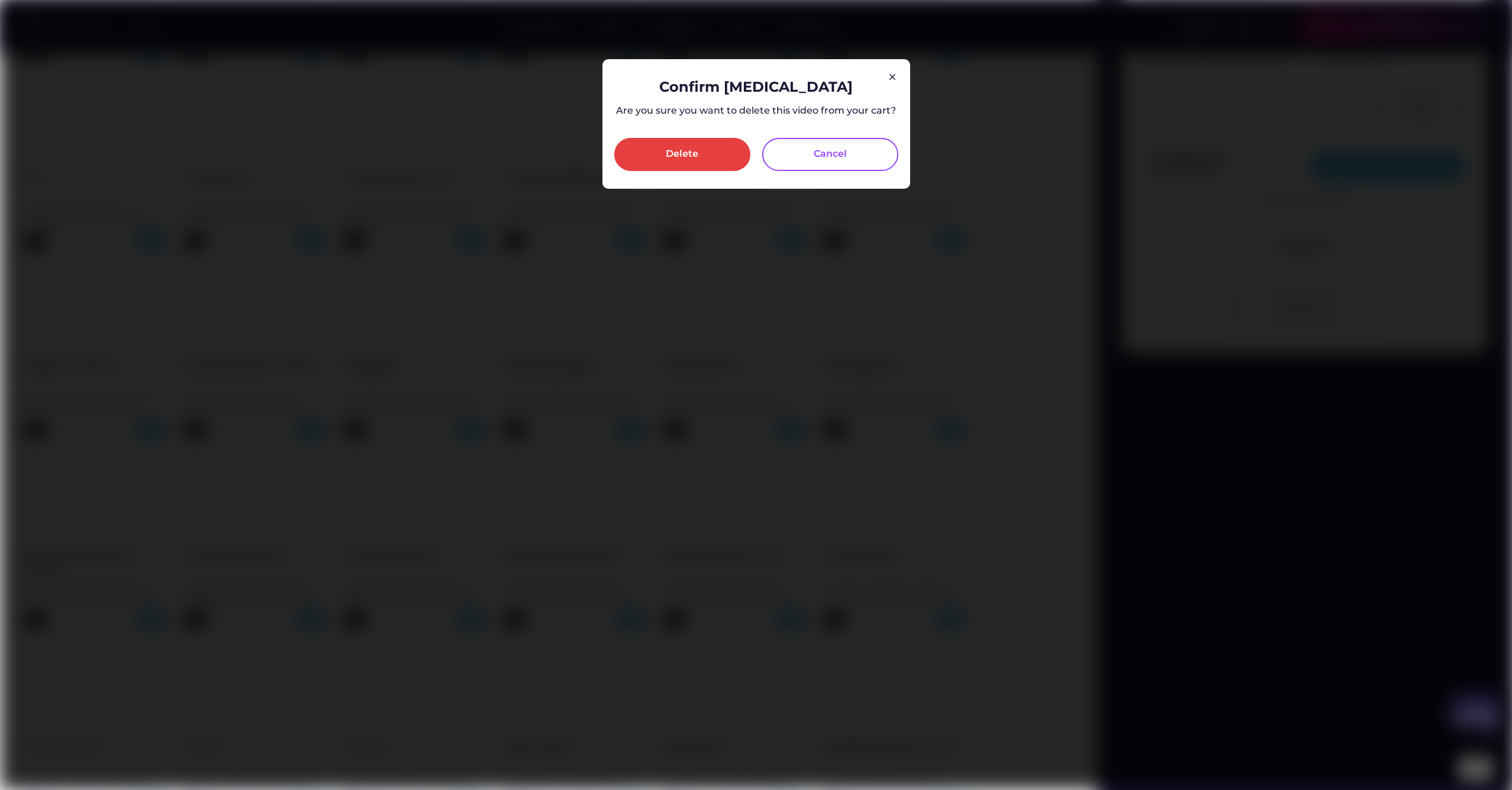
click at [710, 152] on div "Delete" at bounding box center [682, 154] width 136 height 33
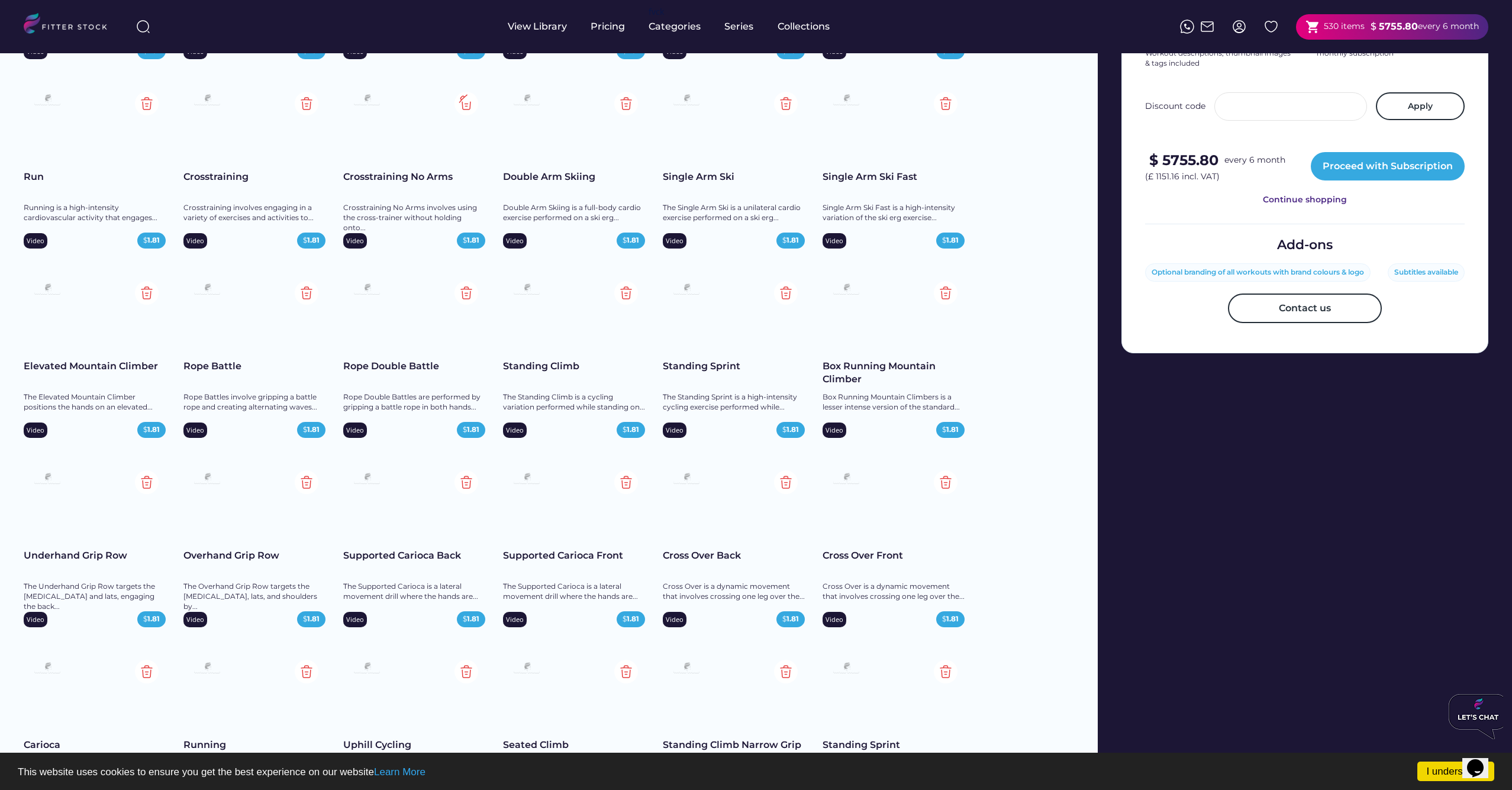
click at [466, 105] on img at bounding box center [466, 103] width 24 height 24
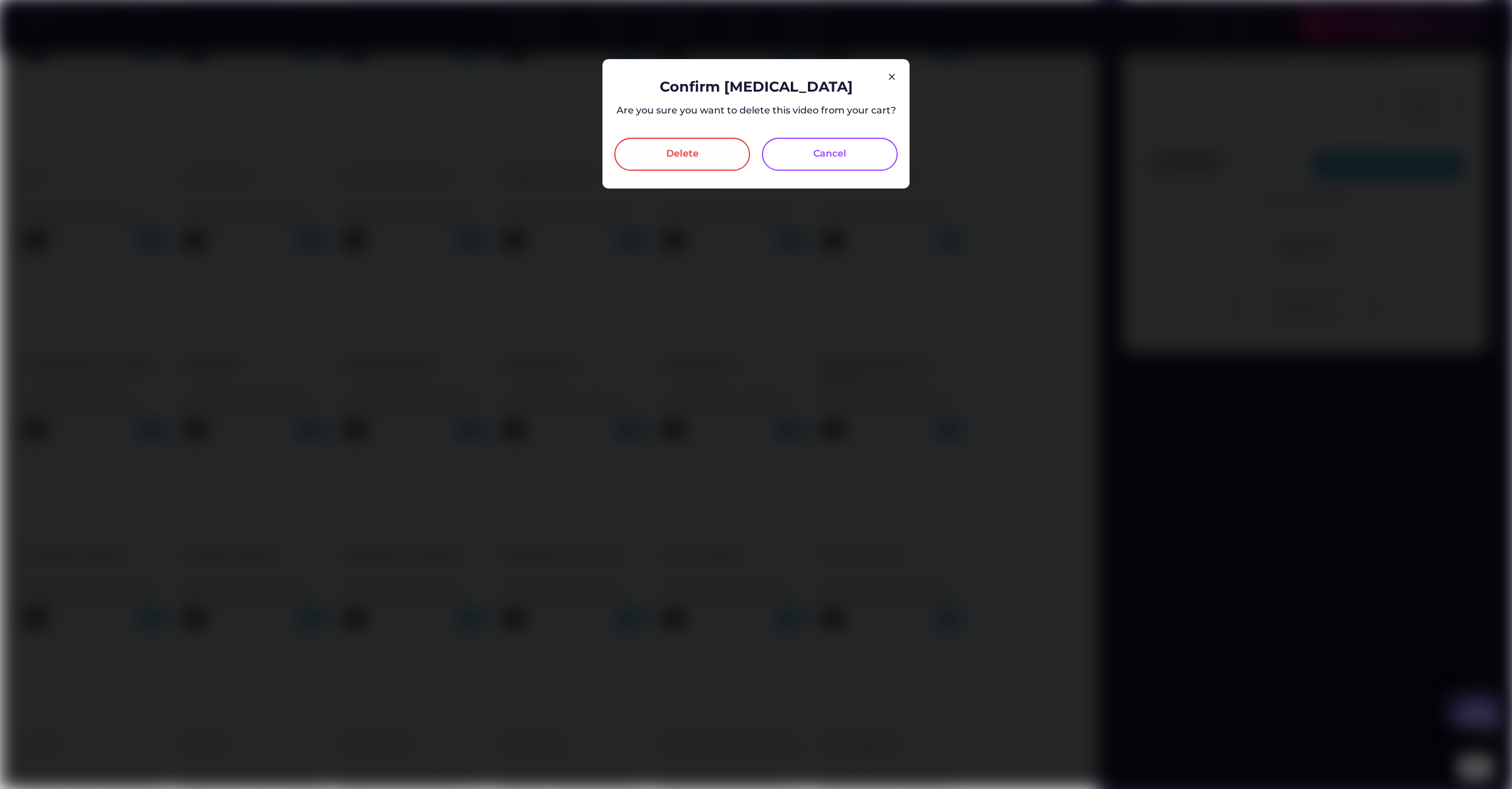
click at [658, 150] on div "Delete" at bounding box center [682, 154] width 136 height 33
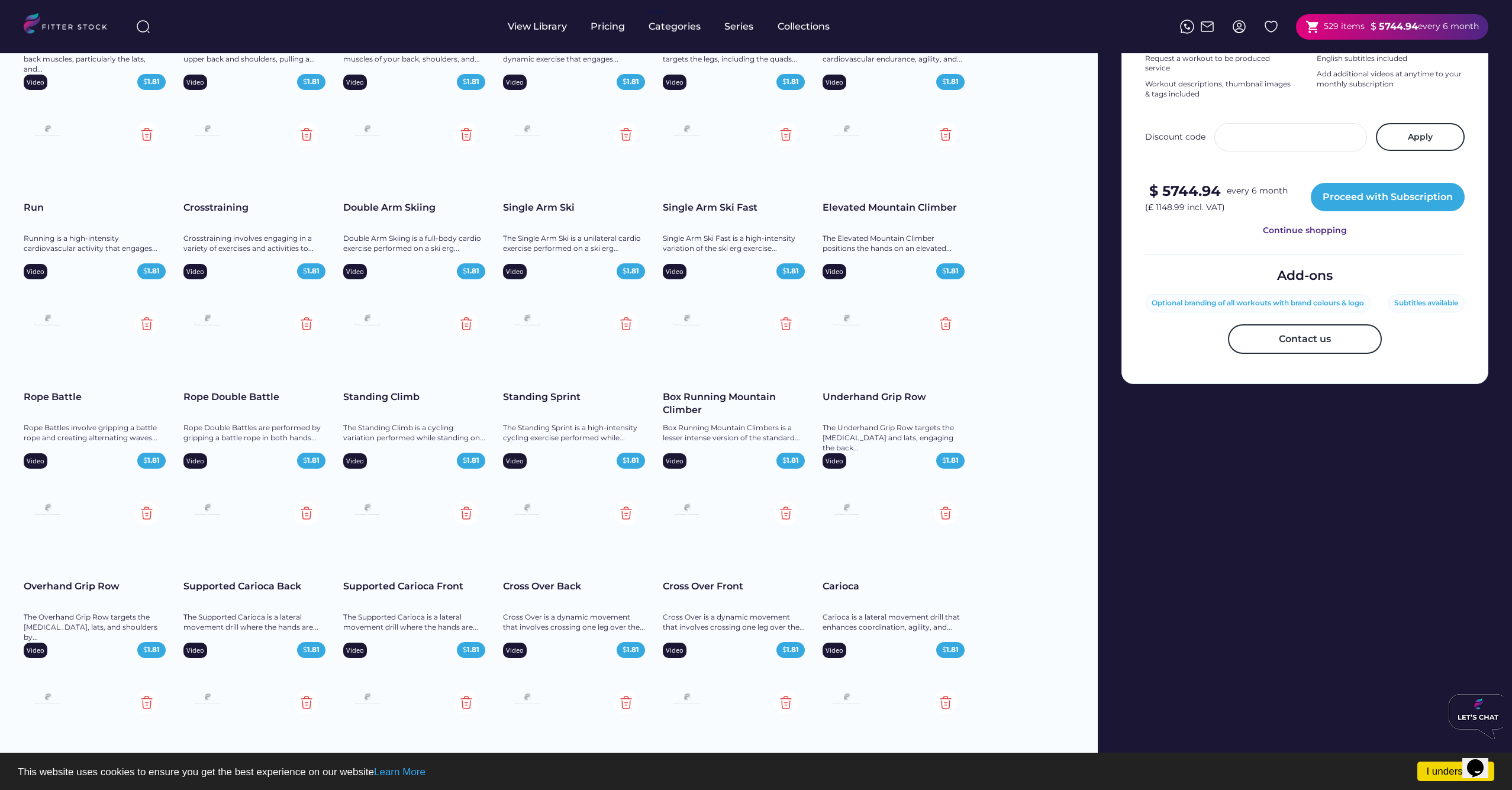
scroll to position [425, 0]
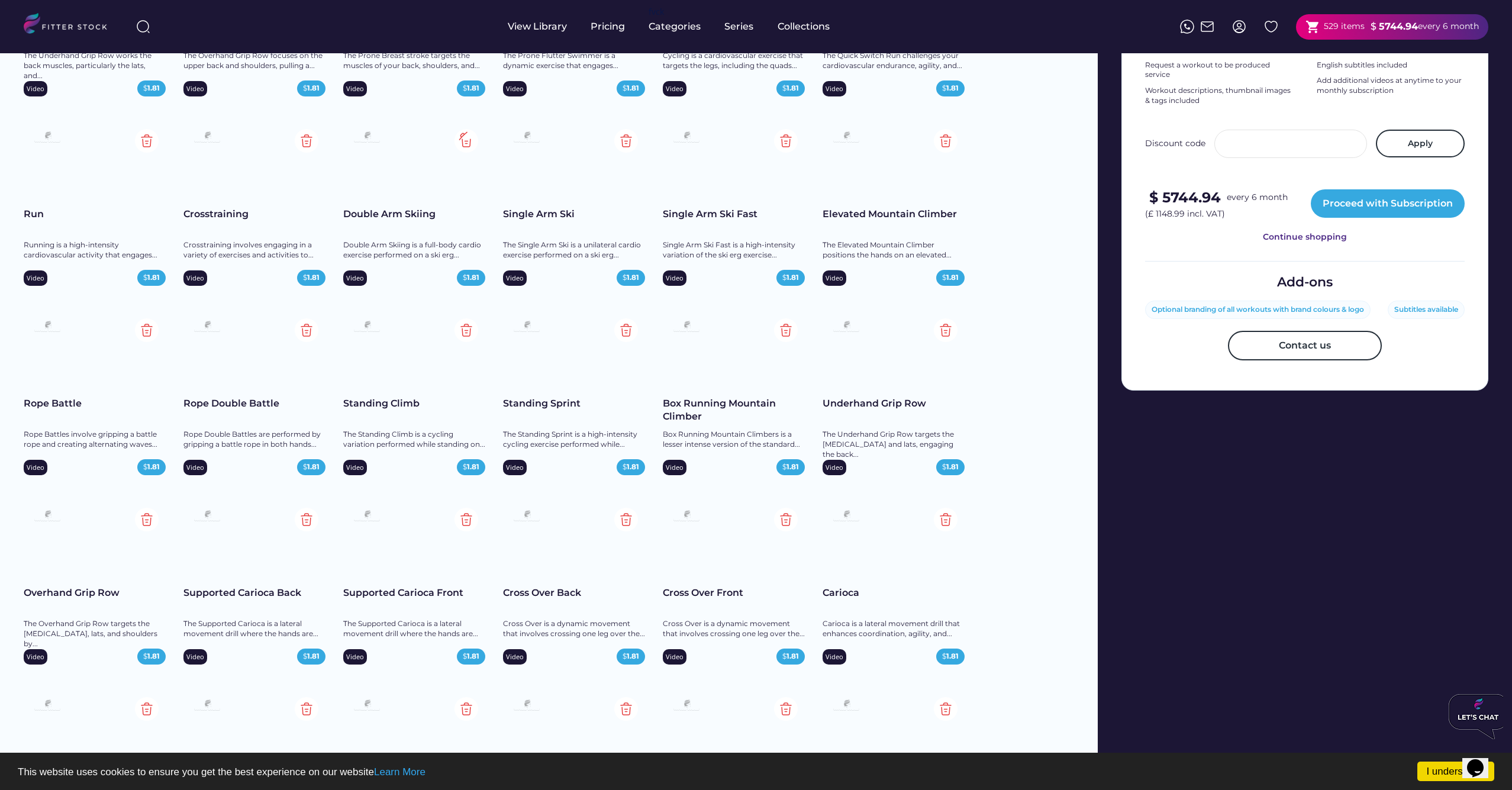
click at [467, 141] on img at bounding box center [466, 141] width 24 height 24
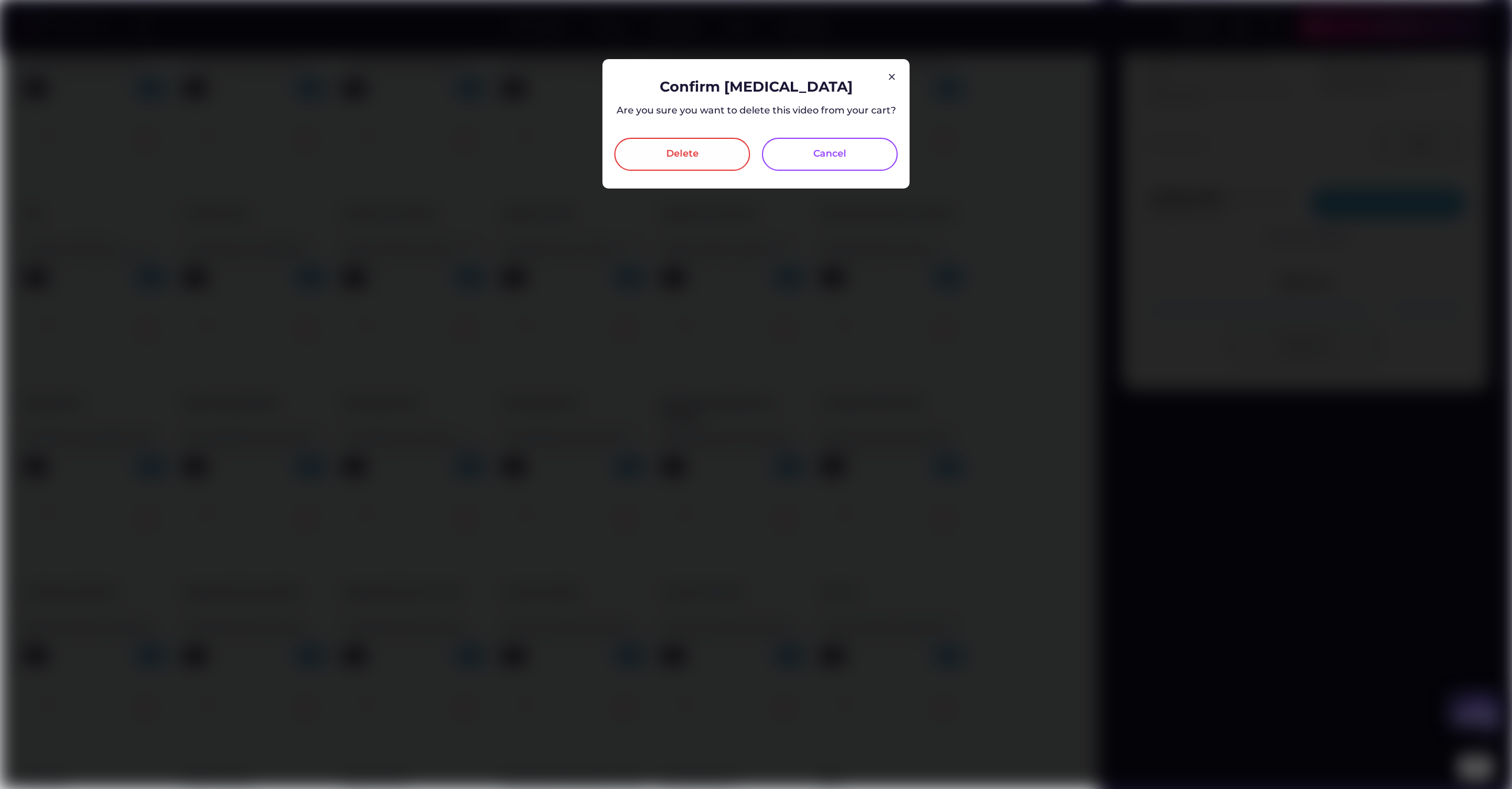
click at [659, 149] on div "Delete" at bounding box center [682, 154] width 136 height 33
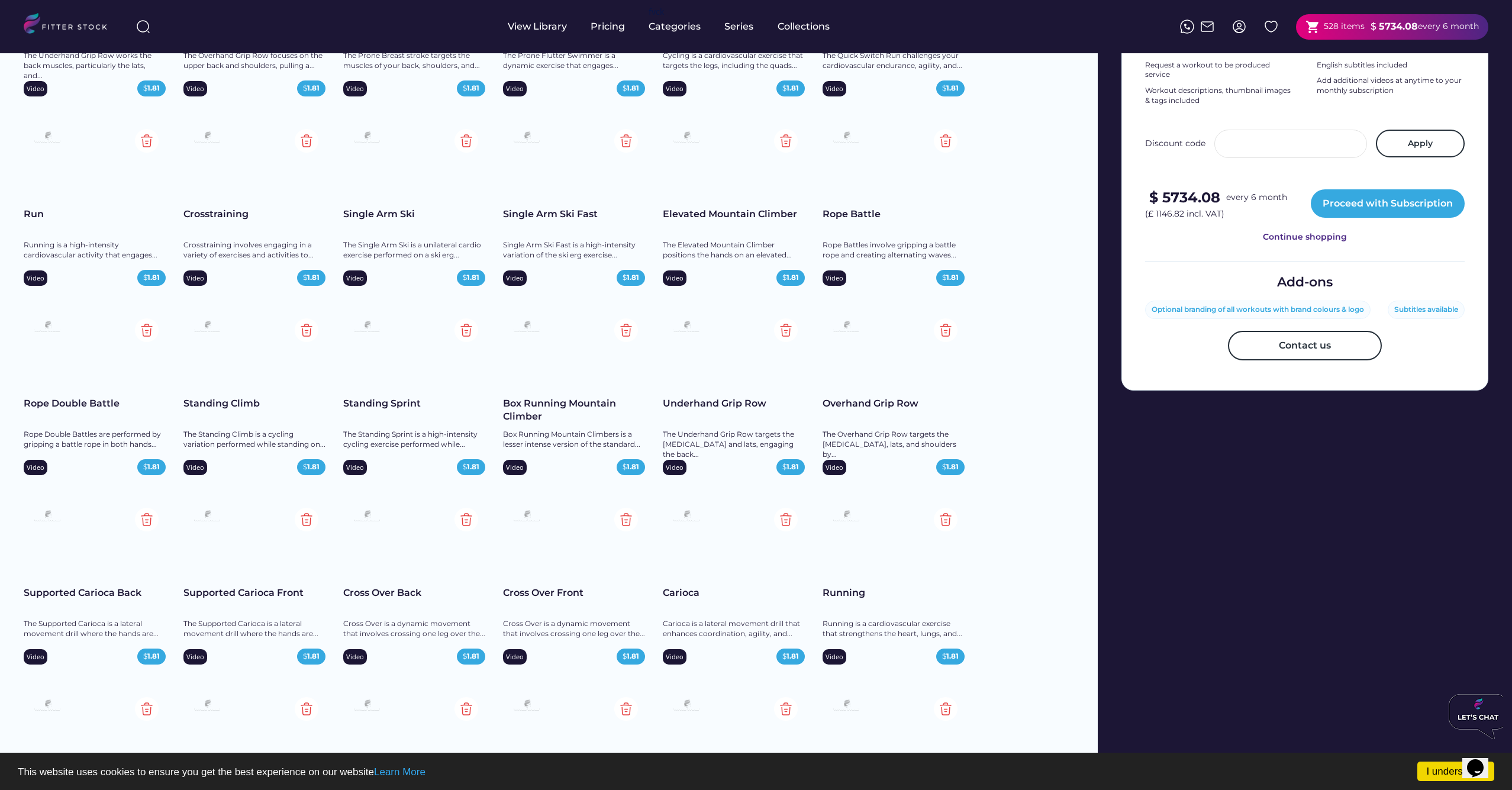
click at [465, 139] on img at bounding box center [466, 141] width 24 height 24
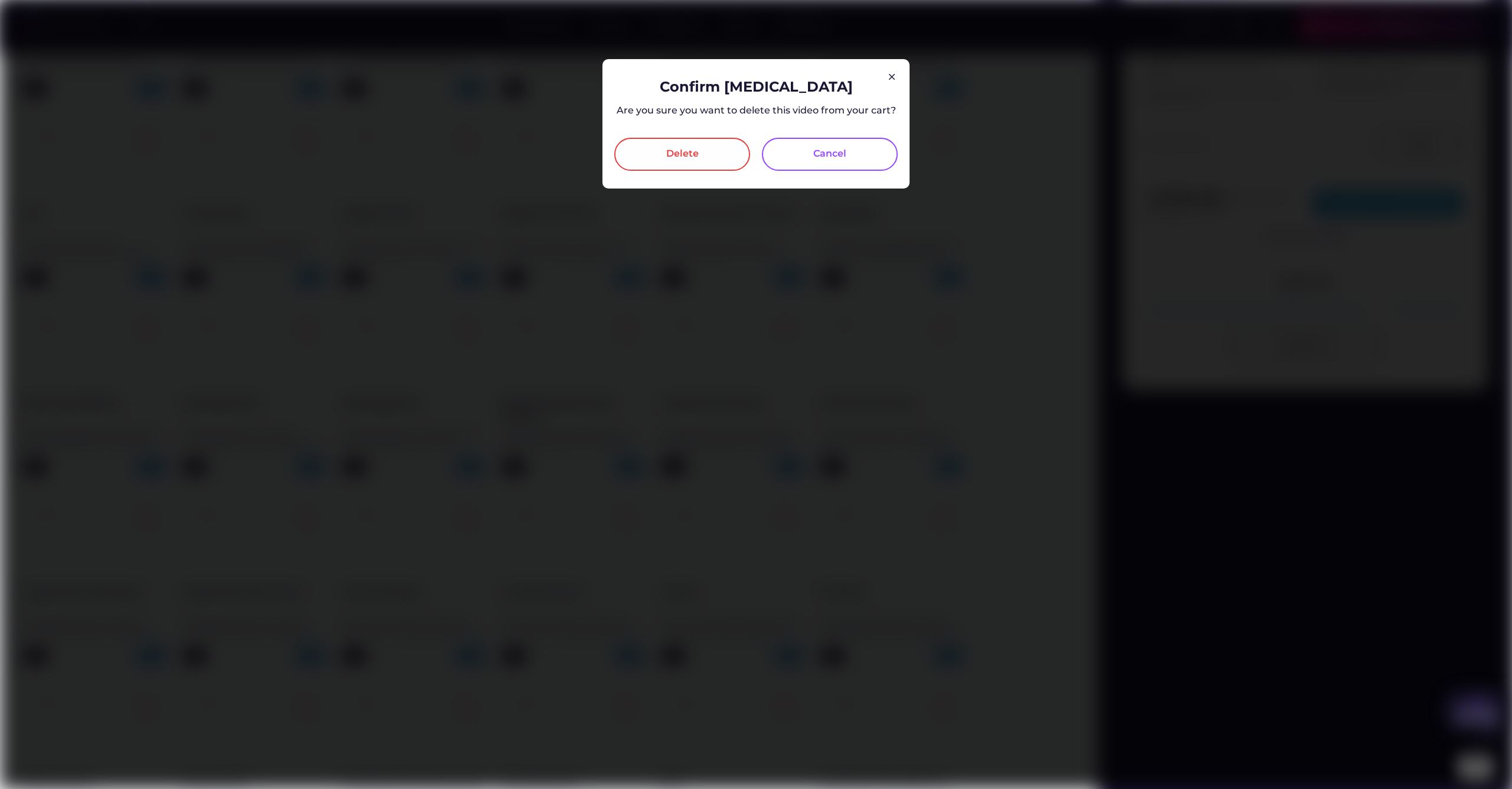
click at [680, 157] on div "Delete" at bounding box center [682, 154] width 32 height 14
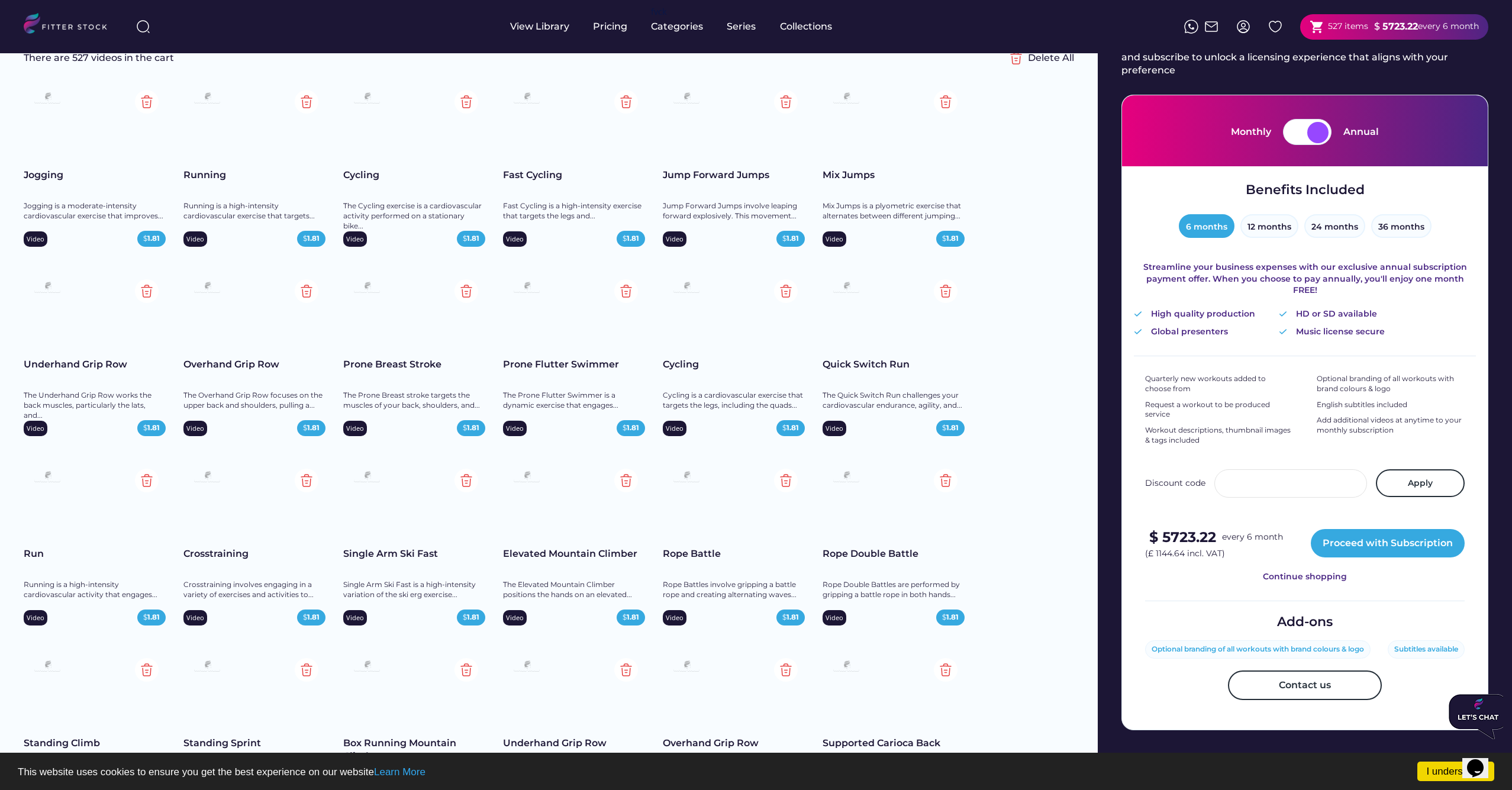
scroll to position [104, 0]
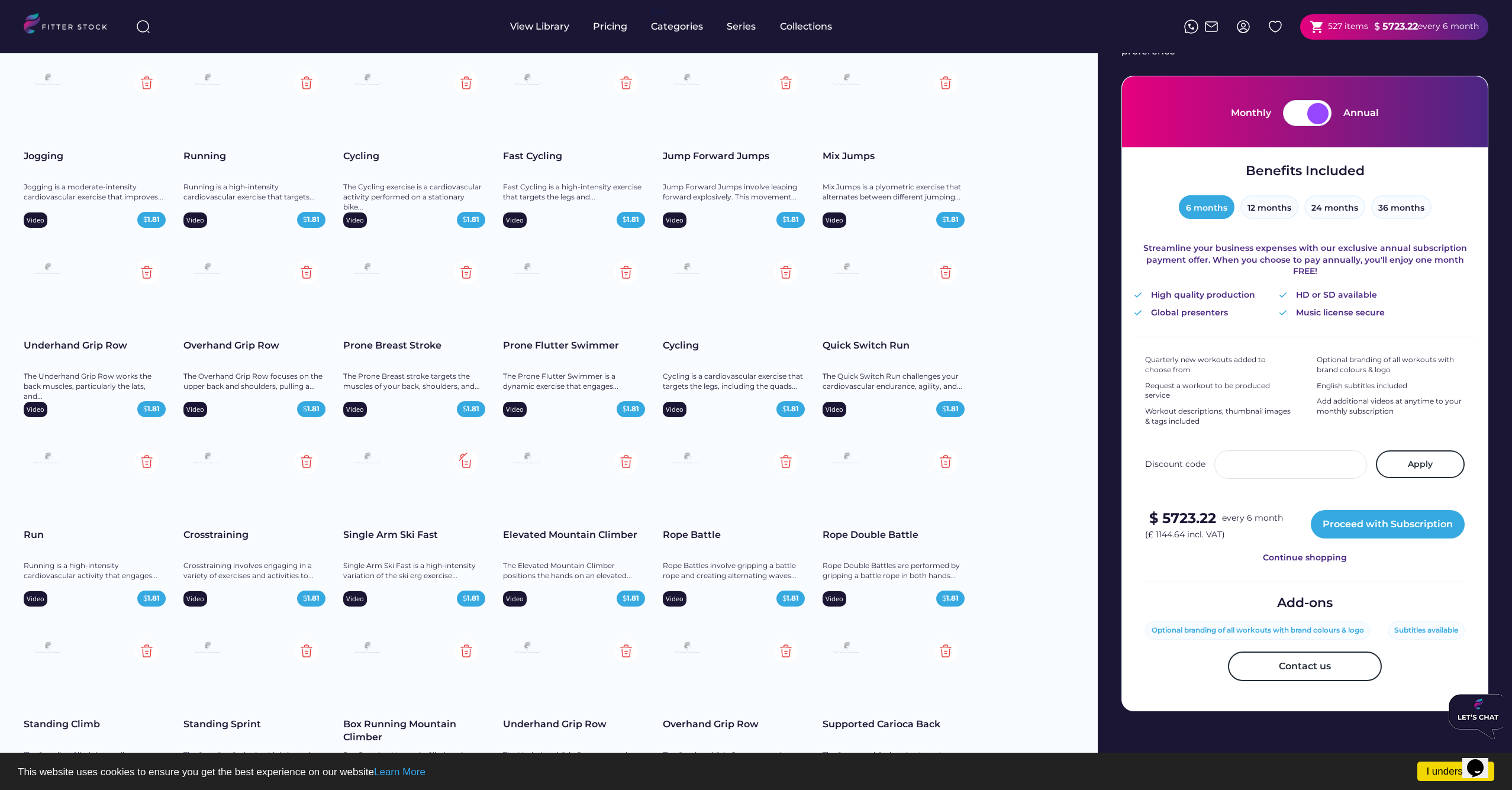
click at [465, 459] on img at bounding box center [466, 461] width 24 height 24
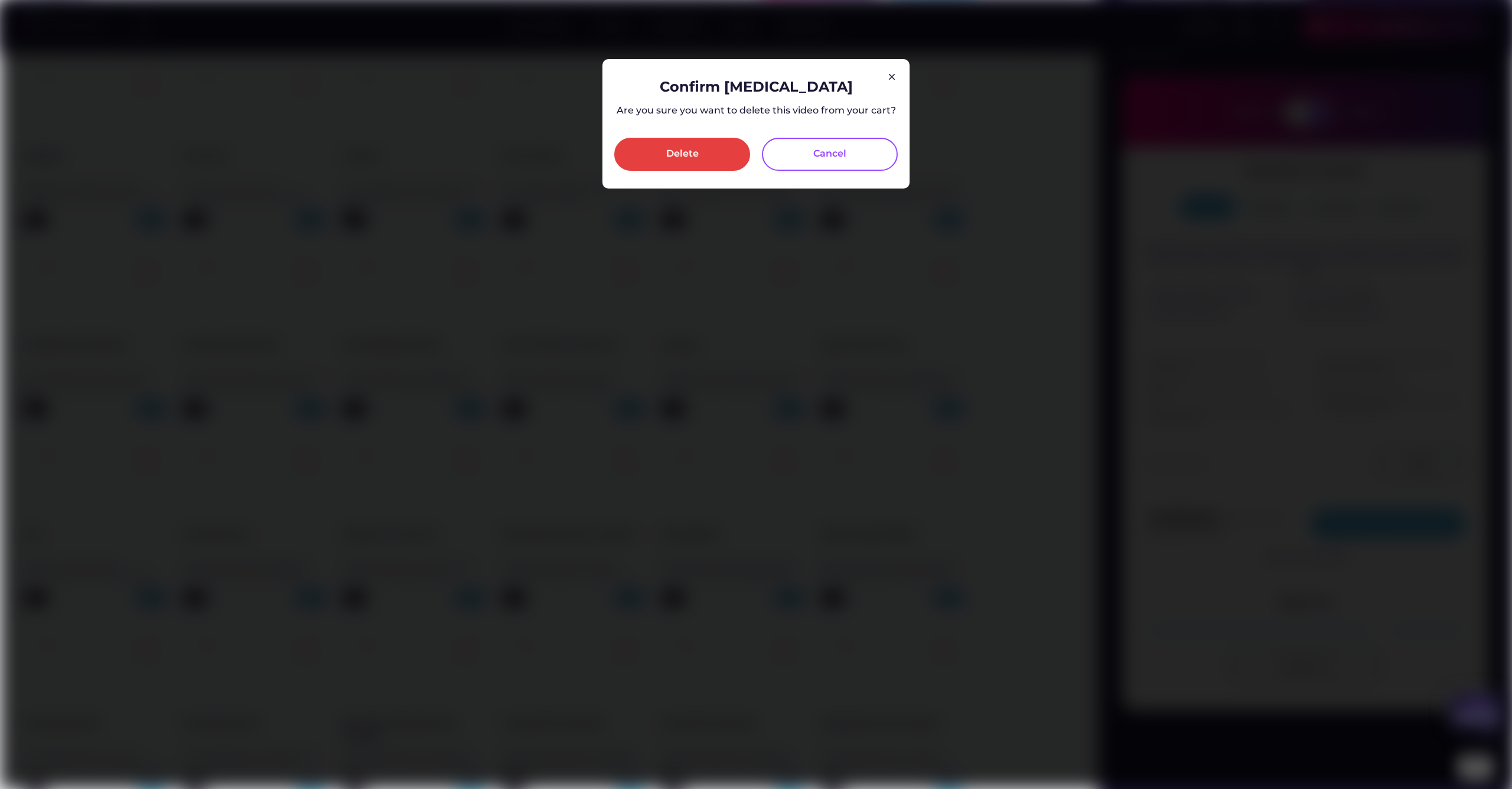
click at [704, 154] on div "Delete" at bounding box center [682, 154] width 136 height 33
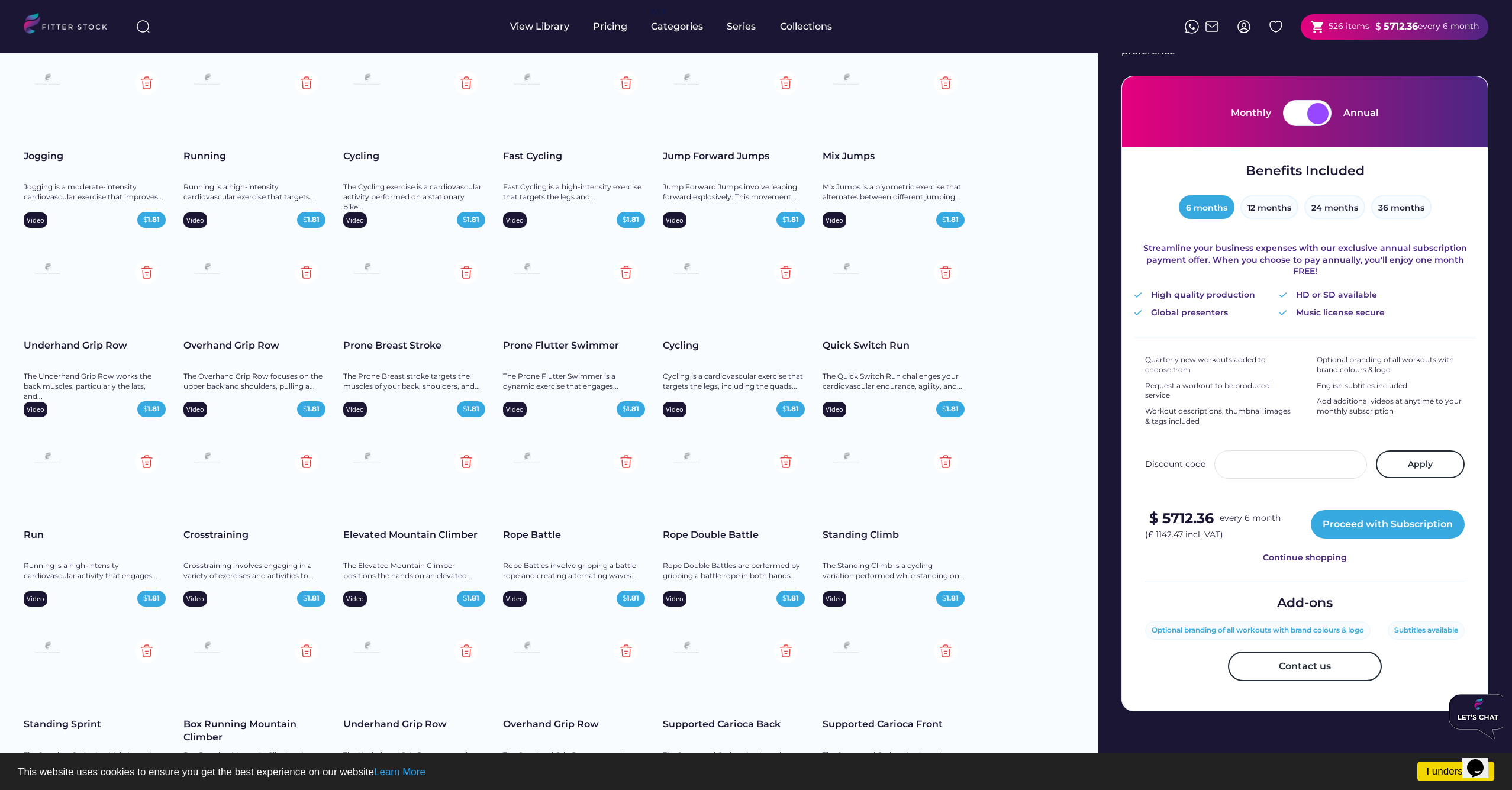
scroll to position [197, 0]
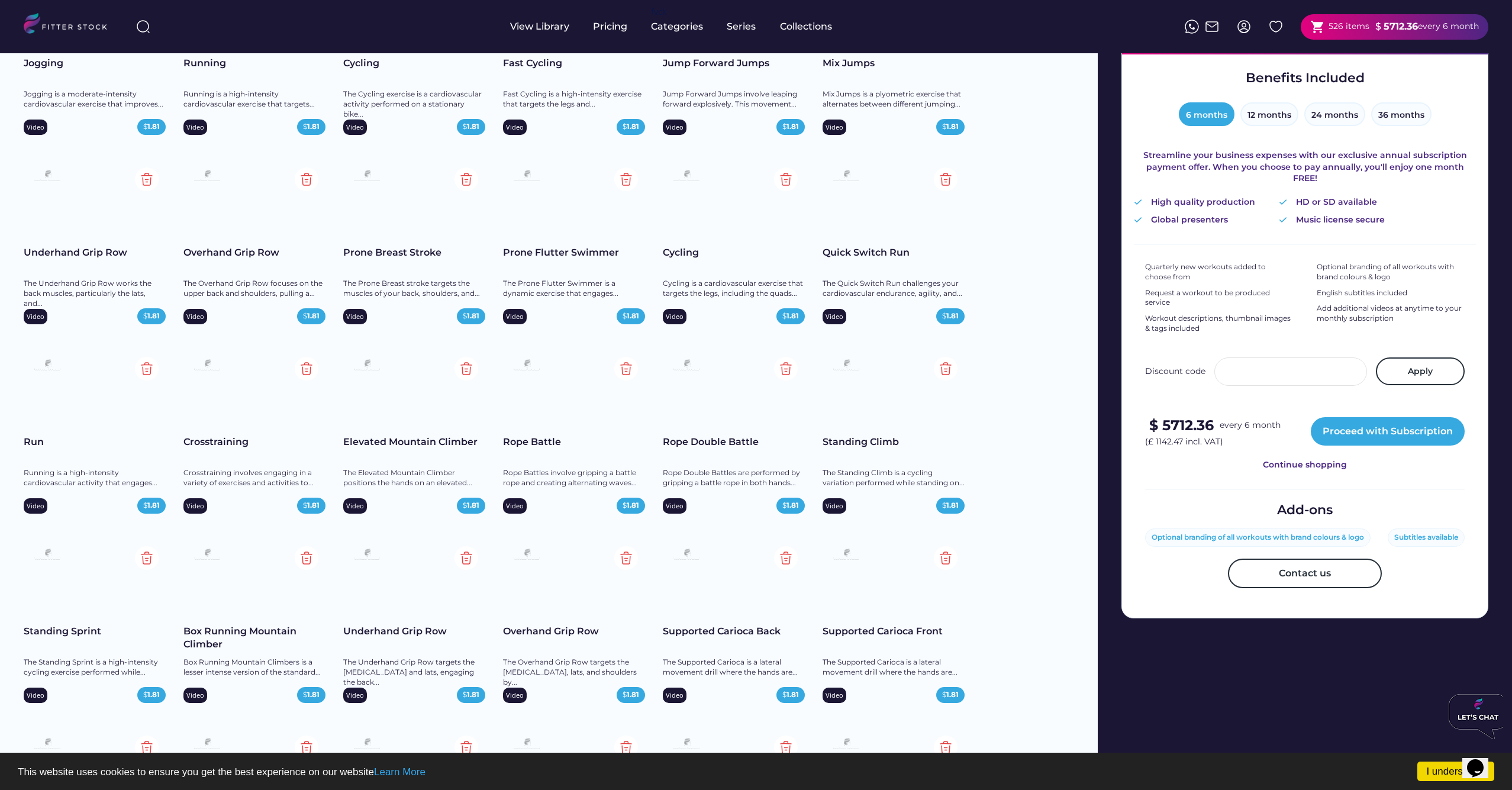
click at [788, 372] on img at bounding box center [786, 369] width 24 height 24
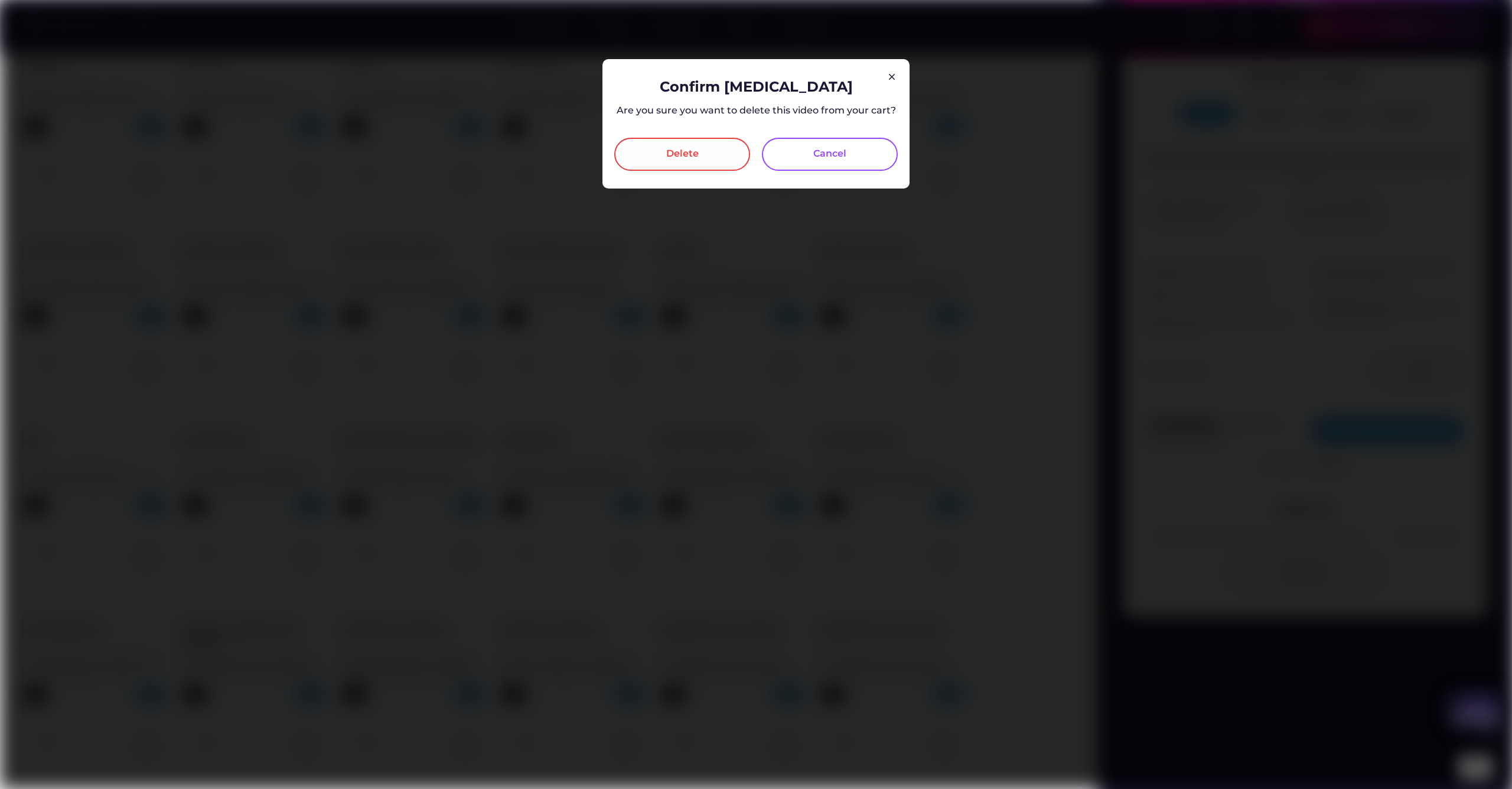
click at [697, 158] on div "Delete" at bounding box center [682, 154] width 32 height 14
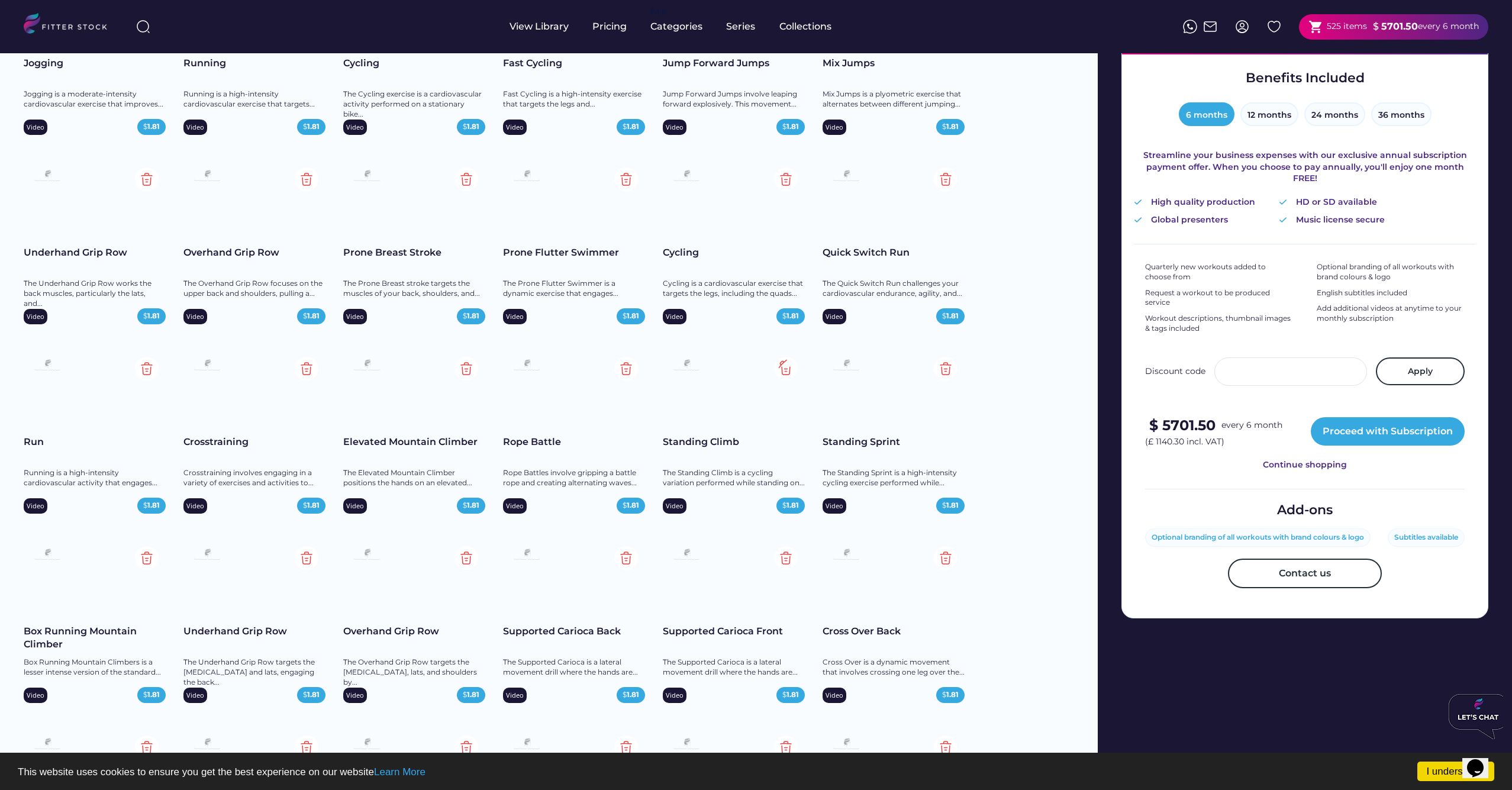
click at [786, 369] on img at bounding box center [786, 369] width 24 height 24
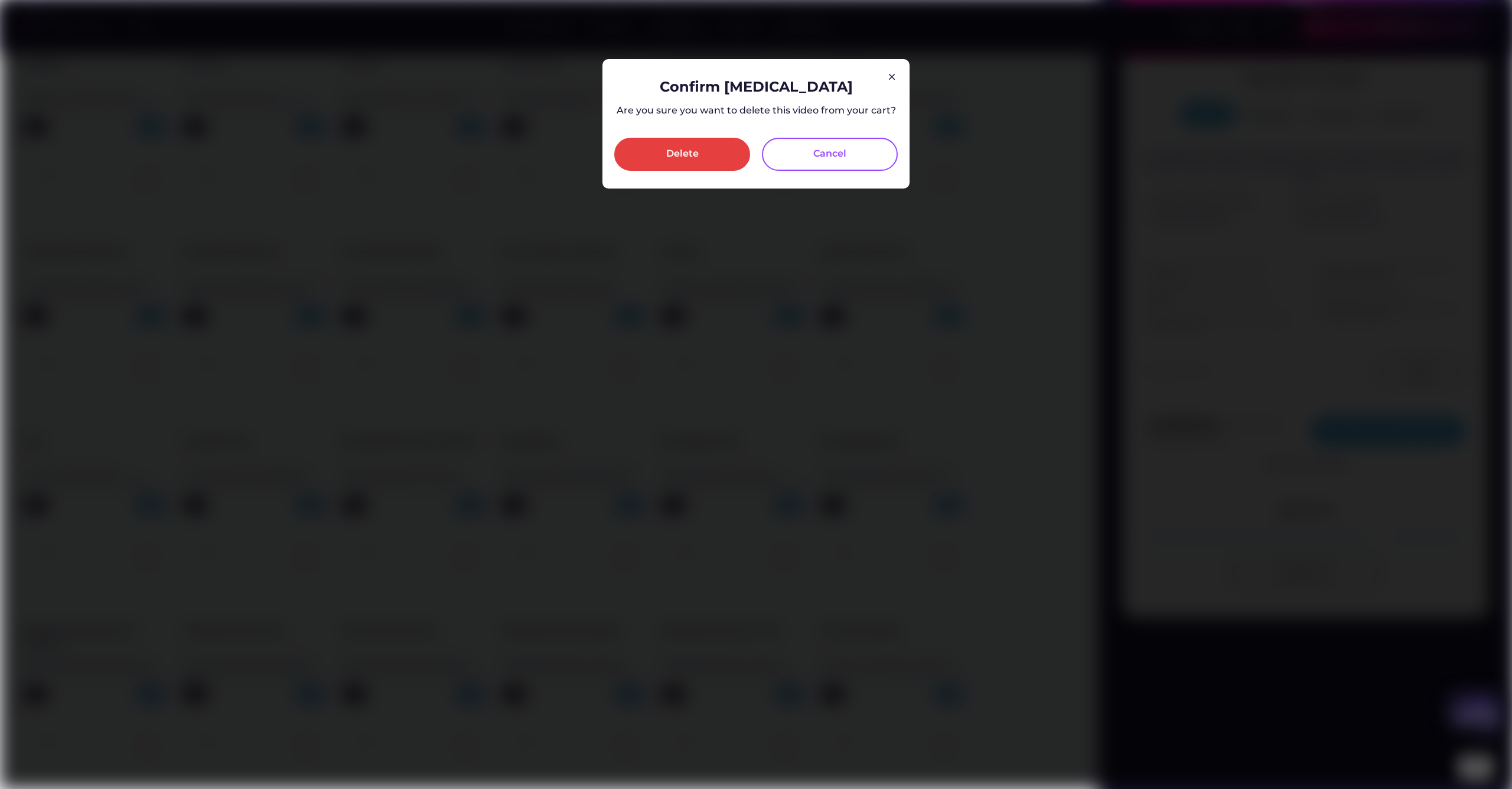
click at [728, 166] on div "Delete" at bounding box center [682, 154] width 136 height 33
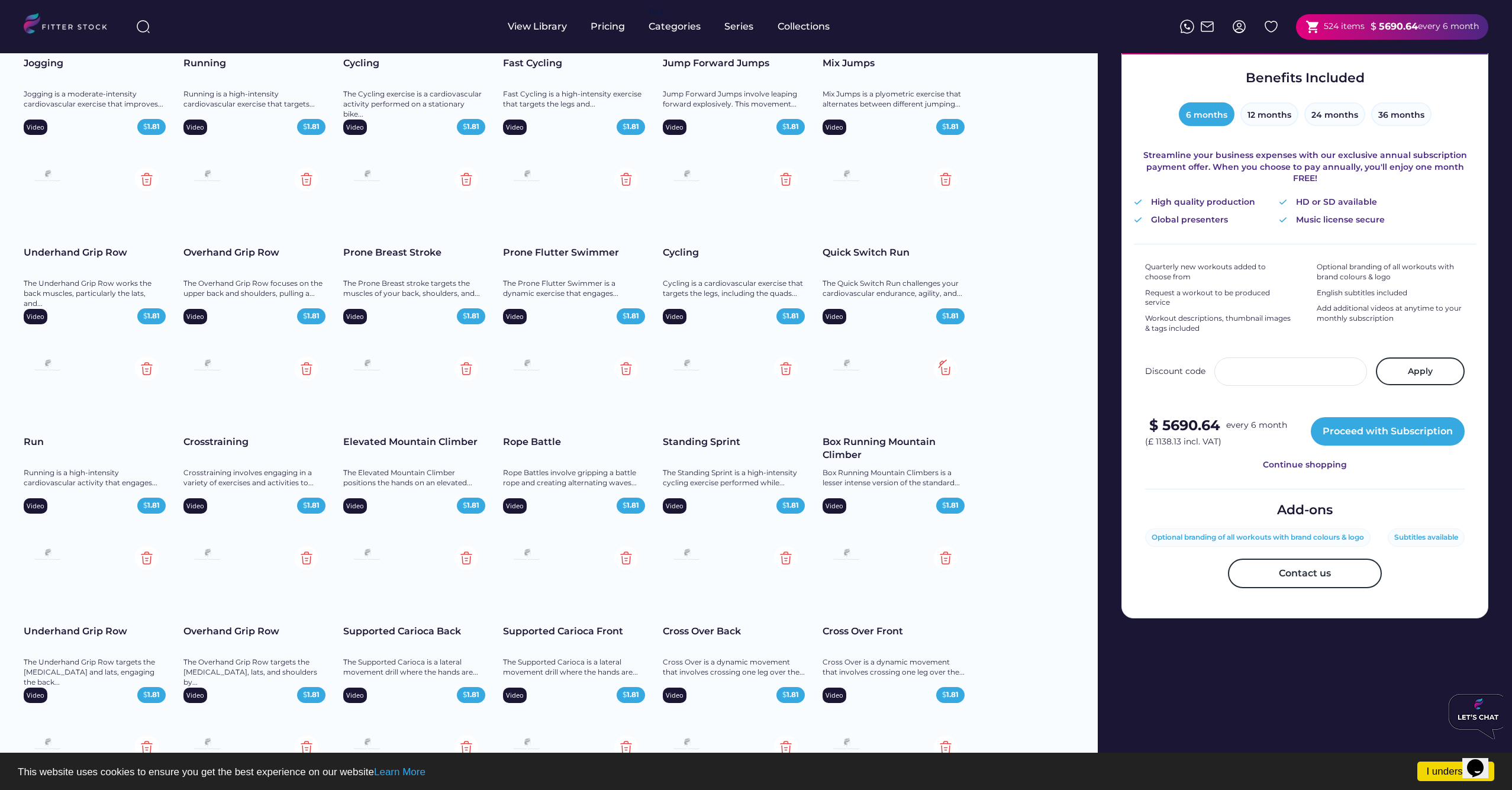
click at [949, 369] on img at bounding box center [946, 369] width 24 height 24
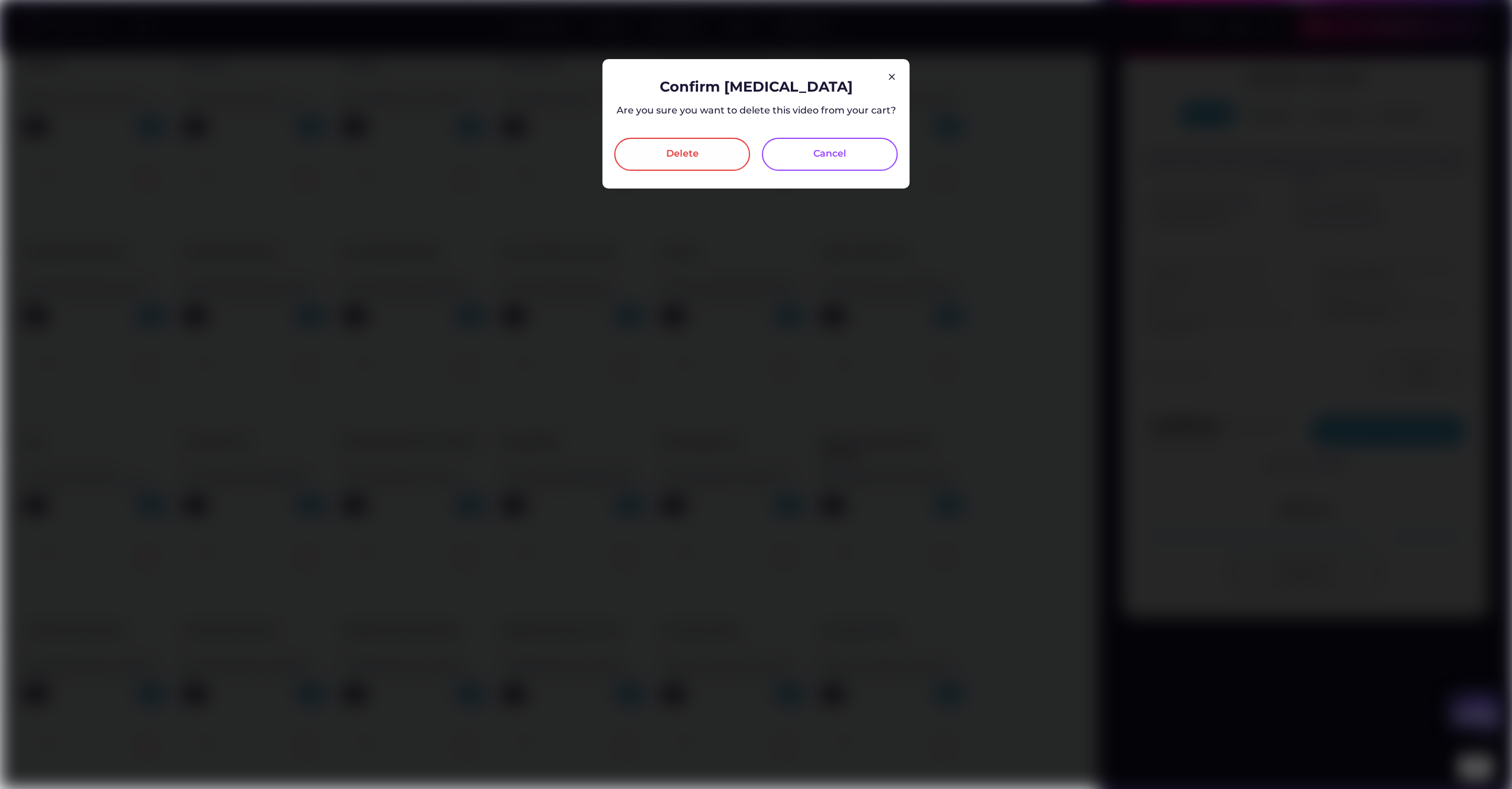
click at [669, 156] on div "Delete" at bounding box center [682, 154] width 32 height 14
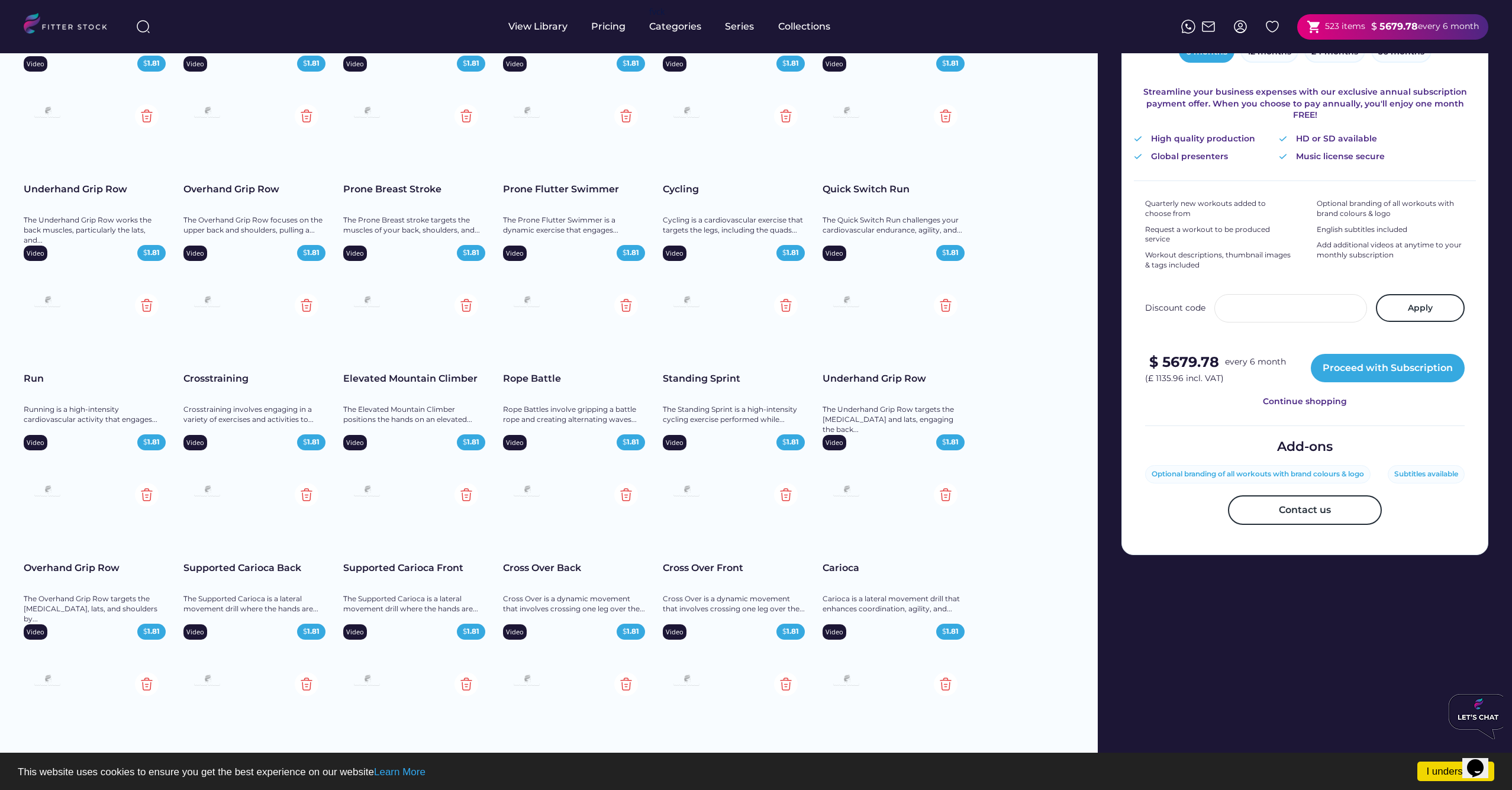
scroll to position [273, 0]
